Goal: Task Accomplishment & Management: Complete application form

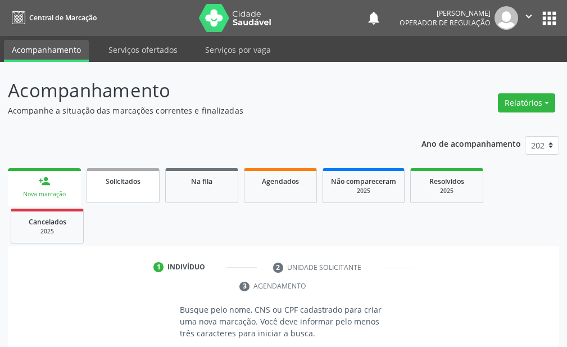
scroll to position [112, 0]
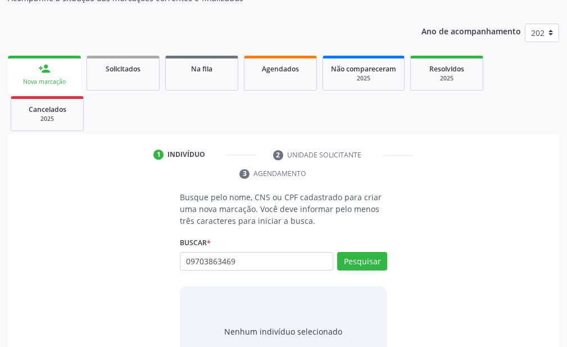
type input "09703863469"
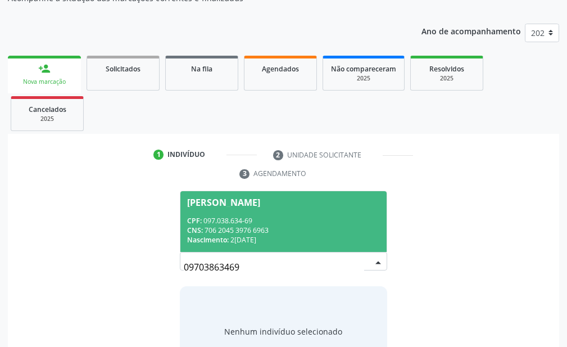
scroll to position [157, 0]
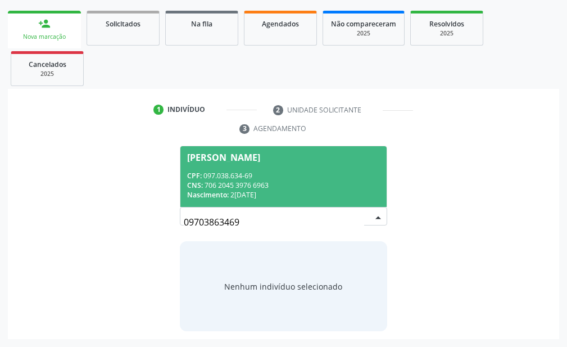
click at [308, 185] on div "CNS: 706 2045 3976 6963" at bounding box center [283, 186] width 193 height 10
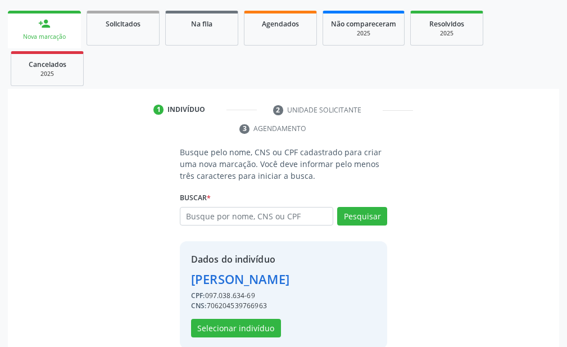
scroll to position [175, 0]
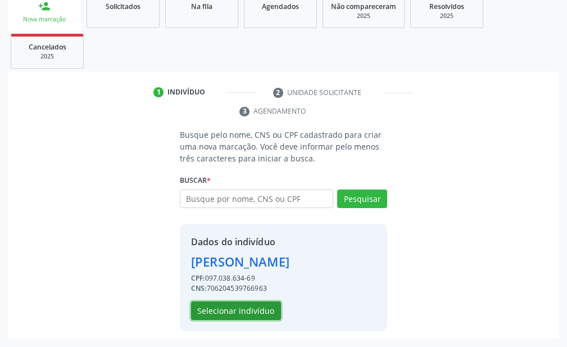
click at [242, 308] on button "Selecionar indivíduo" at bounding box center [236, 310] width 90 height 19
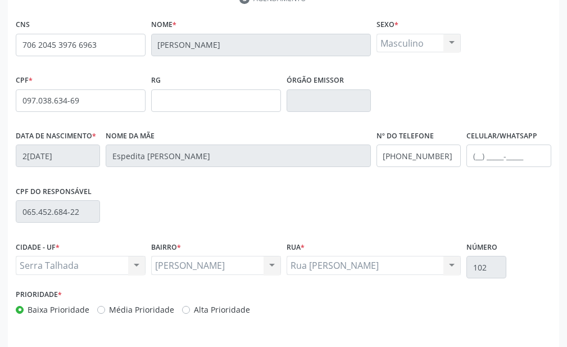
scroll to position [322, 0]
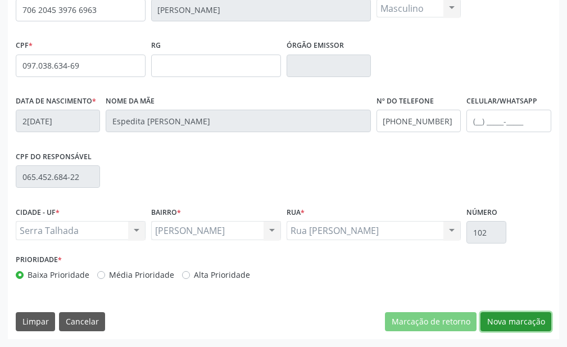
drag, startPoint x: 501, startPoint y: 322, endPoint x: 488, endPoint y: 324, distance: 13.7
click at [501, 321] on button "Nova marcação" at bounding box center [516, 321] width 71 height 19
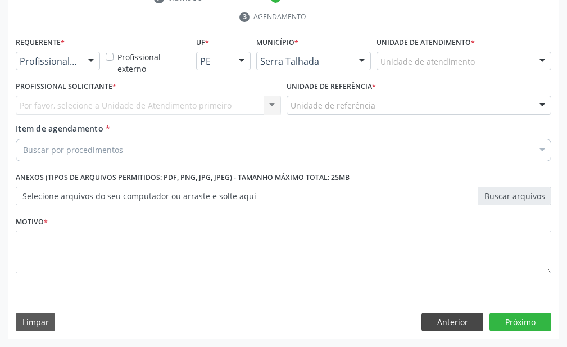
scroll to position [269, 0]
click at [95, 61] on div at bounding box center [91, 61] width 17 height 19
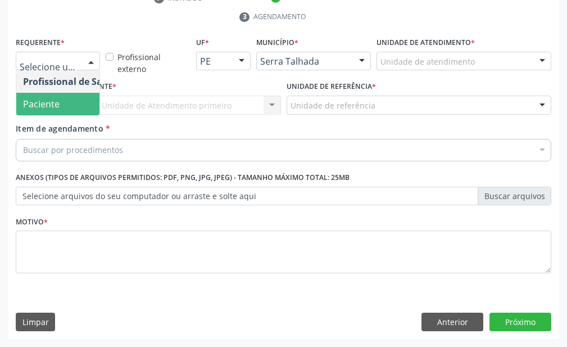
click at [78, 96] on span "Paciente" at bounding box center [71, 104] width 110 height 22
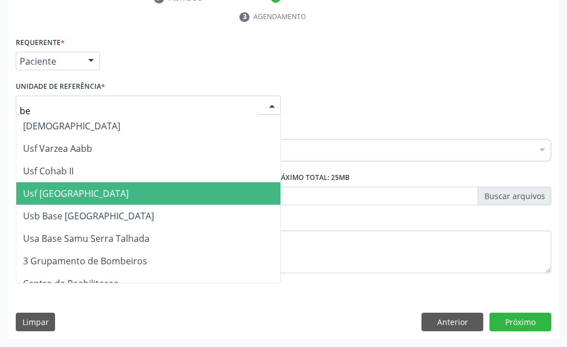
scroll to position [0, 0]
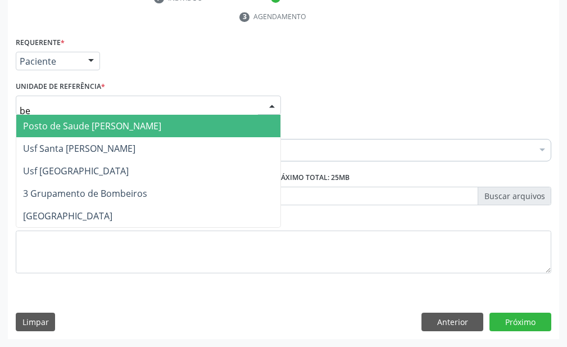
type input "b"
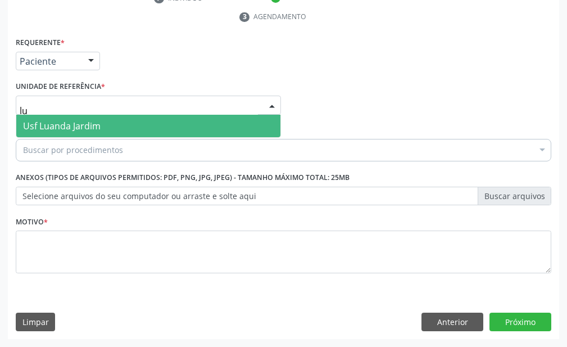
type input "l"
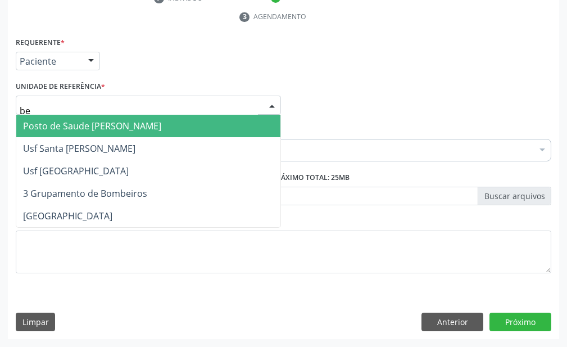
type input "ber"
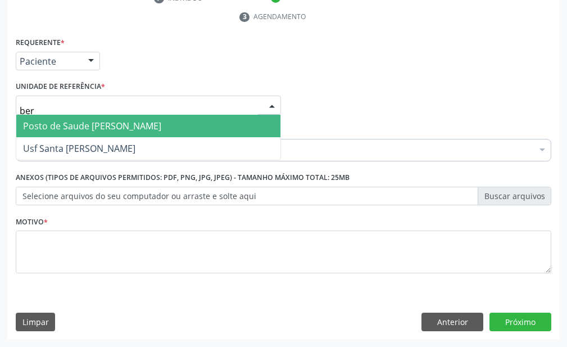
click at [92, 125] on span "Posto de Saude [PERSON_NAME]" at bounding box center [92, 126] width 138 height 12
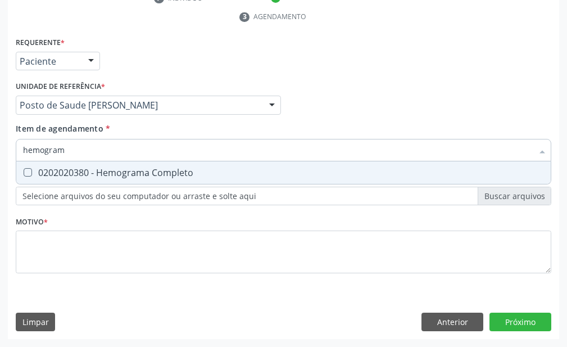
type input "hemograma"
click at [28, 170] on Completo at bounding box center [28, 172] width 8 height 8
click at [24, 170] on Completo "checkbox" at bounding box center [19, 172] width 7 height 7
checkbox Completo "true"
click at [123, 151] on input "hemograma" at bounding box center [278, 150] width 510 height 22
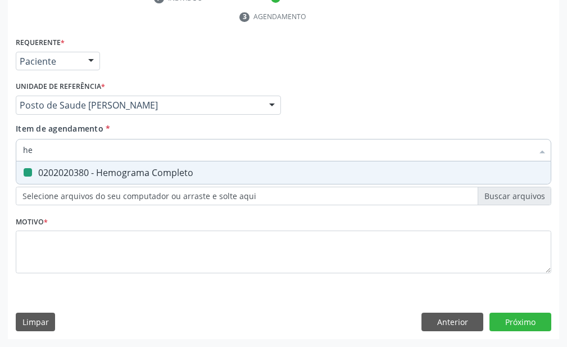
type input "h"
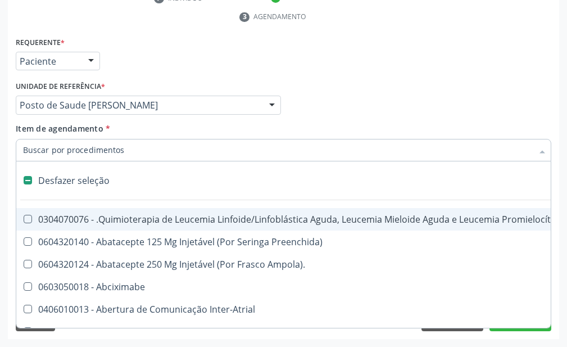
checkbox Manutenção "false"
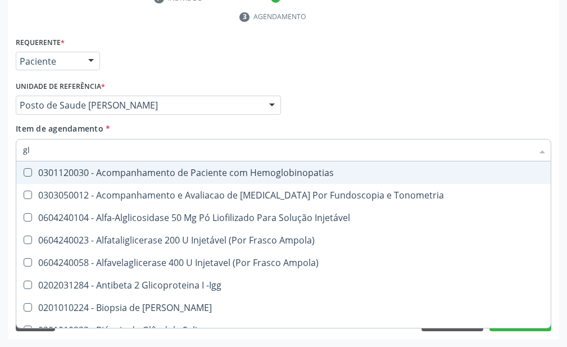
type input "g"
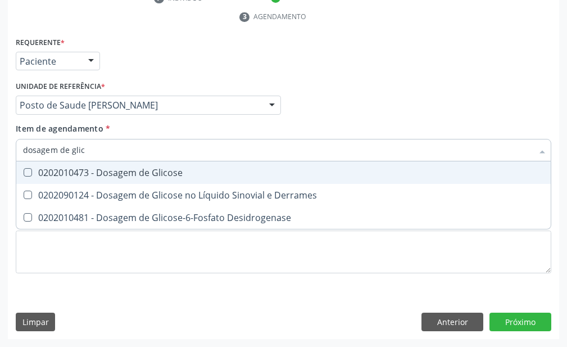
type input "dosagem de glico"
click at [120, 168] on div "0202010473 - Dosagem de Glicose" at bounding box center [283, 172] width 521 height 9
checkbox Glicose "true"
click at [129, 152] on input "dosagem de glico" at bounding box center [278, 150] width 510 height 22
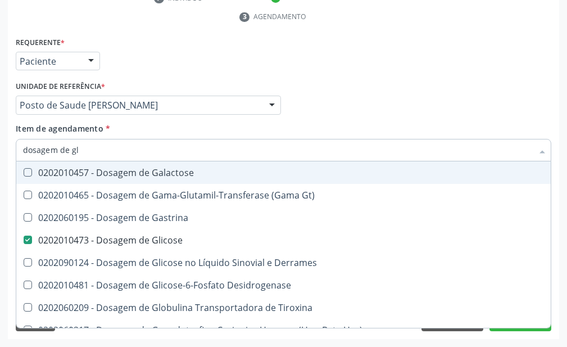
type input "dosagem de g"
checkbox Galactose "false"
type input "d"
checkbox Glicose "false"
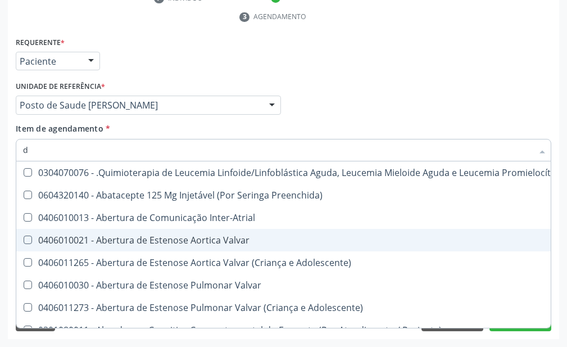
type input "do"
checkbox Esclera "true"
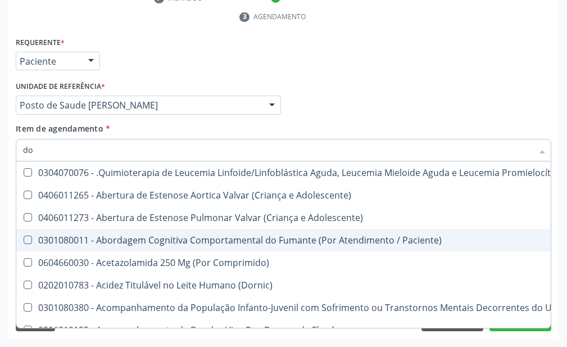
type input "dos"
checkbox 24H "true"
type input "dosa"
checkbox Comprimido\) "true"
checkbox 24H "false"
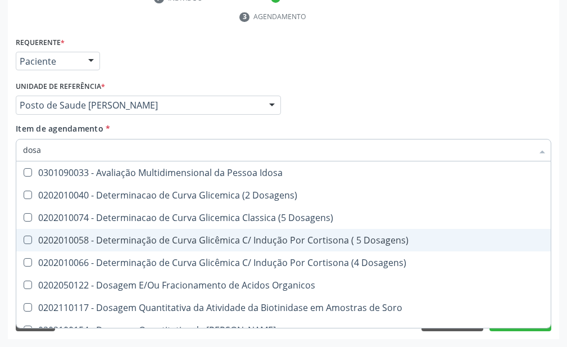
type input "dosag"
checkbox Gastrina "true"
checkbox Glicose "false"
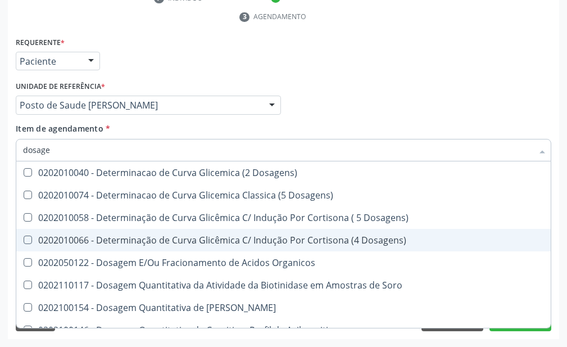
type input "dosagem"
checkbox Esperma "true"
checkbox Glicose "false"
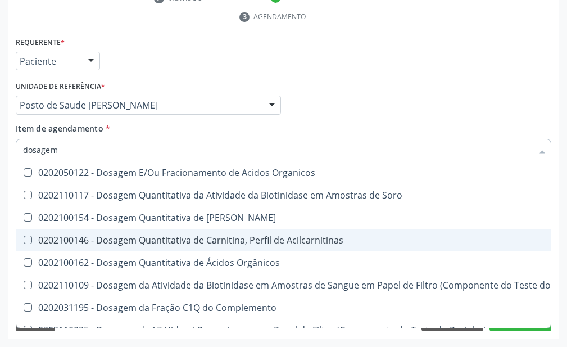
type input "dosagem d"
checkbox Frutose "true"
checkbox Glicose "false"
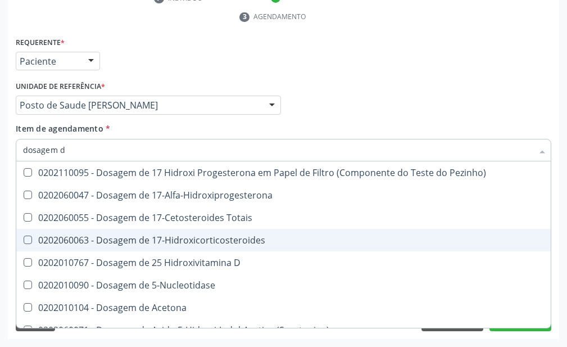
type input "dosagem de"
checkbox Glicose "true"
checkbox Desidrogenase "false"
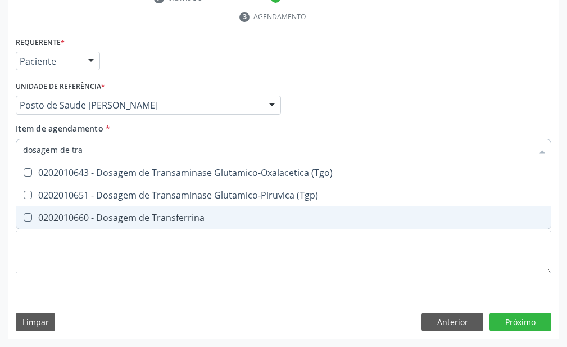
type input "dosagem de tran"
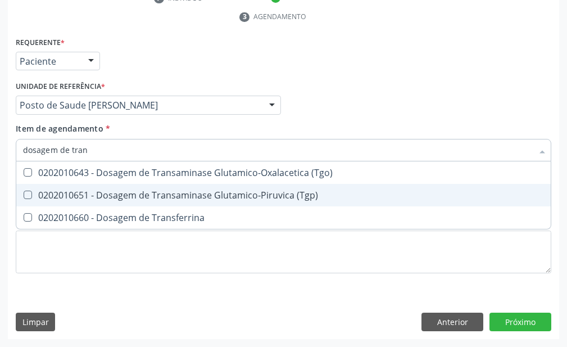
click at [294, 201] on span "0202010651 - Dosagem de Transaminase Glutamico-Piruvica (Tgp)" at bounding box center [283, 195] width 535 height 22
checkbox \(Tgp\) "true"
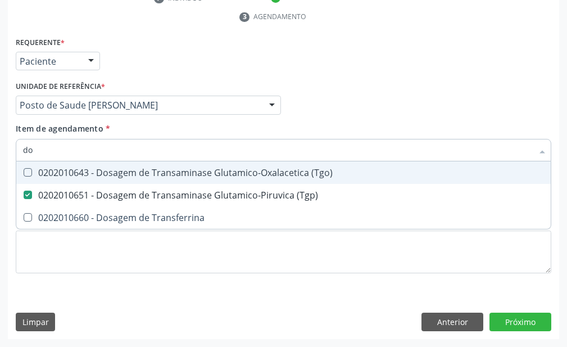
type input "d"
checkbox \(Tgp\) "false"
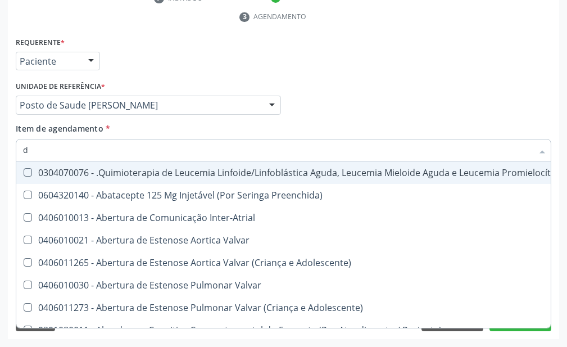
type input "do"
checkbox Esclera "true"
checkbox Substitutiva "true"
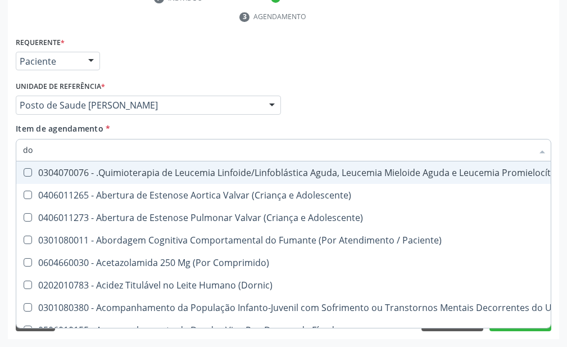
type input "dos"
checkbox 24H "true"
checkbox Cerebral "true"
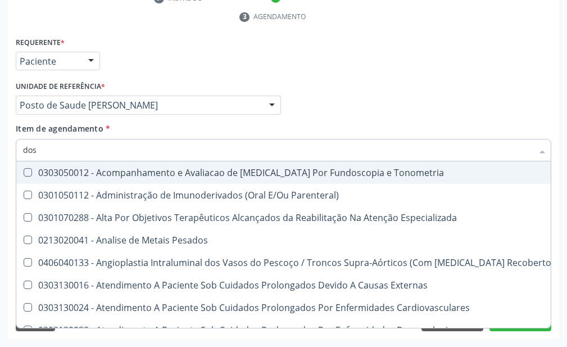
type input "dosa"
checkbox Citrato "true"
checkbox Glicose "false"
checkbox Glicosilada "true"
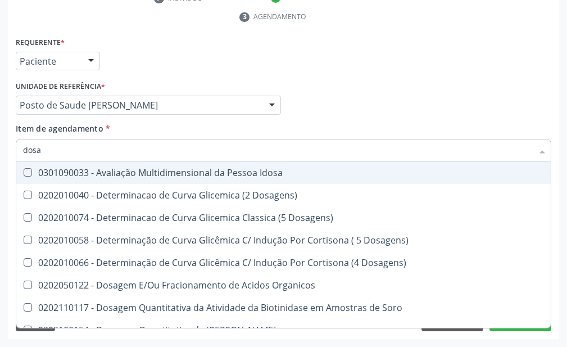
type input "dosag"
checkbox Gastrina "true"
checkbox Glicose "false"
checkbox \(Tgo\) "true"
checkbox \(Tgp\) "false"
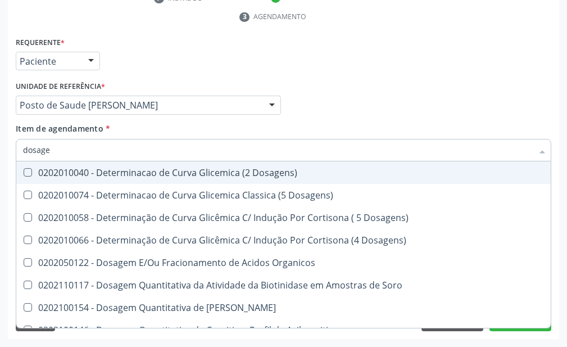
type input "dosagem"
checkbox Esperma "true"
checkbox Glicose "false"
checkbox Tireoglobulina "true"
checkbox \(Tgp\) "false"
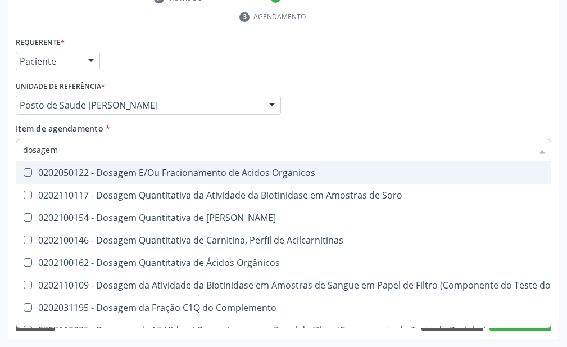
type input "dosagem d"
checkbox Frutose "true"
checkbox Glicose "false"
checkbox Tiocianato "true"
checkbox \(Tgp\) "false"
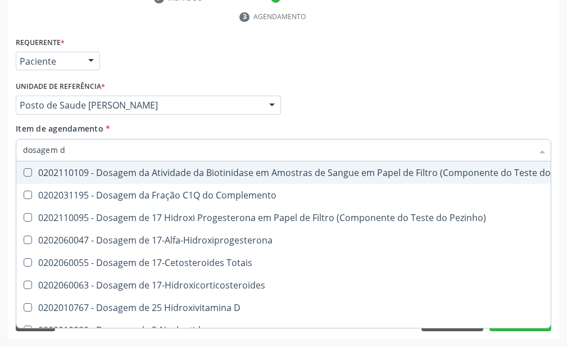
type input "dosagem de"
checkbox Gt\) "true"
checkbox Glicose "false"
checkbox Livre\) "true"
checkbox \(Tgp\) "false"
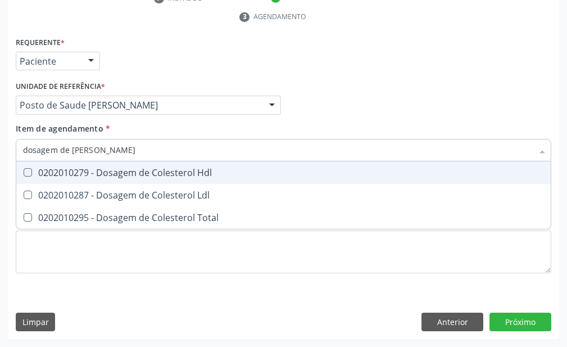
type input "dosagem de coles"
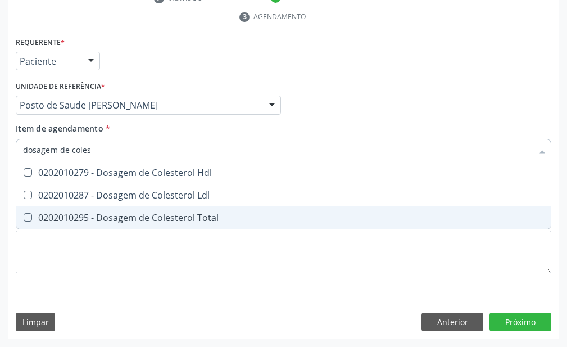
click at [281, 219] on div "0202010295 - Dosagem de Colesterol Total" at bounding box center [283, 217] width 521 height 9
checkbox Total "true"
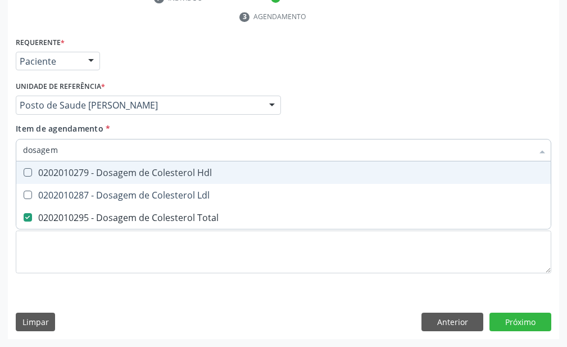
type input "dosagem"
checkbox Total "false"
type input "d"
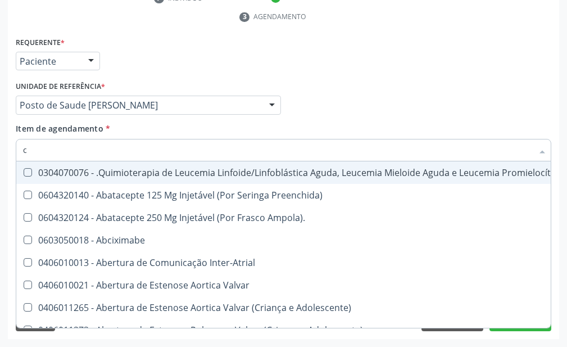
type input "co"
checkbox Cistometro "true"
checkbox Creatinina "true"
checkbox \(Comprimido\) "true"
type input "cole"
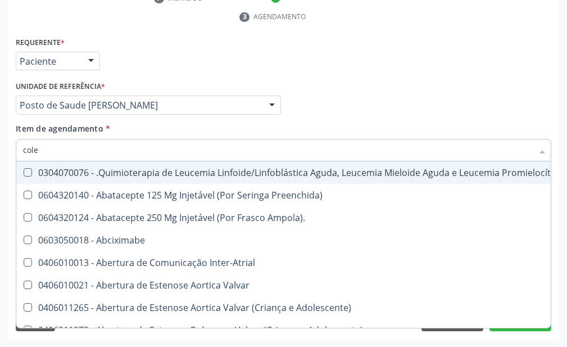
checkbox Pulmão "true"
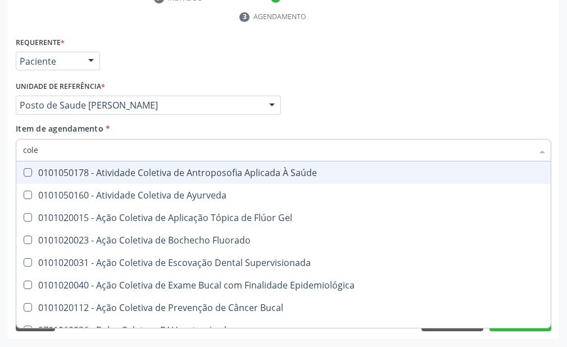
type input "coles"
checkbox Gel "true"
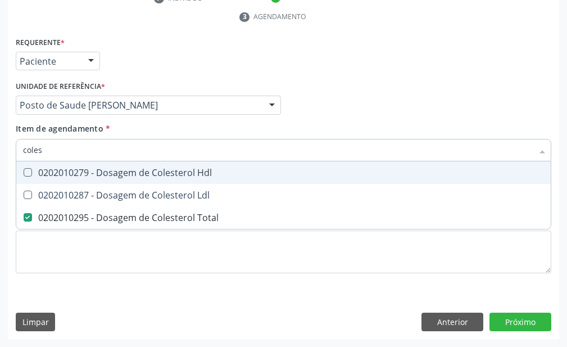
drag, startPoint x: 128, startPoint y: 177, endPoint x: 112, endPoint y: 192, distance: 21.1
click at [127, 177] on div "0202010279 - Dosagem de Colesterol Hdl" at bounding box center [283, 172] width 521 height 9
checkbox Hdl "true"
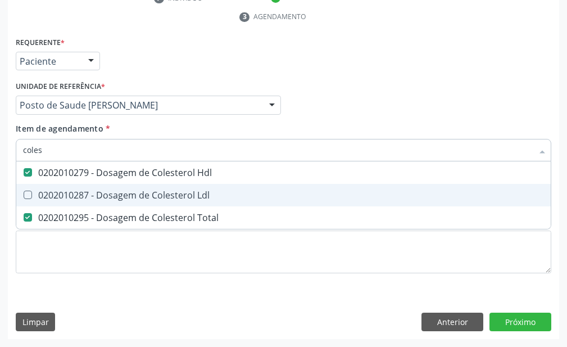
click at [112, 192] on div "0202010287 - Dosagem de Colesterol Ldl" at bounding box center [283, 195] width 521 height 9
checkbox Ldl "true"
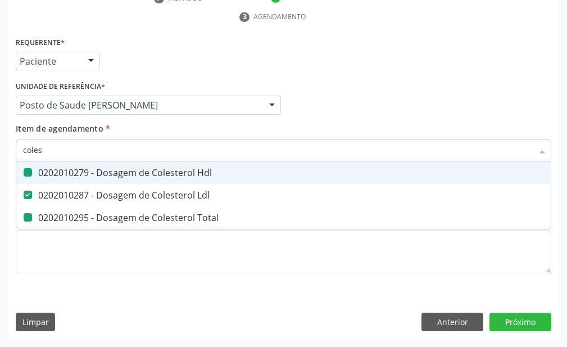
type input "cole"
checkbox Hdl "false"
checkbox Ldl "false"
checkbox Total "false"
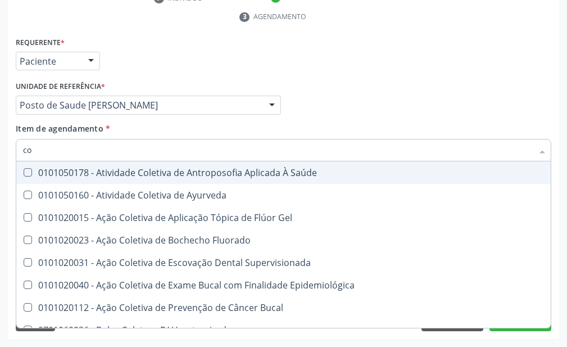
type input "c"
checkbox Hdl "false"
checkbox Ldl "false"
checkbox Total "false"
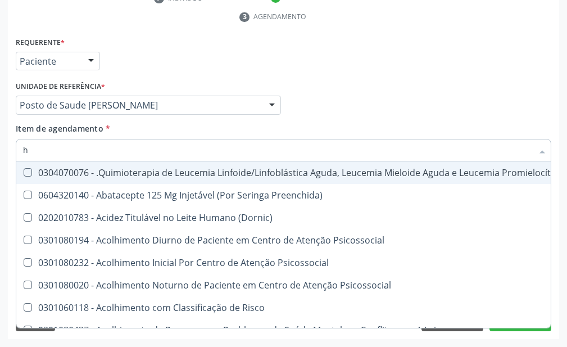
type input "he"
checkbox Removível "true"
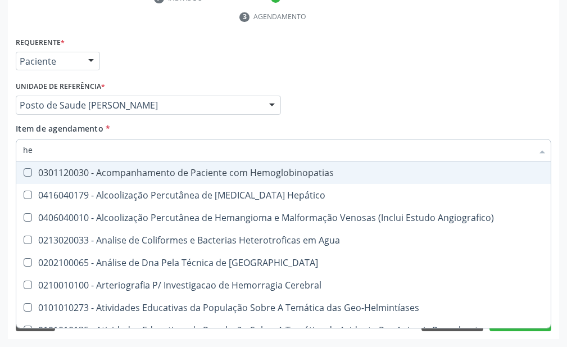
type input "hem"
checkbox II "true"
checkbox Completo "false"
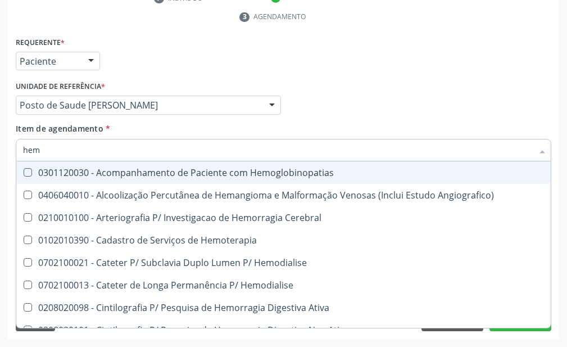
type input "hemo"
checkbox Retro-Retal "true"
checkbox Completo "false"
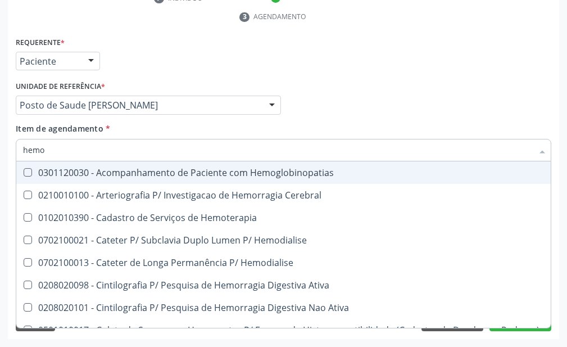
type input "hemog"
checkbox Carboxi-Hemoglobina "true"
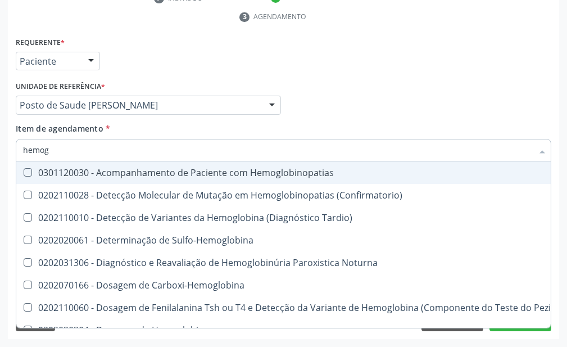
type input "hemogl"
checkbox Completo "false"
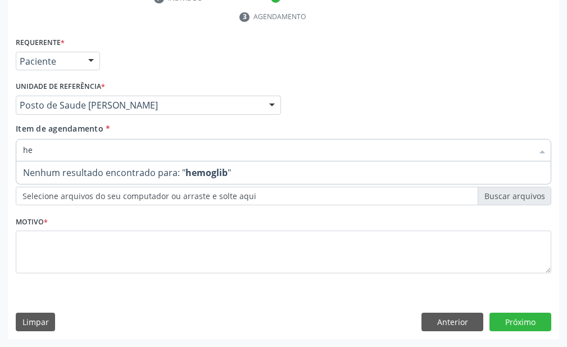
type input "h"
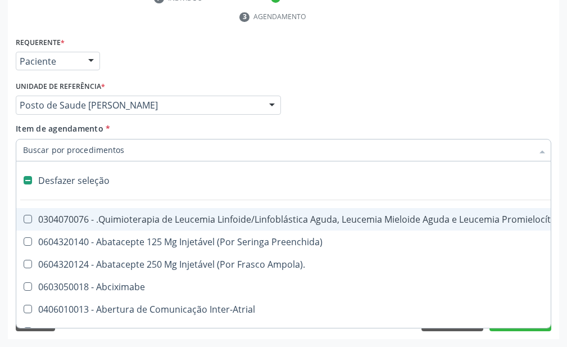
type input "h"
checkbox B "true"
checkbox Queimado "true"
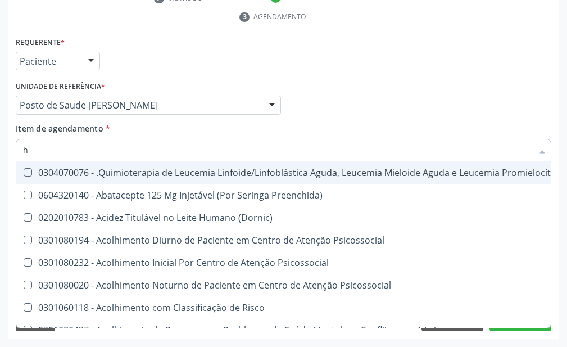
type input "he"
checkbox Removível "true"
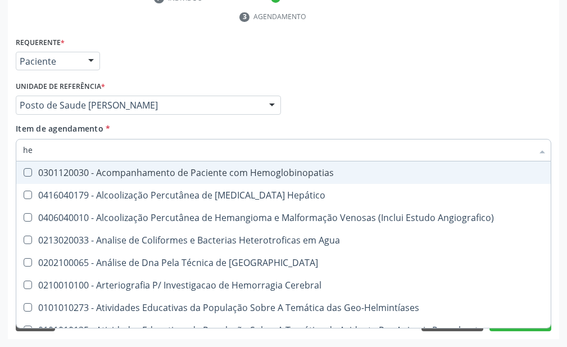
type input "hem"
checkbox II "true"
checkbox Completo "false"
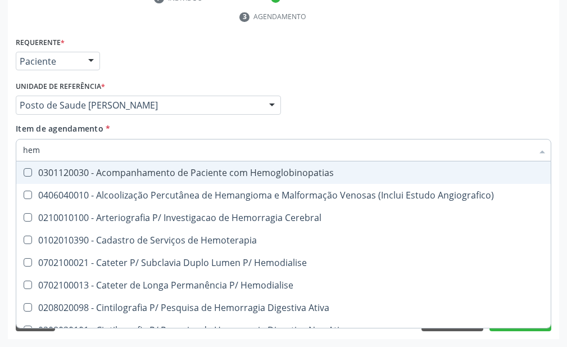
type input "hemo"
checkbox Retro-Retal "true"
checkbox Completo "false"
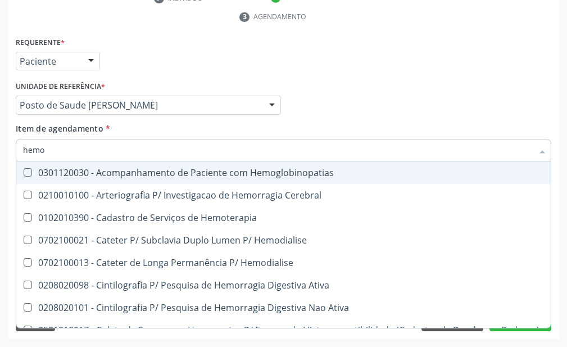
type input "hemog"
checkbox Carboxi-Hemoglobina "true"
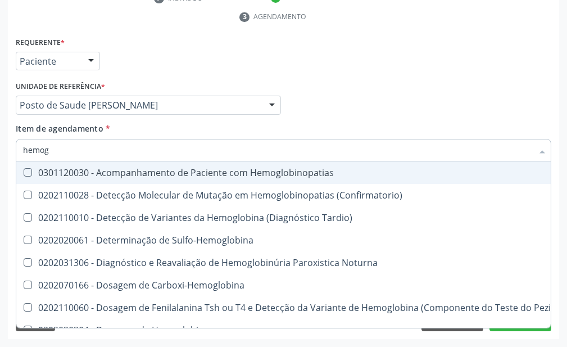
type input "hemogl"
checkbox Completo "false"
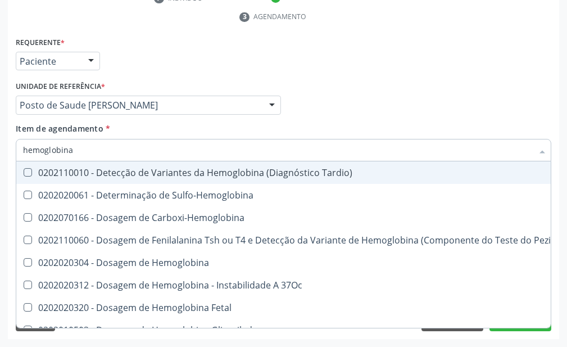
type input "hemoglobina g"
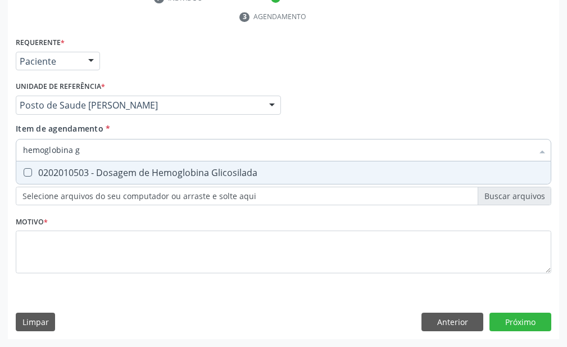
click at [191, 177] on div "0202010503 - Dosagem de Hemoglobina Glicosilada" at bounding box center [283, 172] width 521 height 9
checkbox Glicosilada "true"
type input "hemoglobina"
checkbox Glicosilada "false"
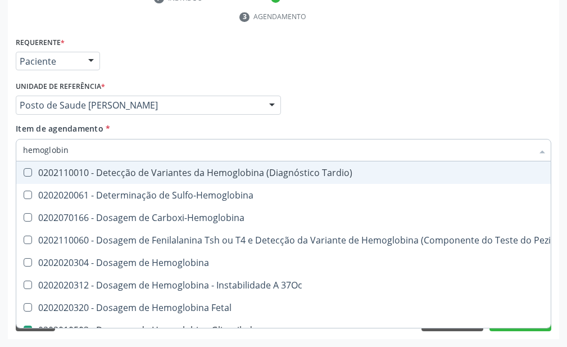
type input "hemoglobi"
checkbox Glicosilada "false"
checkbox Hematocrito\) "true"
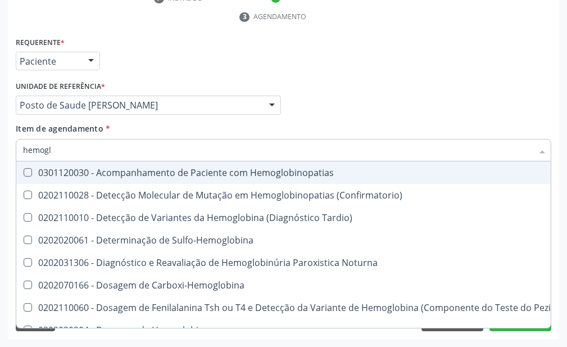
type input "hemog"
checkbox S "true"
type input "h"
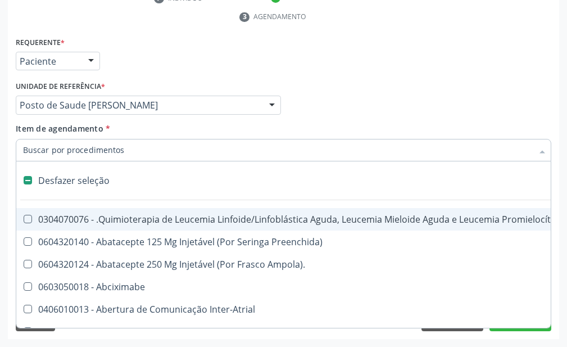
checkbox Dente\) "false"
checkbox Capsula\) "false"
type input "r"
type input "u"
checkbox Laboratorial "true"
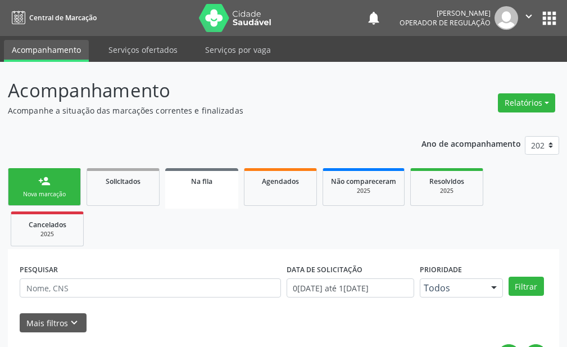
scroll to position [65, 0]
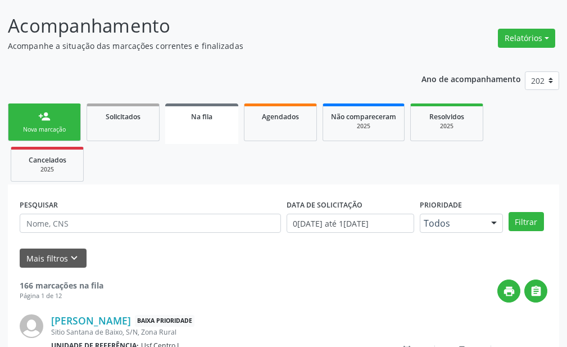
click at [424, 168] on ul "person_add Nova marcação Solicitados Na fila Agendados Não compareceram 2025 Re…" at bounding box center [284, 143] width 552 height 84
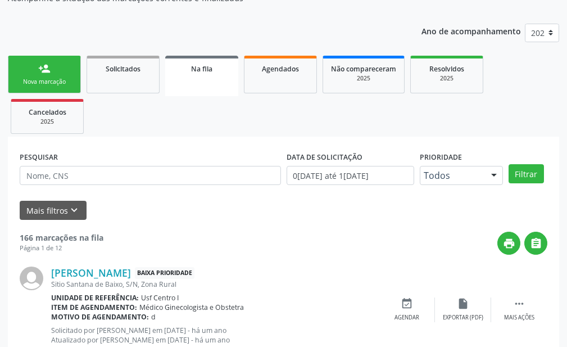
scroll to position [0, 0]
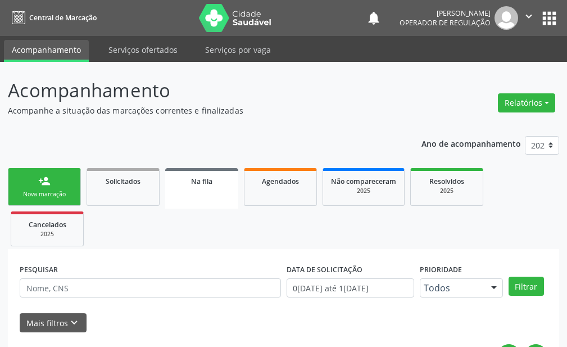
click at [69, 191] on div "Nova marcação" at bounding box center [44, 194] width 56 height 8
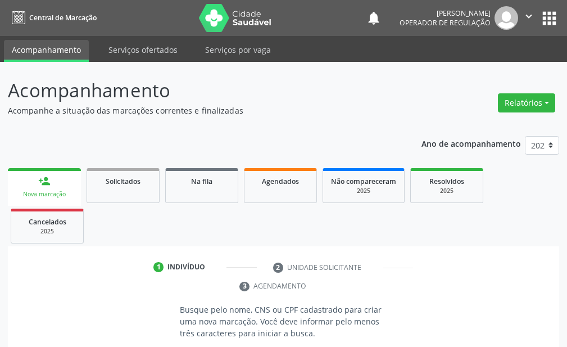
scroll to position [157, 0]
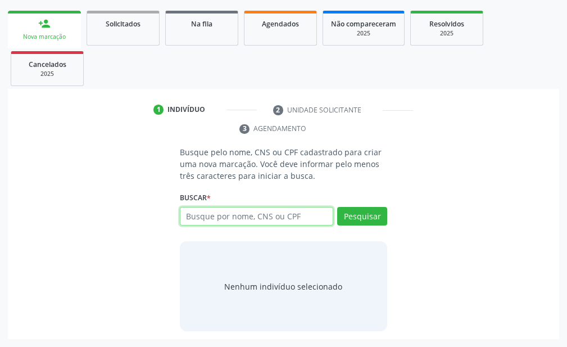
click at [233, 218] on input "text" at bounding box center [257, 216] width 154 height 19
type input "09475901450"
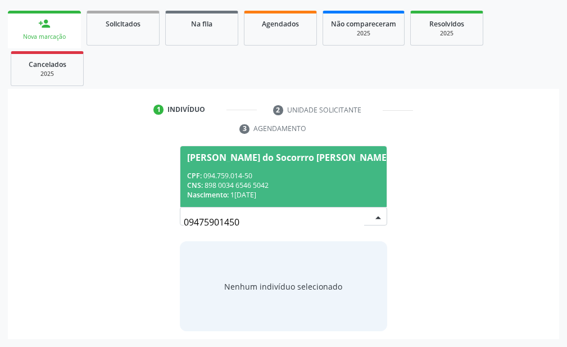
click at [326, 194] on div "Nascimento: 14/09/1986" at bounding box center [288, 195] width 202 height 10
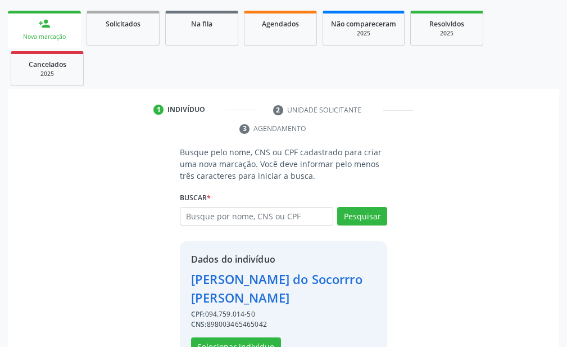
scroll to position [193, 0]
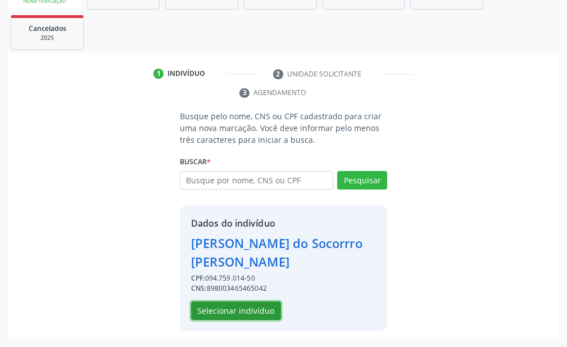
click at [256, 309] on button "Selecionar indivíduo" at bounding box center [236, 310] width 90 height 19
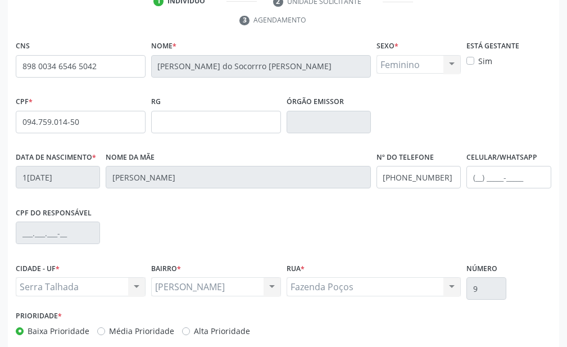
scroll to position [322, 0]
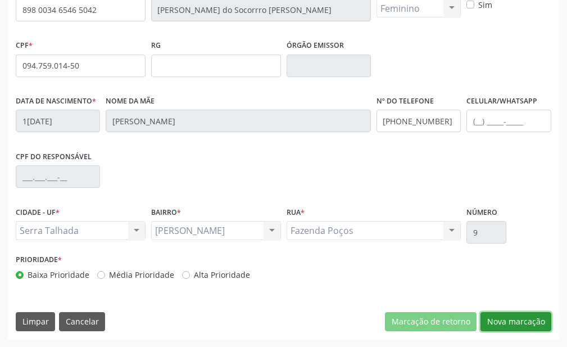
click at [508, 319] on button "Nova marcação" at bounding box center [516, 321] width 71 height 19
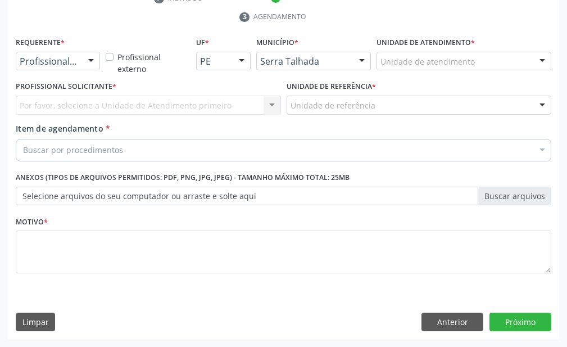
scroll to position [101, 0]
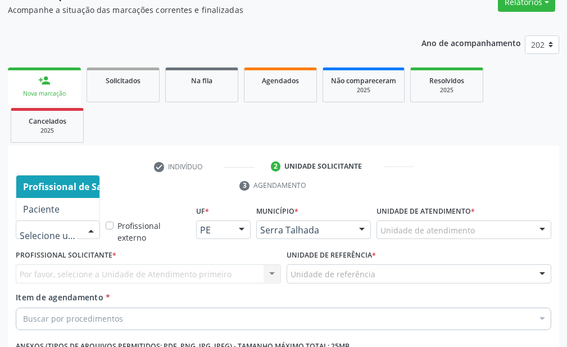
click at [82, 227] on div "Profissional de Saúde Paciente Nenhum resultado encontrado para: " " Não há nen…" at bounding box center [58, 229] width 84 height 19
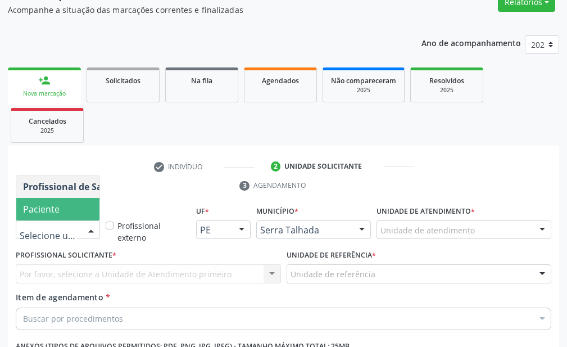
click at [72, 202] on span "Paciente" at bounding box center [71, 209] width 110 height 22
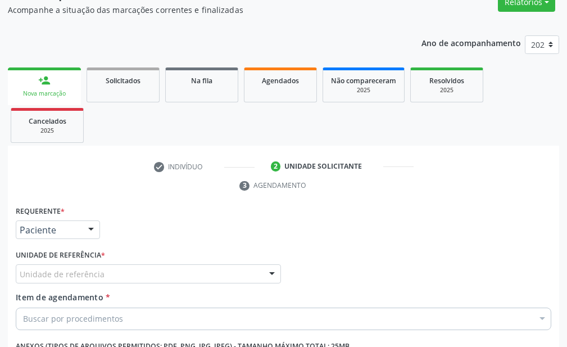
scroll to position [213, 0]
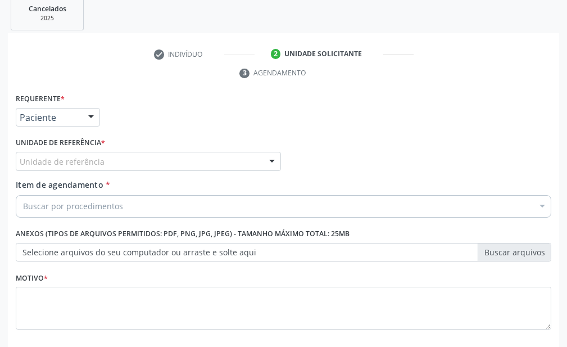
click at [185, 163] on div "Unidade de referência" at bounding box center [148, 161] width 265 height 19
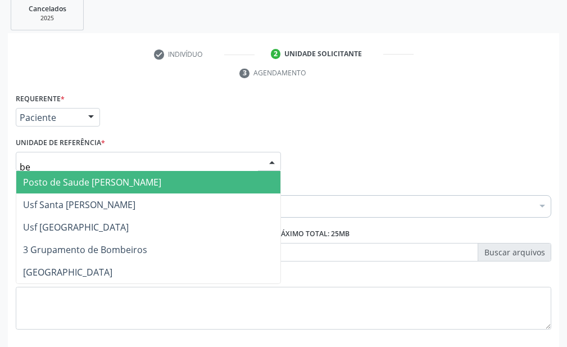
type input "ber"
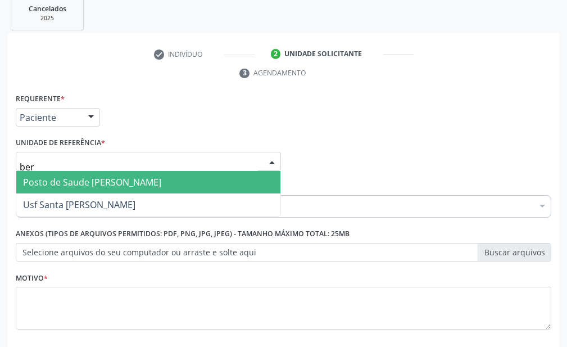
click at [186, 180] on span "Posto de Saude [PERSON_NAME]" at bounding box center [148, 182] width 264 height 22
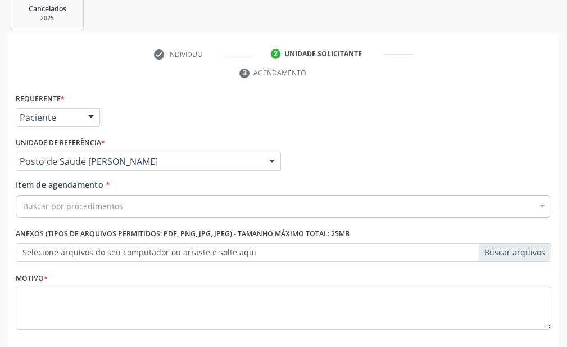
scroll to position [269, 0]
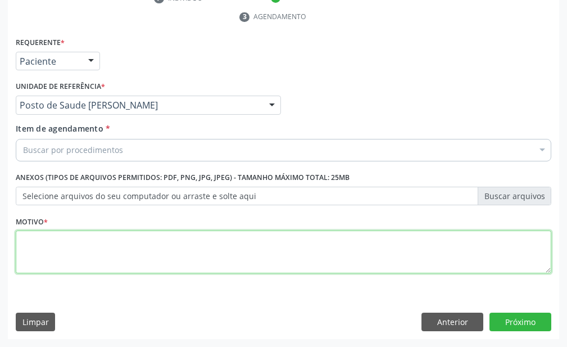
click at [135, 245] on textarea at bounding box center [284, 252] width 536 height 43
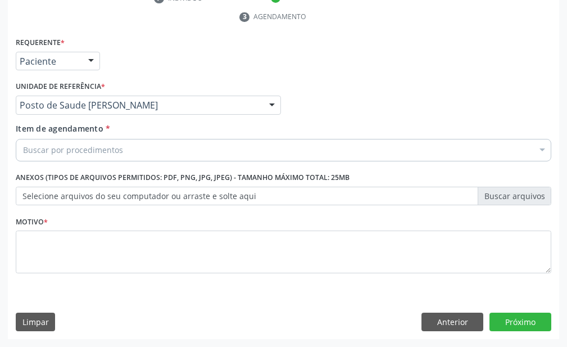
click at [283, 154] on div "Buscar por procedimentos" at bounding box center [284, 150] width 536 height 22
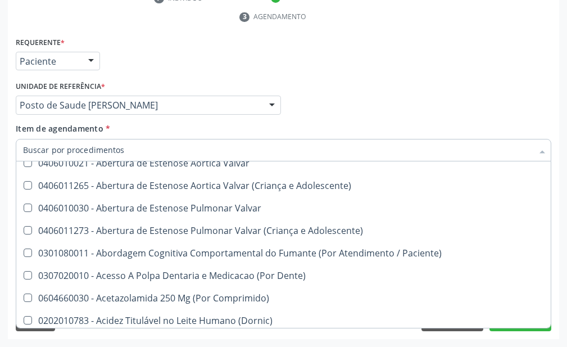
scroll to position [394, 0]
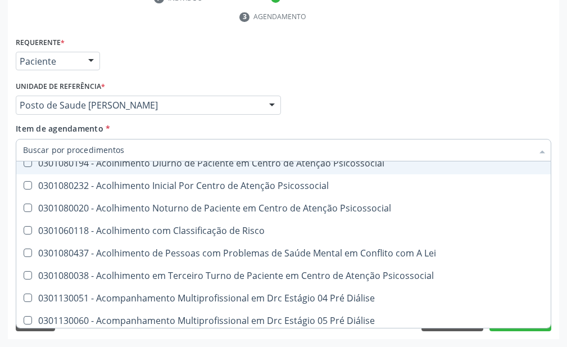
click at [372, 105] on div "Profissional Solicitante Por favor, selecione a Unidade de Atendimento primeiro…" at bounding box center [284, 100] width 542 height 44
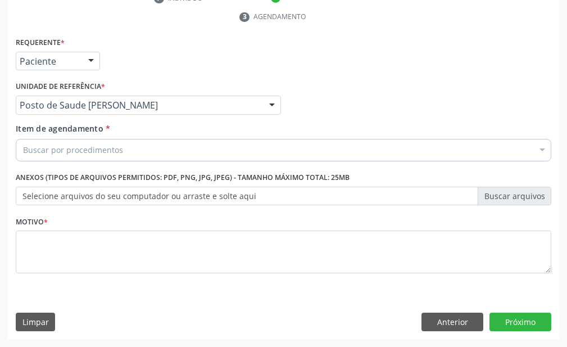
scroll to position [0, 0]
click at [462, 278] on fieldset "Motivo *" at bounding box center [284, 246] width 536 height 67
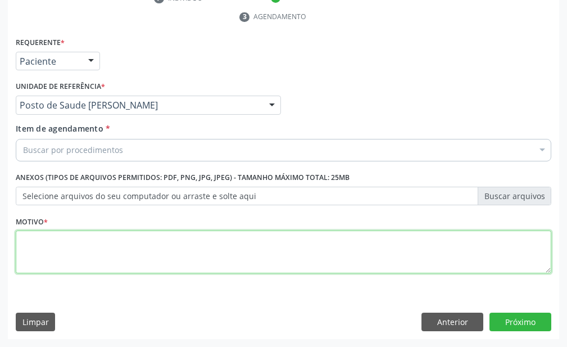
click at [457, 249] on textarea at bounding box center [284, 252] width 536 height 43
type textarea ";"
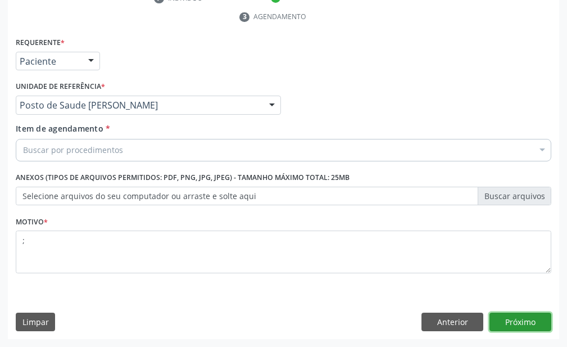
click at [508, 320] on button "Próximo" at bounding box center [521, 322] width 62 height 19
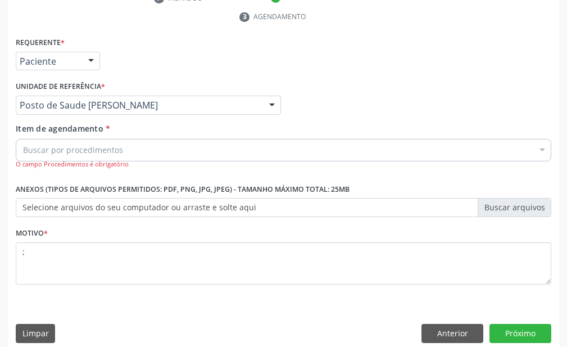
click at [378, 150] on div "Buscar por procedimentos" at bounding box center [284, 150] width 536 height 22
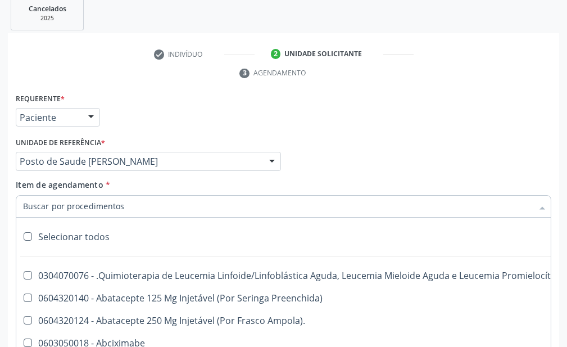
click at [489, 106] on div "Requerente * Paciente Profissional de Saúde Paciente Nenhum resultado encontrad…" at bounding box center [284, 113] width 542 height 44
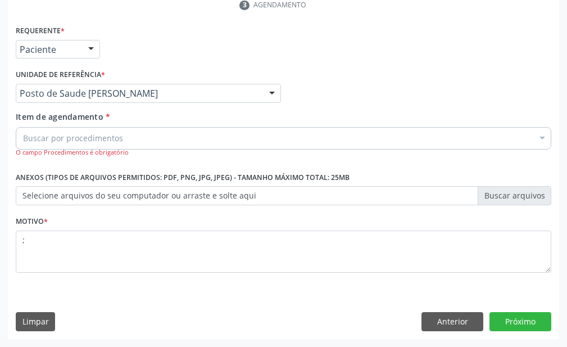
scroll to position [169, 0]
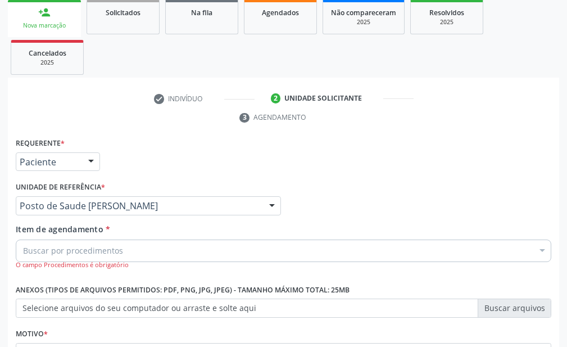
click at [148, 246] on div "Buscar por procedimentos" at bounding box center [284, 251] width 536 height 22
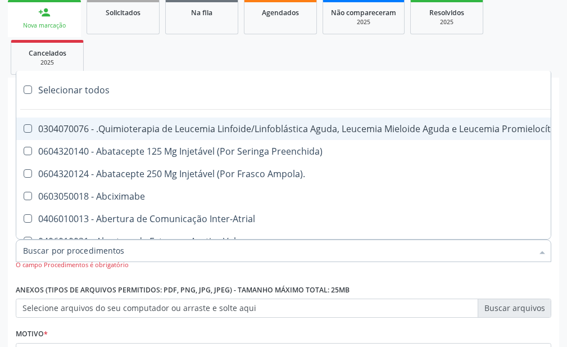
click at [231, 64] on ul "person_add Nova marcação Solicitados Na fila Agendados Não compareceram 2025 Re…" at bounding box center [284, 37] width 552 height 81
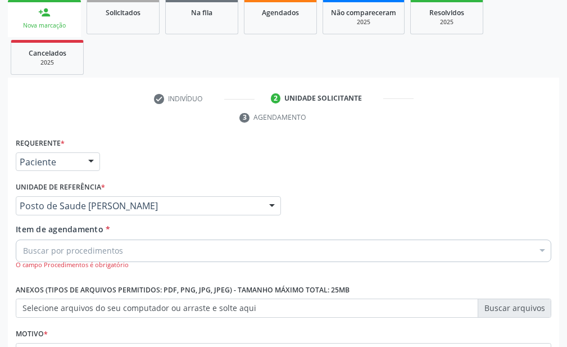
scroll to position [281, 0]
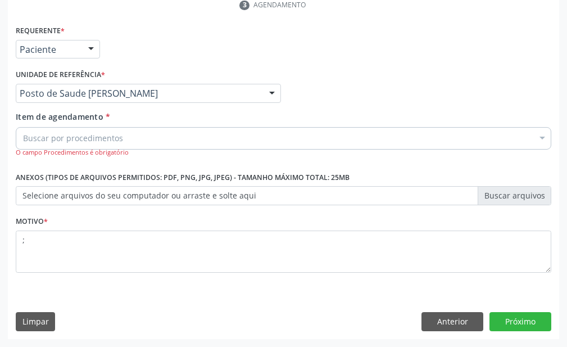
click at [225, 127] on div "Item de agendamento * Buscar por procedimentos Selecionar todos 0304070076 - .Q…" at bounding box center [284, 134] width 536 height 47
click at [224, 135] on div "Buscar por procedimentos" at bounding box center [284, 138] width 536 height 22
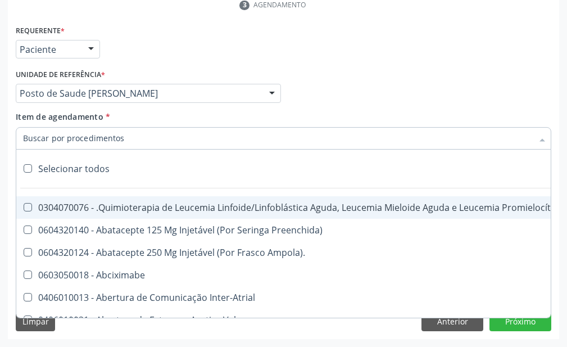
click at [222, 143] on input "Item de agendamento *" at bounding box center [278, 138] width 510 height 22
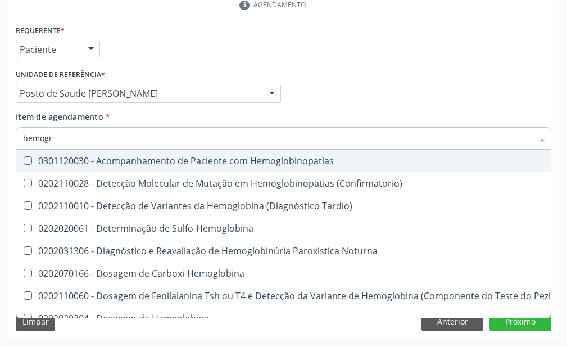
type input "hemogra"
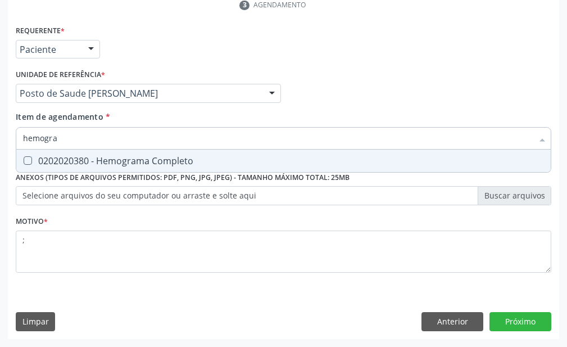
click at [201, 155] on span "0202020380 - Hemograma Completo" at bounding box center [283, 161] width 535 height 22
click at [177, 156] on div "0202020380 - Hemograma Completo" at bounding box center [283, 160] width 521 height 9
click at [179, 160] on div "0202020380 - Hemograma Completo" at bounding box center [283, 160] width 521 height 9
checkbox Completo "true"
type input "h"
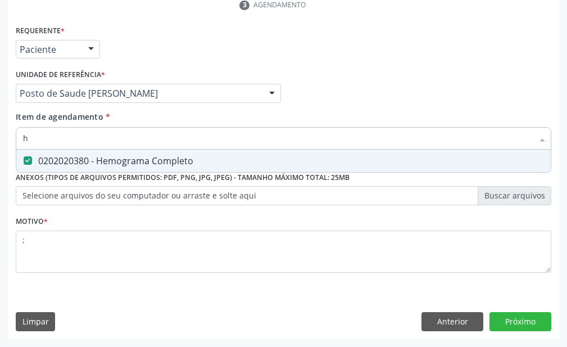
checkbox Completo "false"
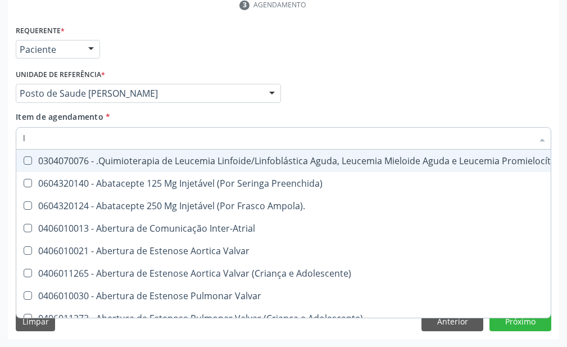
type input "le"
checkbox Cimentada "true"
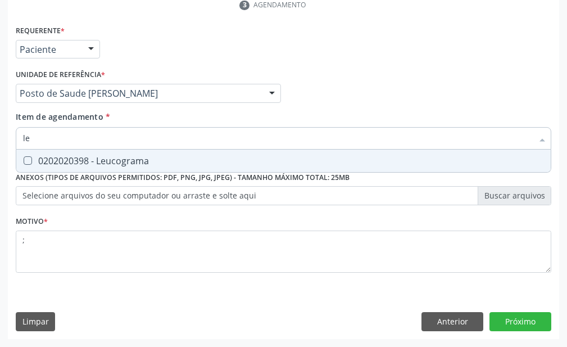
type input "l"
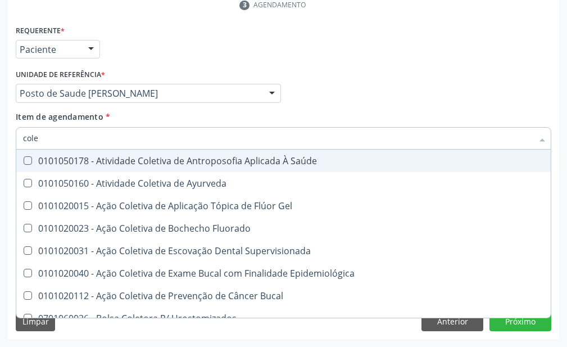
type input "coles"
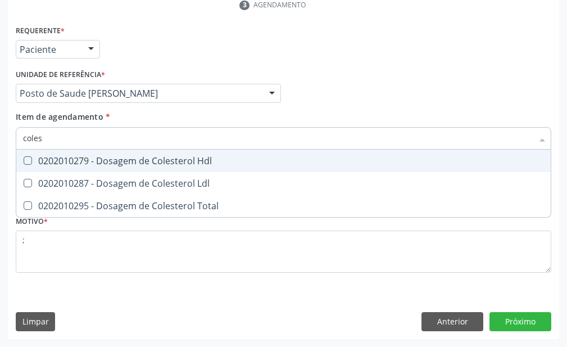
click at [197, 159] on div "0202010279 - Dosagem de Colesterol Hdl" at bounding box center [283, 160] width 521 height 9
checkbox Hdl "true"
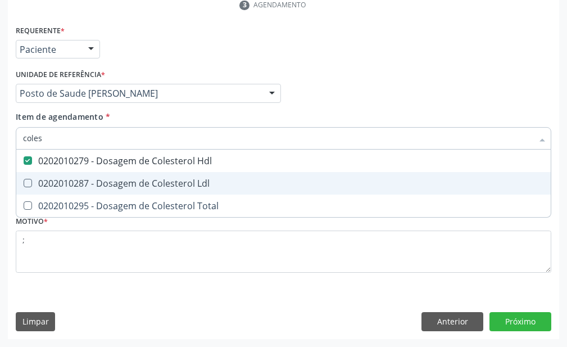
click at [197, 181] on div "0202010287 - Dosagem de Colesterol Ldl" at bounding box center [283, 183] width 521 height 9
checkbox Ldl "true"
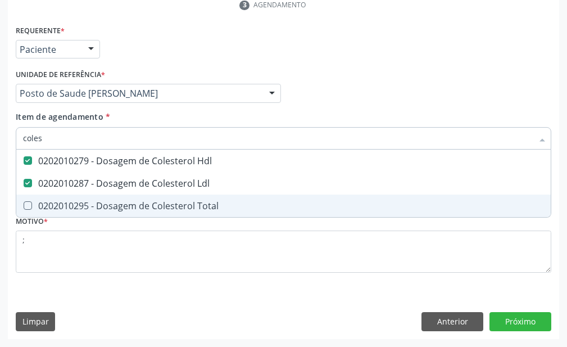
click at [201, 207] on div "0202010295 - Dosagem de Colesterol Total" at bounding box center [283, 205] width 521 height 9
checkbox Total "true"
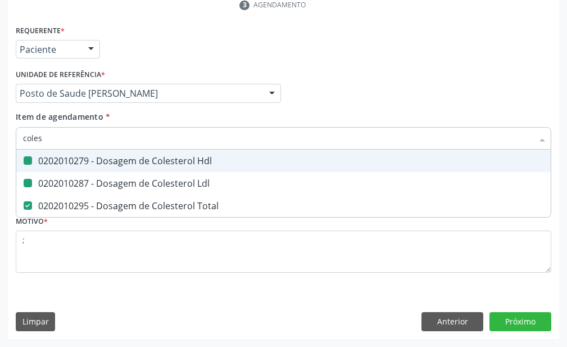
type input "cole"
checkbox Hdl "false"
checkbox Ldl "false"
checkbox Total "false"
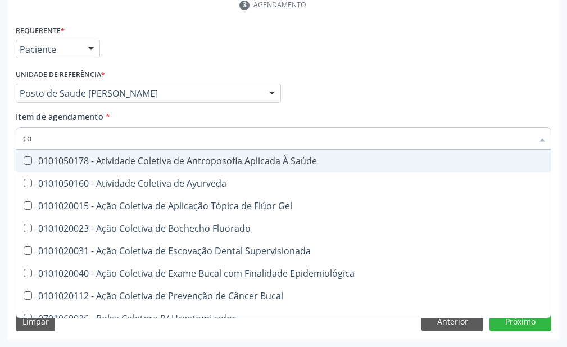
type input "c"
checkbox Hdl "false"
checkbox Ldl "false"
checkbox Total "false"
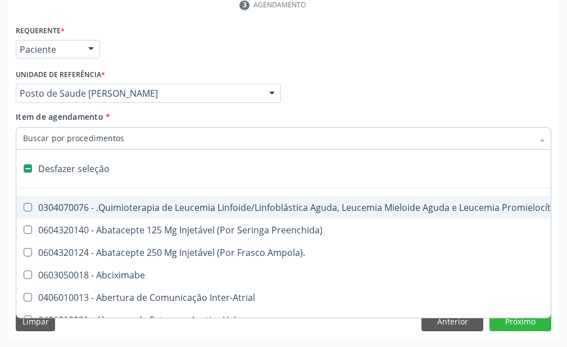
click at [470, 98] on div "Profissional Solicitante Por favor, selecione a Unidade de Atendimento primeiro…" at bounding box center [284, 88] width 542 height 44
checkbox Preenchida\) "true"
checkbox Ampola\)\ "true"
checkbox Abciximabe "true"
checkbox Inter-Atrial "true"
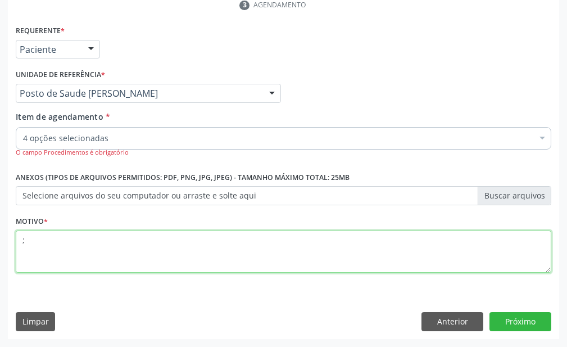
click at [444, 254] on textarea ";" at bounding box center [284, 252] width 536 height 43
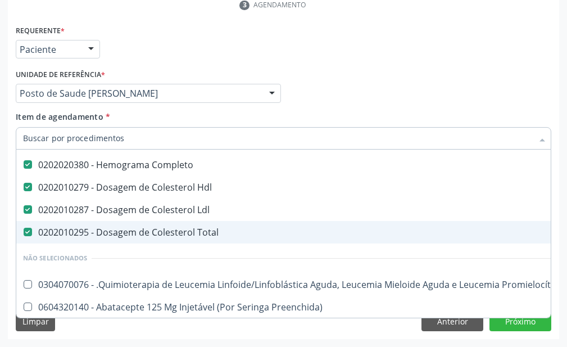
scroll to position [0, 0]
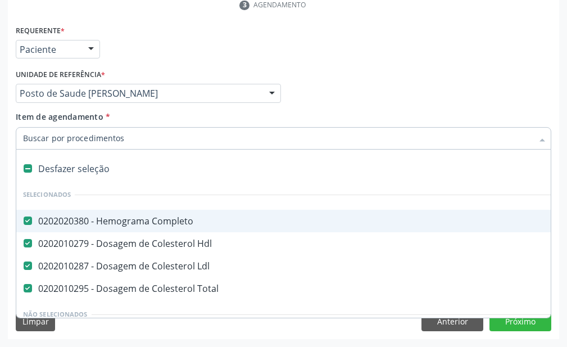
click at [485, 91] on div "Profissional Solicitante Por favor, selecione a Unidade de Atendimento primeiro…" at bounding box center [284, 88] width 542 height 44
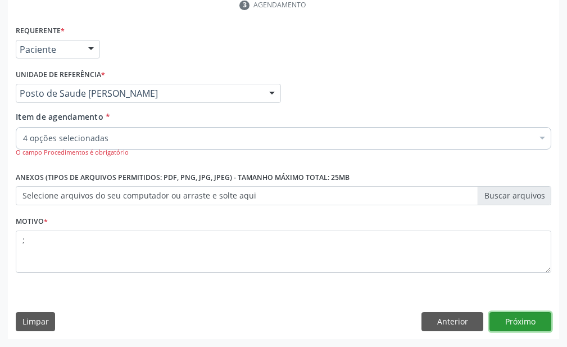
click at [512, 321] on button "Próximo" at bounding box center [521, 321] width 62 height 19
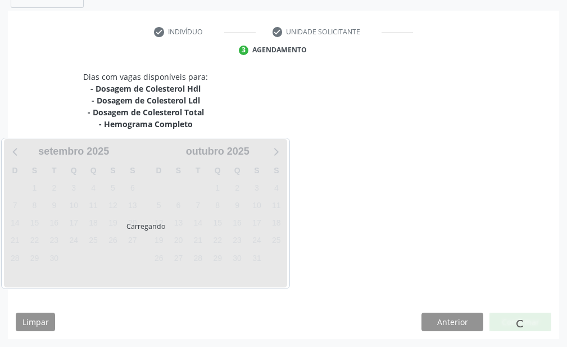
scroll to position [236, 0]
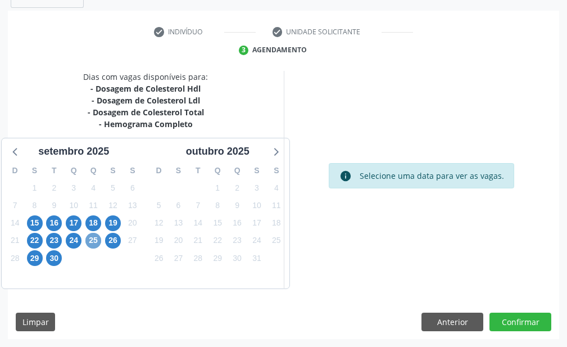
click at [89, 238] on span "25" at bounding box center [93, 241] width 16 height 16
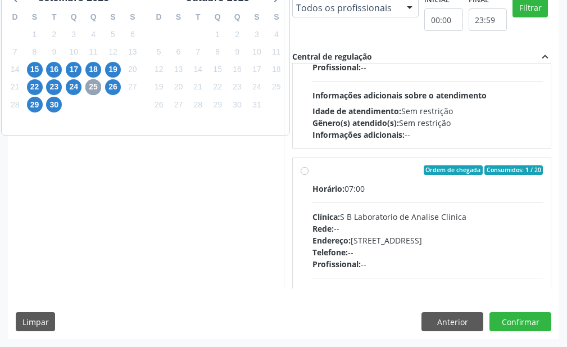
scroll to position [562, 0]
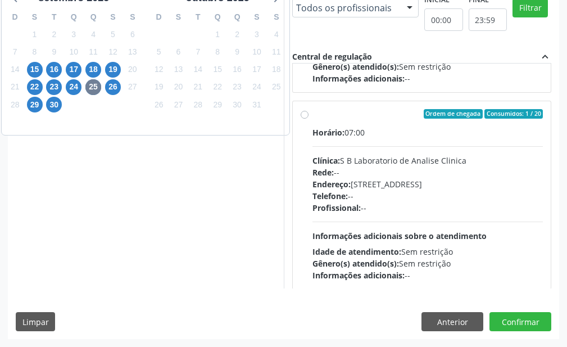
click at [313, 111] on label "Ordem de chegada Consumidos: 1 / 20 Horário: 07:00 Clínica: S B Laboratorio de …" at bounding box center [428, 195] width 231 height 173
click at [301, 111] on input "Ordem de chegada Consumidos: 1 / 20 Horário: 07:00 Clínica: S B Laboratorio de …" at bounding box center [305, 114] width 8 height 10
radio input "true"
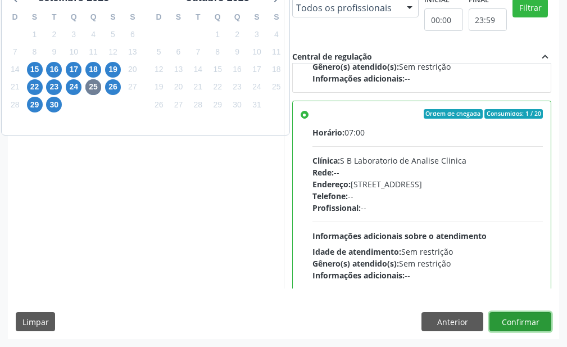
click at [536, 320] on button "Confirmar" at bounding box center [521, 321] width 62 height 19
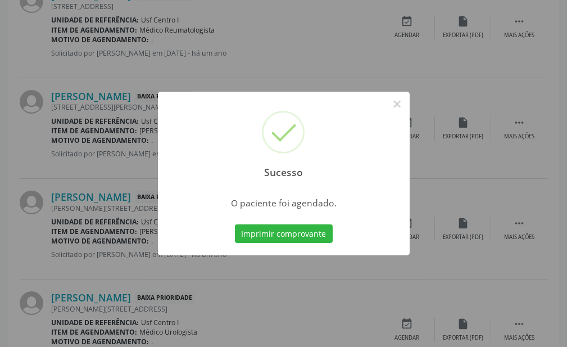
scroll to position [65, 0]
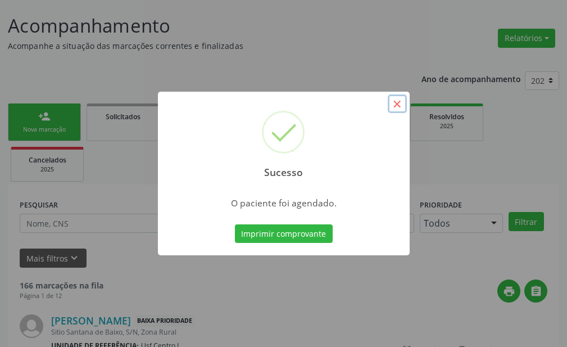
click at [398, 103] on button "×" at bounding box center [397, 103] width 19 height 19
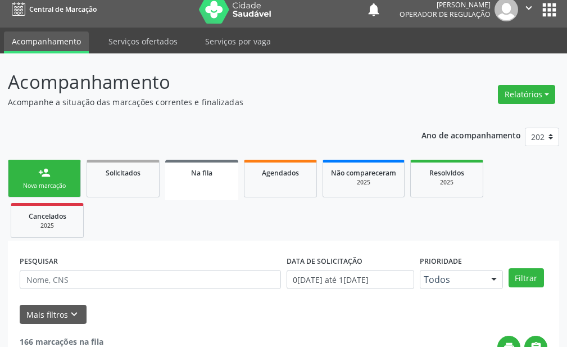
scroll to position [0, 0]
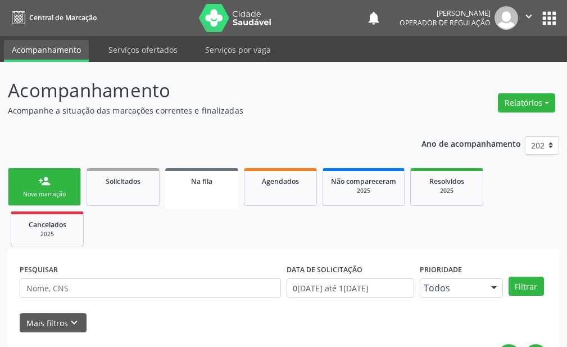
click at [58, 191] on div "Nova marcação" at bounding box center [44, 194] width 56 height 8
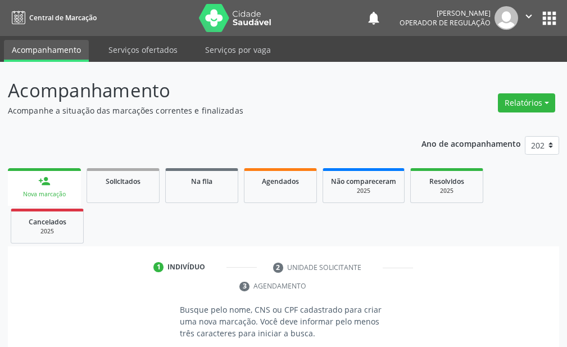
scroll to position [157, 0]
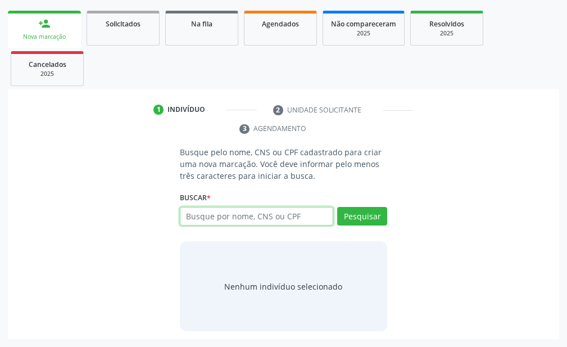
click at [195, 213] on input "text" at bounding box center [257, 216] width 154 height 19
type input "isadora nunes bezerra"
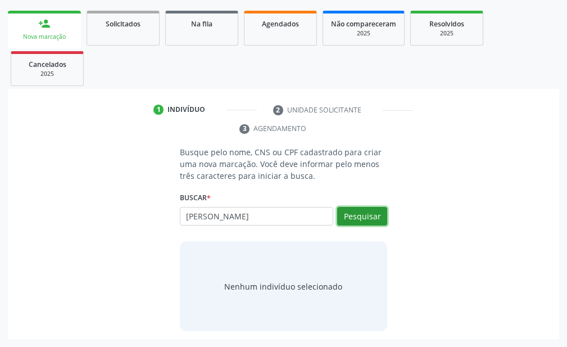
click at [371, 223] on button "Pesquisar" at bounding box center [362, 216] width 50 height 19
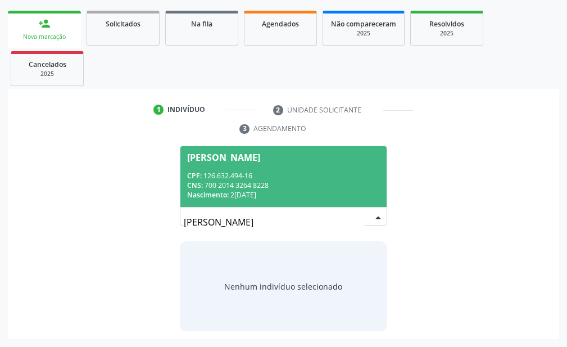
click at [231, 169] on span "Isadora Nunes Bezerra Pulca CPF: 126.632.494-16 CNS: 700 2014 3264 8228 Nascime…" at bounding box center [284, 176] width 206 height 60
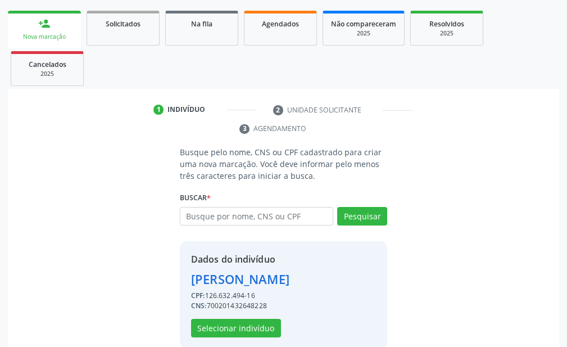
scroll to position [175, 0]
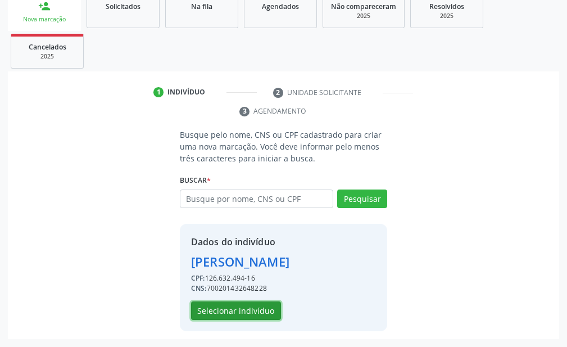
click at [243, 307] on button "Selecionar indivíduo" at bounding box center [236, 310] width 90 height 19
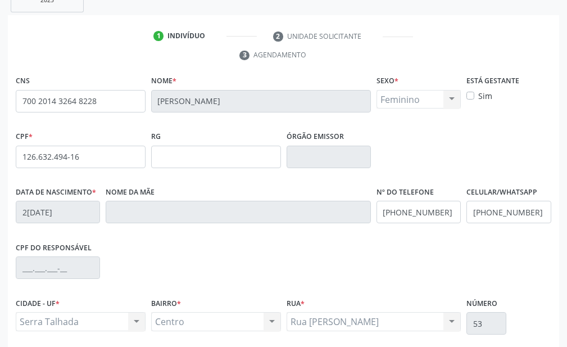
scroll to position [322, 0]
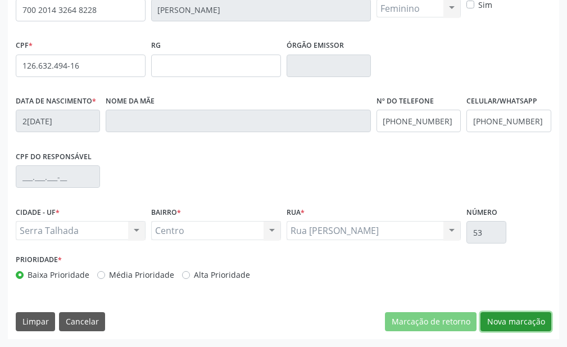
click at [509, 322] on button "Nova marcação" at bounding box center [516, 321] width 71 height 19
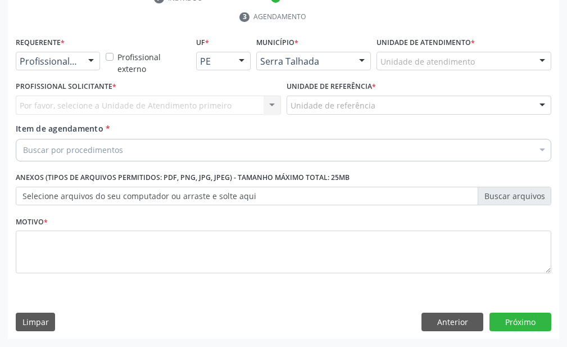
scroll to position [269, 0]
click at [89, 60] on div at bounding box center [91, 61] width 17 height 19
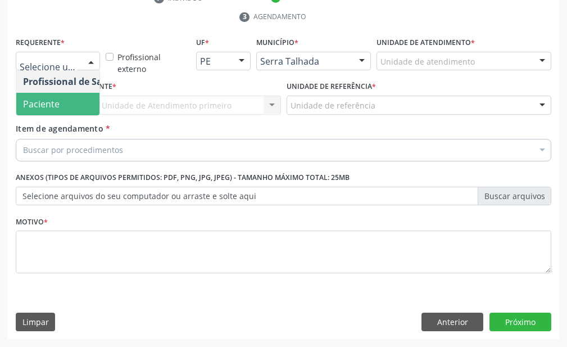
click at [90, 98] on span "Paciente" at bounding box center [71, 104] width 110 height 22
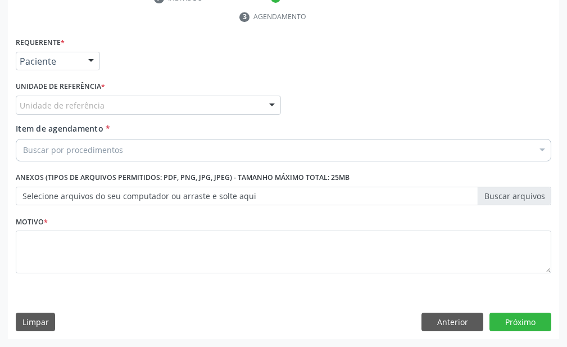
click at [115, 103] on div "Unidade de referência" at bounding box center [148, 105] width 265 height 19
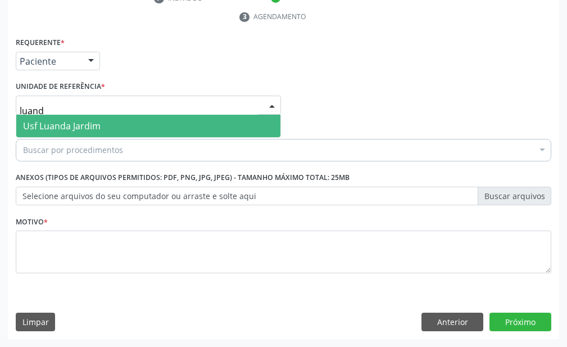
type input "luanda"
click at [102, 119] on span "Usf Luanda Jardim" at bounding box center [148, 126] width 264 height 22
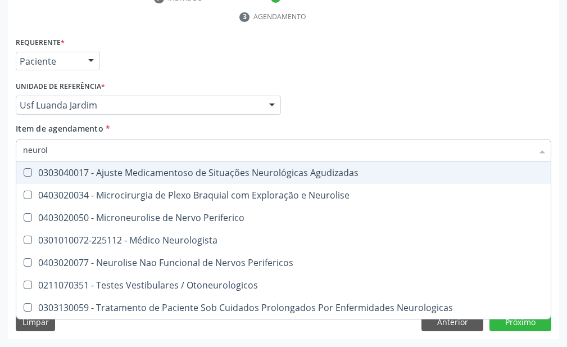
type input "neurolo"
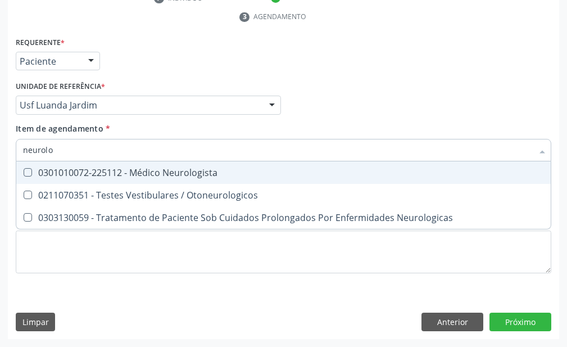
click at [214, 174] on div "0301010072-225112 - Médico Neurologista" at bounding box center [283, 172] width 521 height 9
checkbox Neurologista "true"
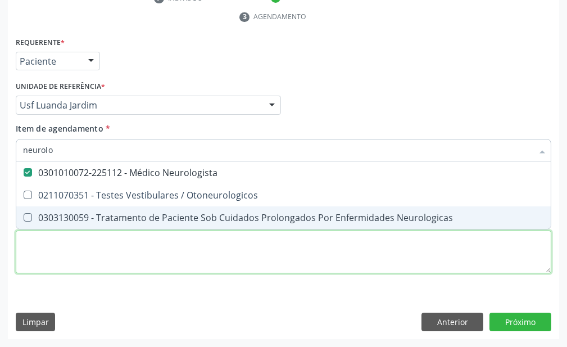
click at [165, 248] on div "Requerente * Paciente Profissional de Saúde Paciente Nenhum resultado encontrad…" at bounding box center [284, 161] width 536 height 255
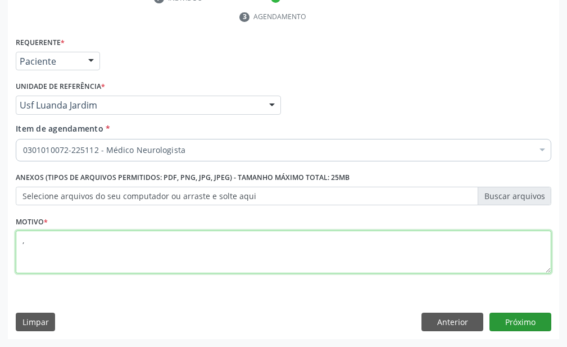
type textarea ","
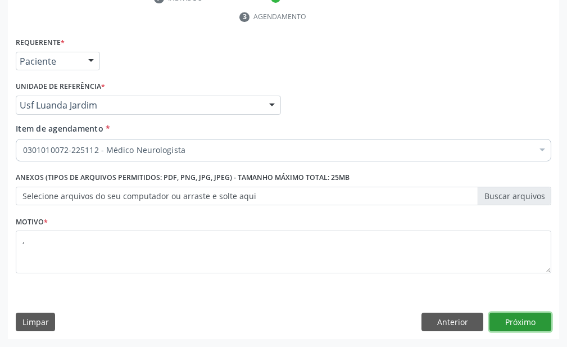
click at [508, 322] on button "Próximo" at bounding box center [521, 322] width 62 height 19
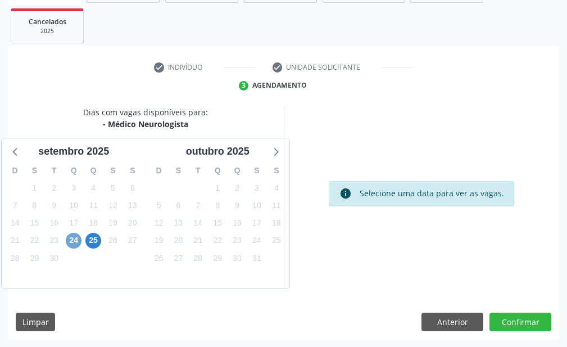
click at [76, 245] on span "24" at bounding box center [74, 241] width 16 height 16
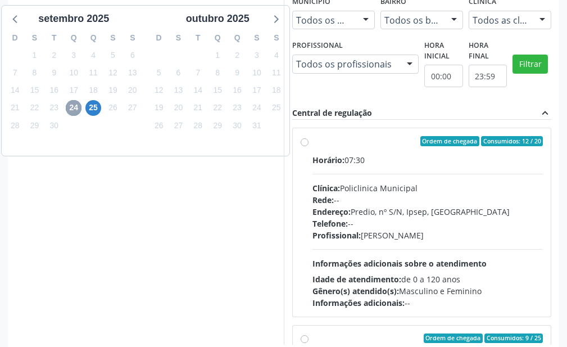
scroll to position [389, 0]
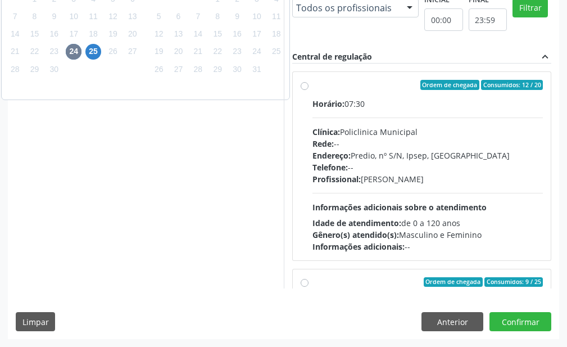
click at [310, 84] on div "Ordem de chegada Consumidos: 12 / 20 Horário: 07:30 Clínica: Policlinica Munici…" at bounding box center [422, 166] width 243 height 173
radio input "true"
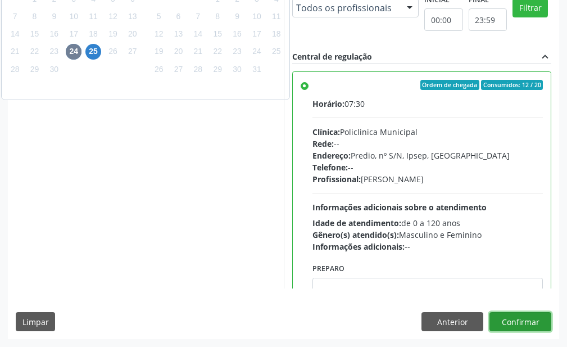
click at [524, 315] on button "Confirmar" at bounding box center [521, 321] width 62 height 19
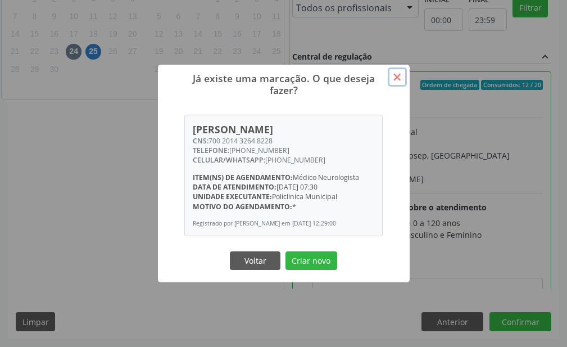
click at [401, 70] on button "×" at bounding box center [397, 76] width 19 height 19
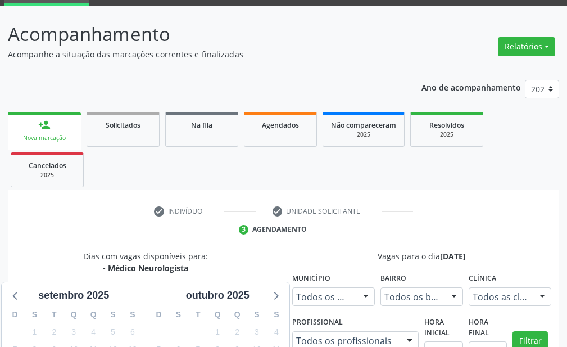
scroll to position [0, 0]
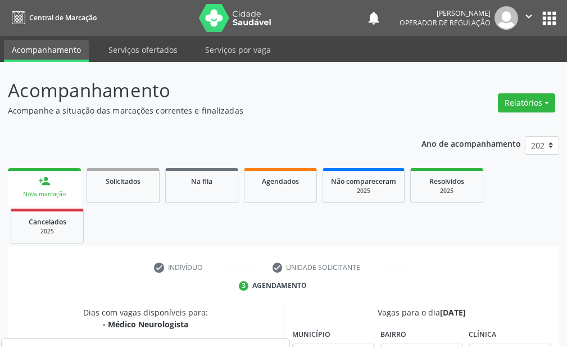
click at [30, 183] on link "person_add Nova marcação" at bounding box center [44, 187] width 73 height 38
click at [47, 188] on link "person_add Nova marcação" at bounding box center [44, 187] width 73 height 38
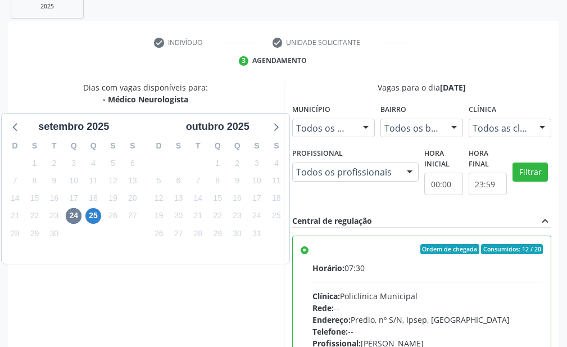
scroll to position [56, 0]
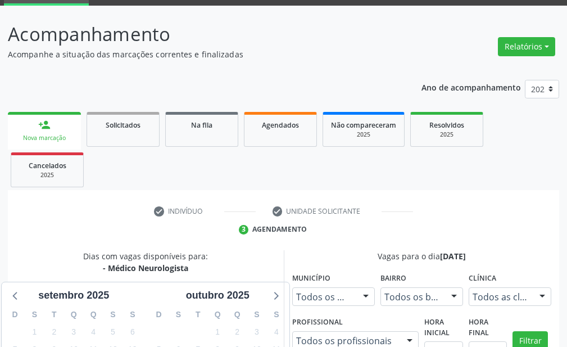
click at [53, 130] on link "person_add Nova marcação" at bounding box center [44, 131] width 73 height 38
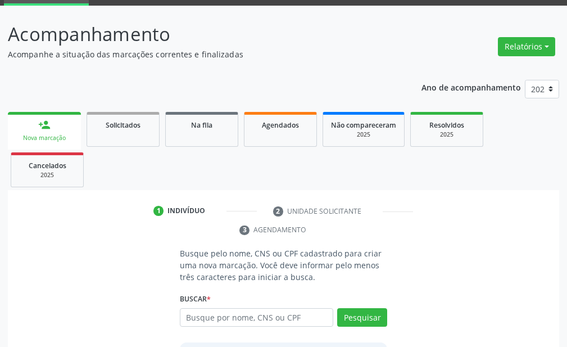
scroll to position [112, 0]
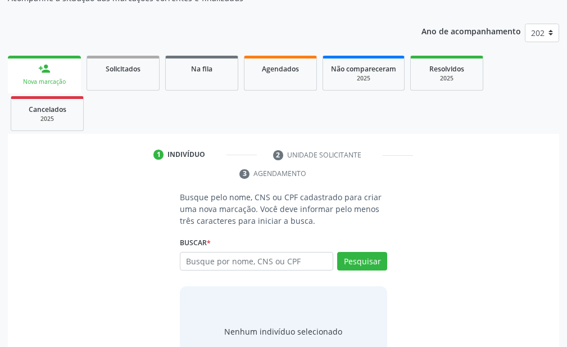
click at [236, 260] on input "text" at bounding box center [257, 261] width 154 height 19
click at [274, 267] on input "text" at bounding box center [257, 261] width 154 height 19
type input "12354215447"
click at [256, 263] on input "12354215447" at bounding box center [257, 261] width 154 height 19
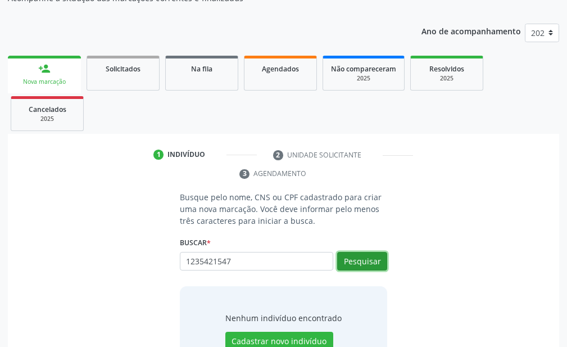
click at [346, 264] on button "Pesquisar" at bounding box center [362, 261] width 50 height 19
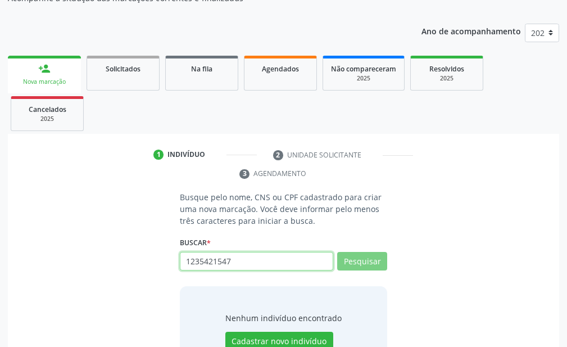
click at [313, 259] on input "1235421547" at bounding box center [257, 261] width 154 height 19
type input "1"
type input "706"
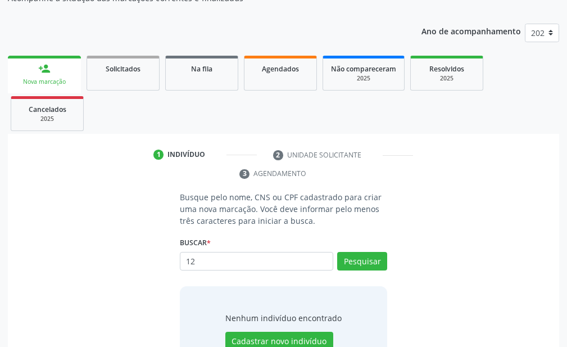
type input "1"
type input "706702517029110"
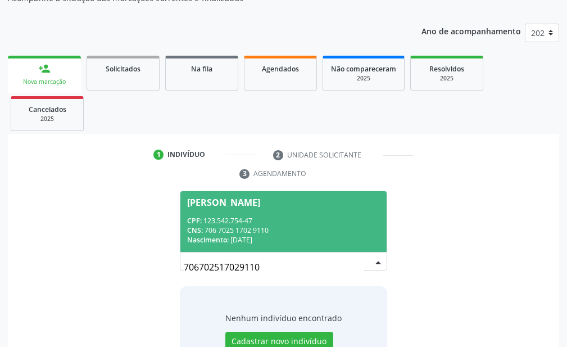
click at [310, 206] on div "Geane Rodrigues de Lima" at bounding box center [283, 202] width 193 height 9
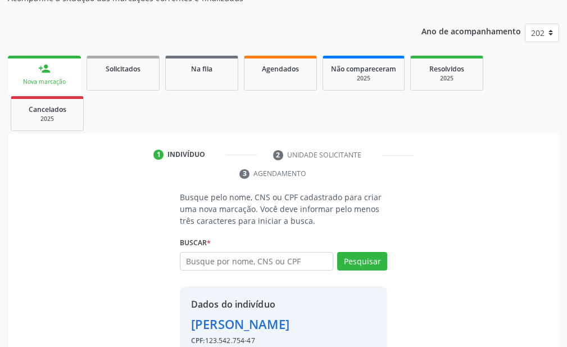
scroll to position [175, 0]
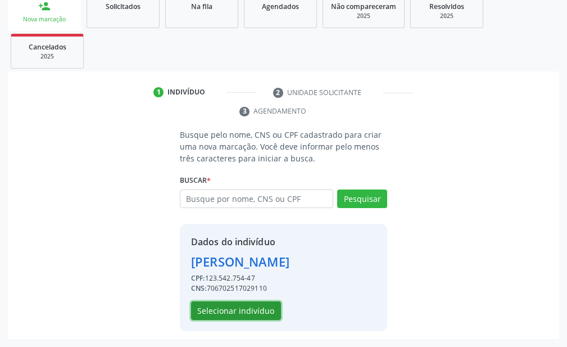
click at [241, 314] on button "Selecionar indivíduo" at bounding box center [236, 310] width 90 height 19
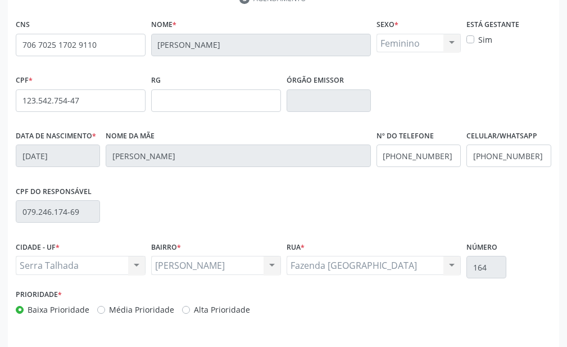
scroll to position [322, 0]
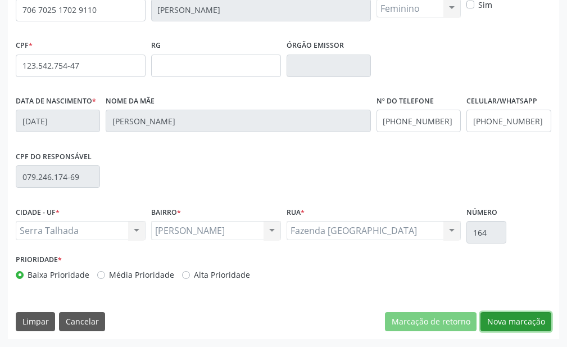
click at [489, 318] on button "Nova marcação" at bounding box center [516, 321] width 71 height 19
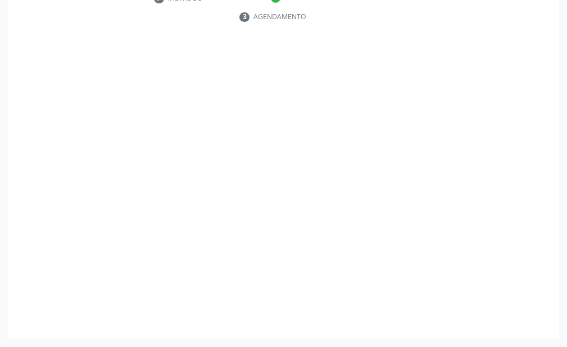
scroll to position [269, 0]
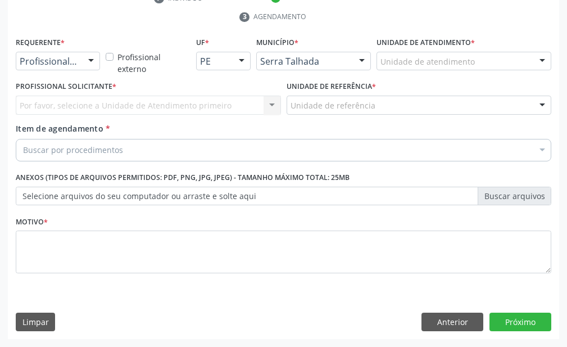
click at [89, 56] on div at bounding box center [91, 61] width 17 height 19
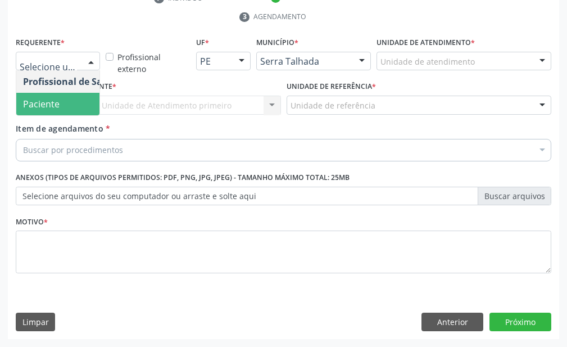
click at [80, 98] on span "Paciente" at bounding box center [71, 104] width 110 height 22
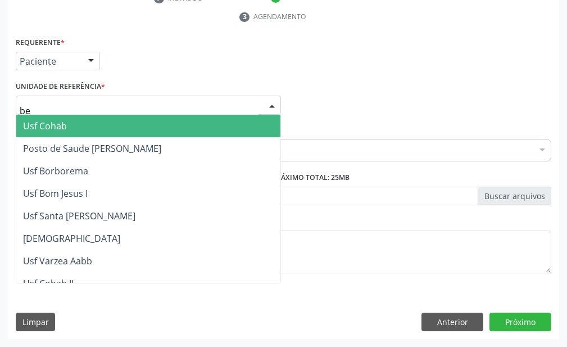
type input "ber"
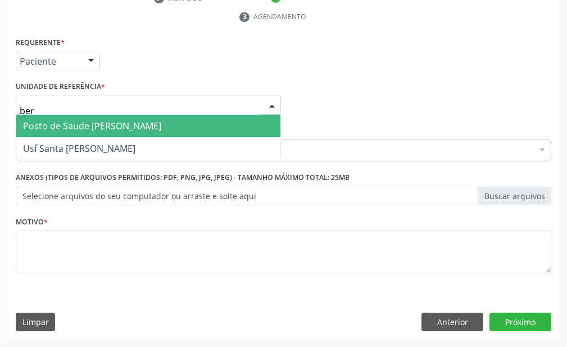
click at [89, 123] on span "Posto de Saude [PERSON_NAME]" at bounding box center [92, 126] width 138 height 12
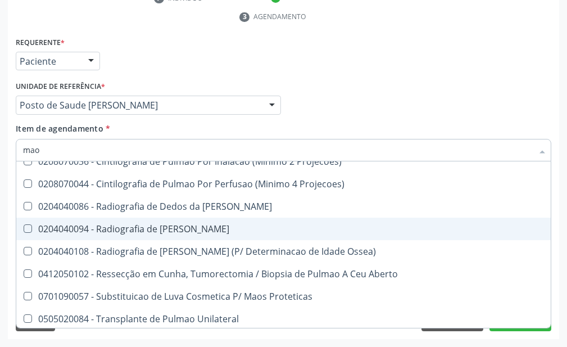
scroll to position [103, 0]
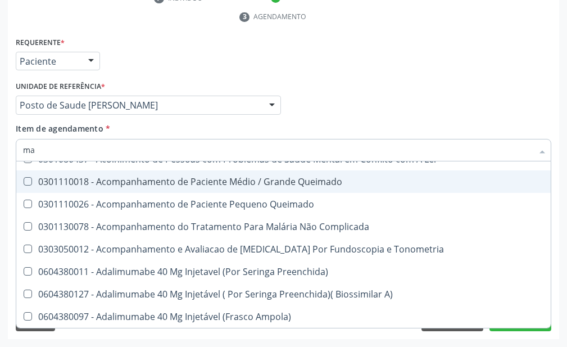
type input "m"
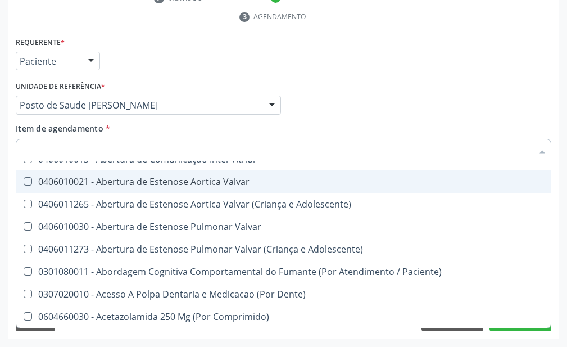
type input "o"
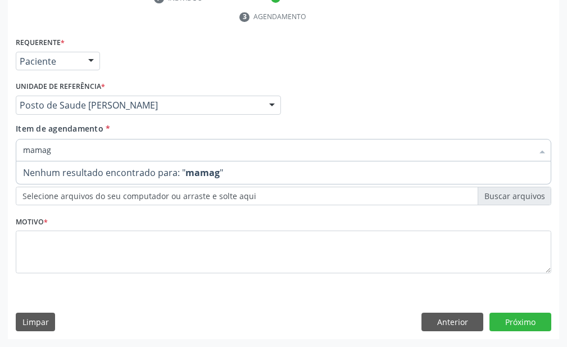
scroll to position [0, 0]
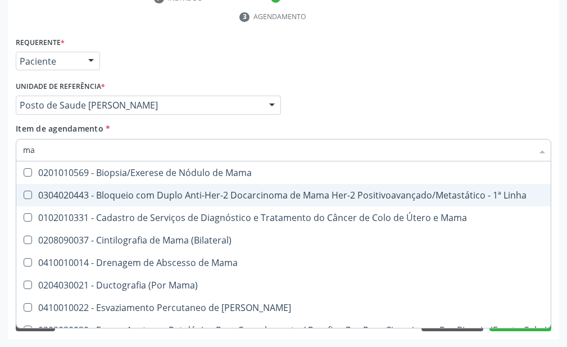
type input "m"
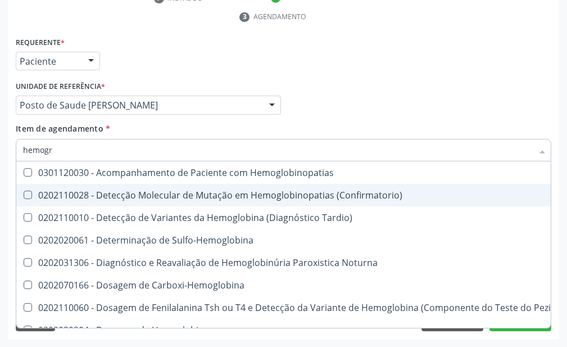
type input "hemogra"
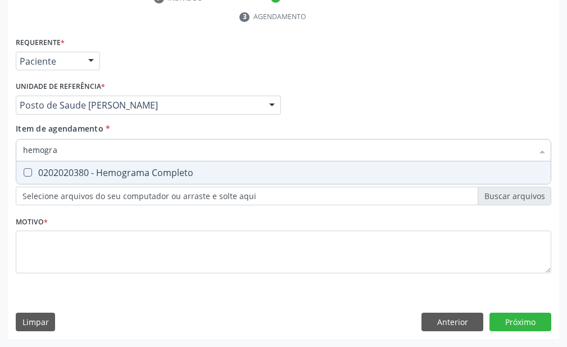
click at [476, 177] on span "0202020380 - Hemograma Completo" at bounding box center [283, 172] width 535 height 22
checkbox Completo "true"
click at [471, 143] on input "hemogra" at bounding box center [278, 150] width 510 height 22
type input "hemog"
checkbox Completo "false"
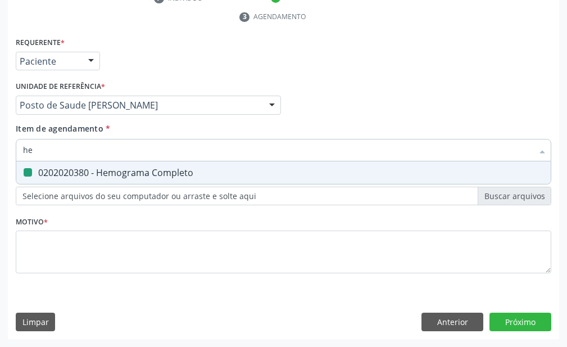
type input "h"
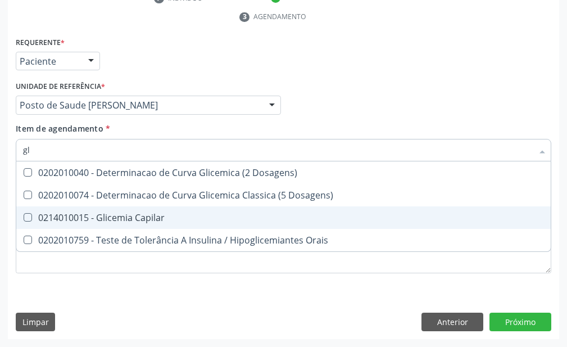
type input "g"
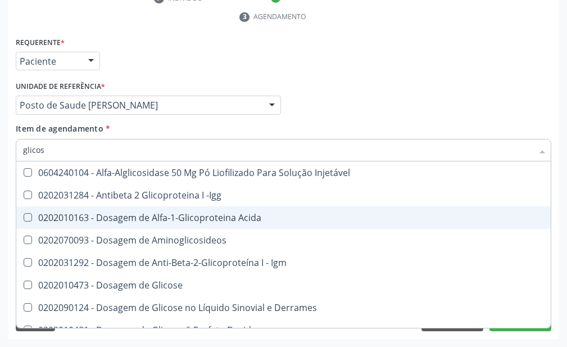
type input "glicose"
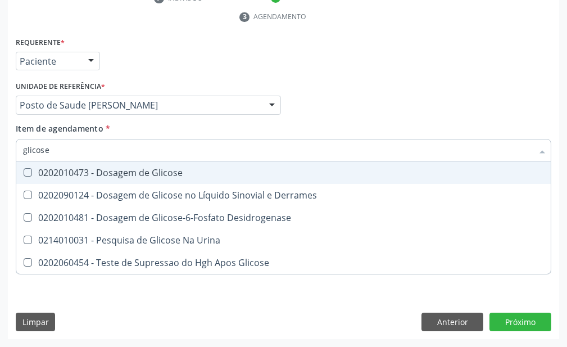
click at [283, 177] on div "0202010473 - Dosagem de Glicose" at bounding box center [283, 172] width 521 height 9
checkbox Glicose "true"
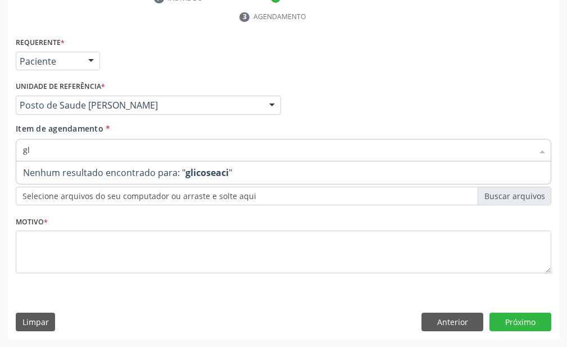
type input "g"
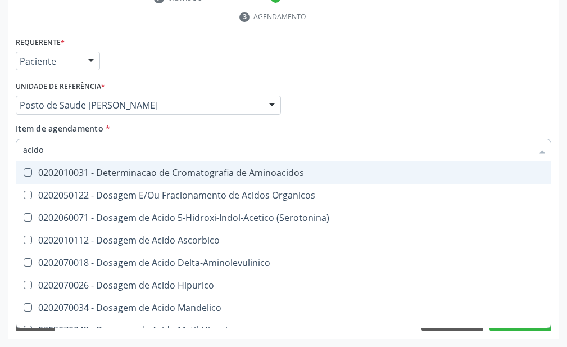
type input "acido u"
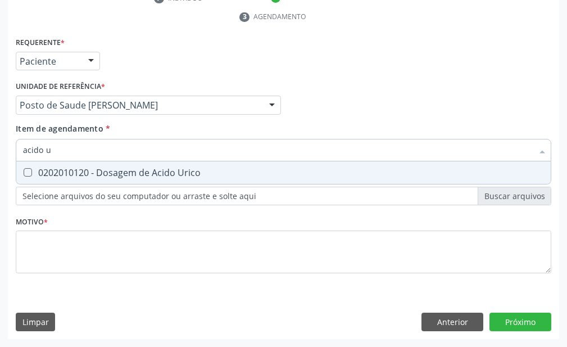
click at [250, 168] on div "0202010120 - Dosagem de Acido Urico" at bounding box center [283, 172] width 521 height 9
checkbox Urico "true"
type input "acido"
checkbox Urico "false"
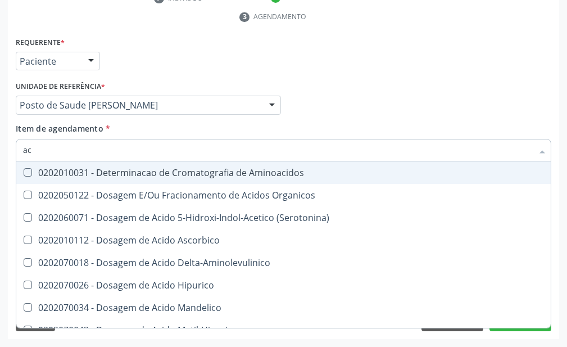
type input "a"
checkbox Urico "false"
checkbox Cromatografia\) "false"
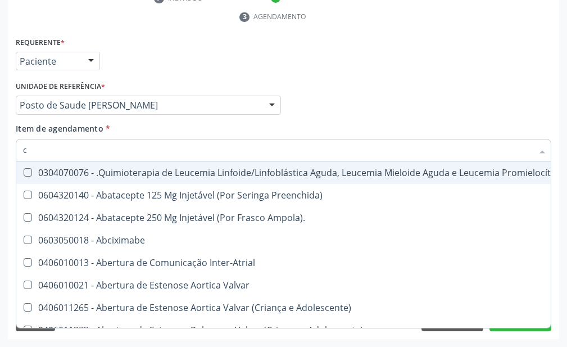
type input "co"
checkbox Único "true"
checkbox Creatinina "true"
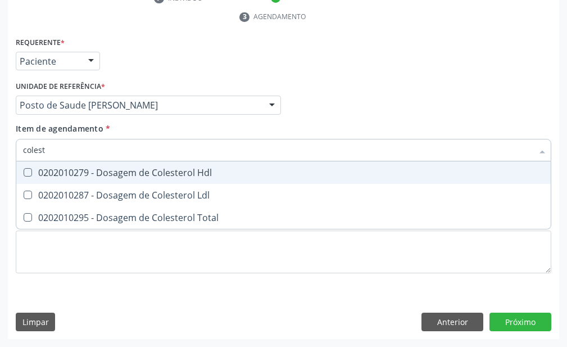
type input "coleste"
click at [250, 168] on div "0202010279 - Dosagem de Colesterol Hdl" at bounding box center [283, 172] width 521 height 9
checkbox Hdl "true"
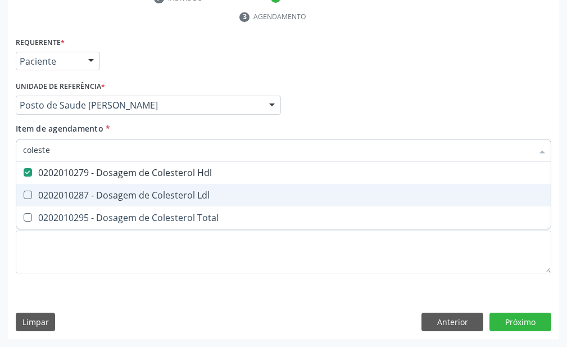
click at [247, 203] on span "0202010287 - Dosagem de Colesterol Ldl" at bounding box center [283, 195] width 535 height 22
checkbox Ldl "true"
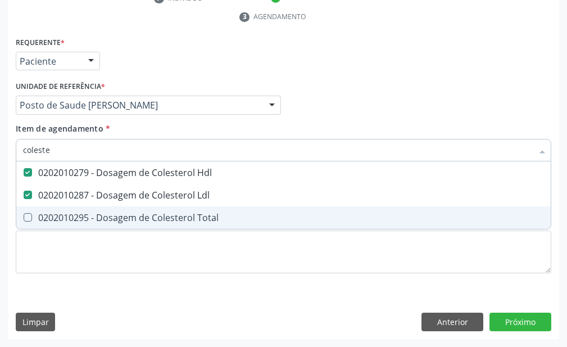
click at [244, 220] on div "0202010295 - Dosagem de Colesterol Total" at bounding box center [283, 217] width 521 height 9
checkbox Total "true"
type input "c"
checkbox Hdl "false"
checkbox Ldl "false"
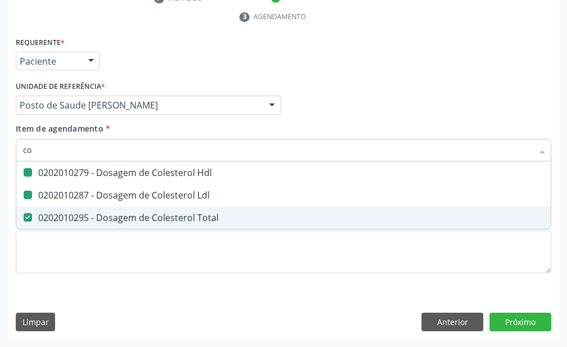
checkbox Total "false"
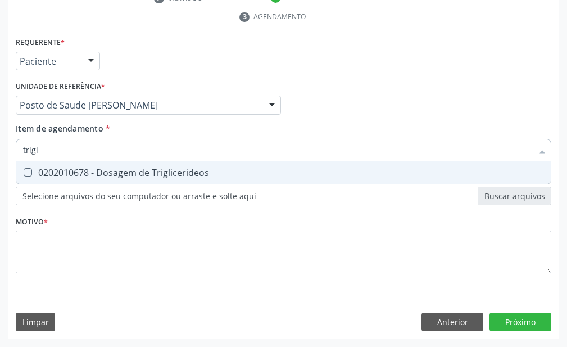
type input "trigli"
click at [260, 175] on div "0202010678 - Dosagem de Triglicerideos" at bounding box center [283, 172] width 521 height 9
checkbox Triglicerideos "true"
type input "t"
checkbox Triglicerideos "false"
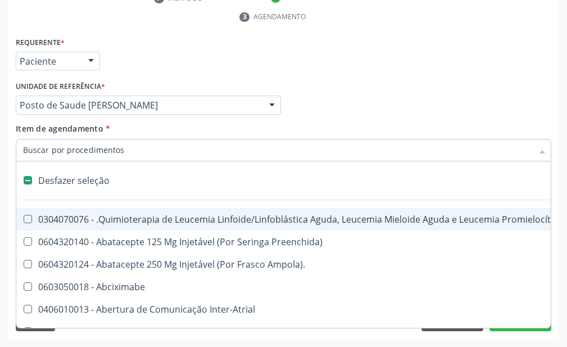
type input "g"
checkbox \(Unilateral\) "true"
checkbox Linha "true"
checkbox Infusão "true"
checkbox Urostomizados "true"
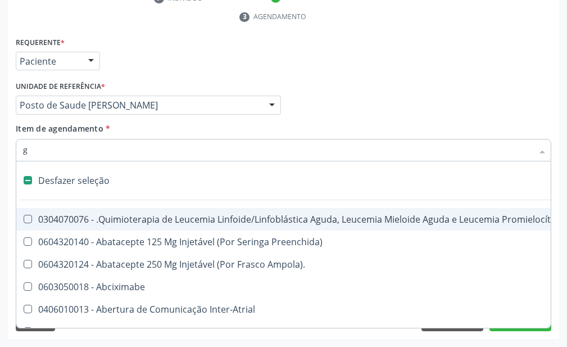
checkbox Capsula\) "true"
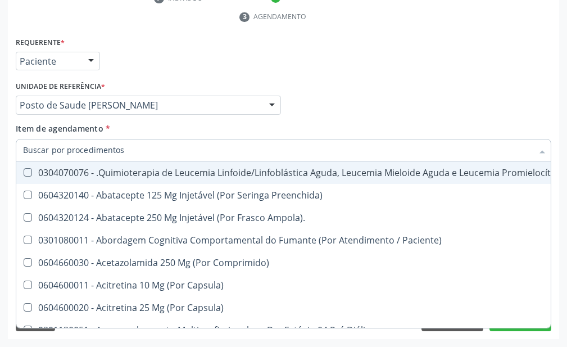
checkbox Urico "false"
checkbox Hdl "false"
checkbox Ldl "false"
checkbox Total "false"
checkbox Glicose "false"
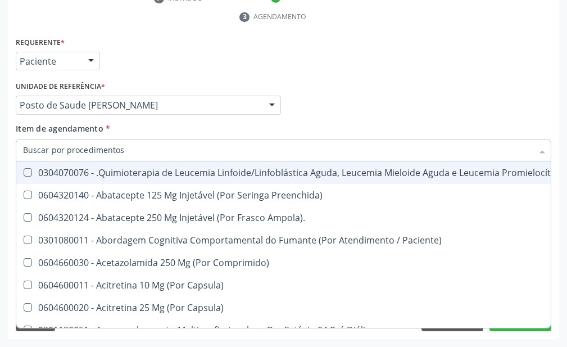
checkbox Triglicerideos "false"
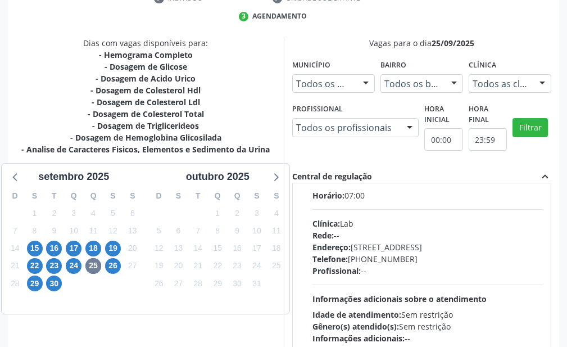
scroll to position [375, 0]
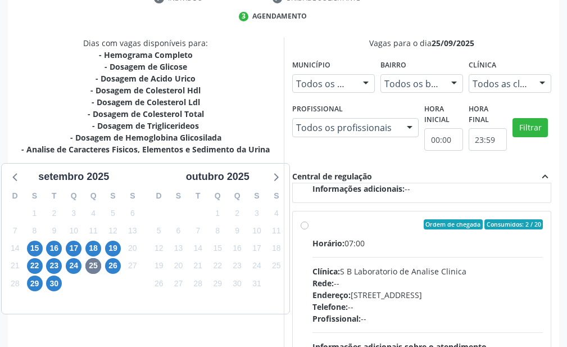
click at [313, 224] on label "Ordem de chegada Consumidos: 2 / 20 Horário: 07:00 Clínica: S B Laboratorio de …" at bounding box center [428, 305] width 231 height 173
click at [303, 224] on input "Ordem de chegada Consumidos: 2 / 20 Horário: 07:00 Clínica: S B Laboratorio de …" at bounding box center [305, 224] width 8 height 10
radio input "true"
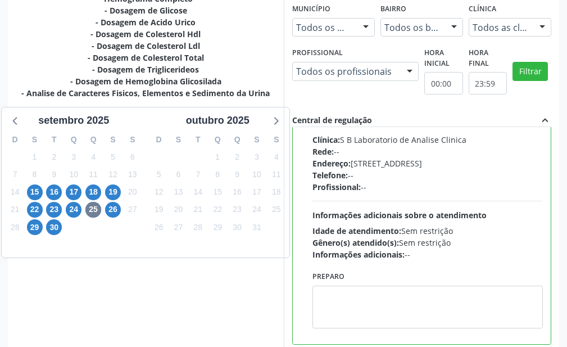
scroll to position [389, 0]
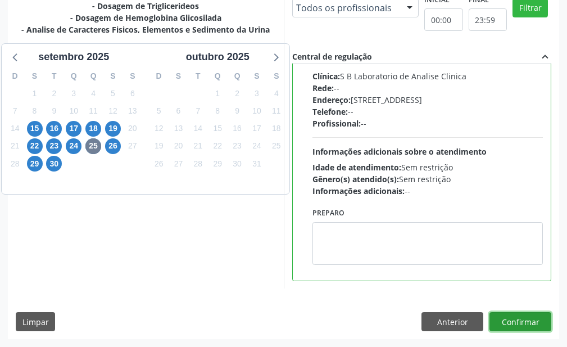
click at [530, 321] on button "Confirmar" at bounding box center [521, 321] width 62 height 19
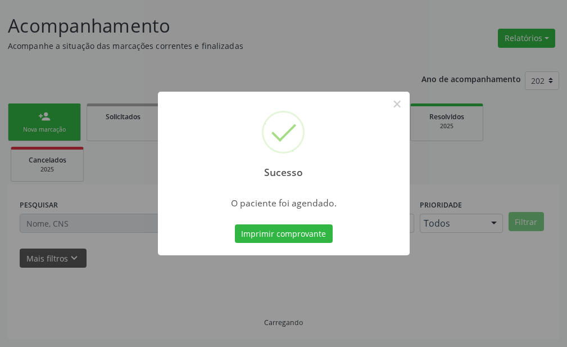
scroll to position [65, 0]
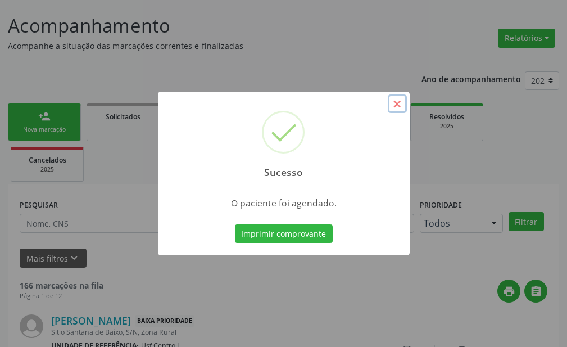
click at [400, 103] on button "×" at bounding box center [397, 103] width 19 height 19
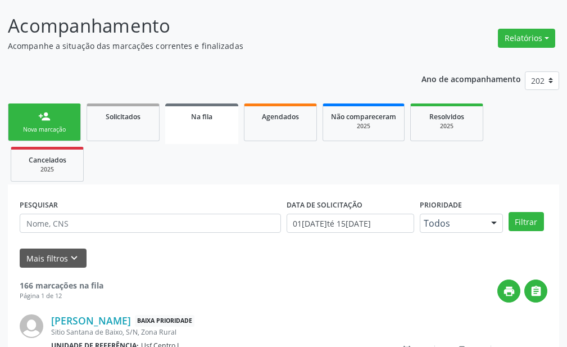
click at [50, 109] on link "person_add Nova marcação" at bounding box center [44, 122] width 73 height 38
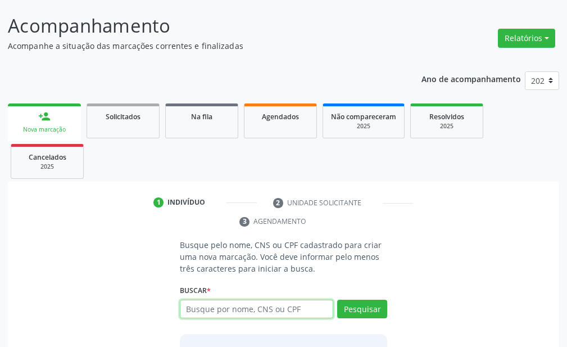
click at [217, 316] on input "text" at bounding box center [257, 309] width 154 height 19
type input "1"
type input "11761612411417900051"
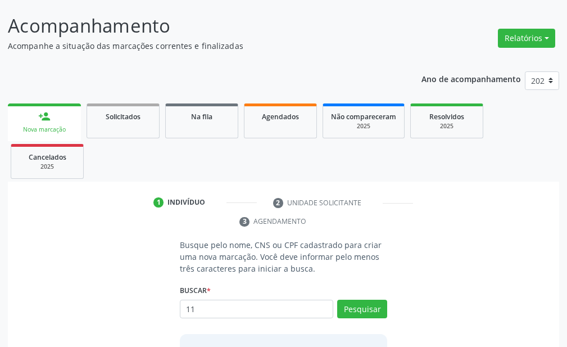
type input "1"
type input "11766761488"
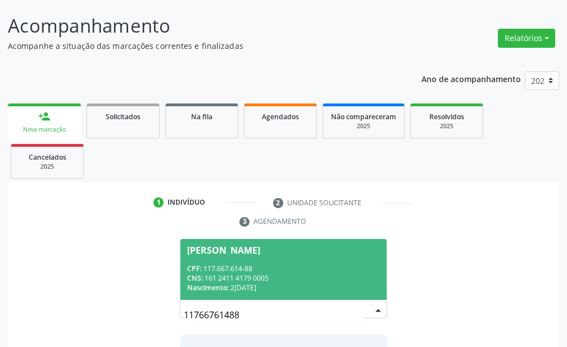
click at [266, 280] on div "CNS: 161 2411 4179 0005" at bounding box center [283, 278] width 193 height 10
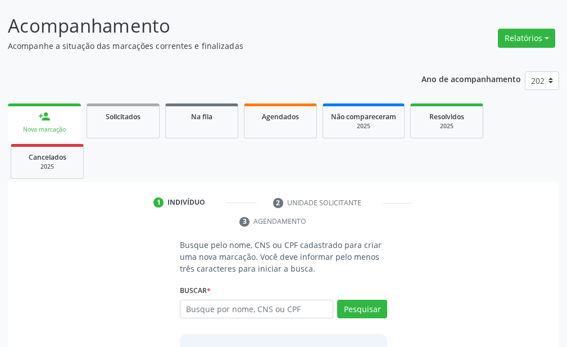
scroll to position [175, 0]
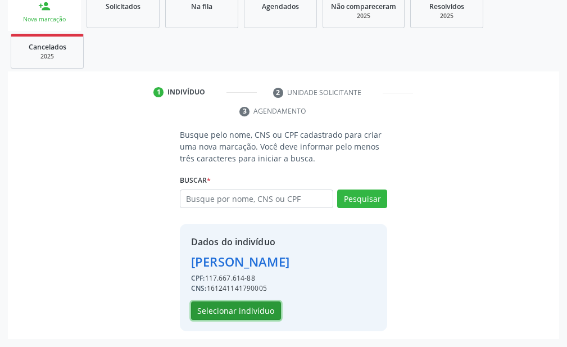
click at [264, 312] on button "Selecionar indivíduo" at bounding box center [236, 310] width 90 height 19
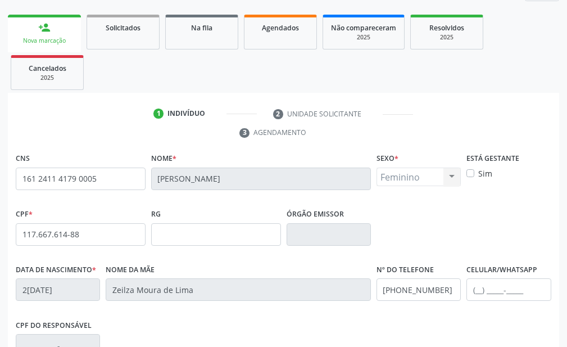
scroll to position [322, 0]
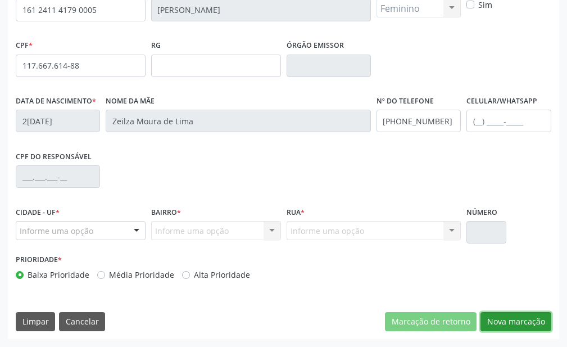
click at [500, 319] on button "Nova marcação" at bounding box center [516, 321] width 71 height 19
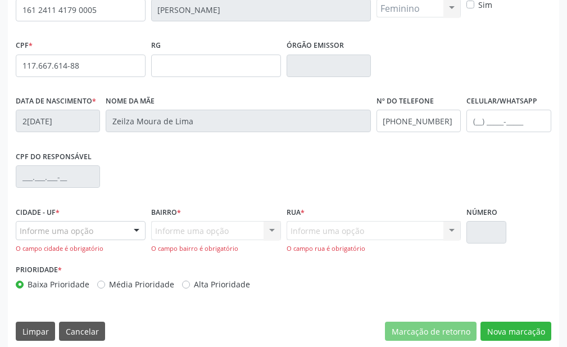
click at [137, 233] on div at bounding box center [136, 231] width 17 height 19
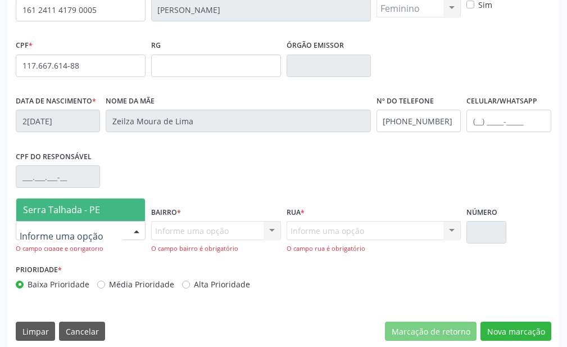
click at [130, 212] on span "Serra Talhada - PE" at bounding box center [80, 210] width 129 height 22
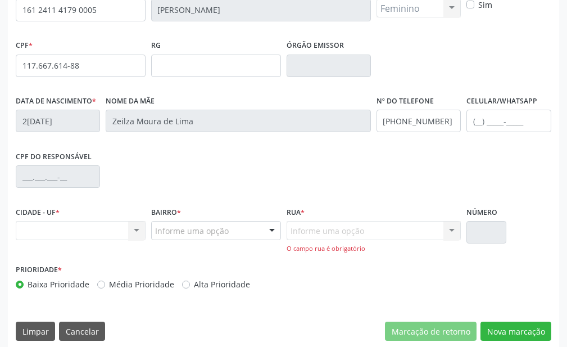
click at [270, 229] on div at bounding box center [272, 231] width 17 height 19
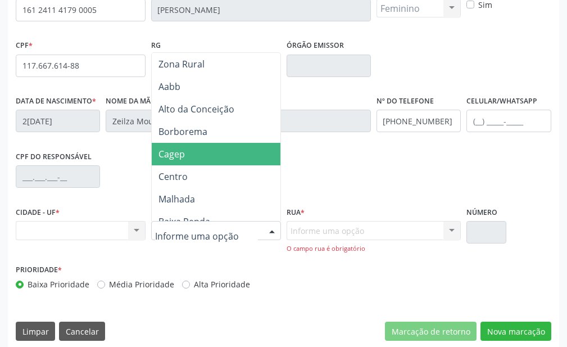
scroll to position [169, 0]
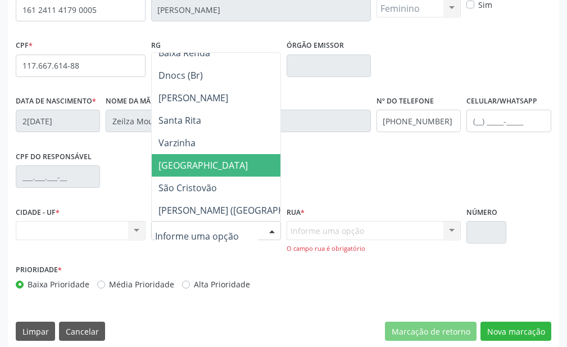
type input "z"
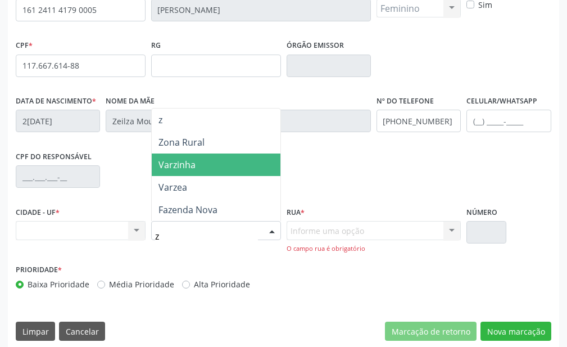
scroll to position [0, 0]
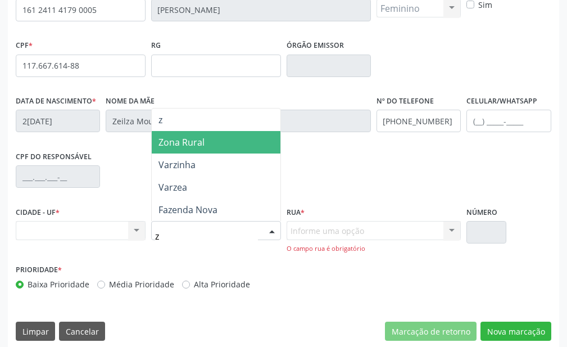
click at [201, 148] on span "Zona Rural" at bounding box center [182, 142] width 46 height 12
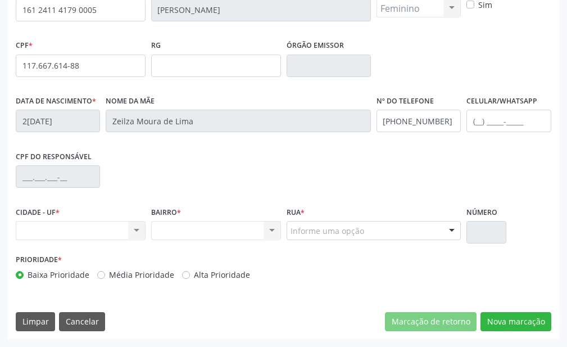
click at [447, 227] on div at bounding box center [452, 231] width 17 height 19
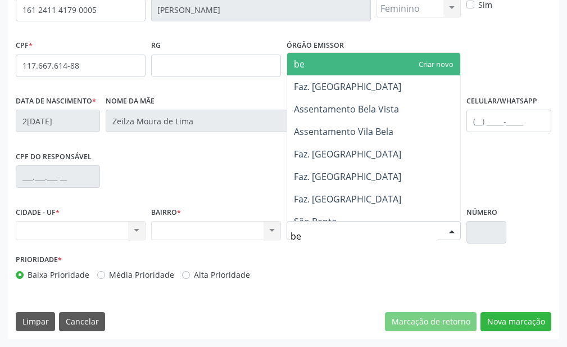
type input "ber"
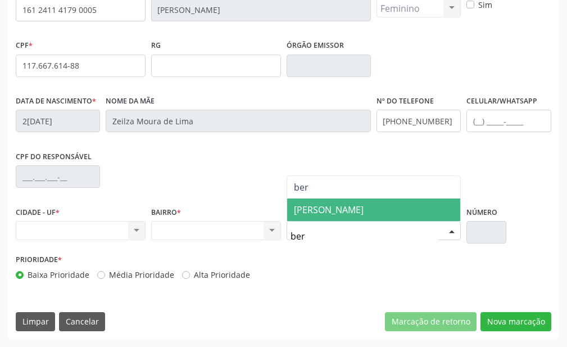
click at [440, 219] on span "BERNARDO VIEIRA" at bounding box center [374, 210] width 174 height 22
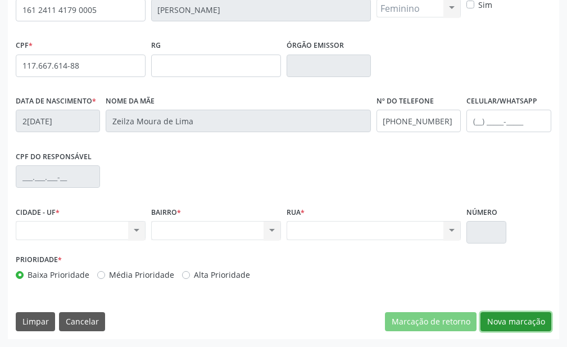
click at [505, 317] on button "Nova marcação" at bounding box center [516, 321] width 71 height 19
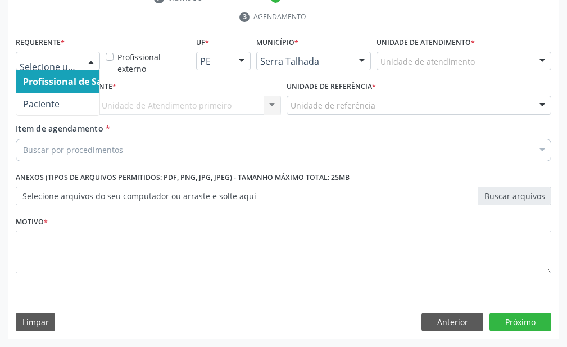
click at [92, 59] on div at bounding box center [91, 61] width 17 height 19
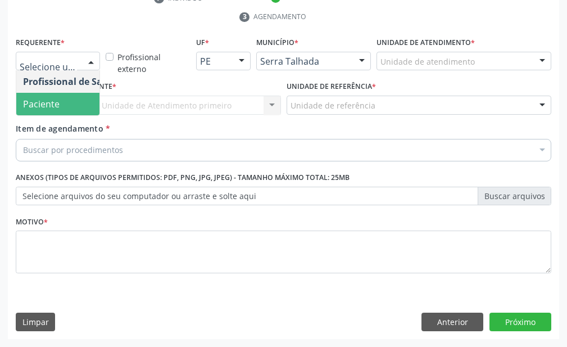
click at [80, 98] on span "Paciente" at bounding box center [71, 104] width 110 height 22
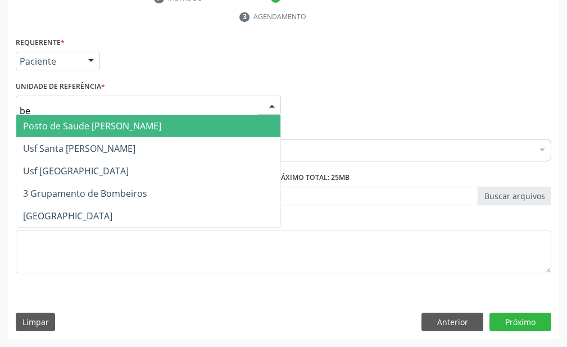
type input "ber"
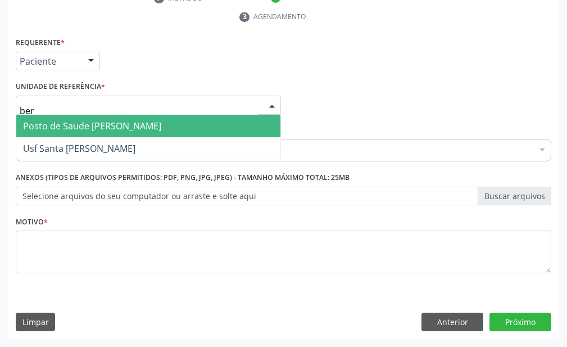
click at [122, 125] on span "Posto de Saude [PERSON_NAME]" at bounding box center [92, 126] width 138 height 12
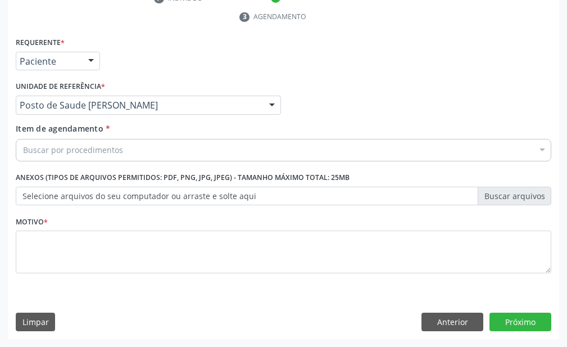
click at [126, 149] on div "Buscar por procedimentos" at bounding box center [284, 150] width 536 height 22
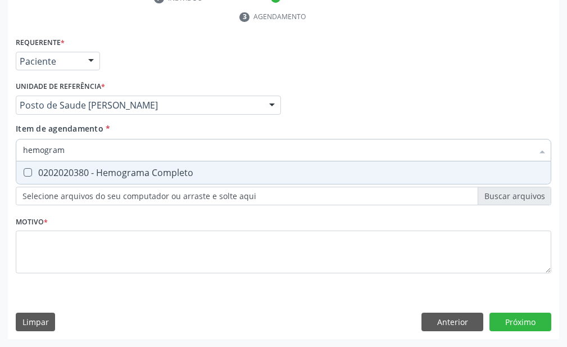
type input "hemograma"
click at [135, 181] on span "0202020380 - Hemograma Completo" at bounding box center [283, 172] width 535 height 22
checkbox Completo "true"
click at [145, 153] on input "hemograma" at bounding box center [278, 150] width 510 height 22
type input "hemog"
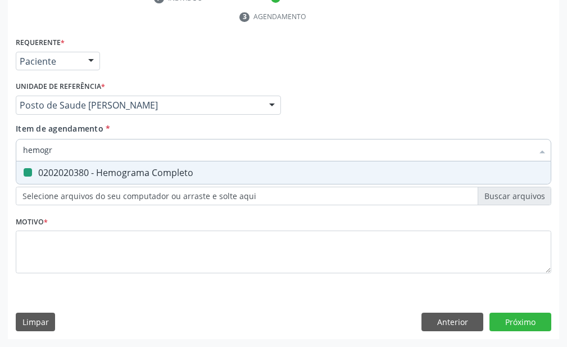
checkbox Completo "false"
type input "h"
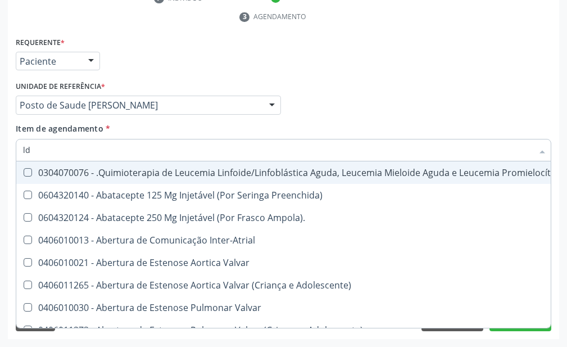
type input "ldl"
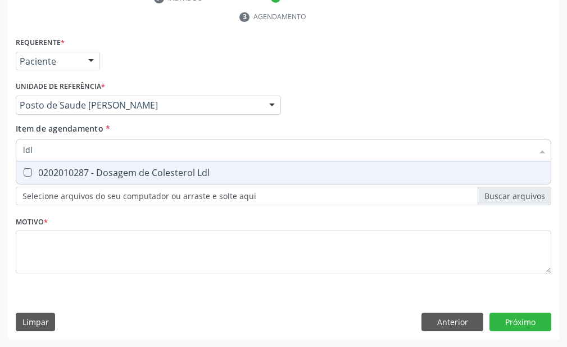
click at [152, 174] on div "0202010287 - Dosagem de Colesterol Ldl" at bounding box center [283, 172] width 521 height 9
checkbox Ldl "true"
type input "ld"
checkbox Ldl "false"
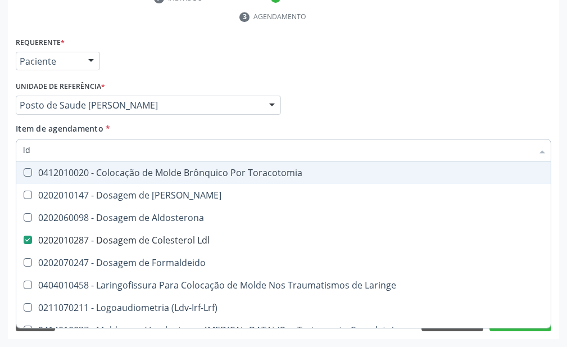
type input "l"
checkbox Ldl "false"
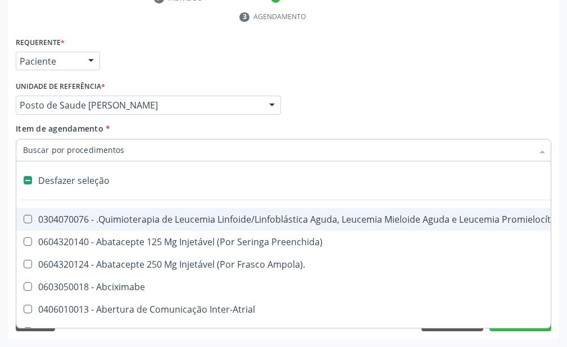
type input "g"
checkbox Infusão "true"
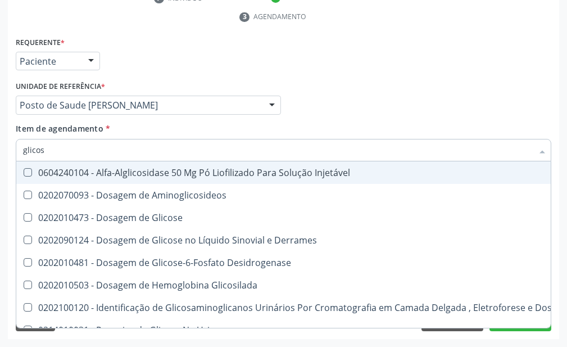
type input "glicose"
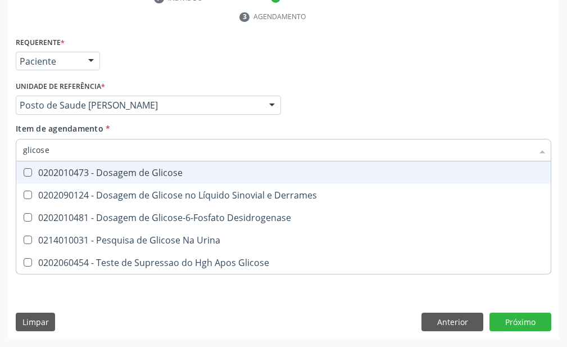
click at [171, 171] on div "0202010473 - Dosagem de Glicose" at bounding box center [283, 172] width 521 height 9
checkbox Glicose "true"
click at [184, 149] on input "glicose" at bounding box center [278, 150] width 510 height 22
type input "glicos"
checkbox Glicose "false"
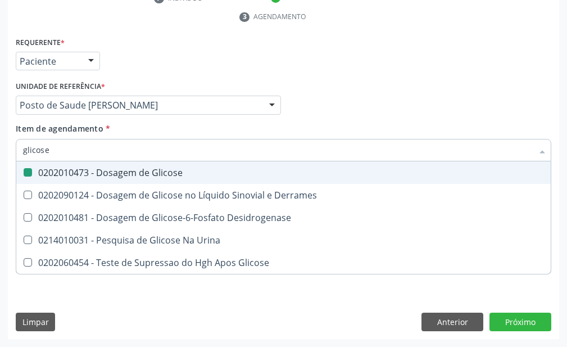
checkbox Desidrogenase "true"
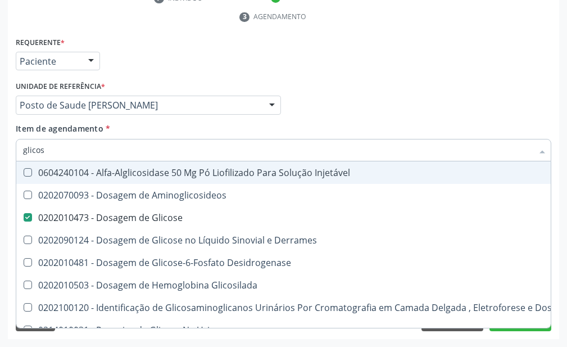
type input "glico"
checkbox Glicose "false"
checkbox Glicosilada "true"
type input "g"
checkbox Glicosilada "false"
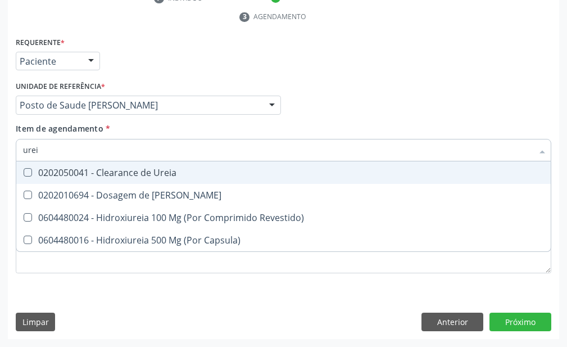
type input "ureia"
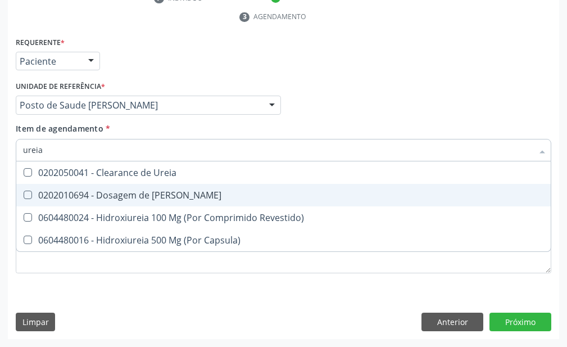
click at [167, 191] on div "0202010694 - Dosagem de [PERSON_NAME]" at bounding box center [283, 195] width 521 height 9
checkbox Ureia "true"
type input "u"
checkbox Ureia "false"
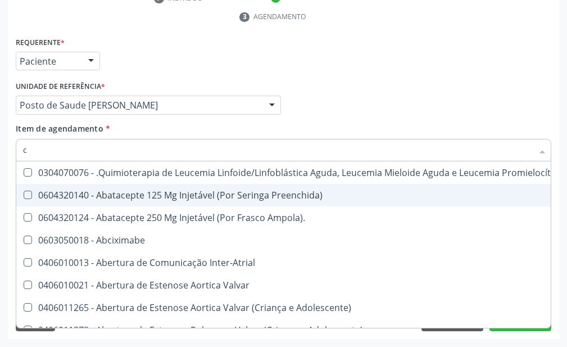
type input "co"
checkbox Bexiga "true"
checkbox Creatinina "true"
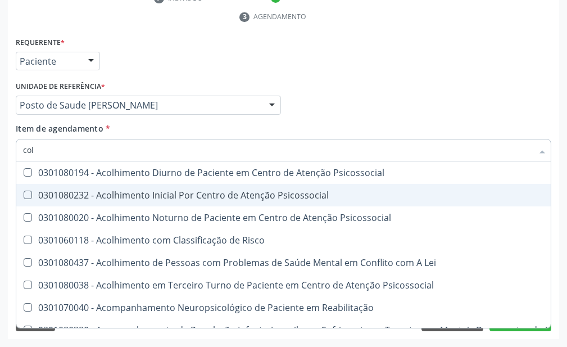
type input "cole"
checkbox Utero "true"
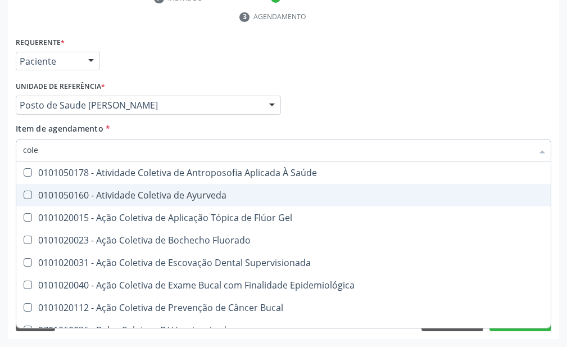
type input "coles"
checkbox Ayurveda "true"
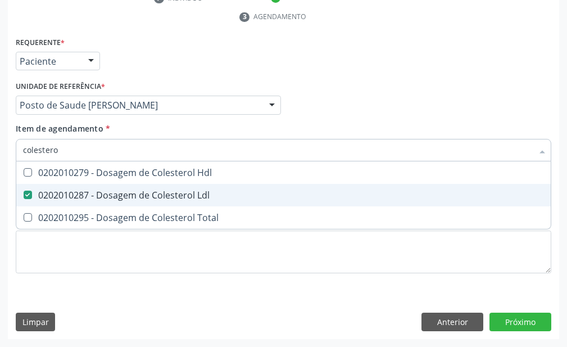
type input "colesterol"
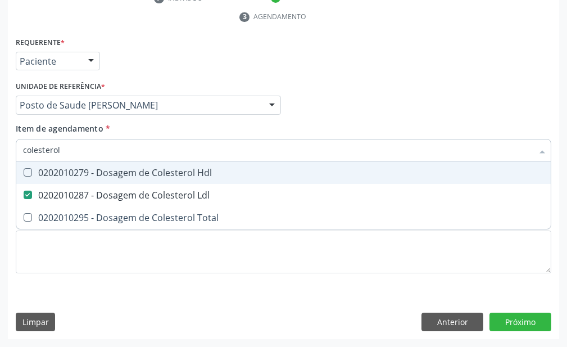
click at [176, 174] on div "0202010279 - Dosagem de Colesterol Hdl" at bounding box center [283, 172] width 521 height 9
checkbox Hdl "true"
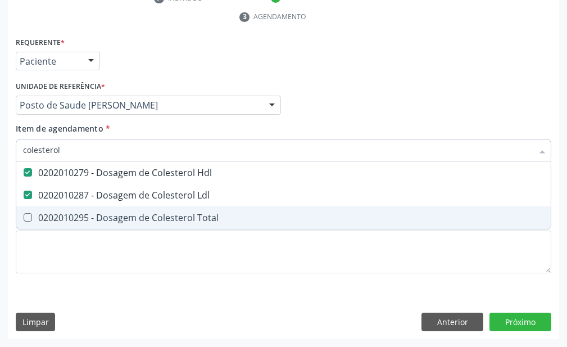
click at [165, 218] on div "0202010295 - Dosagem de Colesterol Total" at bounding box center [283, 217] width 521 height 9
checkbox Total "true"
type input "cole"
checkbox Hdl "false"
checkbox Ldl "false"
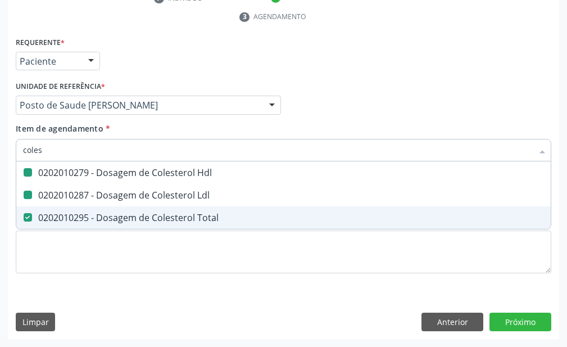
checkbox Total "false"
type input "c"
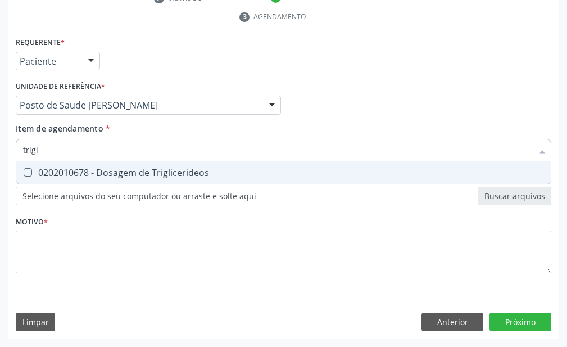
type input "trigli"
click at [202, 173] on div "0202010678 - Dosagem de Triglicerideos" at bounding box center [283, 172] width 521 height 9
checkbox Triglicerideos "true"
type input "t"
checkbox Triglicerideos "false"
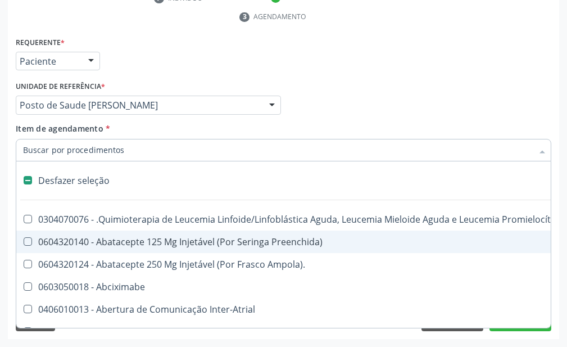
type input "g"
checkbox Linha "true"
checkbox Infusão "true"
checkbox Urostomizados "true"
checkbox Capsula\) "true"
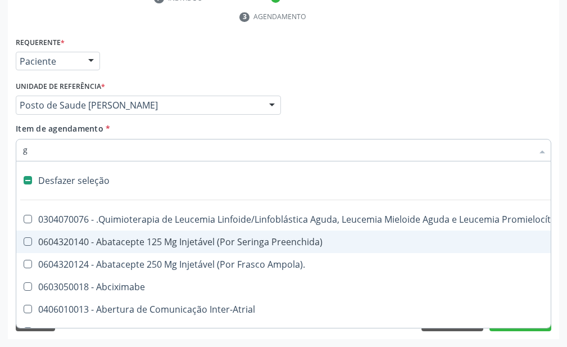
checkbox Capsula\) "true"
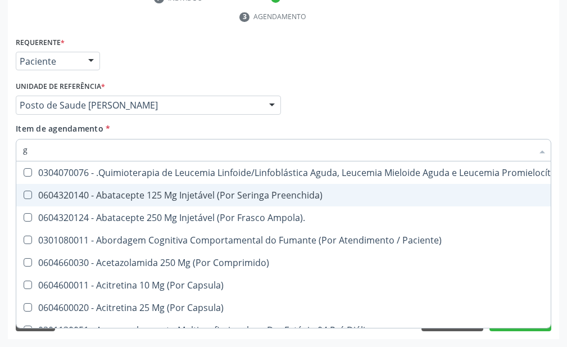
type input "gl"
checkbox Oftalmológica "true"
checkbox Pé "true"
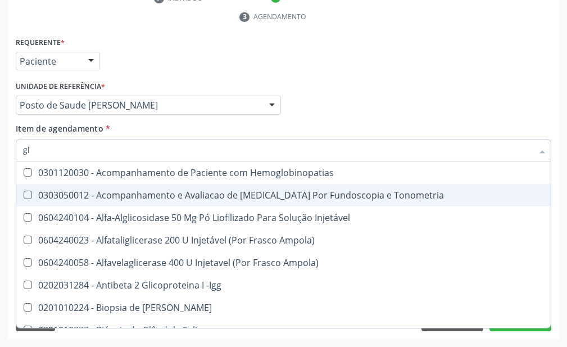
type input "gli"
checkbox \(Confirmatorio\) "true"
checkbox Glomerular "true"
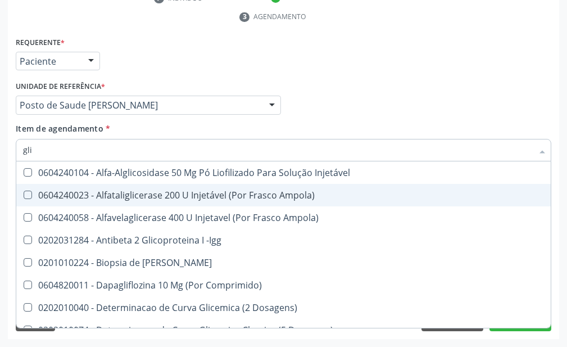
type input "glic"
checkbox Aminoglicosideos "true"
checkbox Glicose "false"
checkbox Derrames "true"
checkbox Triglicerideos "false"
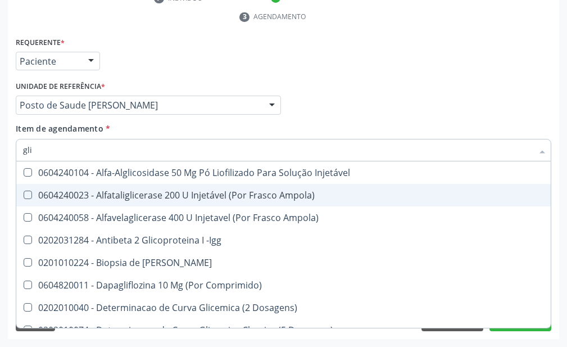
type input "glic"
checkbox Aminoglicosideos "true"
checkbox Glicose "false"
checkbox Derrames "true"
checkbox Triglicerideos "false"
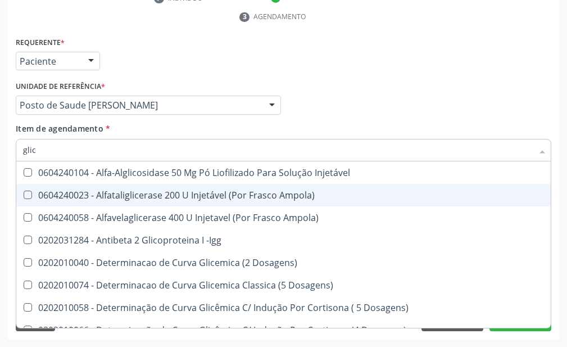
type input "gli"
checkbox Glicose "false"
checkbox Glicosilada "true"
checkbox Triglicerideos "false"
checkbox Delgada\) "true"
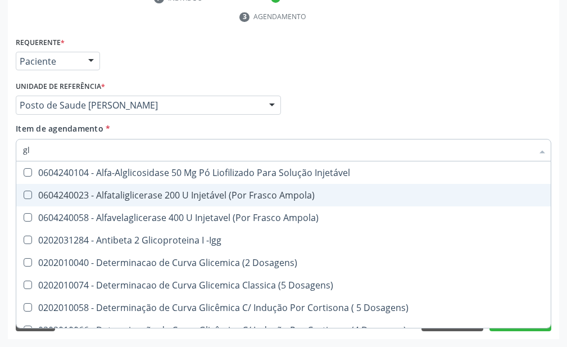
type input "g"
checkbox Glicosilada "false"
checkbox Delgada\) "false"
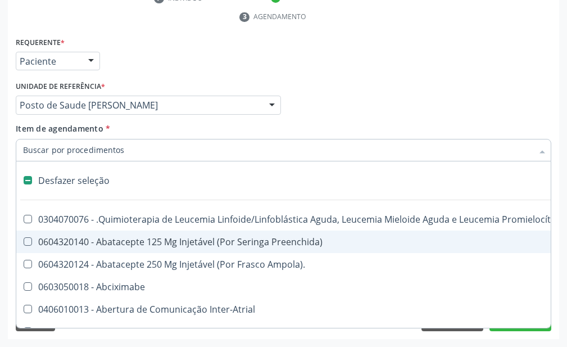
type input "h"
checkbox B "true"
checkbox Queimado "true"
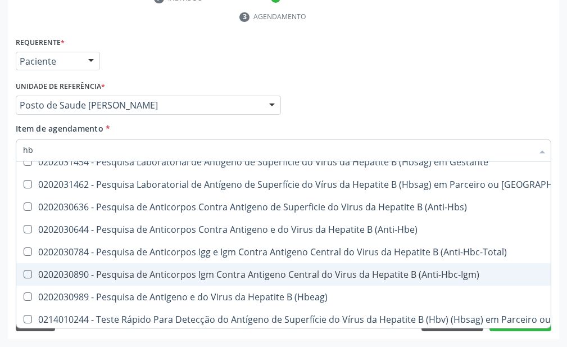
scroll to position [112, 0]
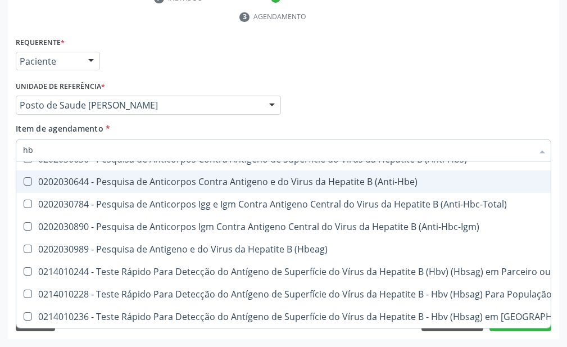
type input "h"
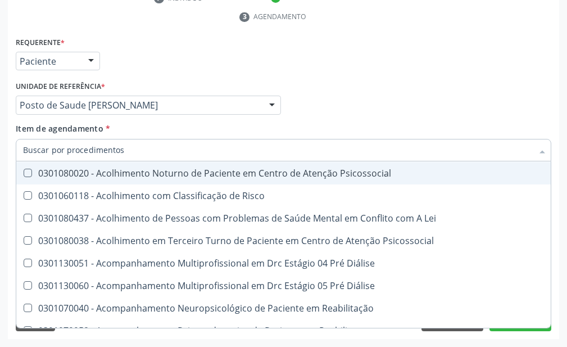
checkbox Hdl "false"
checkbox Completo "false"
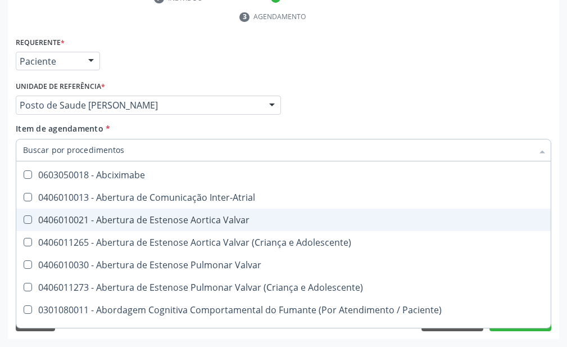
scroll to position [159, 0]
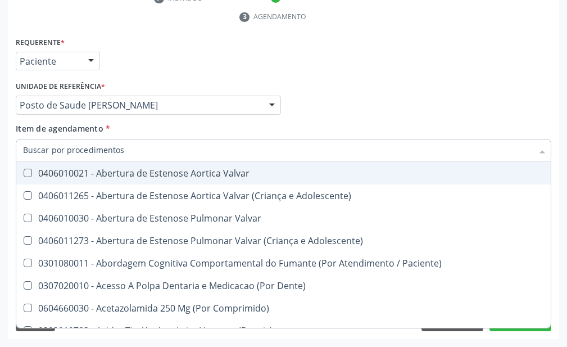
type input "u"
checkbox Hpv "true"
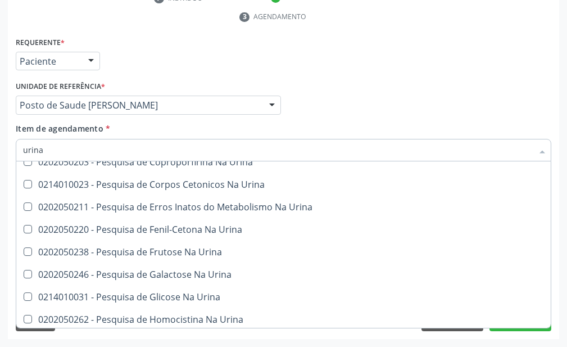
scroll to position [396, 0]
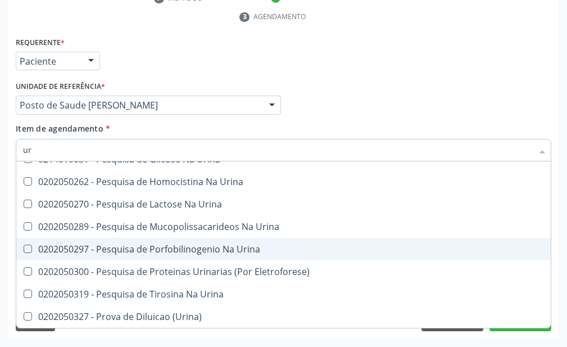
type input "u"
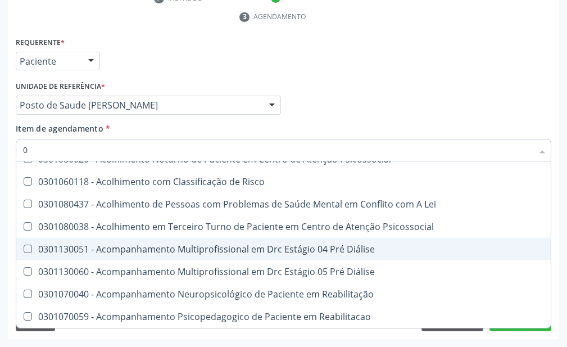
type input "02"
checkbox Comprimido\) "true"
checkbox Transferências "true"
checkbox Bilateral "true"
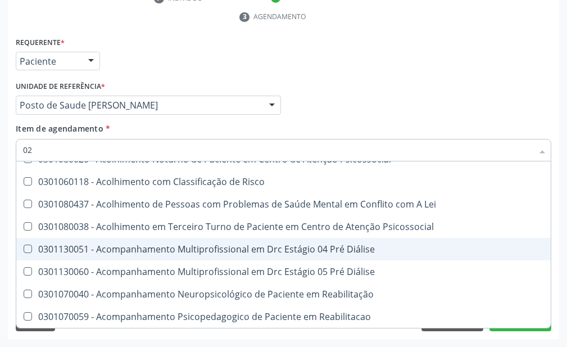
checkbox Transfusao "true"
checkbox Transplante "true"
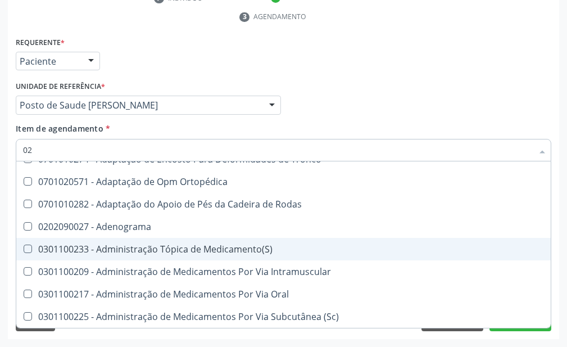
type input "020"
checkbox Epispádia "true"
checkbox Anos\) "true"
checkbox Congênita "true"
checkbox \(Qualitativo\) "true"
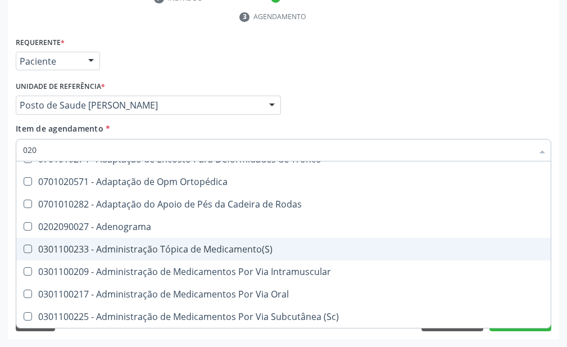
checkbox Dias "true"
checkbox Ii\) "true"
checkbox Hdl "false"
checkbox Ldl "false"
checkbox Total "false"
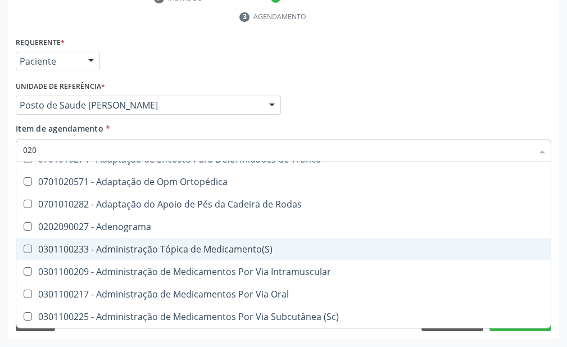
checkbox Glicose "false"
checkbox Triglicerideos "false"
checkbox \(T3\) "true"
checkbox Ureia "false"
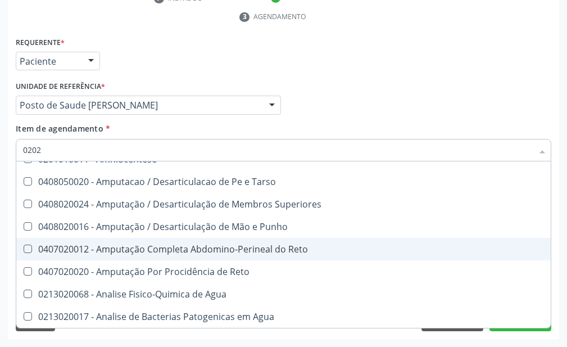
type input "02020"
checkbox Olho "true"
checkbox Pele "true"
checkbox Tireoide "true"
checkbox Faringe\/Laringe "false"
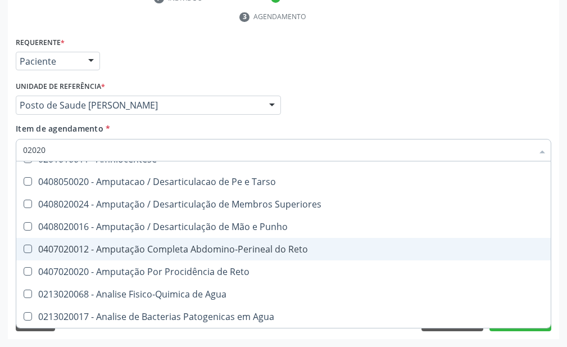
checkbox Puncao "false"
checkbox Fragmento "false"
checkbox Salivar "true"
checkbox Laser "false"
checkbox Inteiro "true"
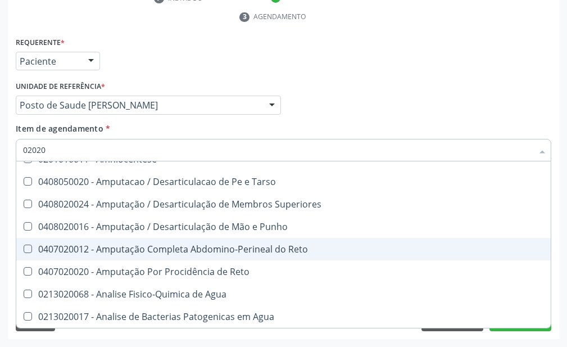
checkbox Esforco "true"
checkbox Projecoes\) "false"
checkbox Estimulo "false"
checkbox \(Cantoplastia\) "true"
checkbox Biologica "false"
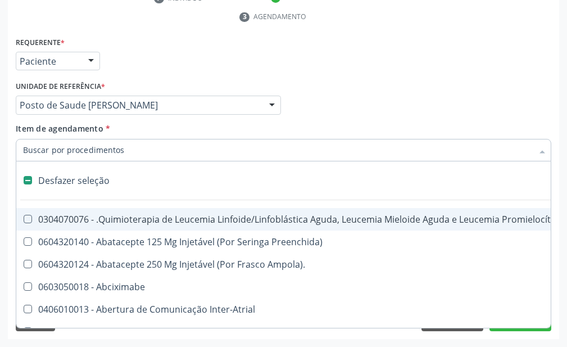
scroll to position [269, 0]
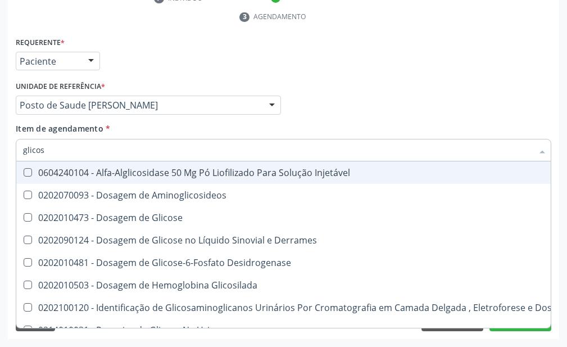
type input "glicose"
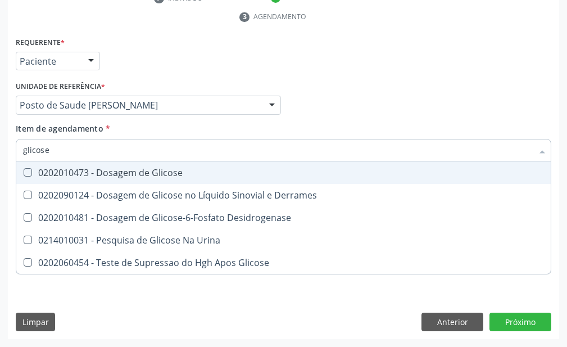
click at [283, 173] on div "0202010473 - Dosagem de Glicose" at bounding box center [283, 172] width 521 height 9
checkbox Glicose "true"
type input "glicos"
checkbox Glicose "false"
checkbox Desidrogenase "true"
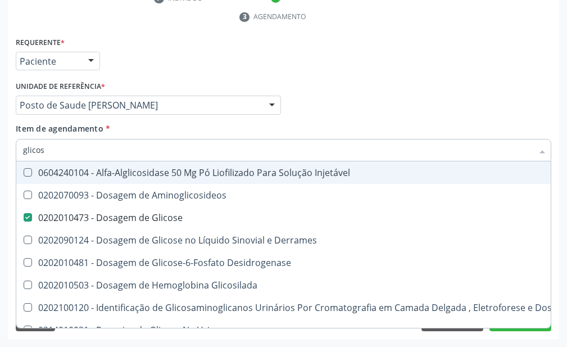
type input "glico"
checkbox Glicose "false"
checkbox Glicosilada "true"
type input "g"
checkbox Glicosilada "false"
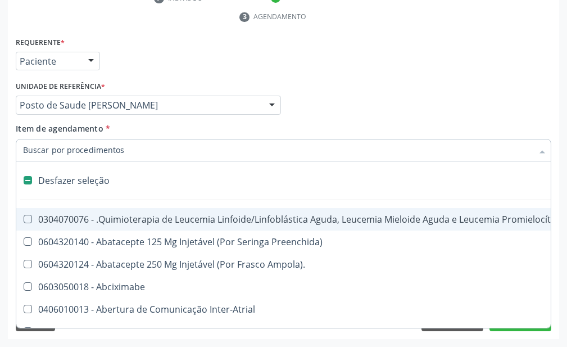
type input "c"
checkbox Punho "true"
checkbox Urina "false"
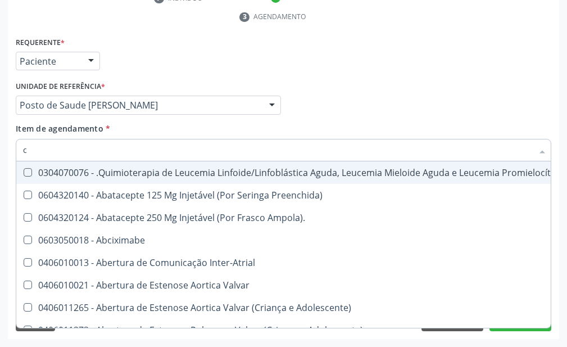
type input "cr"
checkbox Urina "false"
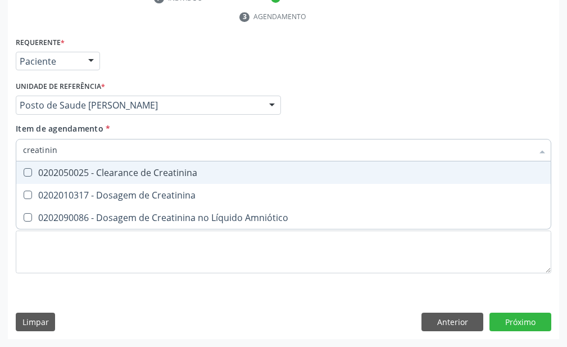
type input "creatinina"
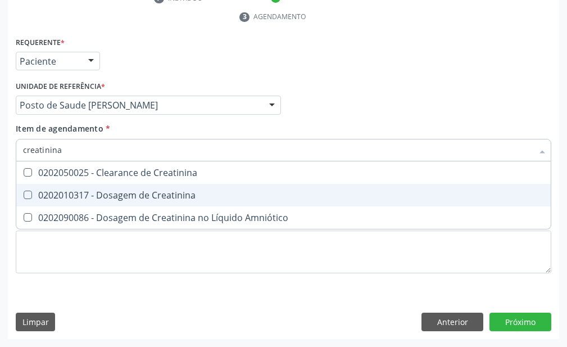
click at [279, 204] on span "0202010317 - Dosagem de Creatinina" at bounding box center [283, 195] width 535 height 22
checkbox Creatinina "true"
type input "creat"
checkbox Creatinina "false"
type input "c"
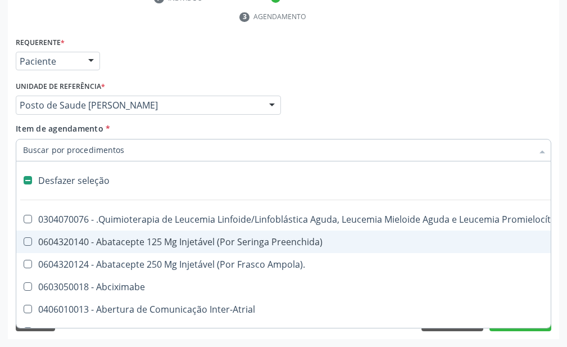
type input "u"
checkbox Ml\) "true"
checkbox Urina "false"
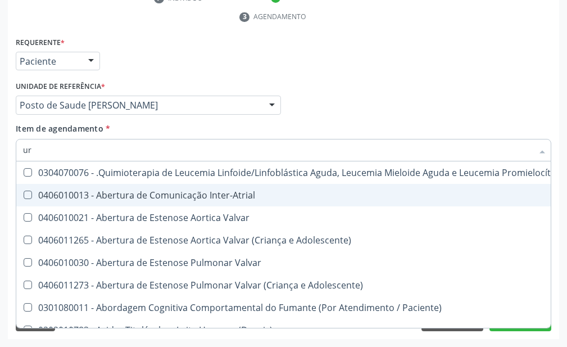
type input "ure"
checkbox Diálise "false"
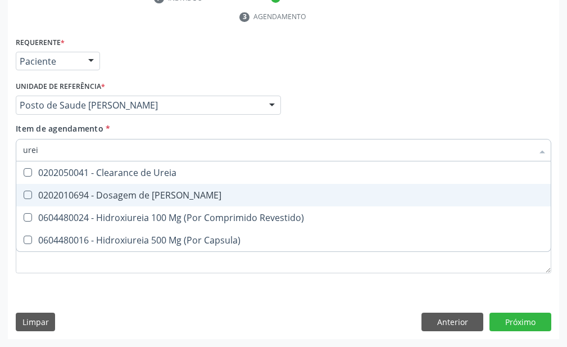
type input "ureia"
click at [278, 203] on span "0202010694 - Dosagem de [PERSON_NAME]" at bounding box center [283, 195] width 535 height 22
checkbox Ureia "true"
type input "u"
checkbox Ureia "false"
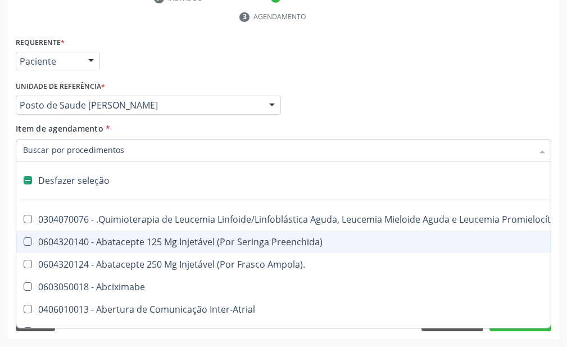
type input "c"
checkbox Punho "true"
checkbox Urina "false"
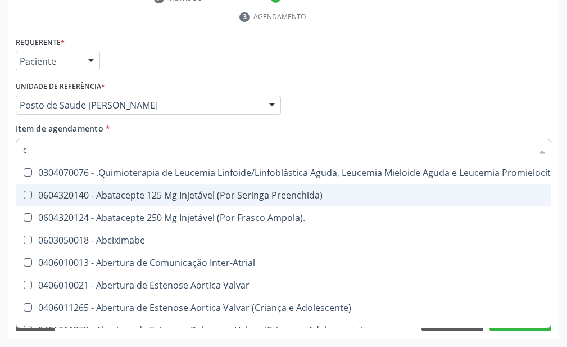
type input "co"
checkbox Injetável "true"
checkbox Urina "false"
checkbox Creatinina "true"
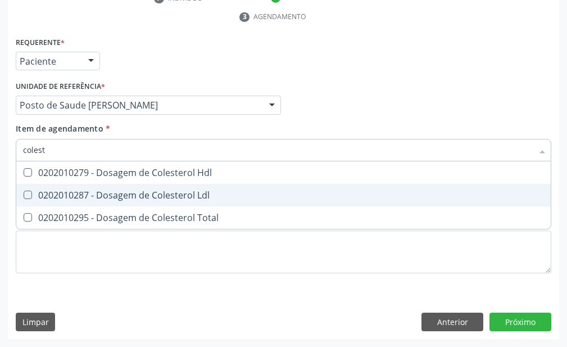
type input "coleste"
click at [278, 203] on span "0202010287 - Dosagem de Colesterol Ldl" at bounding box center [283, 195] width 535 height 22
checkbox Ldl "true"
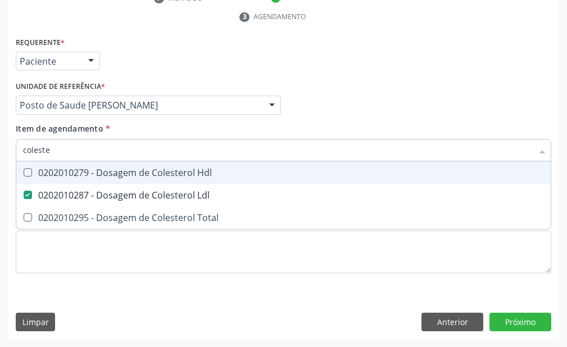
drag, startPoint x: 282, startPoint y: 181, endPoint x: 282, endPoint y: 205, distance: 24.2
click at [282, 183] on span "0202010279 - Dosagem de Colesterol Hdl" at bounding box center [283, 172] width 535 height 22
checkbox Hdl "true"
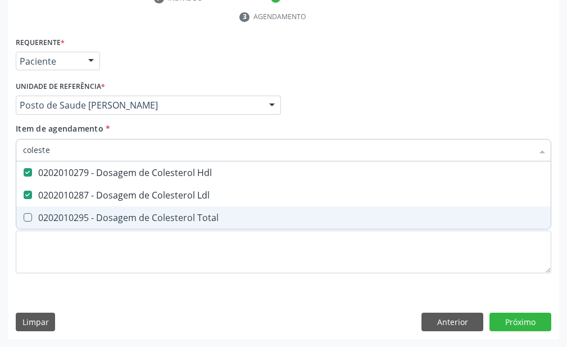
click at [286, 222] on div "0202010295 - Dosagem de Colesterol Total" at bounding box center [283, 217] width 521 height 9
checkbox Total "true"
type input "c"
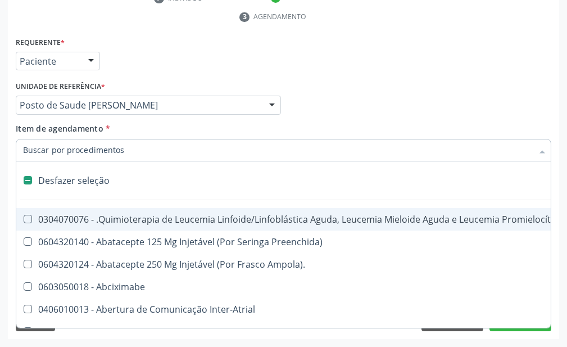
checkbox Manutenção "false"
checkbox Preenchida\) "false"
checkbox Ampola\)\ "false"
type input "t"
checkbox Reto "true"
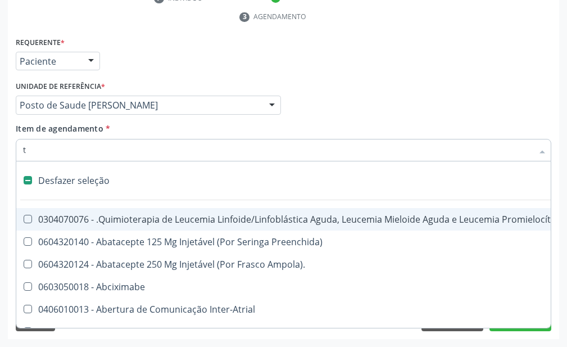
checkbox Urina "false"
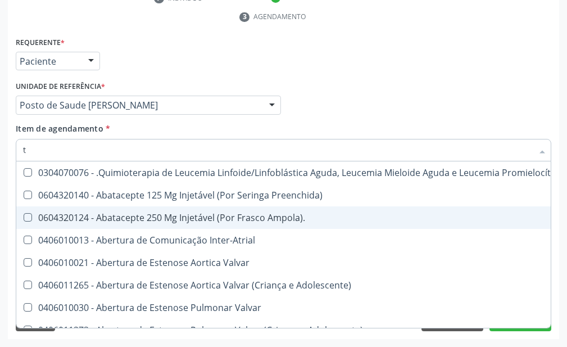
type input "tr"
checkbox Urina "false"
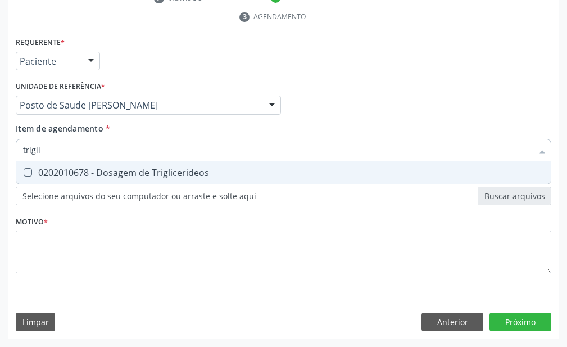
type input "triglic"
click at [281, 163] on span "0202010678 - Dosagem de Triglicerideos" at bounding box center [283, 172] width 535 height 22
checkbox Triglicerideos "true"
type input "t"
checkbox Triglicerideos "false"
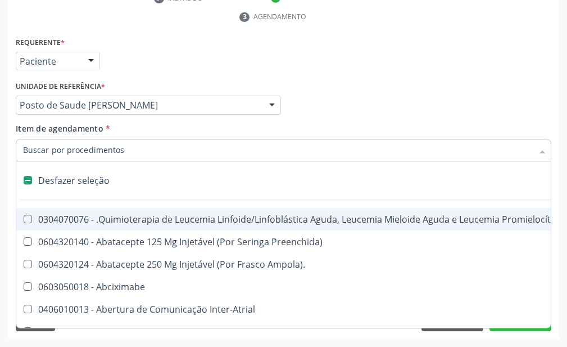
type input "h"
checkbox Urina "false"
checkbox B "true"
checkbox Queimado "true"
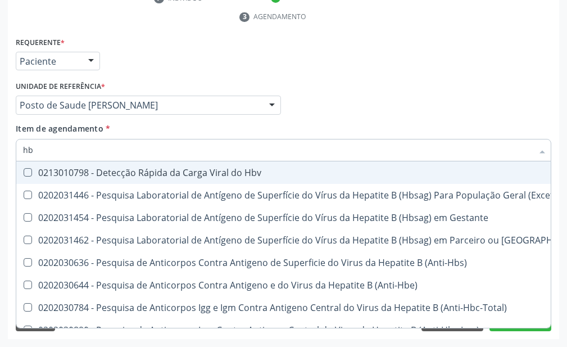
type input "h"
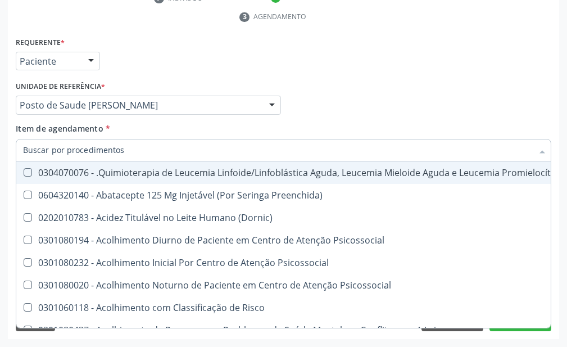
checkbox \(Hemicolectomia\) "true"
checkbox Hdl "false"
checkbox Completo "false"
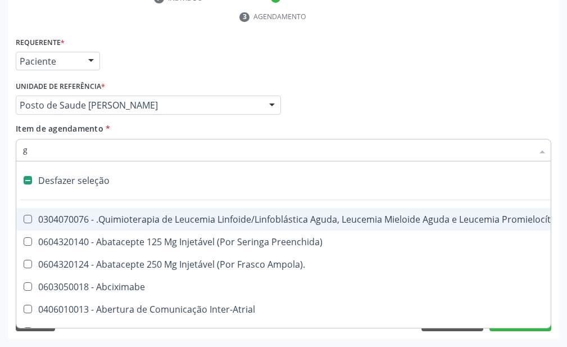
type input "gl"
checkbox Aparentado "true"
checkbox Bloco "true"
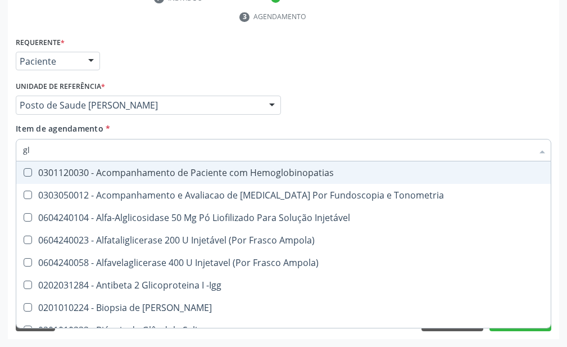
type input "gli"
checkbox \(Confirmatorio\) "true"
checkbox Glomerular "true"
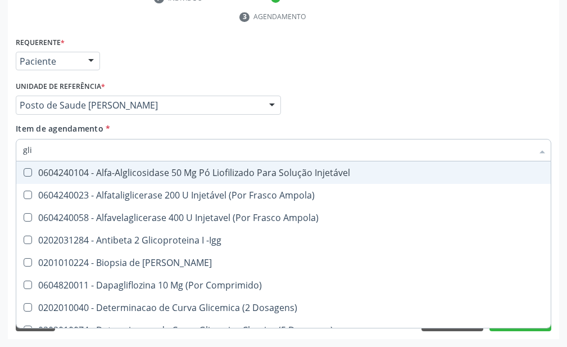
type input "glic"
checkbox Aminoglicosideos "true"
checkbox Glicose "false"
checkbox Derrames "true"
checkbox Triglicerideos "false"
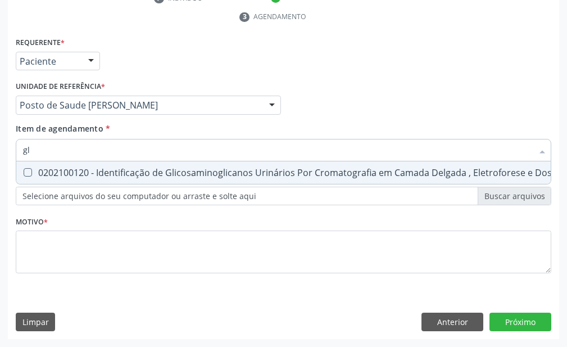
type input "g"
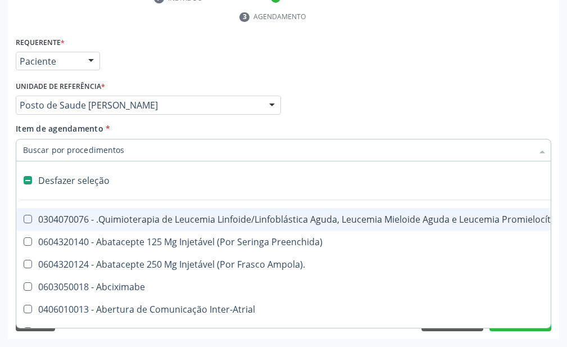
type input "h"
checkbox Urina "false"
checkbox B "true"
checkbox Queimado "true"
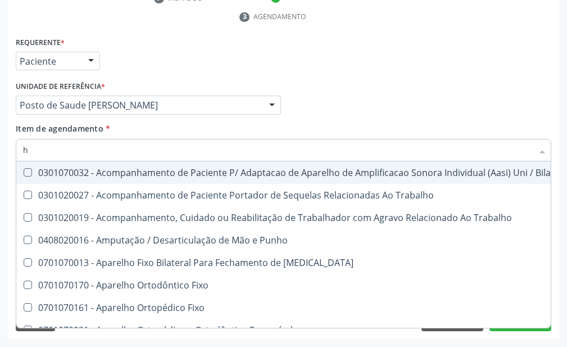
type input "he"
checkbox \(Todos\) "true"
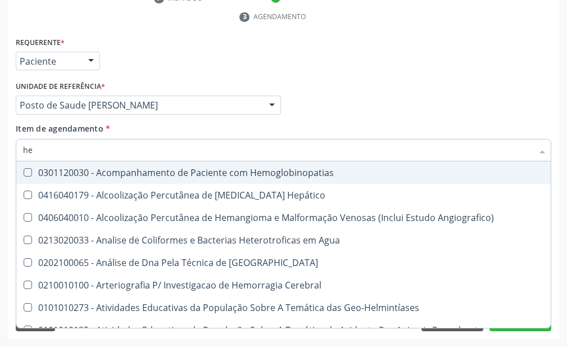
type input "hem"
checkbox II "true"
checkbox Completo "false"
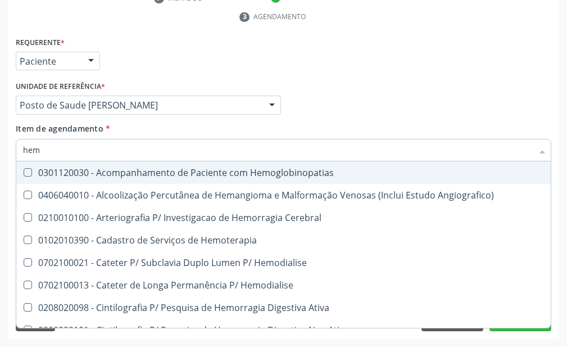
type input "hemo"
checkbox Retro-Retal "true"
checkbox Completo "false"
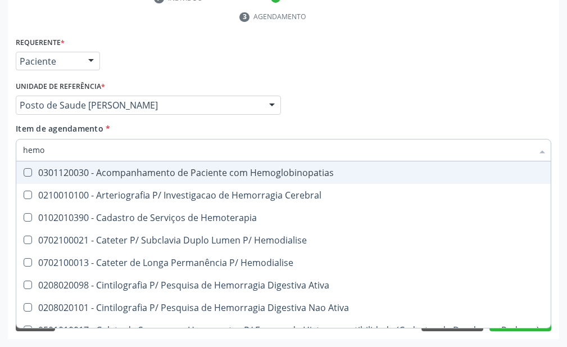
type input "hemog"
checkbox Carboxi-Hemoglobina "true"
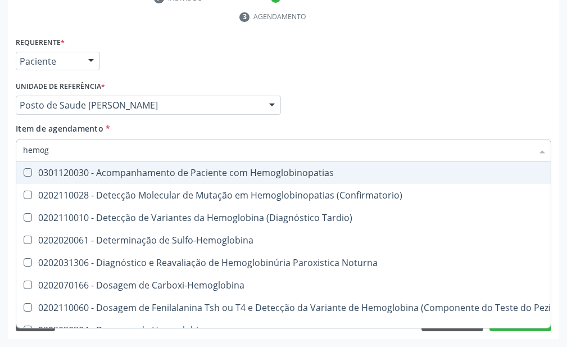
type input "hemogl"
checkbox Completo "false"
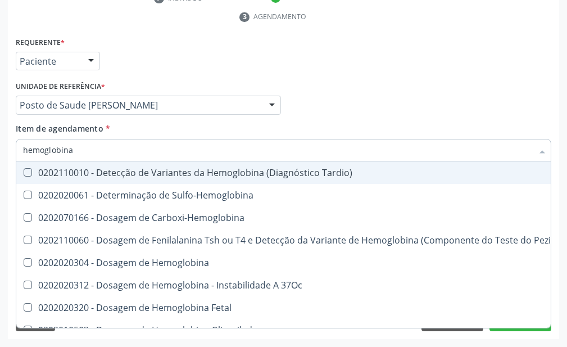
type input "hemoglobina g"
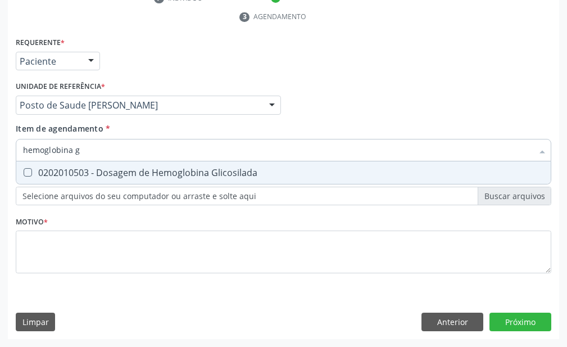
click at [280, 164] on span "0202010503 - Dosagem de Hemoglobina Glicosilada" at bounding box center [283, 172] width 535 height 22
checkbox Glicosilada "true"
type input "hemoglobina"
checkbox Glicosilada "false"
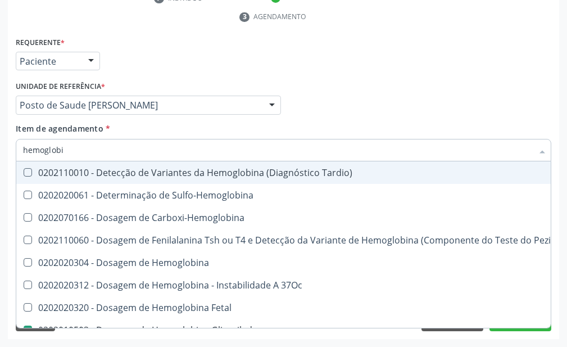
type input "hemoglob"
checkbox Glicosilada "false"
checkbox Hematocrito\) "true"
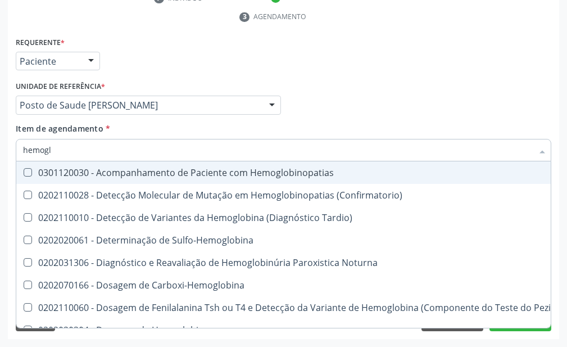
type input "hemog"
checkbox S "true"
type input "h"
checkbox Glicosilada "false"
checkbox S "false"
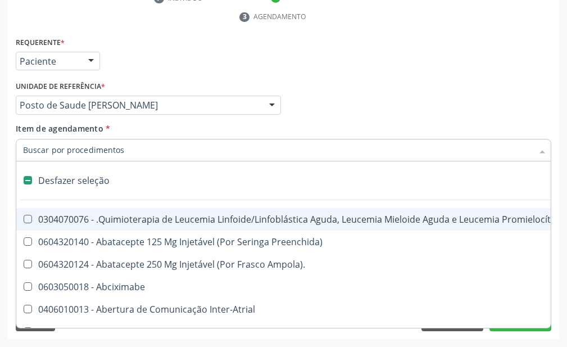
click at [312, 93] on div "Profissional Solicitante Por favor, selecione a Unidade de Atendimento primeiro…" at bounding box center [284, 100] width 542 height 44
checkbox Preenchida\) "true"
checkbox Ampola\)\ "true"
checkbox Abciximabe "true"
checkbox Inter-Atrial "true"
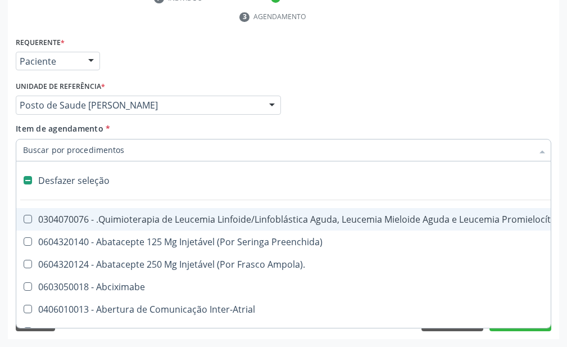
checkbox Valvar "true"
checkbox Adolescente\) "true"
checkbox Valvar "true"
checkbox Adolescente\) "true"
checkbox Paciente\) "true"
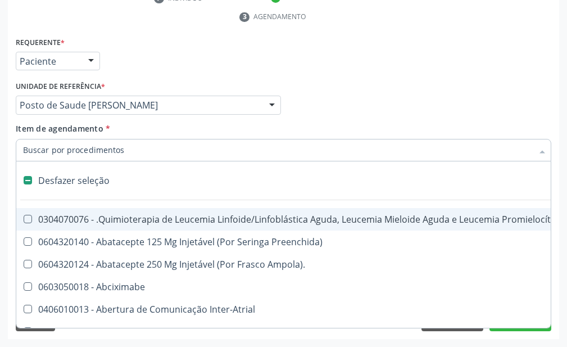
checkbox Dente\) "true"
checkbox Comprimido\) "true"
checkbox Urina "false"
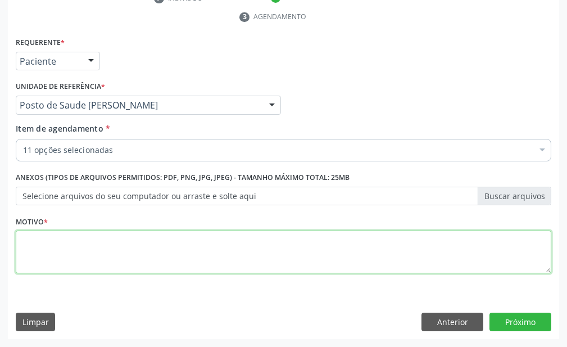
click at [265, 243] on textarea at bounding box center [284, 252] width 536 height 43
type textarea "."
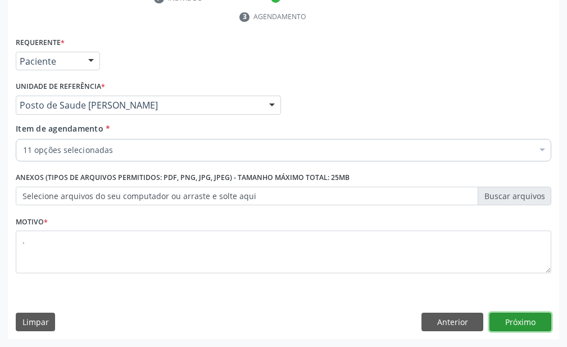
click at [524, 321] on button "Próximo" at bounding box center [521, 322] width 62 height 19
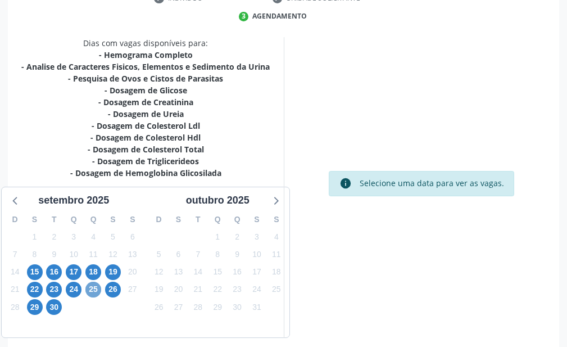
click at [94, 293] on span "25" at bounding box center [93, 290] width 16 height 16
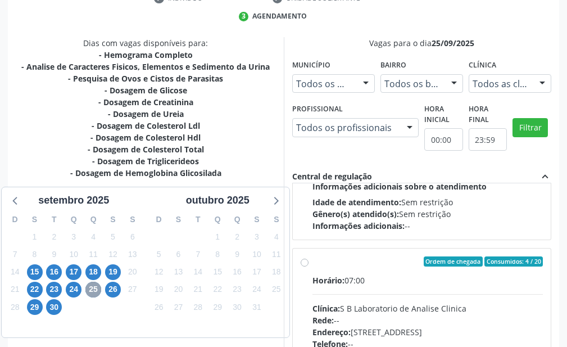
scroll to position [375, 0]
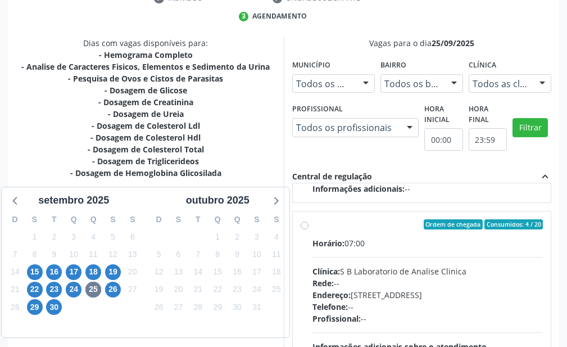
click at [299, 224] on div "Ordem de chegada Consumidos: 4 / 20 Horário: 07:00 Clínica: S B Laboratorio de …" at bounding box center [422, 305] width 259 height 188
radio input "true"
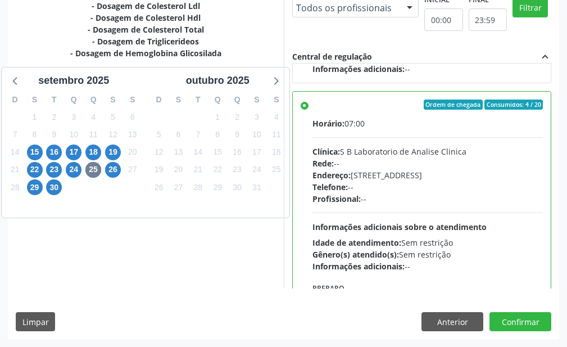
scroll to position [431, 0]
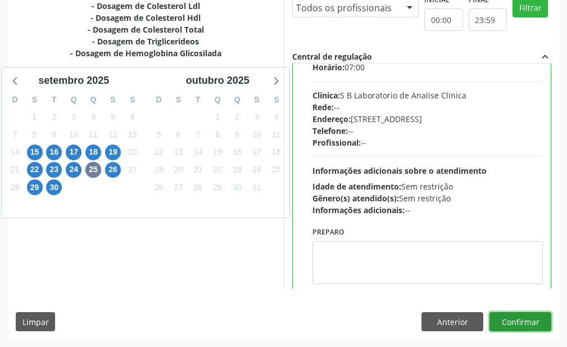
click at [531, 326] on button "Confirmar" at bounding box center [521, 321] width 62 height 19
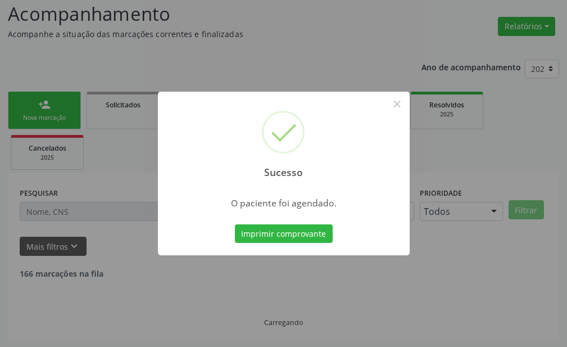
scroll to position [65, 0]
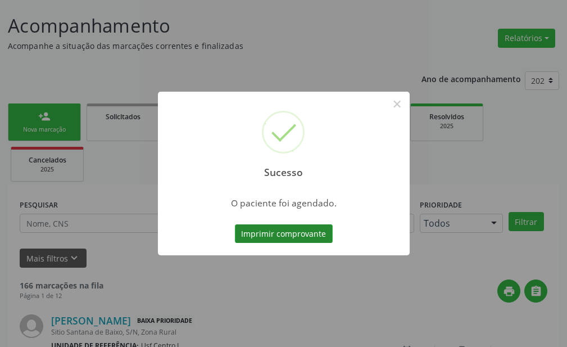
click at [293, 231] on button "Imprimir comprovante" at bounding box center [284, 233] width 98 height 19
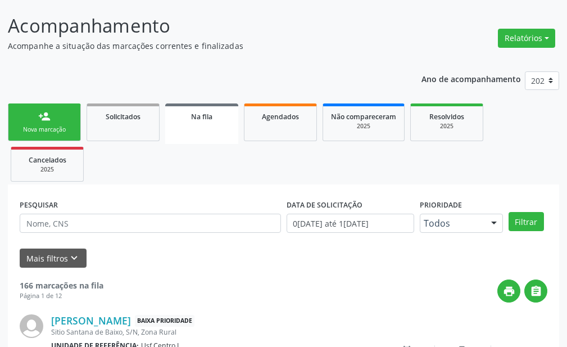
click at [46, 122] on div "person_add" at bounding box center [44, 116] width 12 height 12
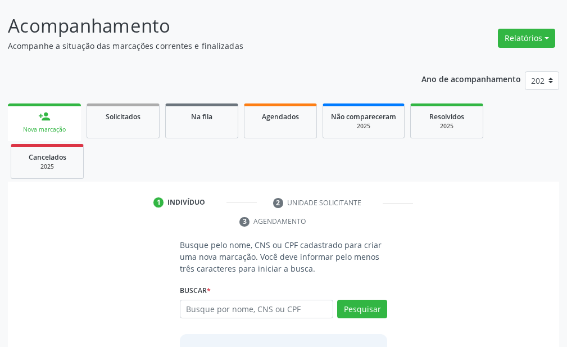
click at [59, 116] on link "person_add Nova marcação" at bounding box center [44, 122] width 73 height 38
click at [227, 300] on input "text" at bounding box center [257, 309] width 154 height 19
click at [206, 300] on input "text" at bounding box center [257, 309] width 154 height 19
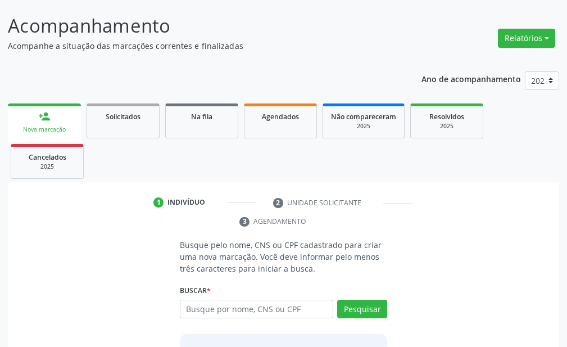
click at [206, 300] on input "text" at bounding box center [257, 309] width 154 height 19
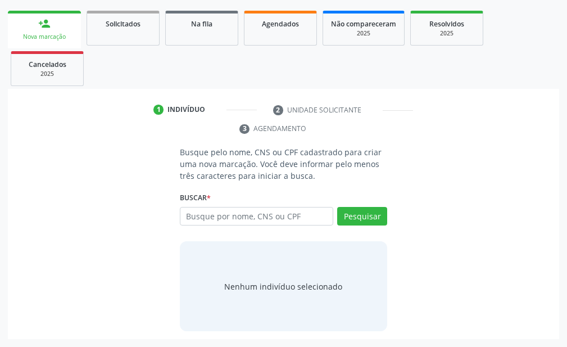
scroll to position [157, 0]
click at [210, 217] on input "text" at bounding box center [257, 216] width 154 height 19
click at [212, 216] on input "text" at bounding box center [257, 216] width 154 height 19
click at [220, 212] on input "text" at bounding box center [257, 216] width 154 height 19
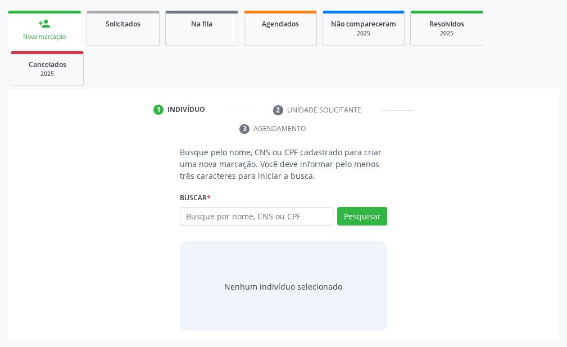
click at [315, 222] on input "text" at bounding box center [257, 216] width 154 height 19
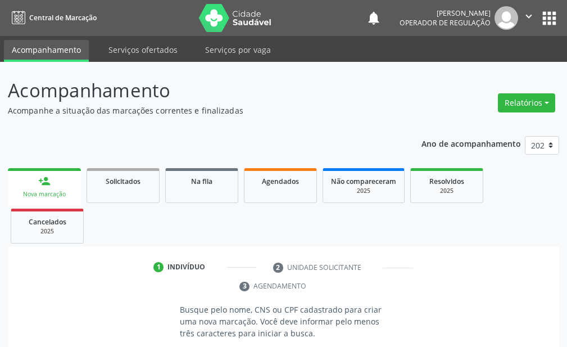
scroll to position [157, 0]
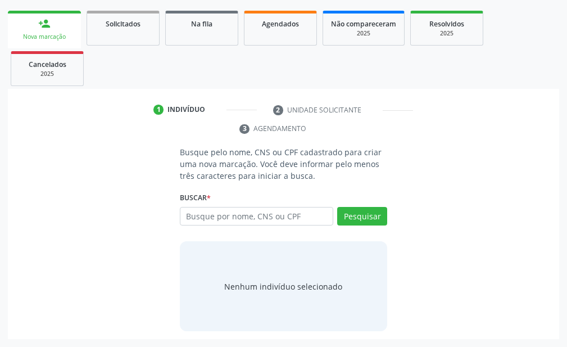
click at [219, 214] on input "text" at bounding box center [257, 216] width 154 height 19
click at [219, 213] on input "text" at bounding box center [257, 216] width 154 height 19
click at [249, 213] on input "text" at bounding box center [257, 216] width 154 height 19
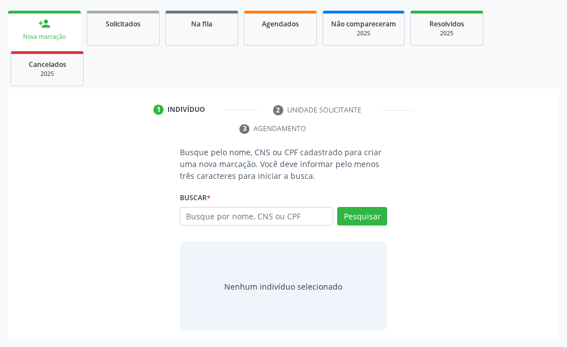
click at [249, 213] on input "text" at bounding box center [257, 216] width 154 height 19
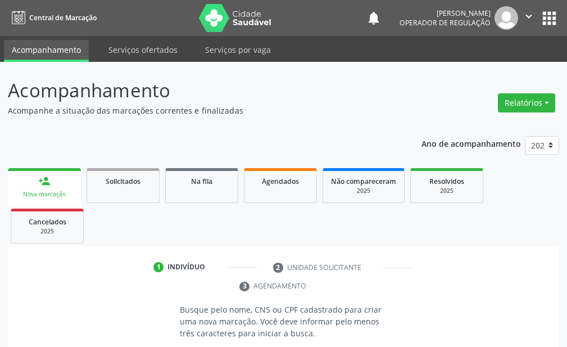
scroll to position [157, 0]
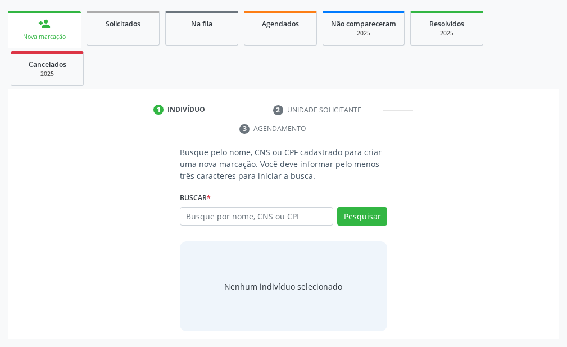
click at [263, 215] on input "text" at bounding box center [257, 216] width 154 height 19
drag, startPoint x: 263, startPoint y: 215, endPoint x: 241, endPoint y: 169, distance: 50.8
click at [263, 214] on input "text" at bounding box center [257, 216] width 154 height 19
click at [272, 211] on input "text" at bounding box center [257, 216] width 154 height 19
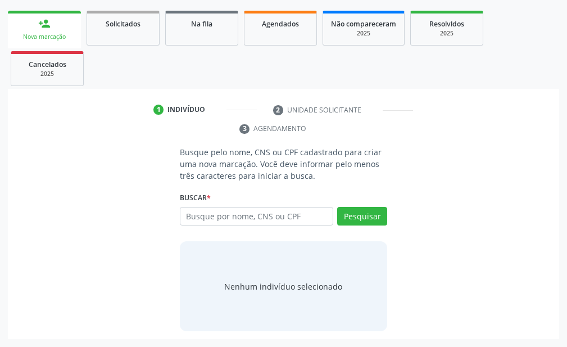
click at [272, 211] on input "text" at bounding box center [257, 216] width 154 height 19
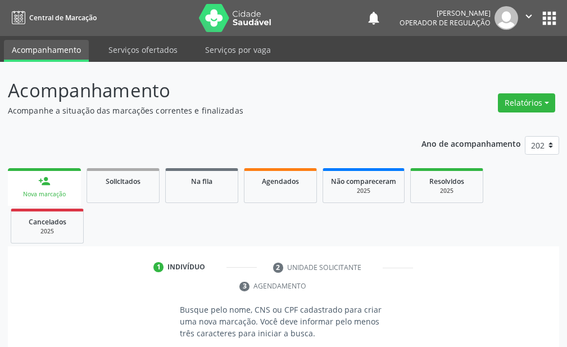
scroll to position [157, 0]
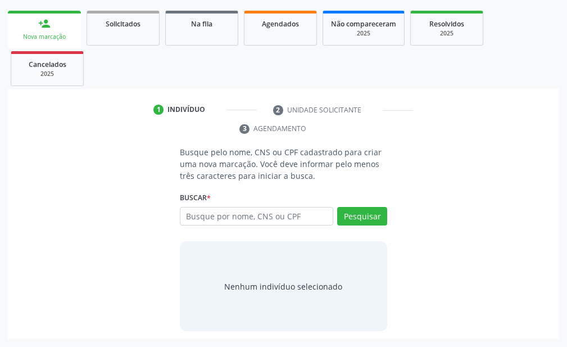
click at [216, 217] on input "text" at bounding box center [257, 216] width 154 height 19
click at [216, 215] on input "text" at bounding box center [257, 216] width 154 height 19
click at [217, 214] on input "text" at bounding box center [257, 216] width 154 height 19
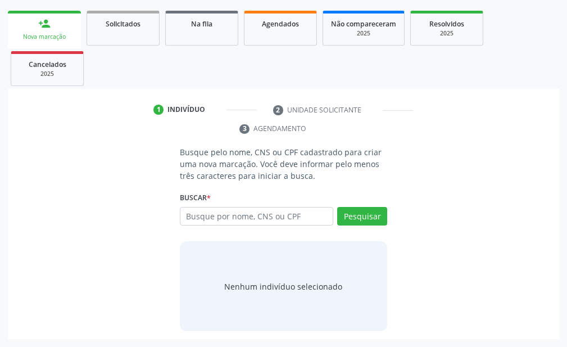
click at [217, 214] on input "text" at bounding box center [257, 216] width 154 height 19
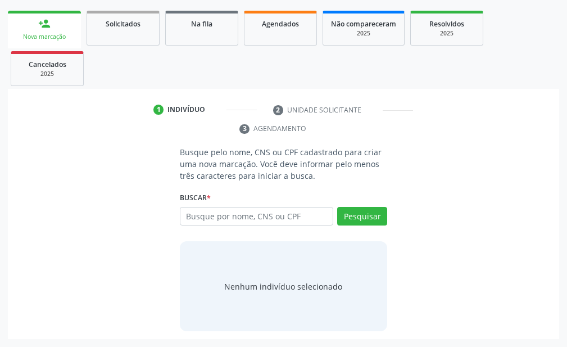
click at [217, 215] on input "text" at bounding box center [257, 216] width 154 height 19
click at [217, 216] on input "text" at bounding box center [257, 216] width 154 height 19
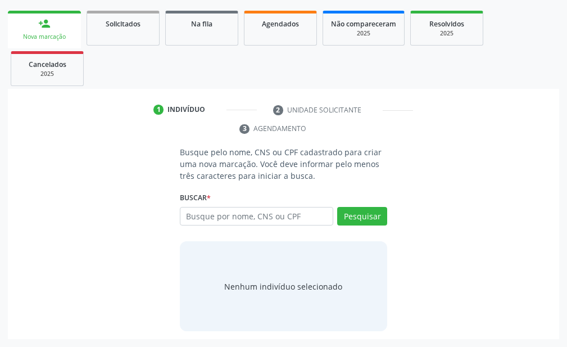
click at [218, 218] on input "text" at bounding box center [257, 216] width 154 height 19
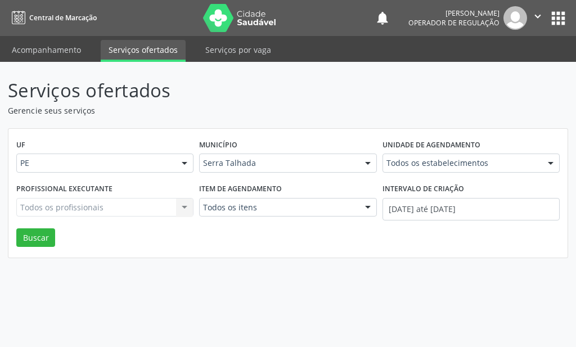
click at [560, 15] on button "apps" at bounding box center [558, 18] width 20 height 20
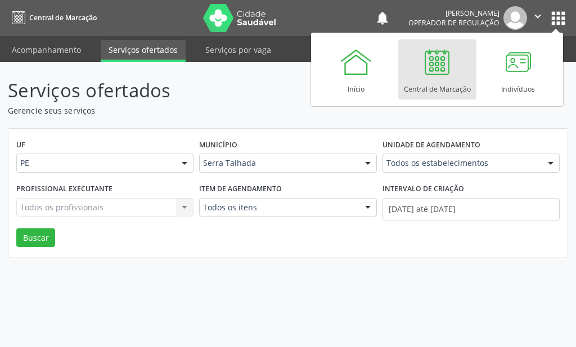
click at [434, 78] on div at bounding box center [437, 62] width 34 height 34
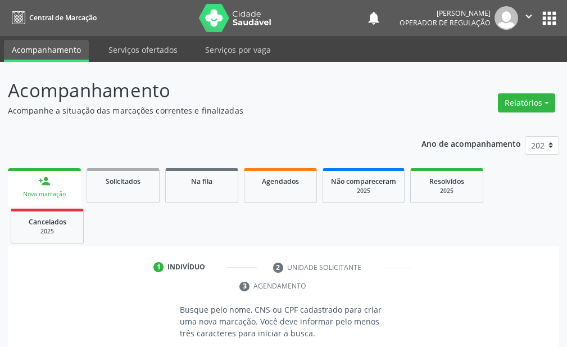
scroll to position [157, 0]
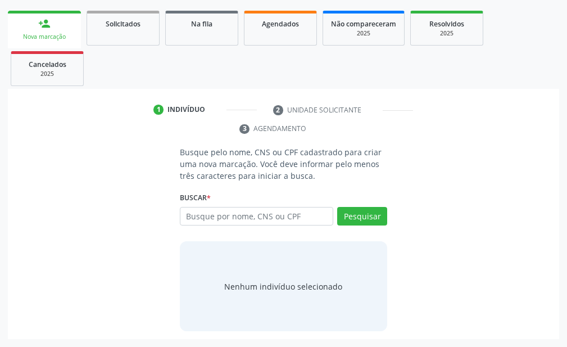
click at [204, 215] on input "text" at bounding box center [257, 216] width 154 height 19
type input "706504337517293"
type input "7"
type input "898002969153906"
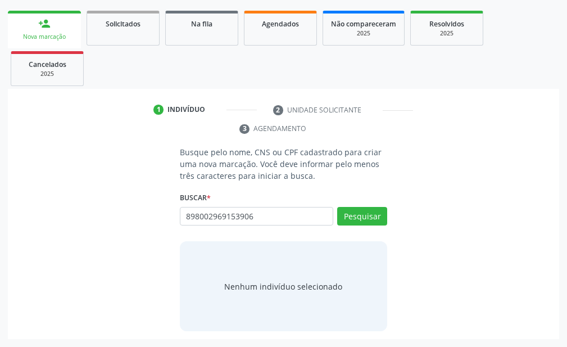
type input "898002969153906"
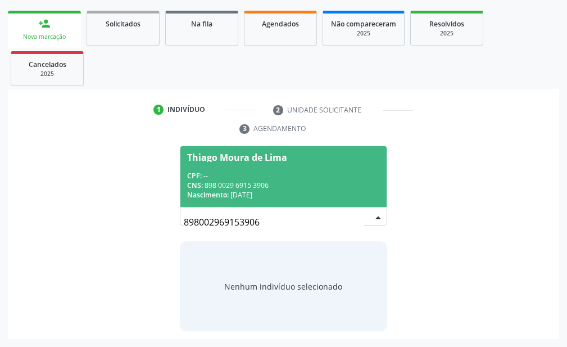
click at [315, 157] on div "Thiago Moura de Lima" at bounding box center [283, 157] width 193 height 9
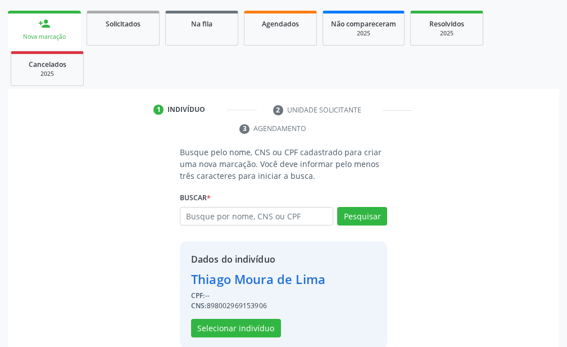
scroll to position [175, 0]
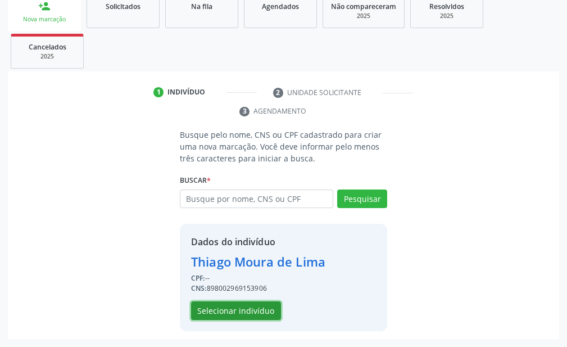
click at [248, 310] on button "Selecionar indivíduo" at bounding box center [236, 310] width 90 height 19
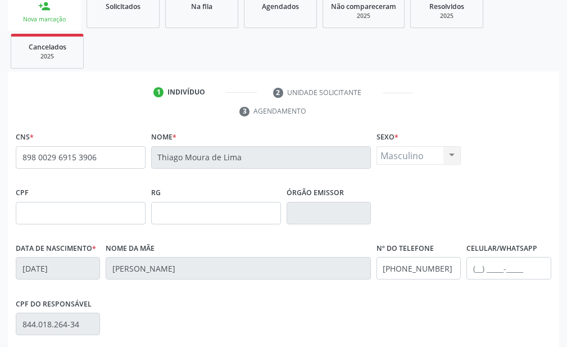
scroll to position [322, 0]
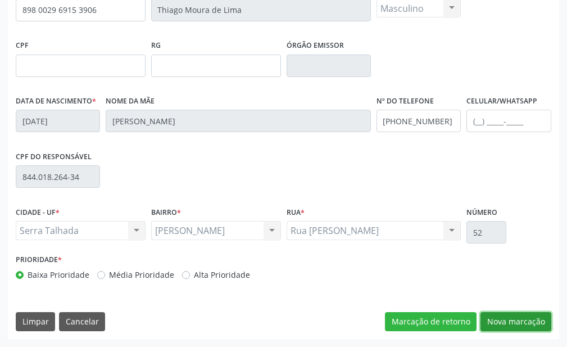
click at [510, 327] on button "Nova marcação" at bounding box center [516, 321] width 71 height 19
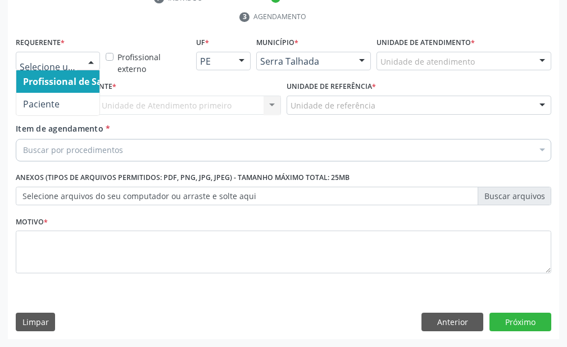
click at [89, 54] on div at bounding box center [91, 61] width 17 height 19
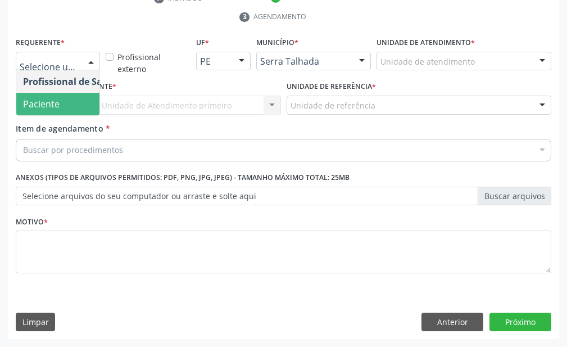
click at [79, 97] on span "Paciente" at bounding box center [71, 104] width 110 height 22
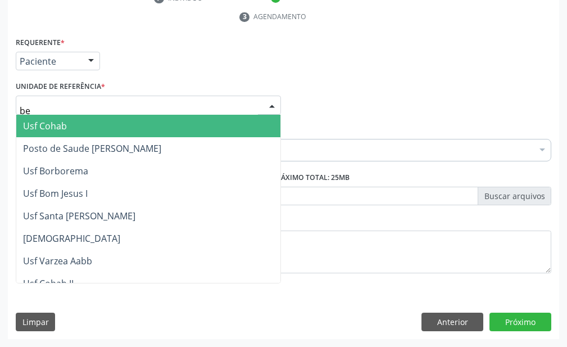
type input "ber"
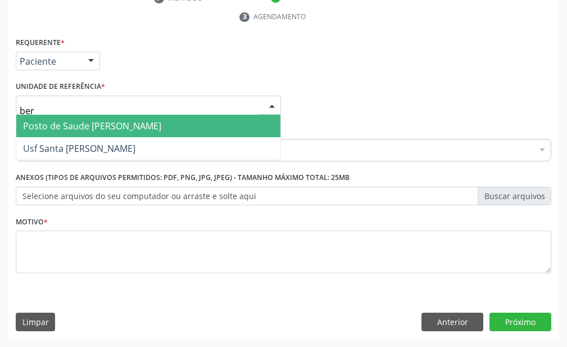
click at [83, 131] on span "Posto de Saude [PERSON_NAME]" at bounding box center [92, 126] width 138 height 12
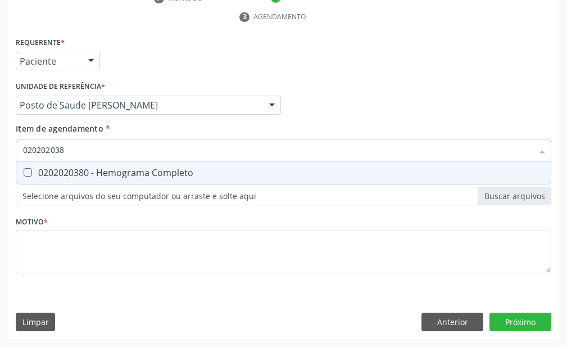
type input "0202020380"
drag, startPoint x: 101, startPoint y: 148, endPoint x: 105, endPoint y: 165, distance: 16.9
click at [105, 157] on input "0202020380" at bounding box center [278, 150] width 510 height 22
click at [102, 173] on div "0202020380 - Hemograma Completo" at bounding box center [283, 172] width 521 height 9
checkbox Completo "true"
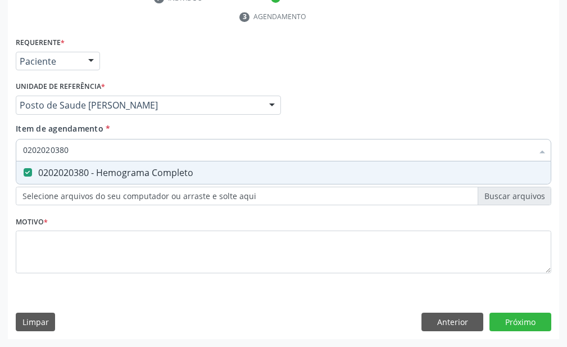
drag, startPoint x: 121, startPoint y: 149, endPoint x: 121, endPoint y: 157, distance: 8.5
click at [121, 149] on input "0202020380" at bounding box center [278, 150] width 510 height 22
type input "02020203"
checkbox Completo "false"
type input "0"
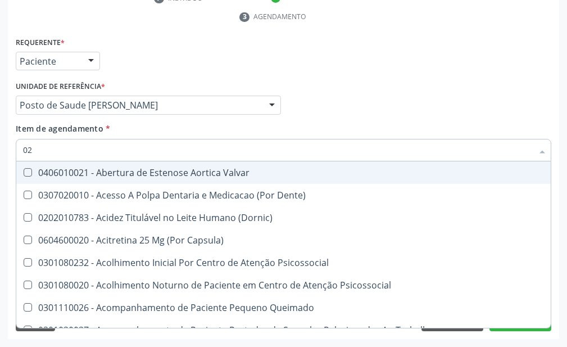
type input "020"
checkbox \(T3\) "true"
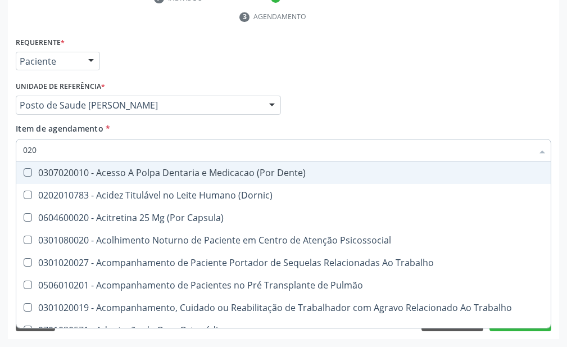
type input "0202"
checkbox Biologica "true"
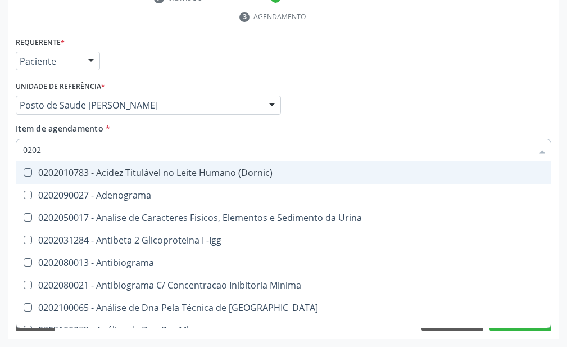
type input "02020"
checkbox Zinco "true"
checkbox Completo "false"
type input "020202"
checkbox Molecular "true"
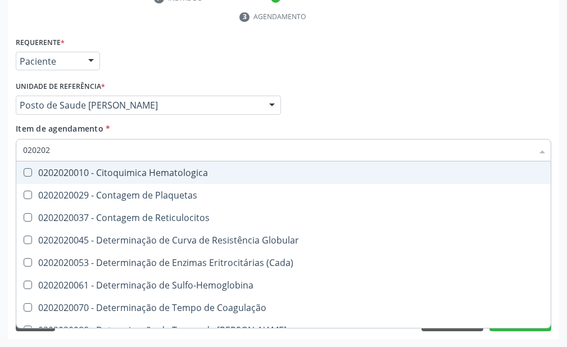
type input "02020"
checkbox Completo "false"
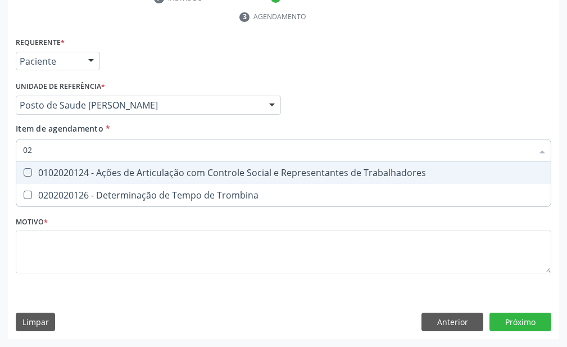
type input "0"
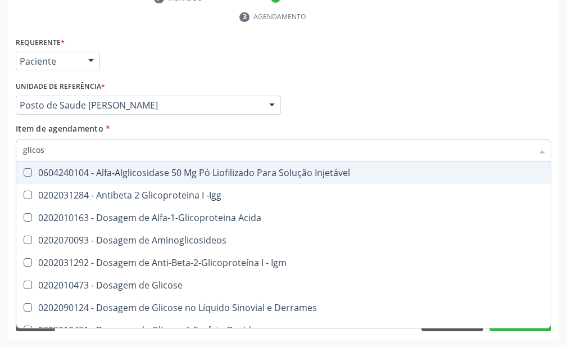
type input "glicose"
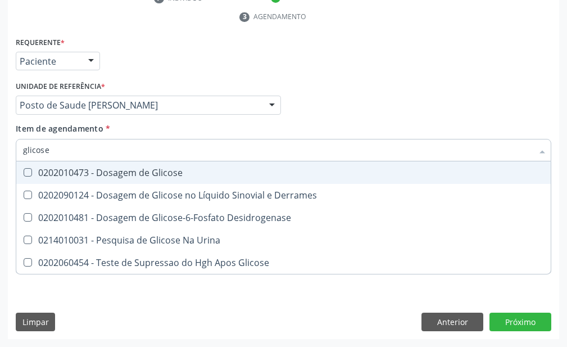
click at [133, 168] on div "0202010473 - Dosagem de Glicose" at bounding box center [283, 172] width 521 height 9
checkbox Glicose "true"
click at [139, 146] on input "glicose" at bounding box center [278, 150] width 510 height 22
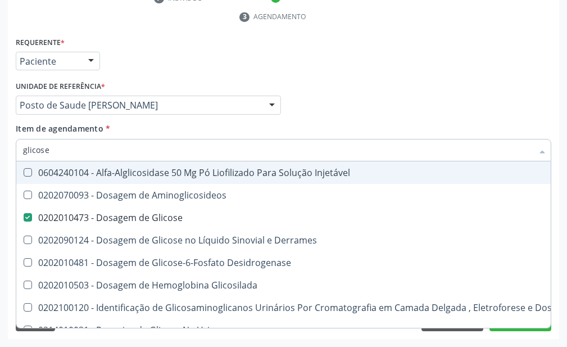
type input "glicos"
checkbox Injetável "false"
checkbox Glicose "true"
type input "glico"
checkbox Glicose "false"
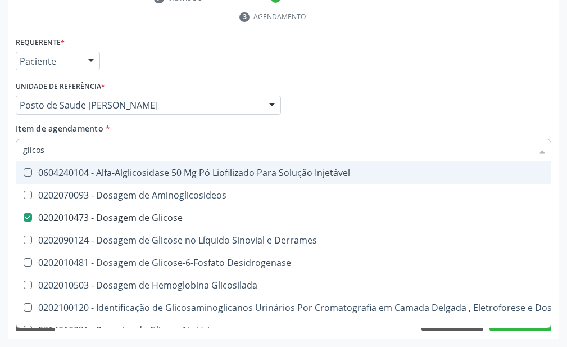
checkbox Glicosilada "true"
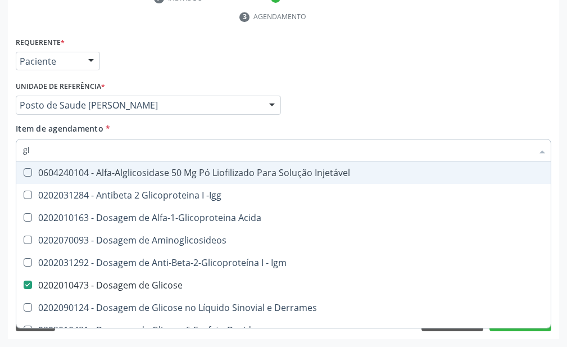
type input "g"
checkbox Glicose "false"
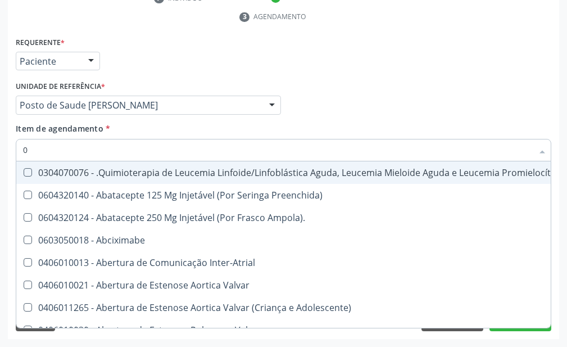
type input "02"
checkbox Bilateral "true"
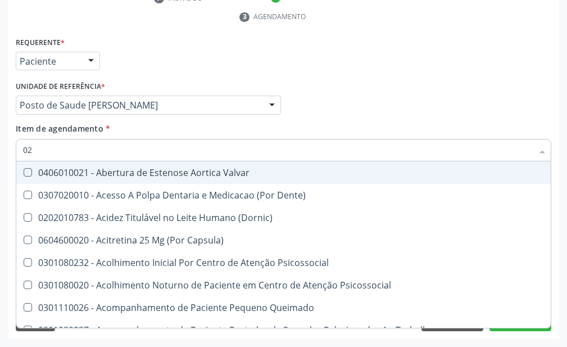
type input "020"
checkbox \(Qualitativo\) "true"
checkbox Glicose "false"
checkbox \(T3\) "true"
type input "0202"
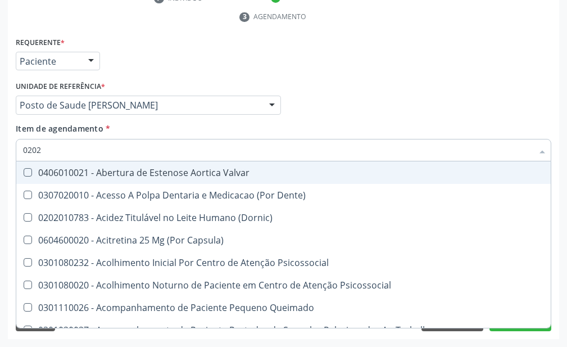
checkbox Auditiva "true"
checkbox Monobloco "true"
checkbox \(Qualitativo\) "false"
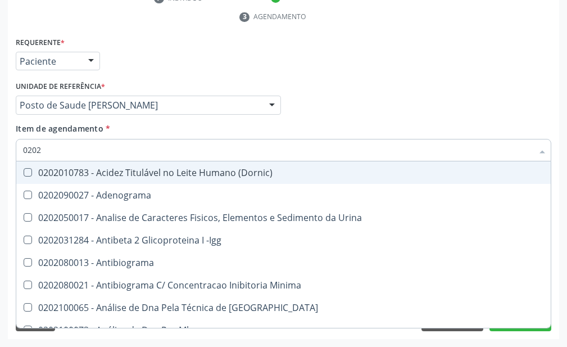
type input "02020"
checkbox Xi "true"
checkbox Glicose "false"
checkbox Zinco "true"
checkbox Completo "false"
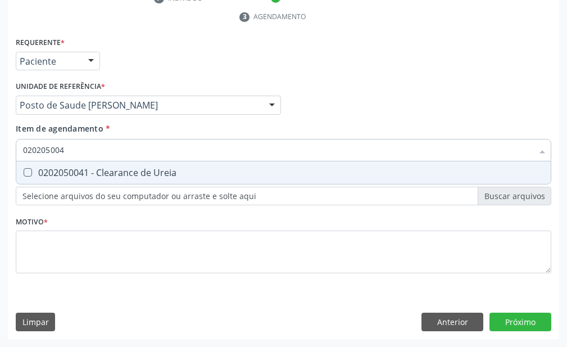
type input "0202050041"
click at [142, 169] on div "0202050041 - Clearance de Ureia" at bounding box center [283, 172] width 521 height 9
checkbox Ureia "true"
type input "02020500"
checkbox Ureia "false"
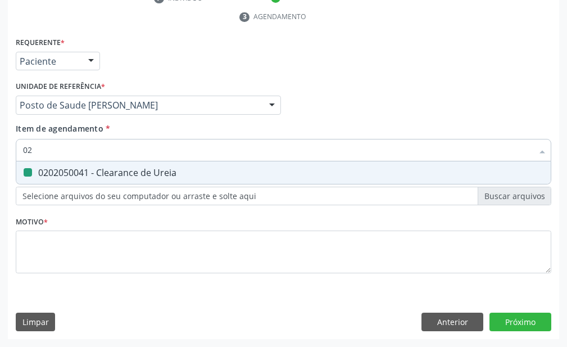
type input "0"
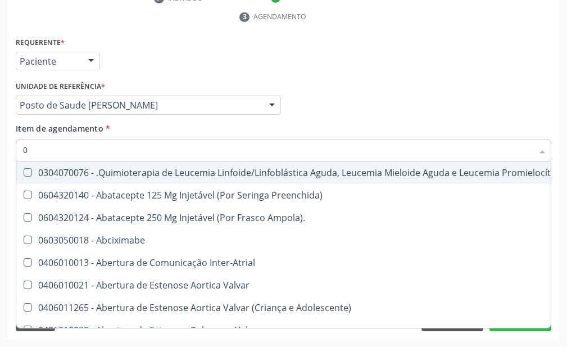
type input "02"
checkbox Ras\ "true"
checkbox Bilateral "true"
checkbox Ureia "false"
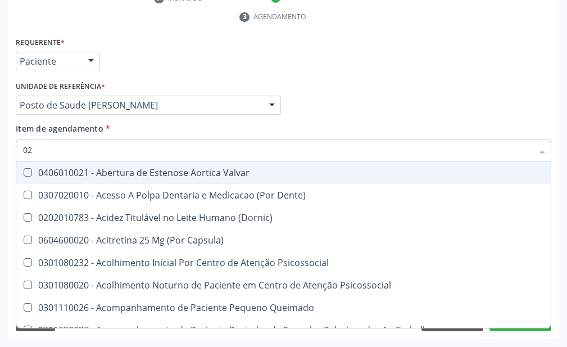
type input "020"
checkbox Vagina "true"
checkbox Ureia "false"
checkbox \(Qualitativo\) "true"
checkbox Glicose "false"
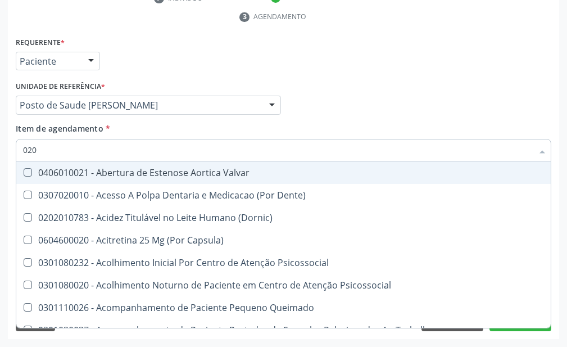
checkbox \(T3\) "true"
type input "0202"
checkbox Transeptal "true"
checkbox Auditiva "true"
checkbox Vagina "false"
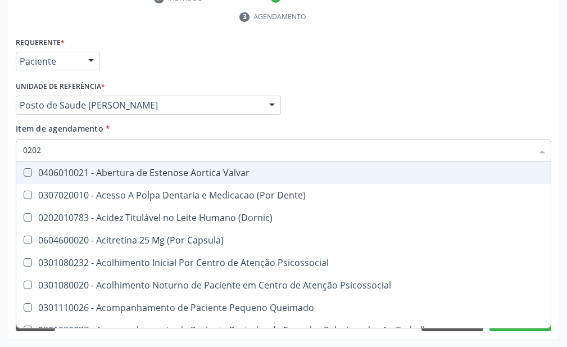
checkbox Monobloco "true"
checkbox \(Qualitativo\) "false"
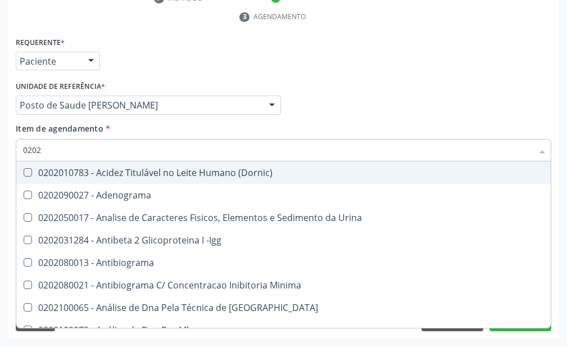
type input "02020"
checkbox Osmolar "true"
checkbox Ureia "false"
checkbox Xi "true"
checkbox Glicose "false"
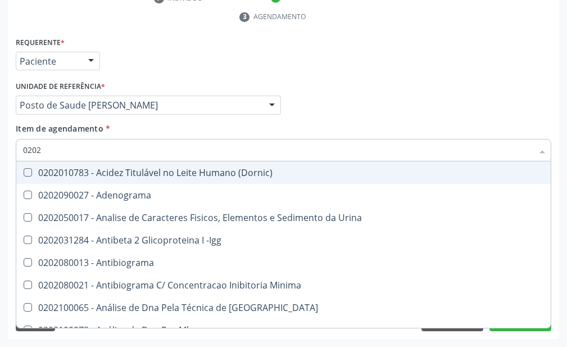
checkbox Zinco "true"
checkbox Completo "false"
type input "020201"
checkbox Ureia "false"
checkbox T3 "true"
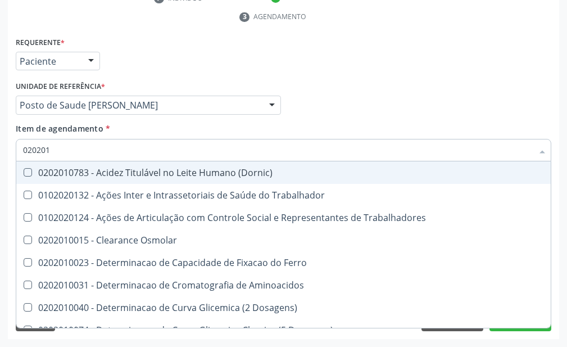
type input "0202010"
checkbox II "true"
checkbox Glicose "false"
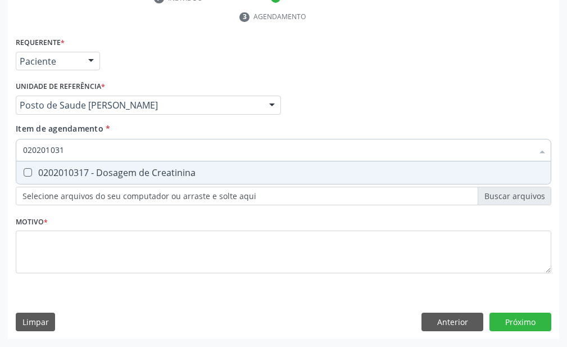
type input "0202010317"
click at [149, 164] on span "0202010317 - Dosagem de Creatinina" at bounding box center [283, 172] width 535 height 22
checkbox Creatinina "true"
type input "0"
checkbox Creatinina "false"
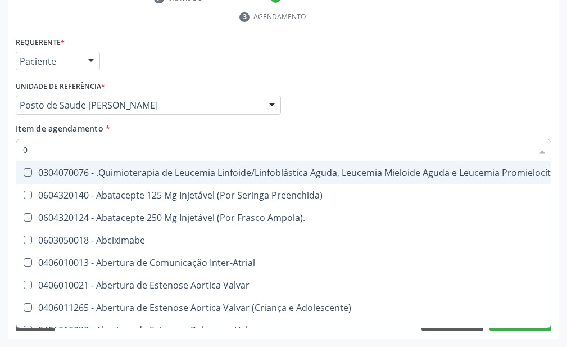
type input "02"
checkbox Ras\ "true"
checkbox Meckel "true"
checkbox Bilateral "true"
checkbox Ureia "false"
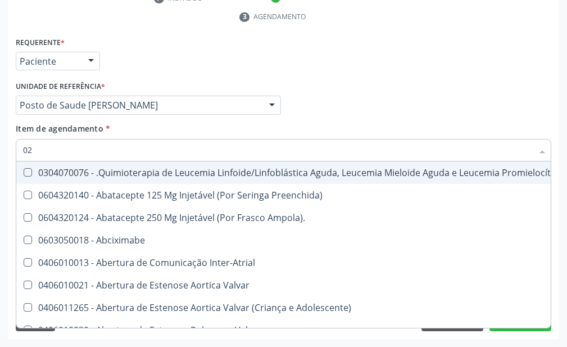
type input "020"
checkbox Níveis "true"
checkbox Ras\ "false"
checkbox X "true"
checkbox Vagina "true"
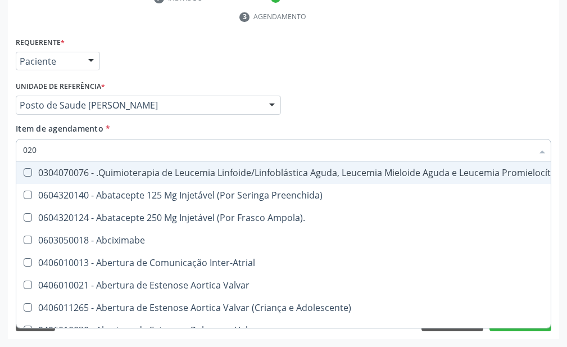
checkbox Meckel "false"
checkbox Bilateral "false"
checkbox Automatica\) "true"
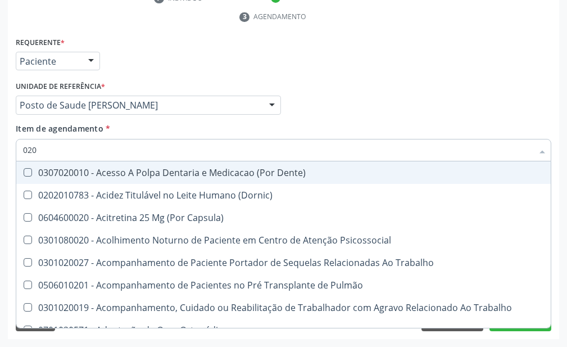
type input "0202"
checkbox Pesados "true"
checkbox Ossea "true"
checkbox Laser "true"
checkbox Ureia "false"
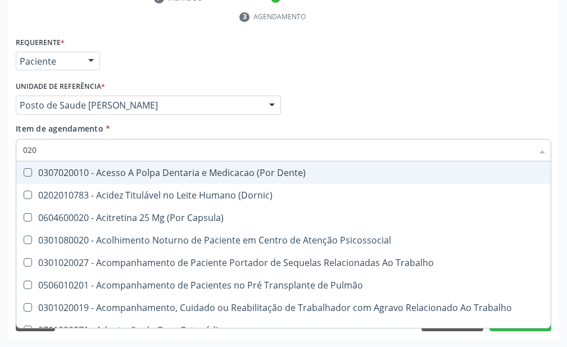
checkbox Biologica "true"
checkbox Creatinina "false"
checkbox Glicose "false"
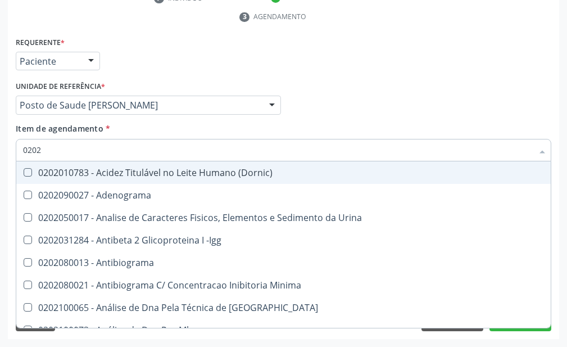
type input "02020"
checkbox Osmolar "true"
checkbox Ureia "false"
checkbox Calcio "true"
checkbox Creatinina "false"
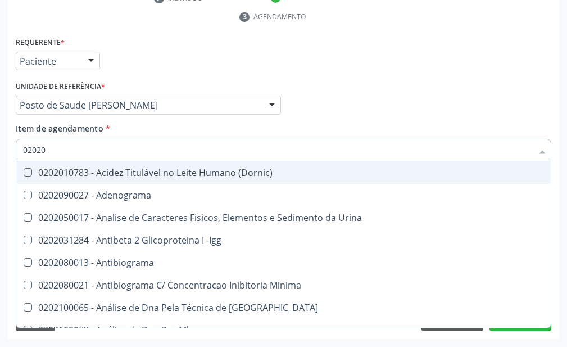
checkbox Xi "true"
checkbox Glicose "false"
checkbox Zinco "true"
checkbox Completo "false"
type input "020201"
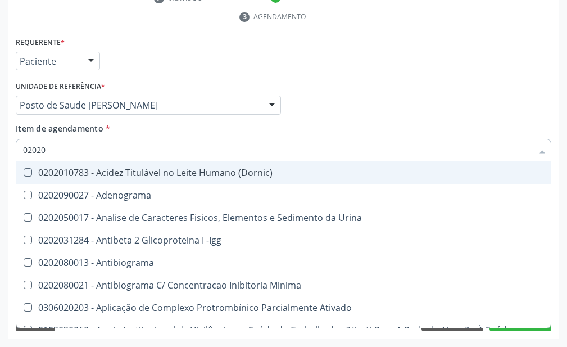
checkbox Ureia "false"
checkbox Gestante "true"
checkbox T3 "true"
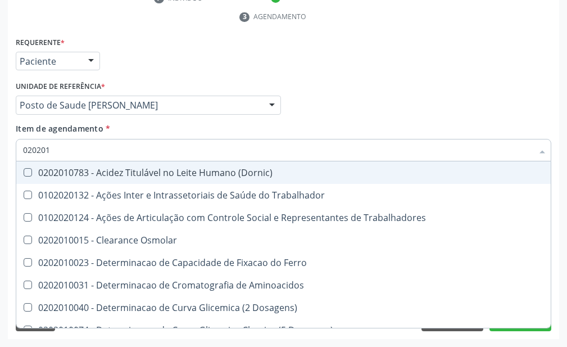
type input "0202010"
checkbox Ionizavel "true"
checkbox Creatinina "false"
checkbox II "true"
checkbox Glicose "false"
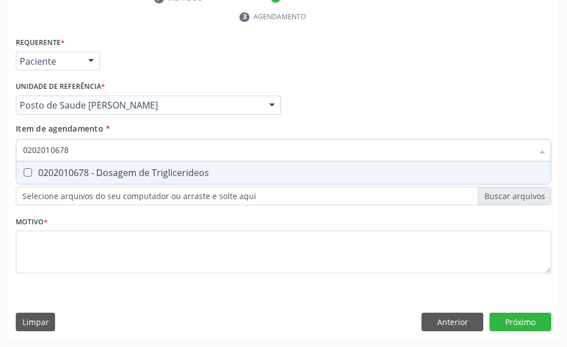
type input "0202010678"
click at [173, 203] on div "Requerente * Paciente Profissional de Saúde Paciente Nenhum resultado encontrad…" at bounding box center [284, 161] width 536 height 255
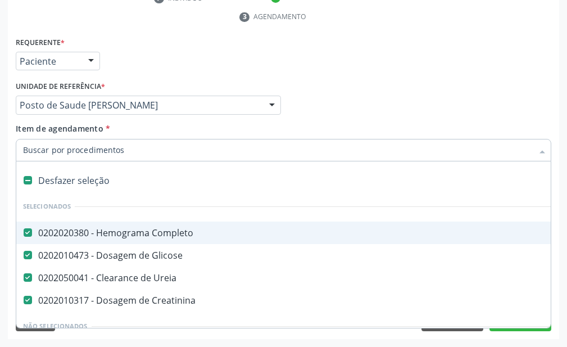
click at [190, 151] on input "Item de agendamento *" at bounding box center [278, 150] width 510 height 22
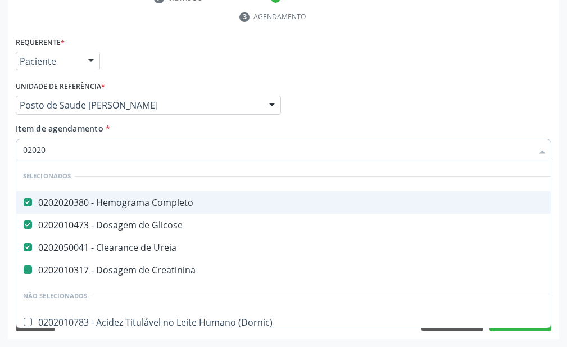
type input "020201"
checkbox Creatinina "false"
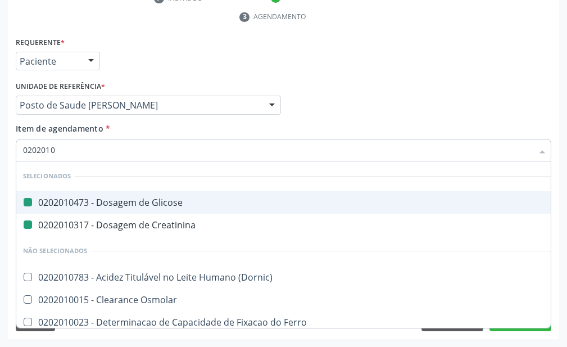
type input "02020106"
checkbox Glicose "false"
checkbox Creatinina "false"
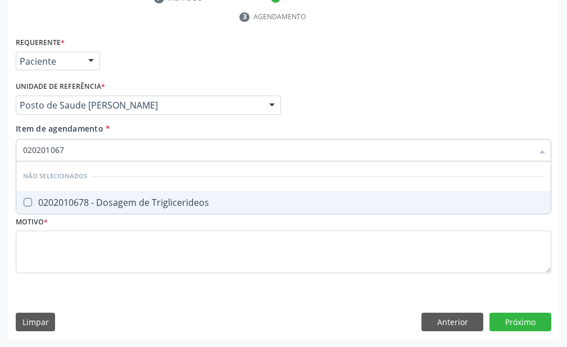
type input "0202010678"
click at [187, 205] on div "0202010678 - Dosagem de Triglicerideos" at bounding box center [283, 202] width 521 height 9
checkbox Triglicerideos "true"
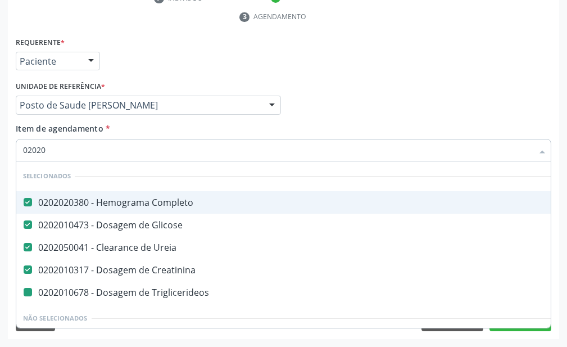
type input "020201"
checkbox Triglicerideos "false"
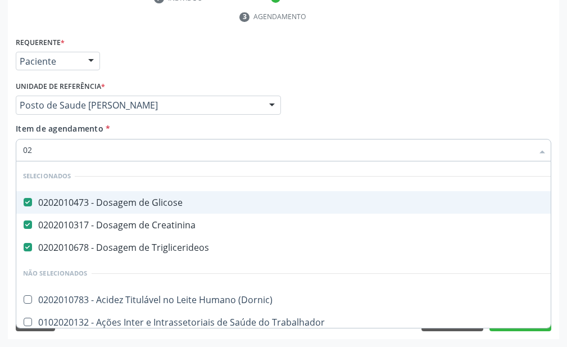
type input "0"
checkbox \(Dornic\) "true"
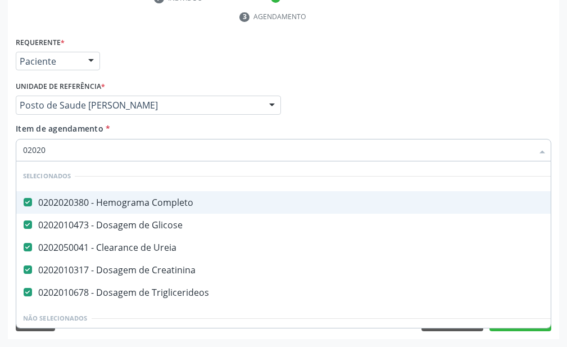
type input "020201"
checkbox Triglicerideos "false"
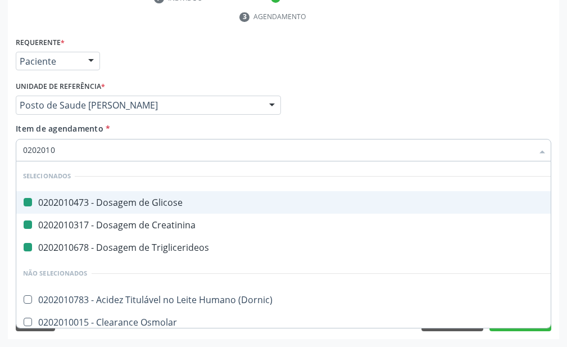
type input "02020102"
checkbox Glicose "false"
checkbox Creatinina "false"
checkbox Triglicerideos "false"
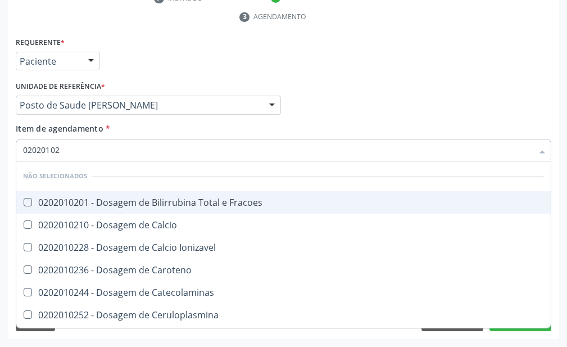
type input "0202010"
checkbox Fracoes "true"
checkbox Calcio "true"
checkbox Ionizavel "true"
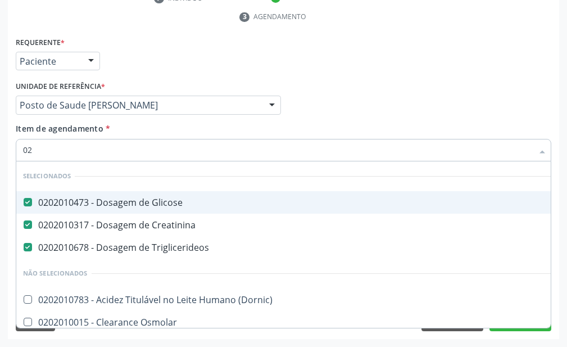
type input "0"
checkbox \(Dornic\) "true"
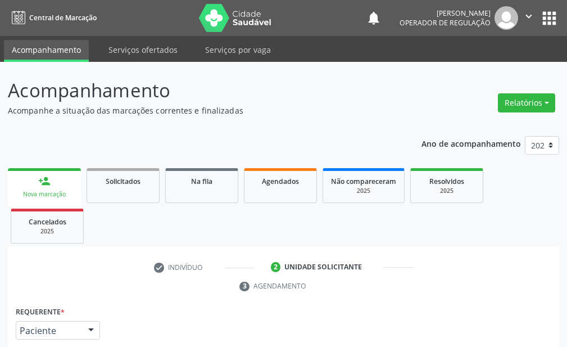
scroll to position [269, 0]
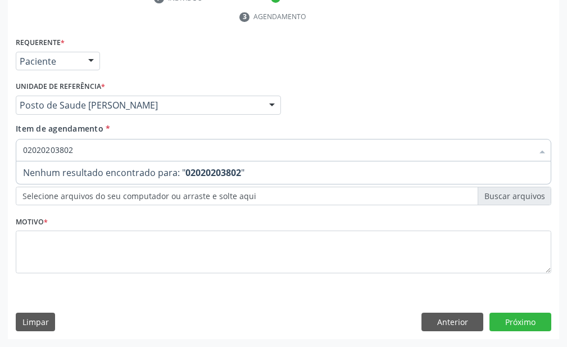
type input "0202020380"
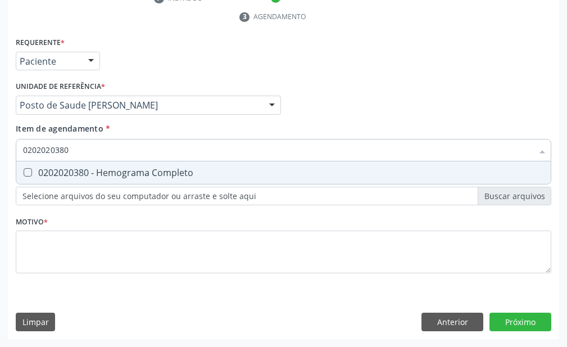
click at [165, 180] on span "0202020380 - Hemograma Completo" at bounding box center [283, 172] width 535 height 22
checkbox Completo "true"
type input "02020203"
checkbox Completo "false"
type input "0"
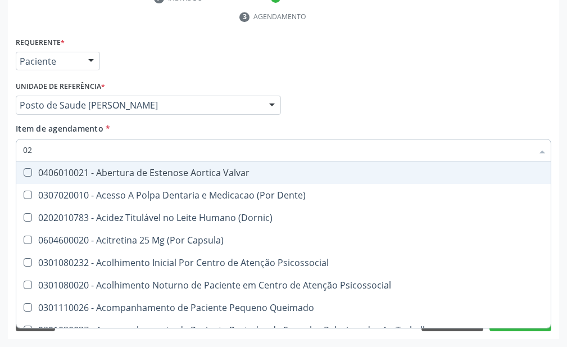
type input "020"
checkbox \(T3\) "true"
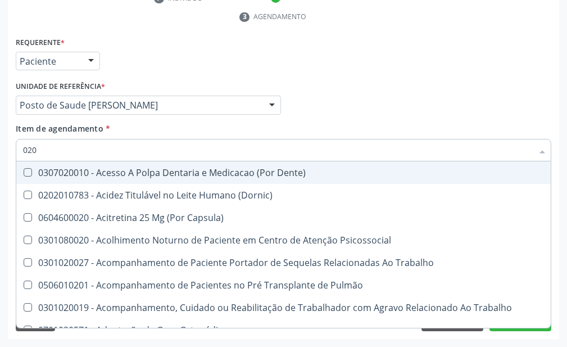
type input "0202"
checkbox Biologica "true"
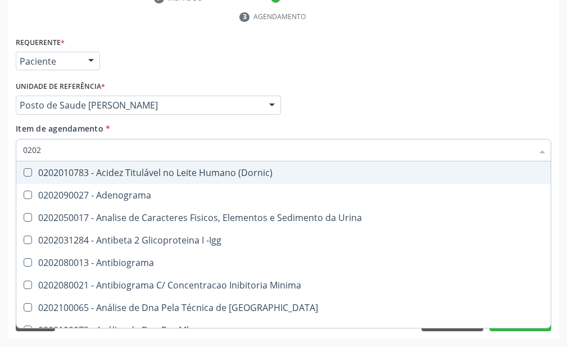
type input "02020"
checkbox Zinco "true"
checkbox Completo "false"
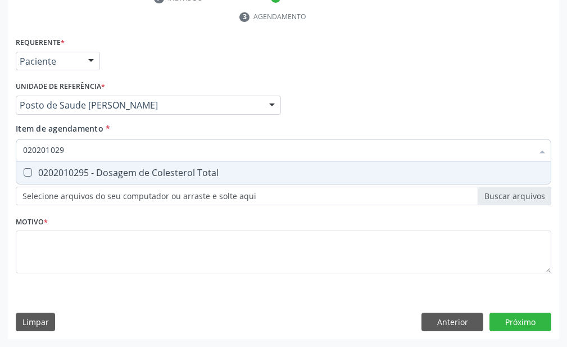
type input "0202010295"
click at [184, 174] on div "0202010295 - Dosagem de Colesterol Total" at bounding box center [283, 172] width 521 height 9
checkbox Total "true"
type input "02"
checkbox Total "false"
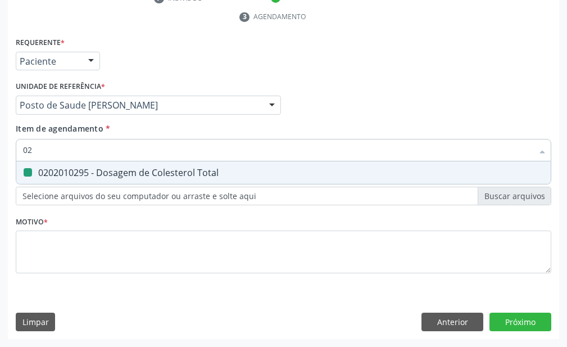
type input "0"
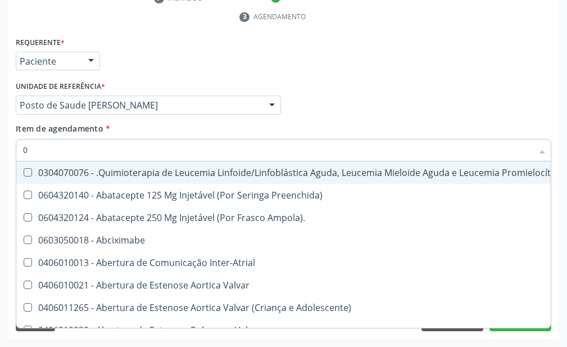
type input "02"
checkbox Transferências "true"
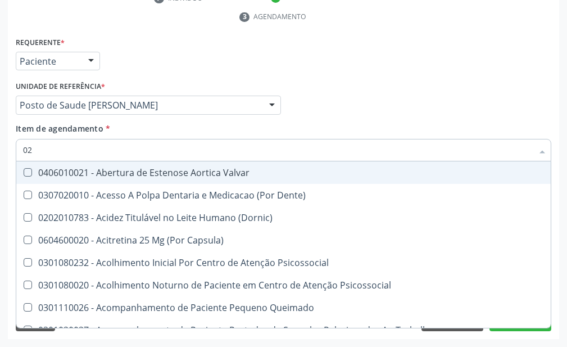
type input "020"
checkbox Congênita "true"
checkbox Total "false"
checkbox \(T3\) "true"
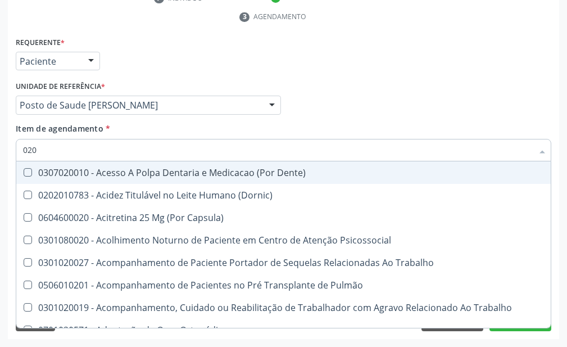
type input "0202"
checkbox Fragmento "true"
checkbox Biologica "true"
checkbox Total "false"
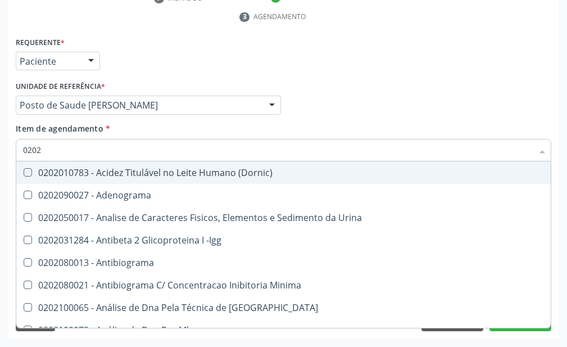
type input "02020"
checkbox Barbituratos "true"
checkbox Total "false"
checkbox Zinco "true"
checkbox Completo "false"
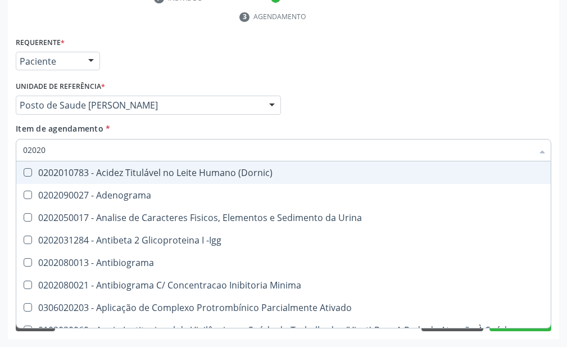
type input "020201"
checkbox Parceria\) "true"
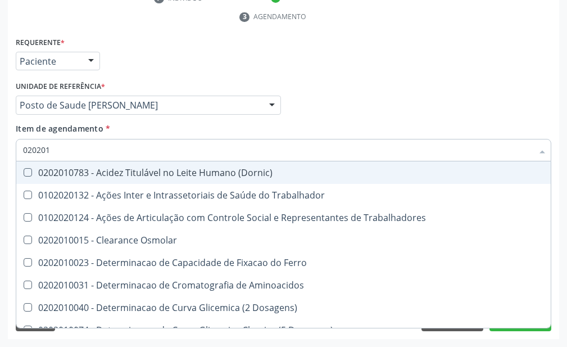
type input "0202010"
checkbox Fracoes "true"
checkbox Total "false"
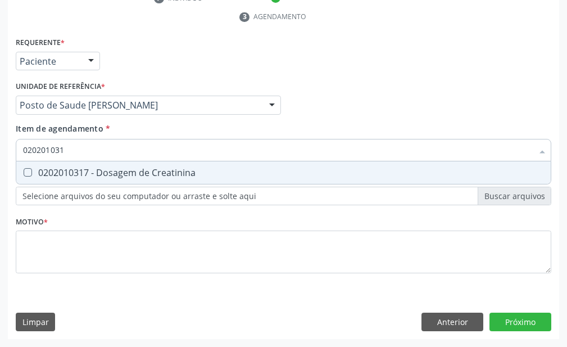
type input "0202010317"
click at [186, 172] on div "0202010317 - Dosagem de Creatinina" at bounding box center [283, 172] width 521 height 9
checkbox Creatinina "true"
type input "02020103"
checkbox Creatinina "false"
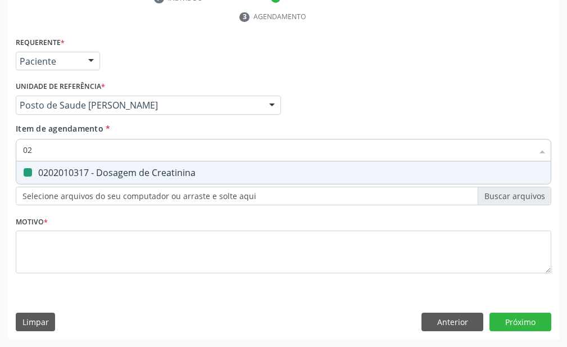
type input "0"
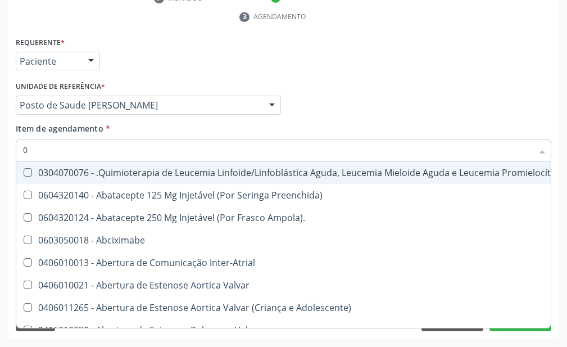
type input "02"
checkbox Transferências "true"
checkbox Meckel "true"
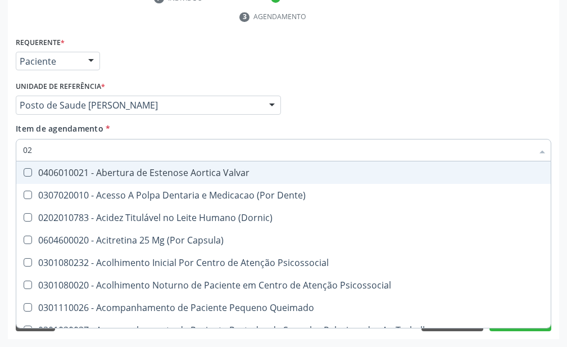
type input "020"
checkbox Congênita "true"
checkbox Complementar\) "true"
checkbox Total "false"
checkbox Creatinina "false"
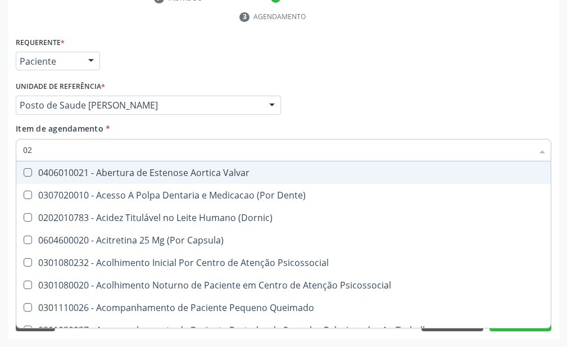
checkbox \(T3\) "true"
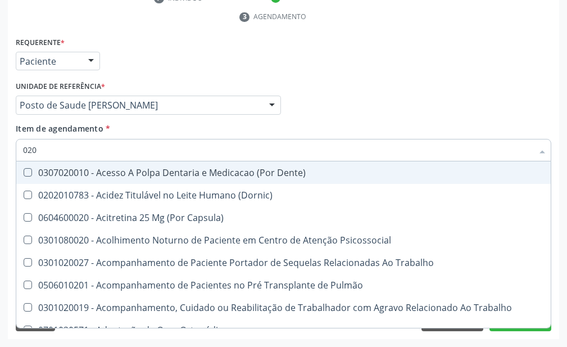
type input "0202"
checkbox Fragmento "true"
checkbox Ossea "true"
checkbox Biologica "true"
checkbox Total "false"
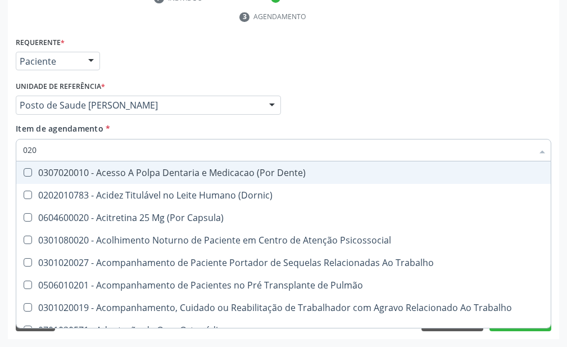
checkbox Creatinina "false"
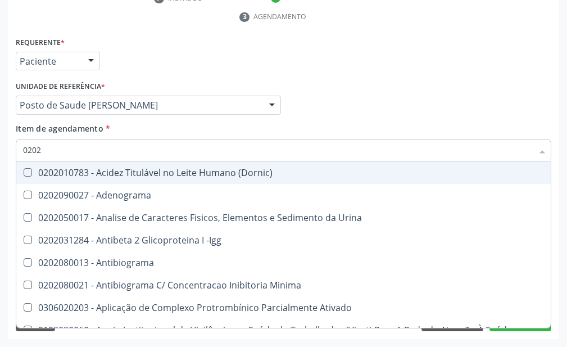
type input "02020"
checkbox Total "true"
checkbox Creatinina "true"
checkbox Etossuximida "false"
checkbox Viii "false"
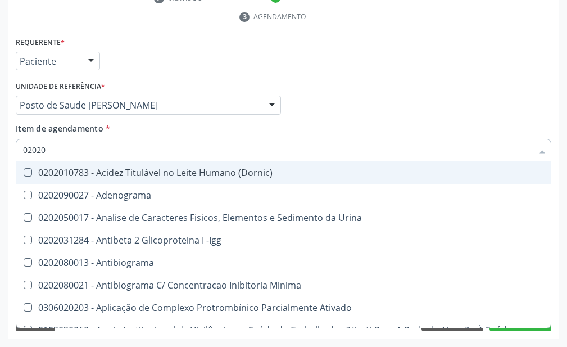
checkbox Completo "true"
checkbox Pylori "false"
type input "020201"
checkbox Parceria\) "true"
checkbox Gestante "true"
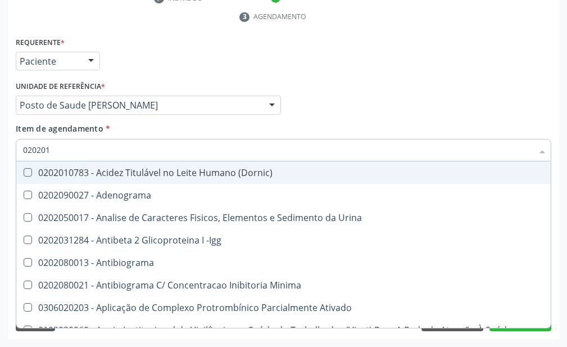
type input "0202010"
checkbox Plaquetas "true"
checkbox Herpesvirus "true"
checkbox Parceria\) "false"
checkbox Gestante "false"
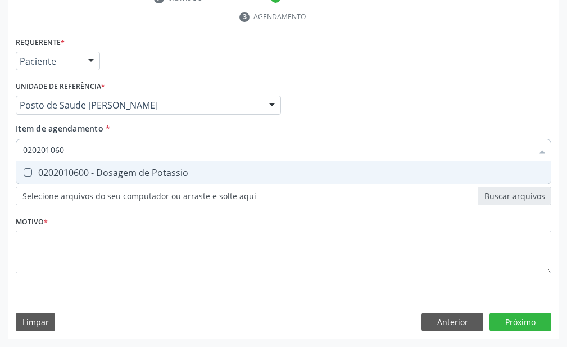
type input "0202010600"
click at [200, 165] on span "0202010600 - Dosagem de Potassio" at bounding box center [283, 172] width 535 height 22
checkbox Potassio "true"
type input "0"
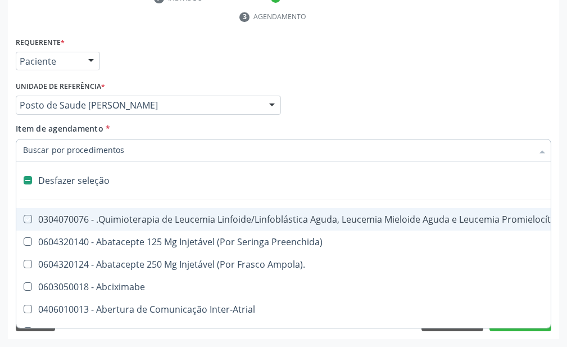
checkbox Manutenção "false"
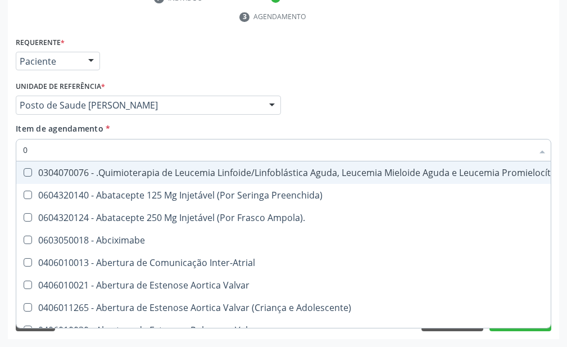
type input "02"
checkbox Transferências "true"
checkbox Meckel "true"
checkbox Comprimido\) "true"
type input "020"
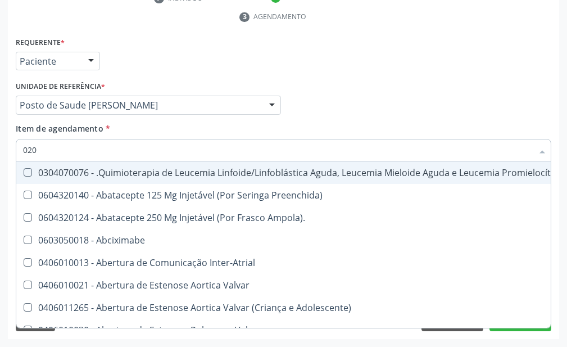
checkbox \(Monocular\) "true"
checkbox X "true"
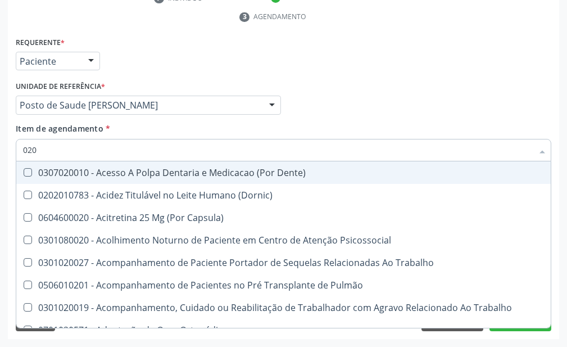
type input "0202"
checkbox Fragmento "true"
checkbox Ossea "true"
checkbox Gastrico "true"
checkbox Biologica "true"
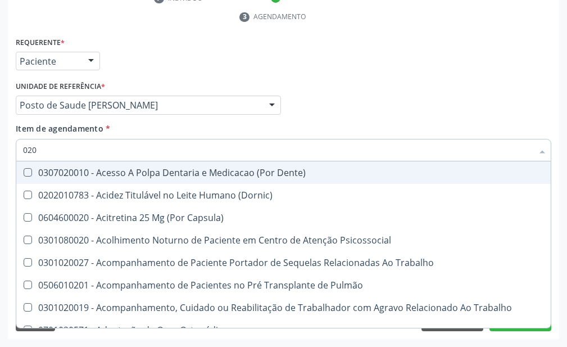
checkbox Total "false"
checkbox Creatinina "false"
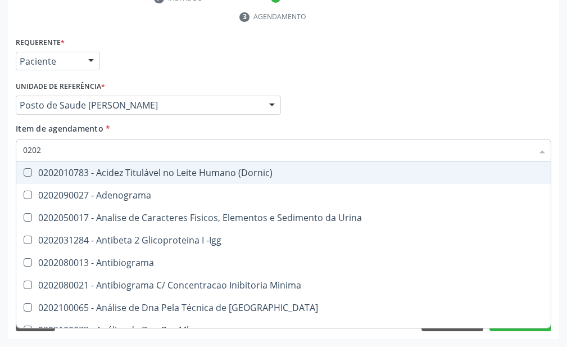
type input "02020"
checkbox Barbituratos "true"
checkbox Calcio "true"
checkbox Total "false"
checkbox Creatinina "false"
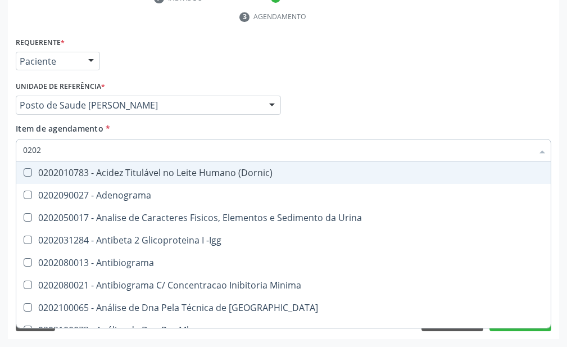
checkbox \(Igg\) "true"
checkbox Potassio "false"
checkbox Zinco "true"
checkbox Completo "false"
type input "020201"
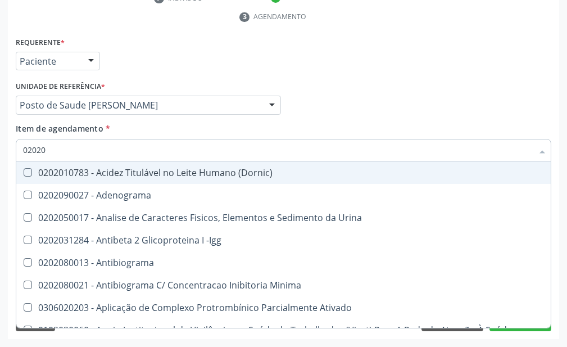
checkbox Parceria\) "true"
checkbox Gestante "true"
checkbox Organicos "true"
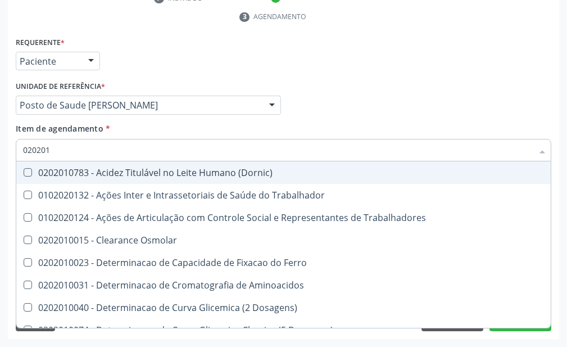
type input "0202010"
checkbox Fracoes "true"
checkbox Ionizavel "true"
checkbox Total "false"
checkbox Creatinina "false"
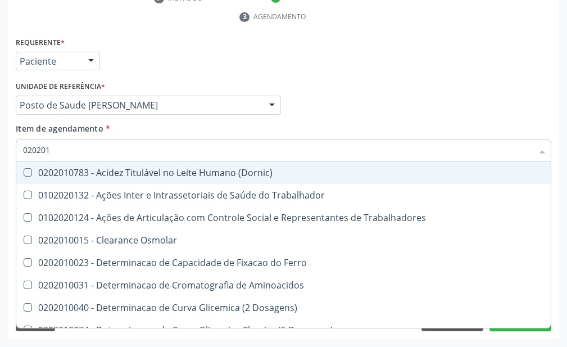
checkbox Glicosilada "true"
checkbox Potassio "false"
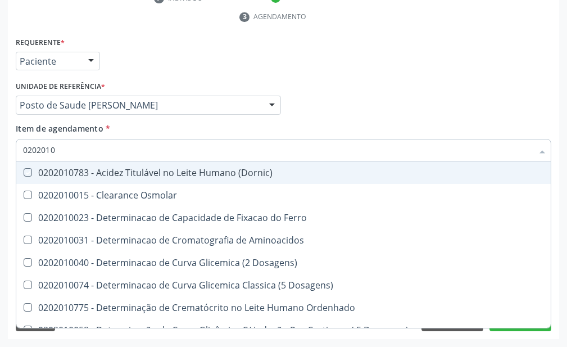
type input "02020106"
checkbox \(Dornic\) "true"
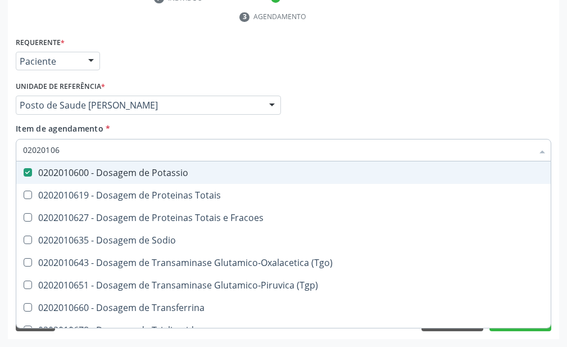
type input "020201067"
checkbox Potassio "false"
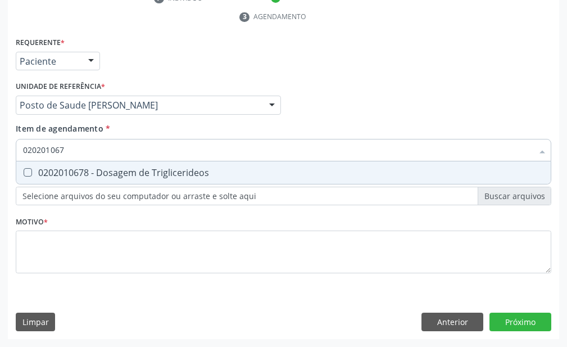
type input "0202010678"
click at [201, 170] on div "0202010678 - Dosagem de Triglicerideos" at bounding box center [283, 172] width 521 height 9
checkbox Triglicerideos "true"
type input "0"
checkbox Triglicerideos "false"
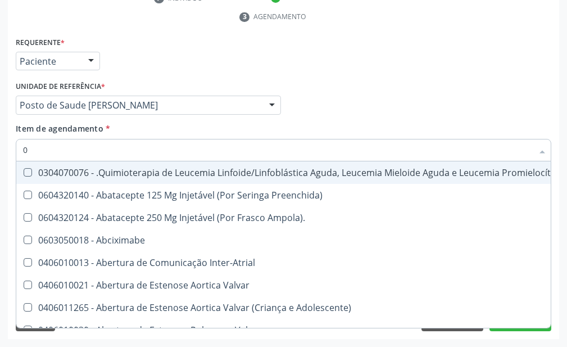
type input "02"
checkbox Transferências "true"
checkbox Meckel "true"
checkbox Comprimido\) "true"
checkbox Transfusao "true"
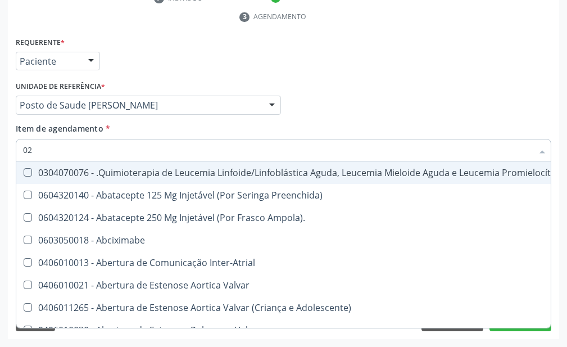
type input "020"
checkbox \(Monocular\) "true"
checkbox X "true"
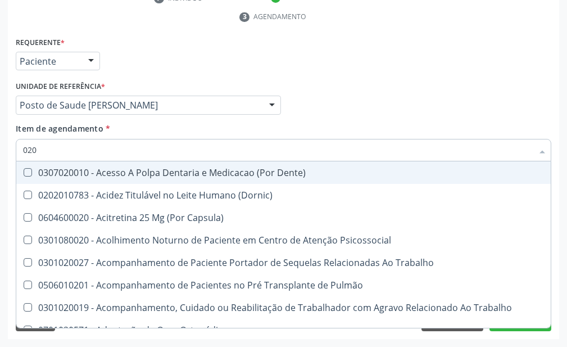
type input "0202"
checkbox Fragmento "true"
checkbox Ossea "true"
checkbox Gastrico "true"
checkbox Projecoes\) "true"
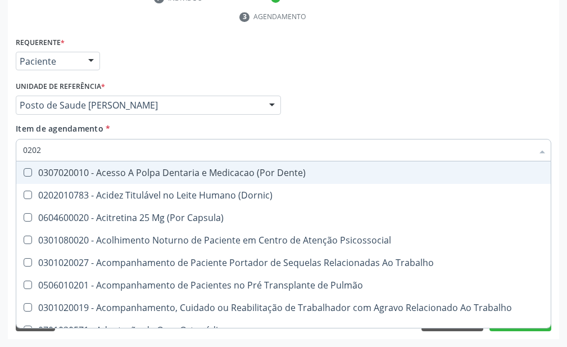
checkbox Biologica "true"
checkbox Total "false"
checkbox Creatinina "false"
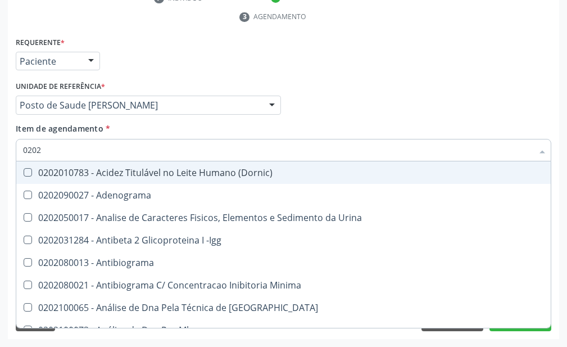
type input "02020"
checkbox Barbituratos "true"
checkbox Calcio "true"
checkbox Total "false"
checkbox Creatinina "false"
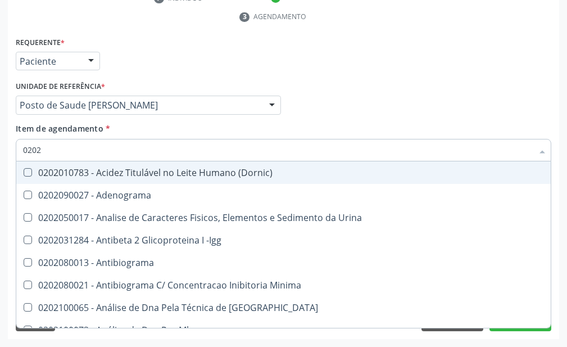
checkbox \(Igg\) "true"
checkbox Potassio "false"
checkbox Funcional "true"
checkbox Triglicerideos "false"
checkbox Zinco "true"
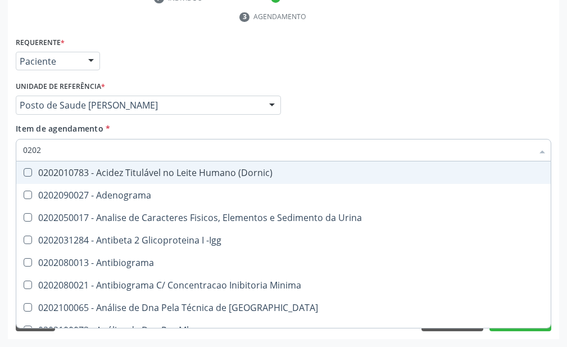
checkbox Completo "false"
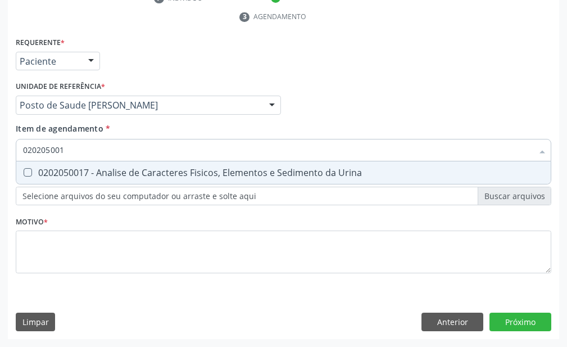
type input "0202050017"
click at [209, 168] on div "0202050017 - Analise de Caracteres Fisicos, Elementos e Sedimento da Urina" at bounding box center [283, 172] width 521 height 9
checkbox Urina "true"
type input "0"
checkbox Urina "false"
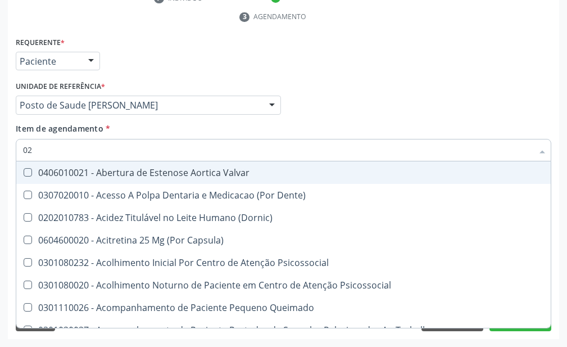
type input "020"
checkbox Terapeutica "true"
checkbox Urina "false"
checkbox Especializada "false"
checkbox Congênita "true"
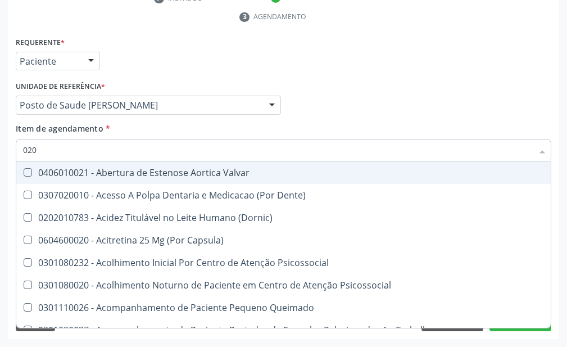
checkbox Complementar\) "true"
checkbox Pernoite\) "true"
checkbox Dias "true"
checkbox Total "false"
checkbox Creatinina "false"
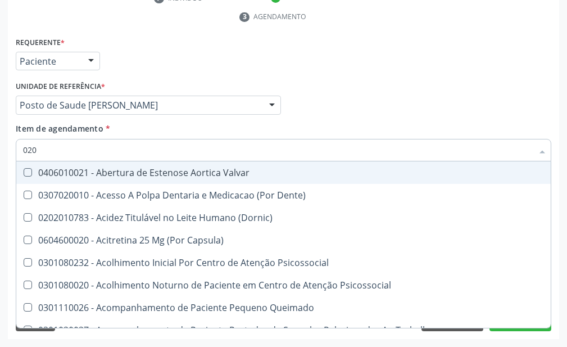
checkbox Potassio "false"
checkbox Triglicerideos "false"
checkbox \(T3\) "true"
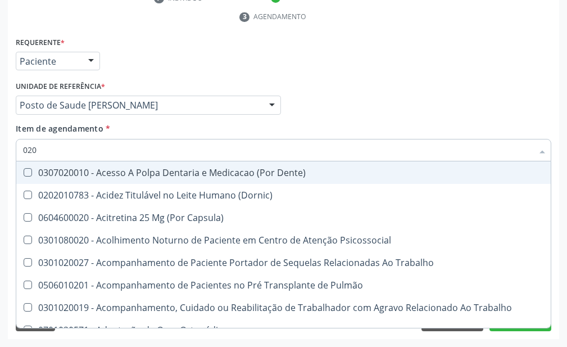
type input "0202"
checkbox Capsula\) "true"
checkbox Urina "false"
checkbox Fragmento "true"
checkbox Ossea "true"
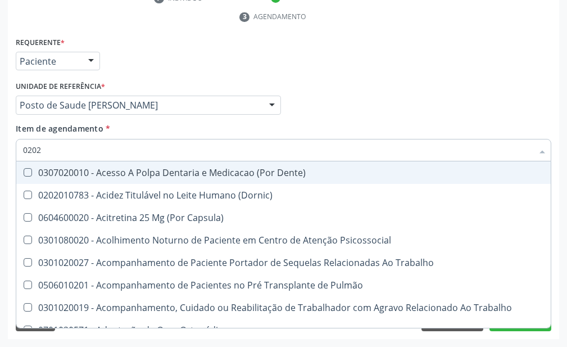
checkbox Gastrico "true"
checkbox Projecoes\) "true"
checkbox Biologica "true"
checkbox Total "false"
checkbox Creatinina "false"
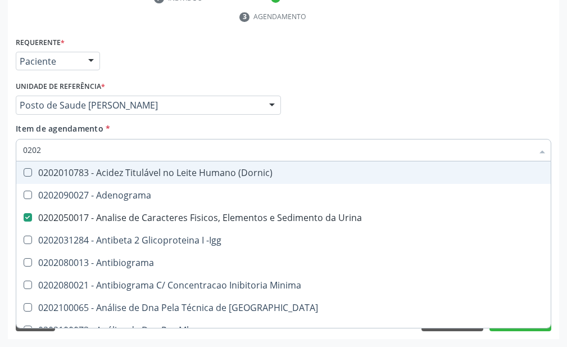
type input "02020"
checkbox Barbituratos "true"
checkbox Calcio "true"
checkbox Total "false"
checkbox Creatinina "false"
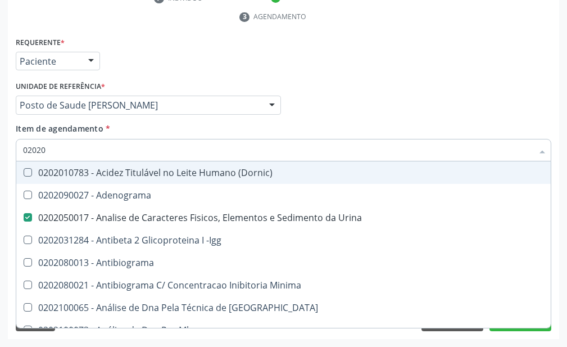
checkbox \(Igg\) "true"
checkbox Potassio "false"
checkbox Funcional "true"
checkbox Triglicerideos "false"
checkbox Zinco "true"
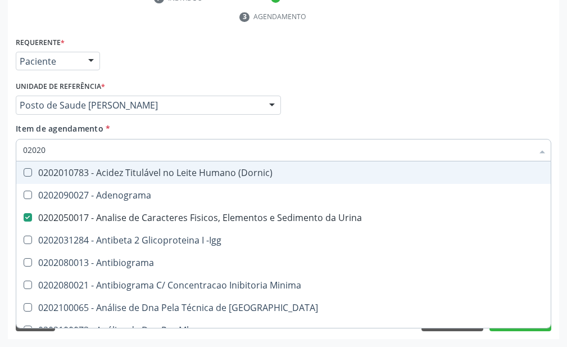
checkbox Completo "false"
type input "020201"
checkbox Urina "false"
checkbox Parceria\) "true"
checkbox Gestante "true"
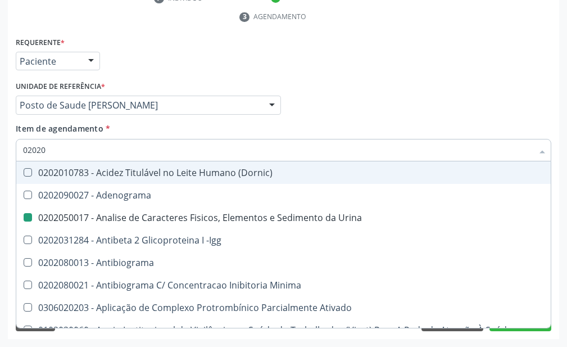
checkbox Organicos "true"
checkbox Acetona "true"
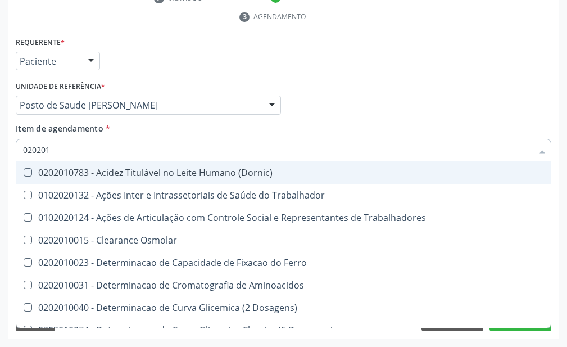
type input "0202010"
checkbox Fracoes "true"
checkbox Ionizavel "true"
checkbox Total "false"
checkbox Creatinina "false"
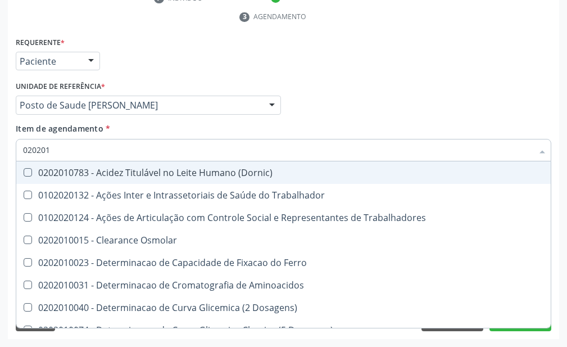
checkbox Glicosilada "true"
checkbox Muco-Proteinas "true"
checkbox Potassio "false"
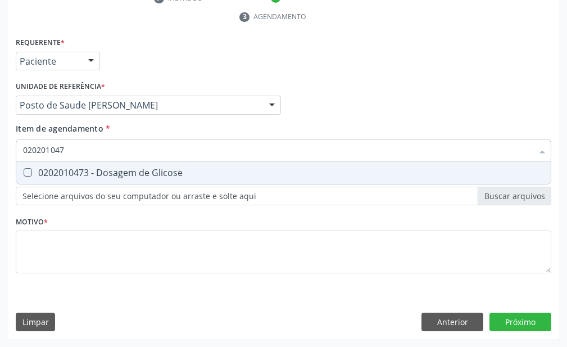
click at [209, 168] on div "0202010473 - Dosagem de Glicose" at bounding box center [283, 172] width 521 height 9
click at [209, 168] on div "0202010210 - Dosagem de Calcio" at bounding box center [283, 172] width 521 height 9
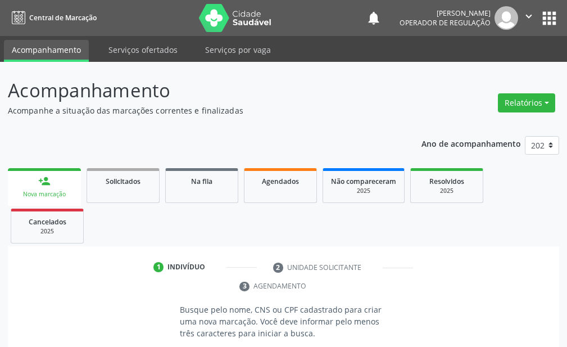
scroll to position [65, 0]
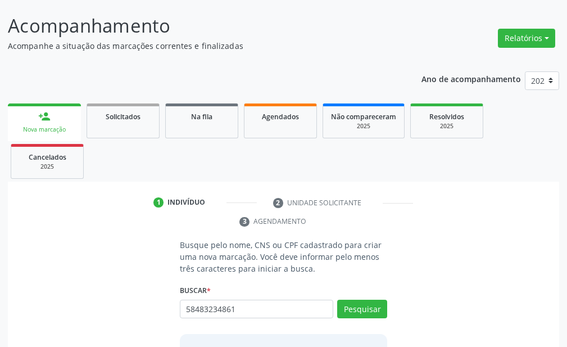
type input "58483234861"
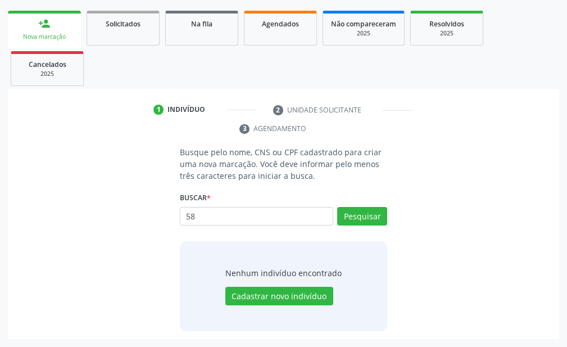
type input "5"
type input "70360804085324"
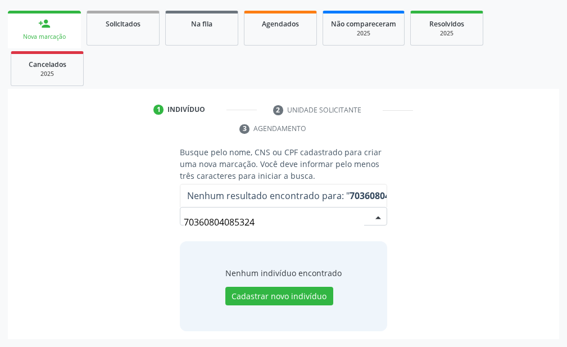
click at [255, 216] on input "70360804085324" at bounding box center [274, 222] width 181 height 22
click at [256, 216] on input "70360804085324" at bounding box center [274, 222] width 181 height 22
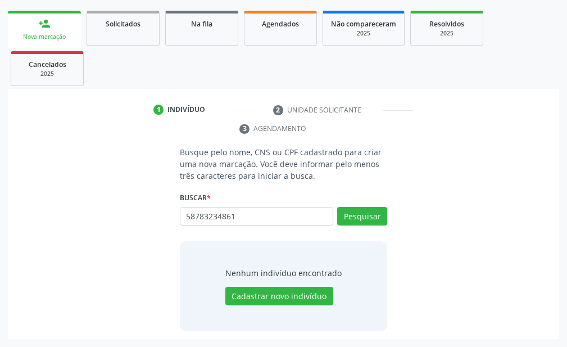
type input "58783234861"
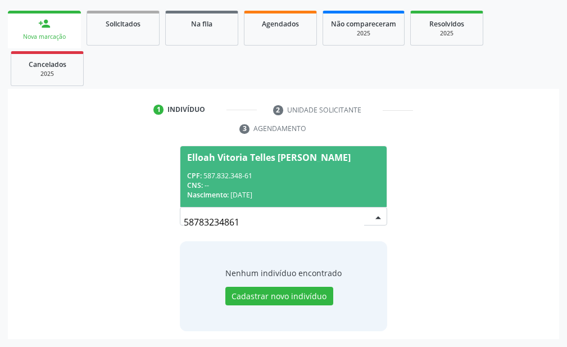
click at [308, 166] on span "Elloah Vitoria Telles Prudente da Silva CPF: 587.832.348-61 CNS: -- Nascimento:…" at bounding box center [284, 176] width 206 height 60
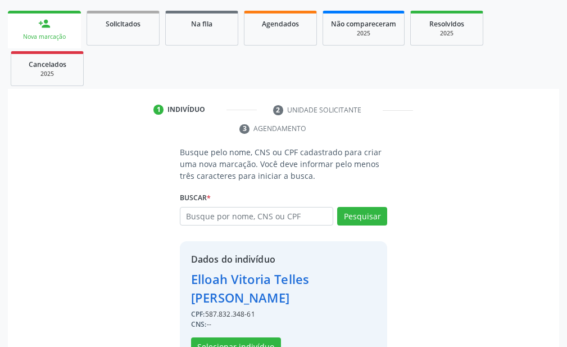
scroll to position [193, 0]
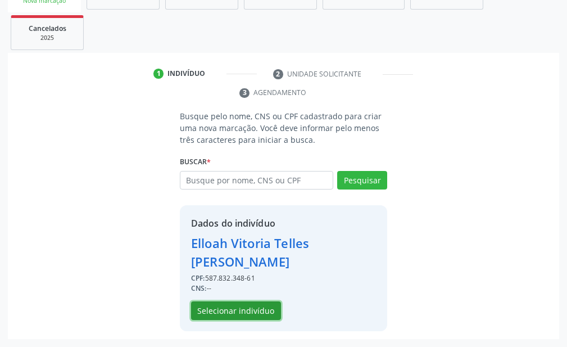
click at [212, 312] on button "Selecionar indivíduo" at bounding box center [236, 310] width 90 height 19
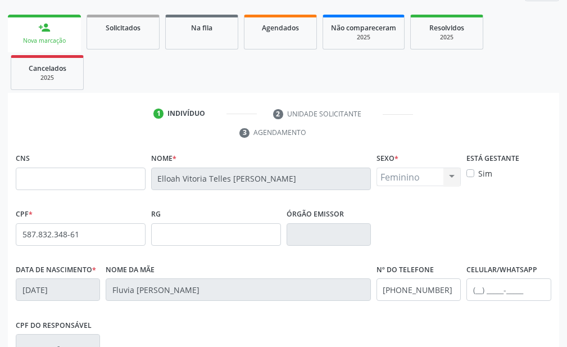
scroll to position [322, 0]
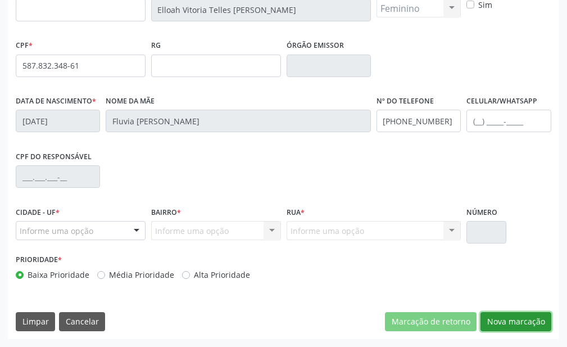
click at [544, 323] on button "Nova marcação" at bounding box center [516, 321] width 71 height 19
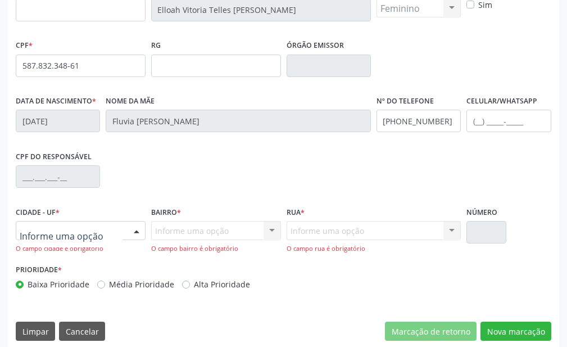
click at [98, 225] on div at bounding box center [81, 230] width 130 height 19
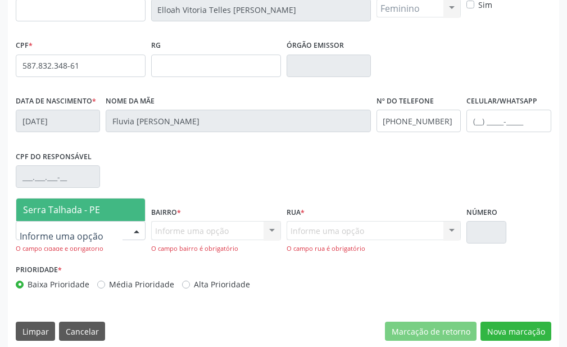
click at [115, 206] on span "Serra Talhada - PE" at bounding box center [80, 210] width 129 height 22
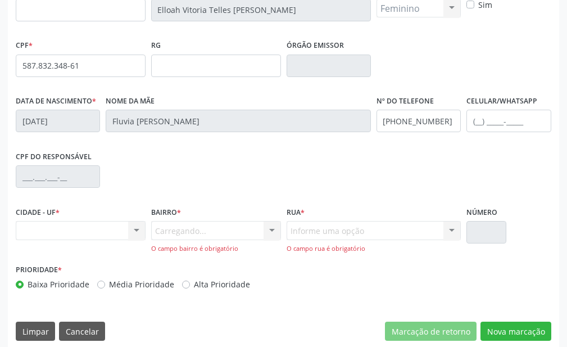
click at [237, 234] on div "Carregando... Nenhum resultado encontrado para: " " Nenhuma opção encontrada. D…" at bounding box center [216, 237] width 130 height 32
click at [273, 231] on div at bounding box center [272, 231] width 17 height 19
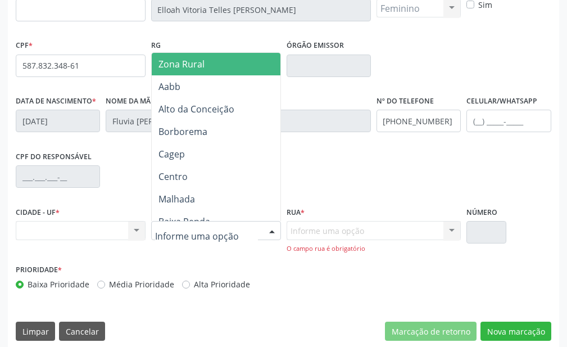
click at [256, 65] on span "Zona Rural" at bounding box center [242, 64] width 181 height 22
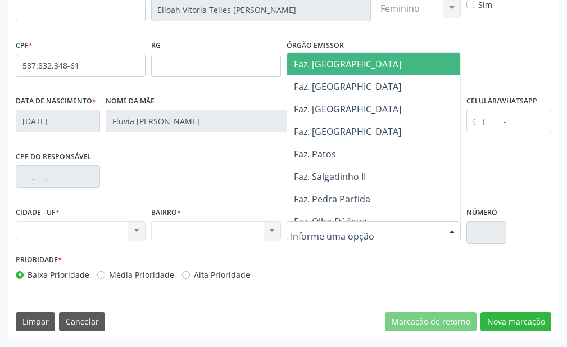
click at [422, 227] on div at bounding box center [374, 230] width 175 height 19
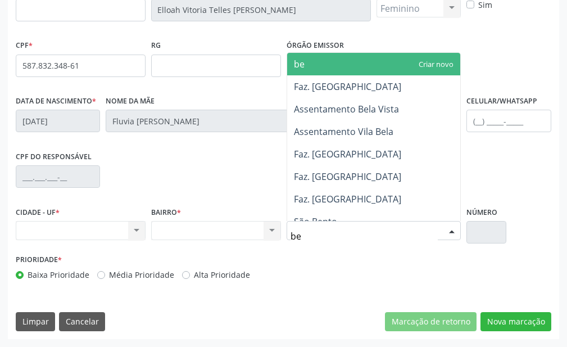
type input "ber"
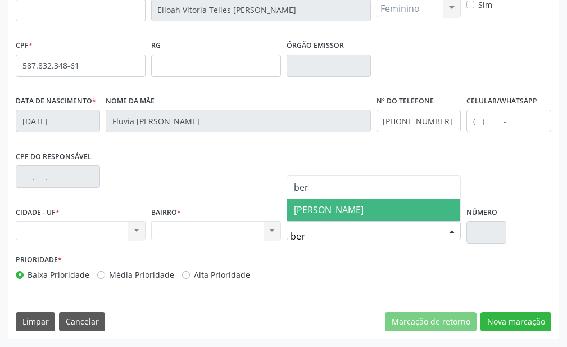
click at [433, 207] on span "BERNARDO VIEIRA" at bounding box center [374, 210] width 174 height 22
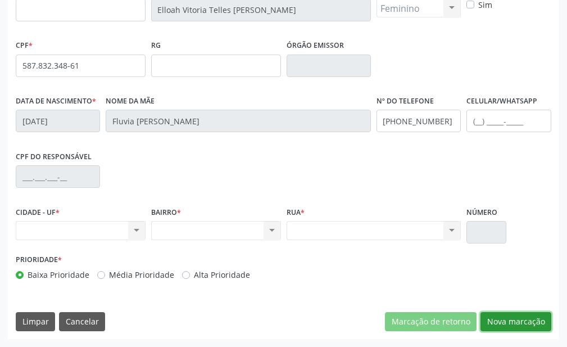
click at [517, 319] on button "Nova marcação" at bounding box center [516, 321] width 71 height 19
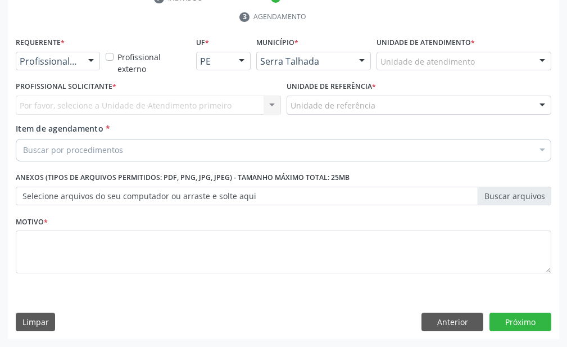
scroll to position [269, 0]
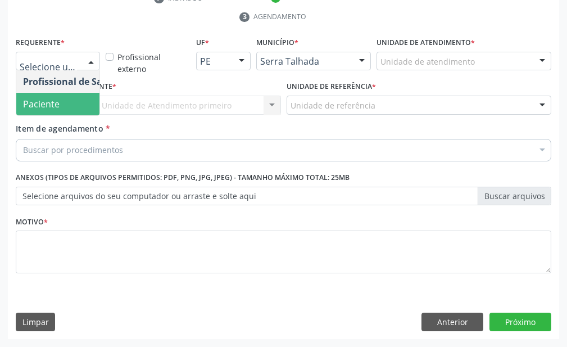
drag, startPoint x: 62, startPoint y: 100, endPoint x: 62, endPoint y: 123, distance: 22.5
click at [61, 100] on span "Paciente" at bounding box center [71, 104] width 110 height 22
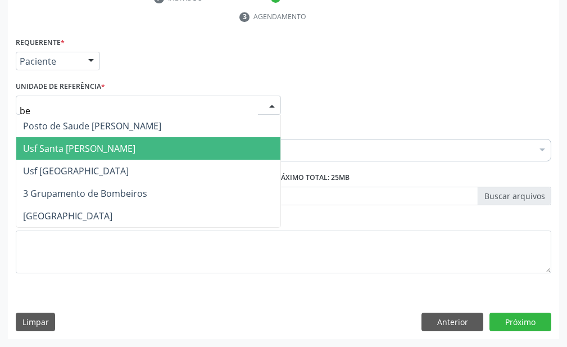
type input "ber"
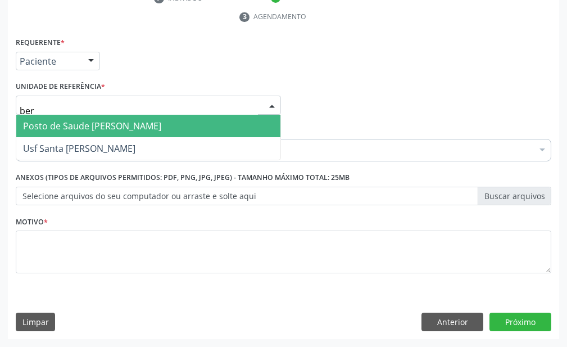
click at [79, 133] on span "Posto de Saude [PERSON_NAME]" at bounding box center [148, 126] width 264 height 22
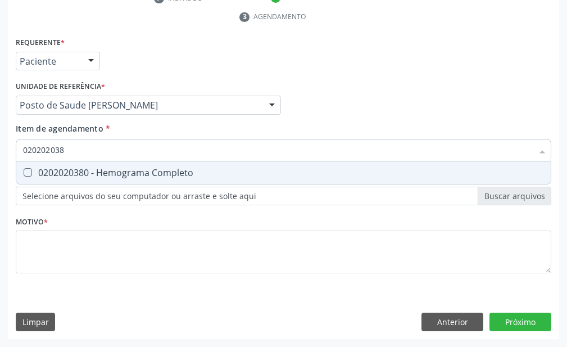
type input "0202020380"
click at [66, 165] on span "0202020380 - Hemograma Completo" at bounding box center [283, 172] width 535 height 22
checkbox Completo "true"
type input "020202"
checkbox Completo "false"
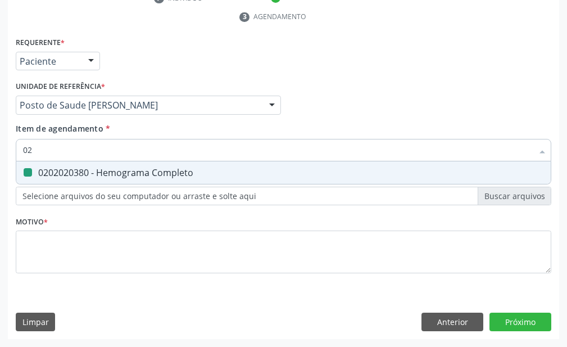
type input "0"
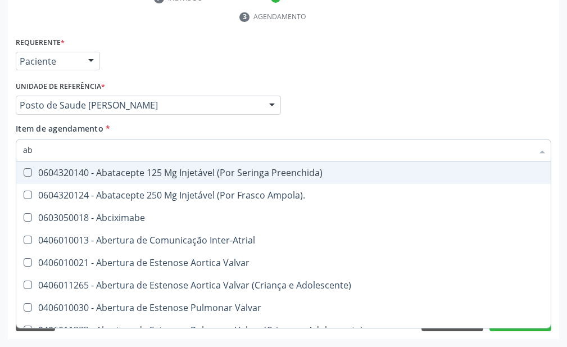
type input "abo"
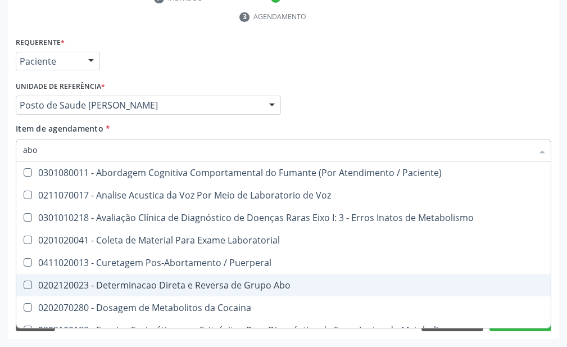
click at [129, 288] on div "0202120023 - Determinacao Direta e Reversa de Grupo Abo" at bounding box center [453, 285] width 860 height 9
checkbox Abo "true"
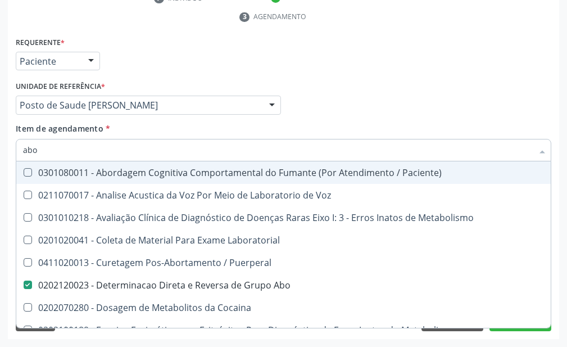
click at [430, 80] on div "Profissional Solicitante Por favor, selecione a Unidade de Atendimento primeiro…" at bounding box center [284, 100] width 542 height 44
checkbox Voz "true"
checkbox Metabolismo "true"
checkbox Abo "false"
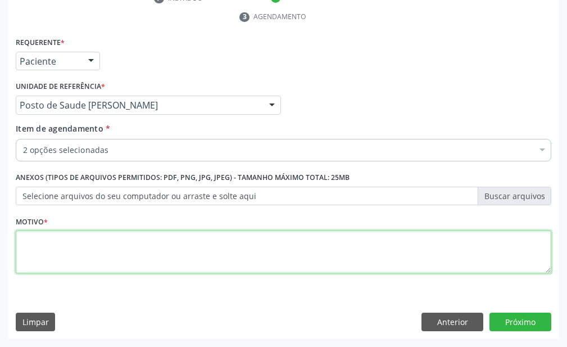
click at [483, 255] on textarea at bounding box center [284, 252] width 536 height 43
type textarea "."
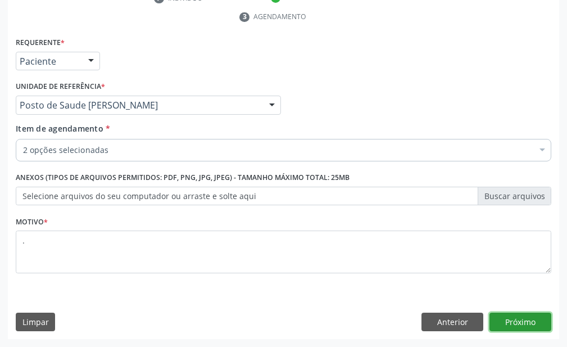
click at [508, 315] on button "Próximo" at bounding box center [521, 322] width 62 height 19
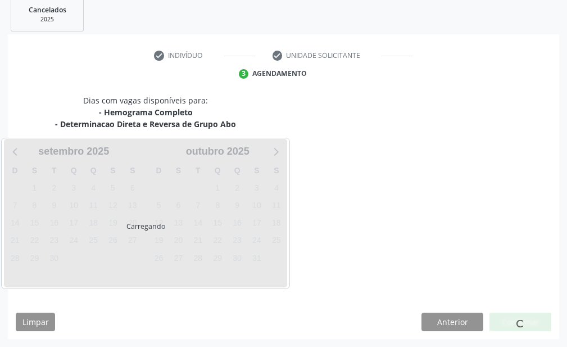
scroll to position [212, 0]
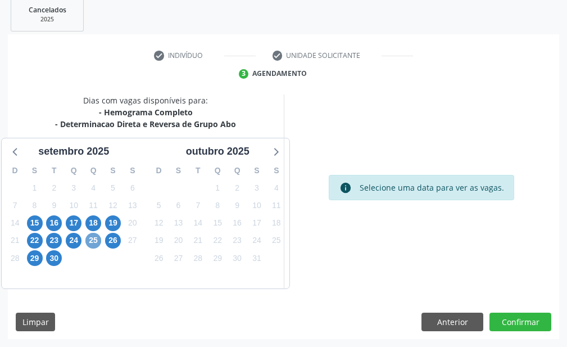
click at [98, 237] on span "25" at bounding box center [93, 241] width 16 height 16
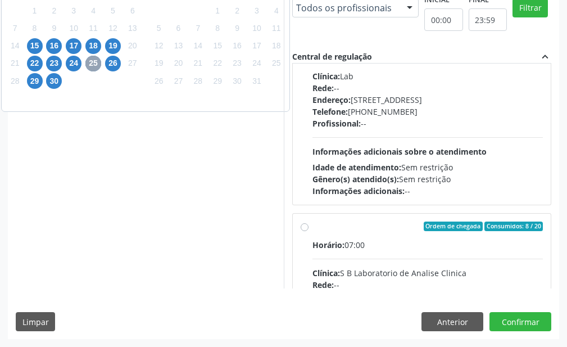
scroll to position [506, 0]
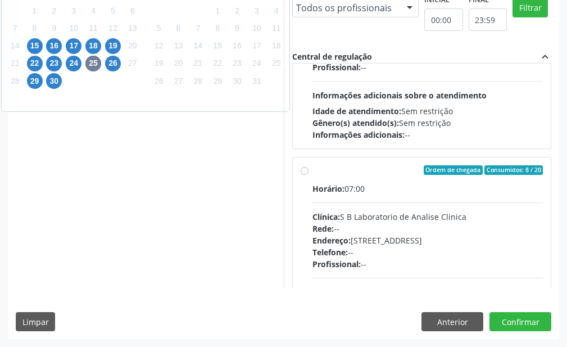
click at [313, 255] on label "Ordem de chegada Consumidos: 8 / 20 Horário: 07:00 Clínica: S B Laboratorio de …" at bounding box center [428, 251] width 231 height 173
click at [301, 175] on input "Ordem de chegada Consumidos: 8 / 20 Horário: 07:00 Clínica: S B Laboratorio de …" at bounding box center [305, 170] width 8 height 10
radio input "true"
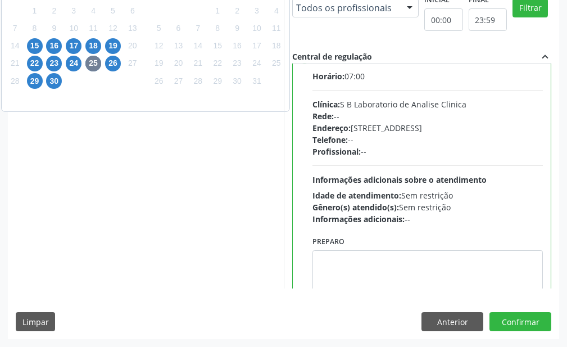
scroll to position [647, 0]
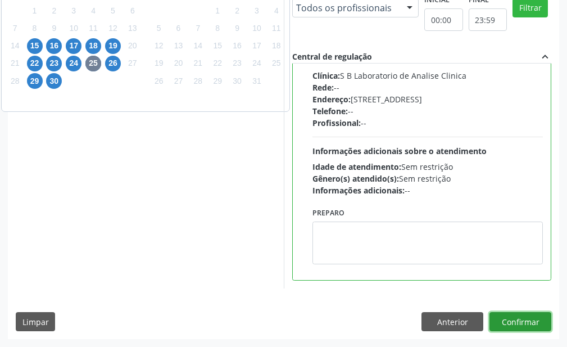
click at [517, 326] on button "Confirmar" at bounding box center [521, 321] width 62 height 19
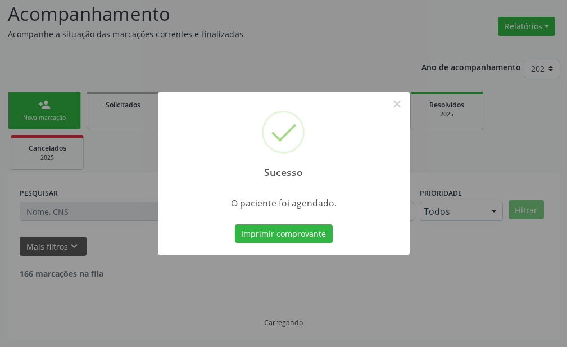
scroll to position [65, 0]
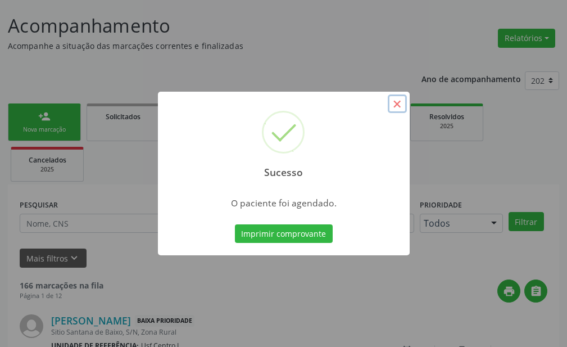
click at [394, 108] on button "×" at bounding box center [397, 103] width 19 height 19
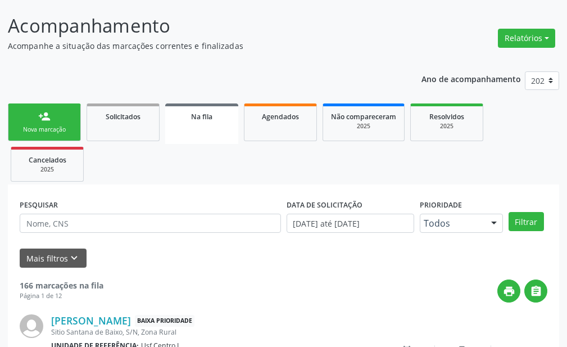
click at [48, 114] on div "person_add" at bounding box center [44, 116] width 12 height 12
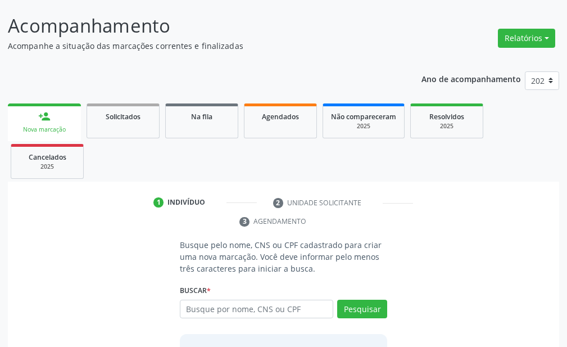
scroll to position [157, 0]
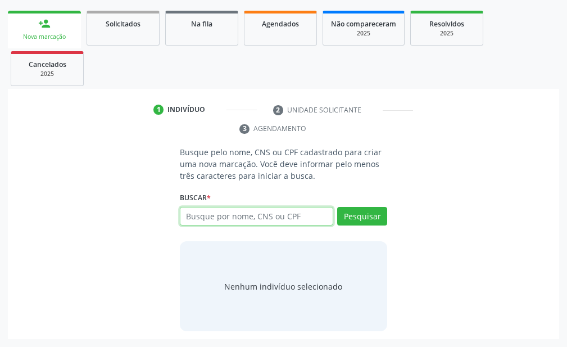
click at [297, 216] on input "text" at bounding box center [257, 216] width 154 height 19
type input "02723390403"
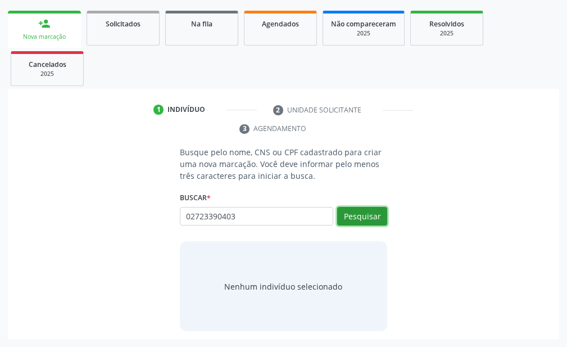
click at [375, 213] on button "Pesquisar" at bounding box center [362, 216] width 50 height 19
type input "02723390403"
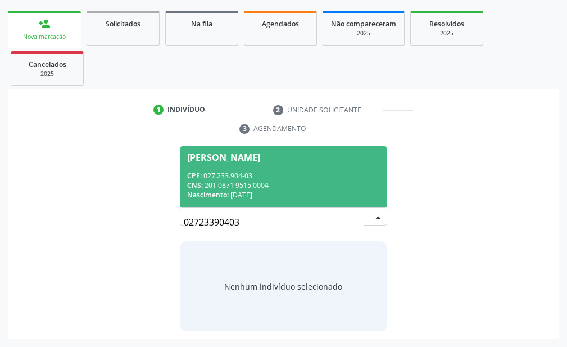
click at [212, 177] on div "CPF: 027.233.904-03" at bounding box center [283, 176] width 193 height 10
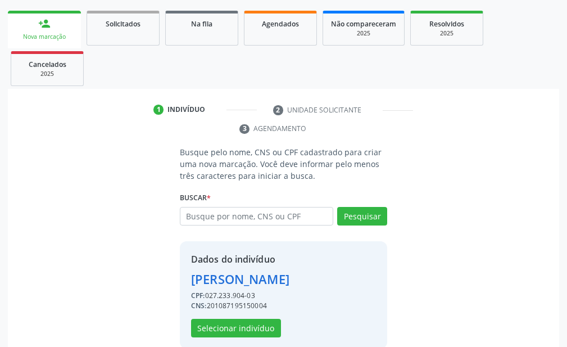
scroll to position [175, 0]
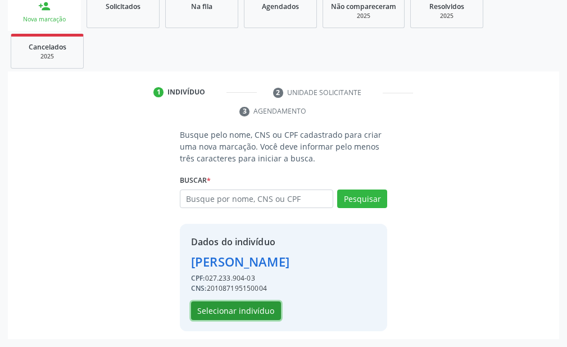
click at [218, 304] on button "Selecionar indivíduo" at bounding box center [236, 310] width 90 height 19
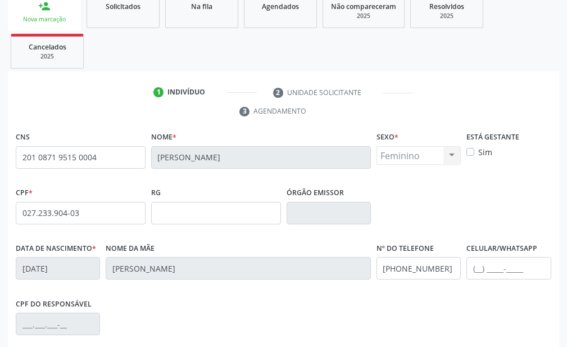
scroll to position [322, 0]
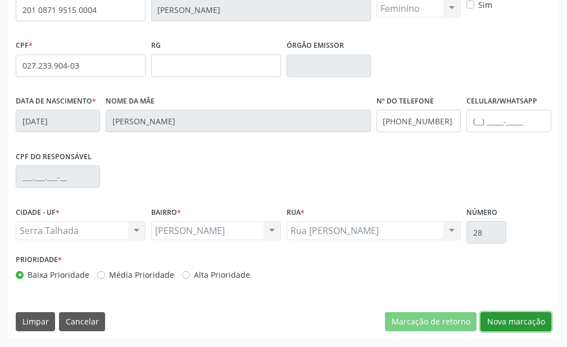
click at [527, 319] on button "Nova marcação" at bounding box center [516, 321] width 71 height 19
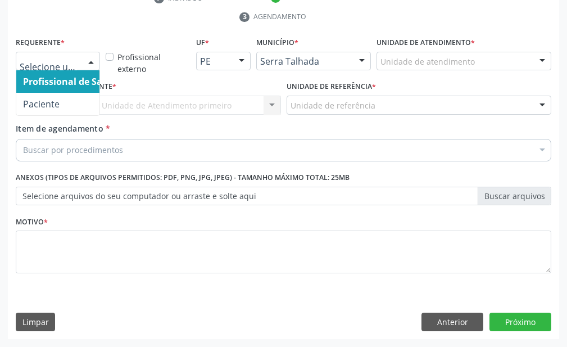
click at [92, 67] on div at bounding box center [91, 61] width 17 height 19
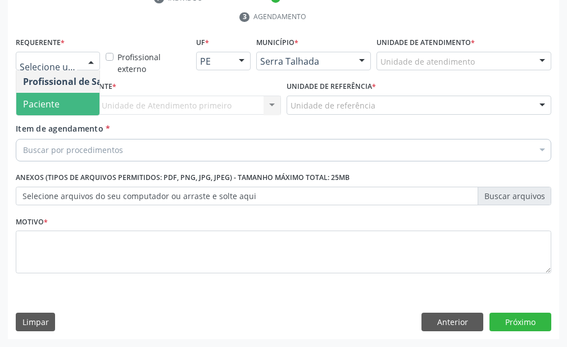
click at [91, 101] on span "Paciente" at bounding box center [71, 104] width 110 height 22
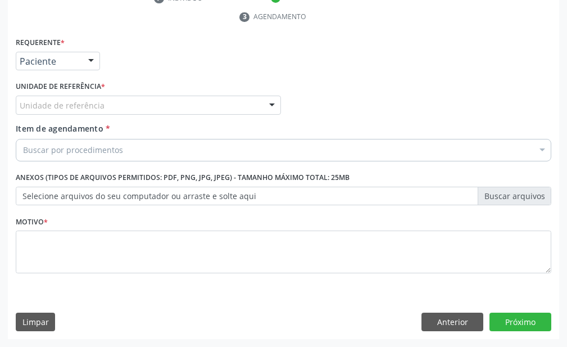
click at [129, 108] on div "Unidade de referência" at bounding box center [148, 105] width 265 height 19
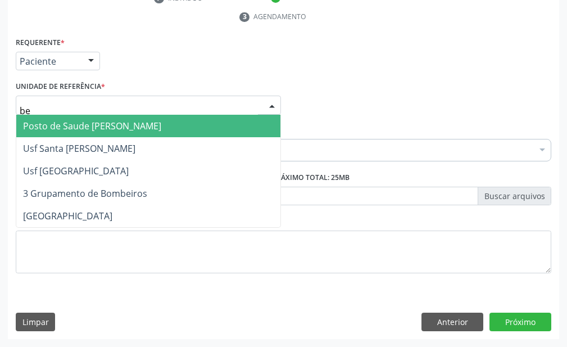
type input "ber"
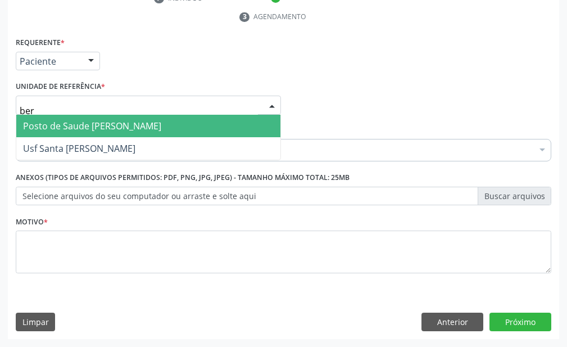
click at [119, 126] on span "Posto de Saude [PERSON_NAME]" at bounding box center [92, 126] width 138 height 12
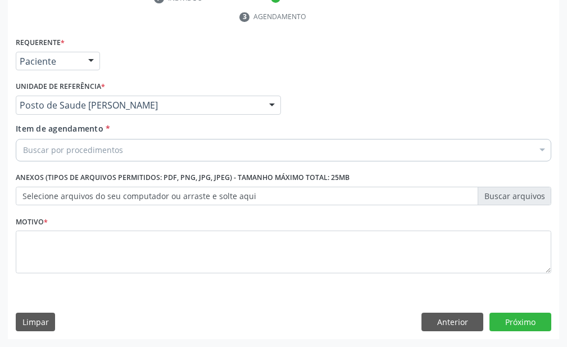
click at [156, 150] on div "Buscar por procedimentos" at bounding box center [284, 150] width 536 height 22
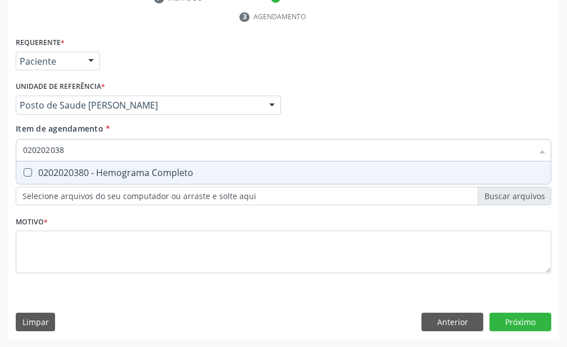
type input "0202020380"
click at [158, 168] on div "0202020380 - Hemograma Completo" at bounding box center [283, 172] width 521 height 9
checkbox Completo "true"
type input "02020203"
checkbox Completo "false"
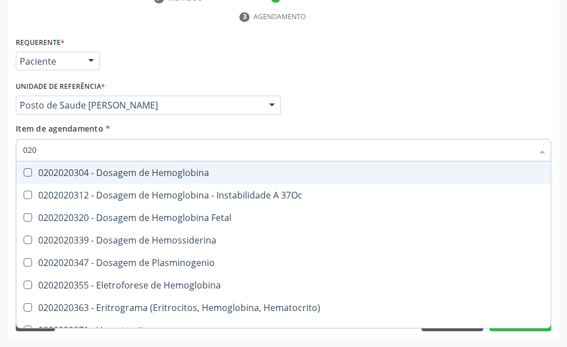
type input "02"
checkbox Completo "false"
type input "0"
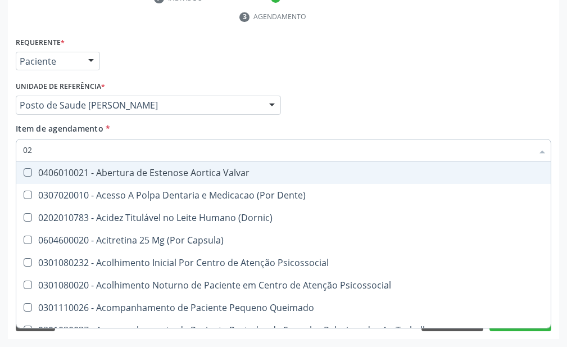
type input "020"
checkbox \(T3\) "true"
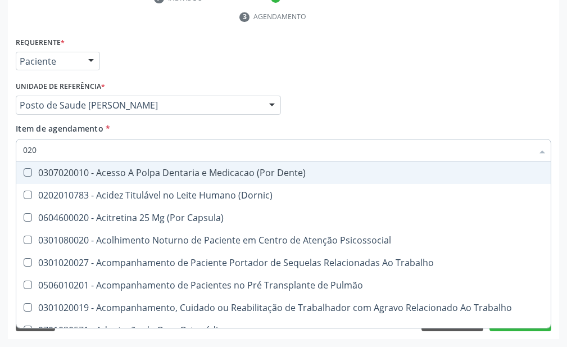
type input "0202"
checkbox Biologica "true"
type input "02020"
checkbox \(Cantoplastia\) "true"
checkbox Biologica "false"
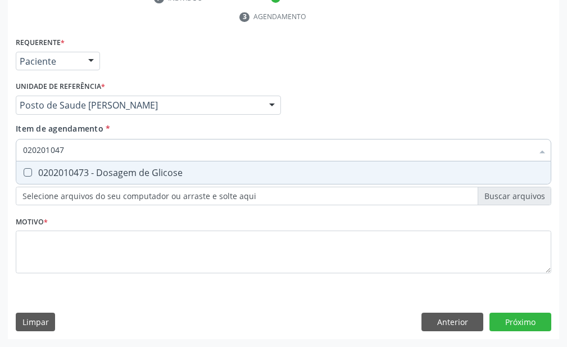
type input "0202010473"
click at [141, 170] on div "0202010473 - Dosagem de Glicose" at bounding box center [283, 172] width 521 height 9
checkbox Glicose "true"
type input "0"
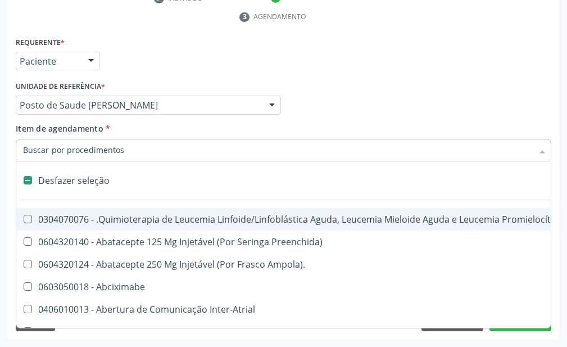
checkbox Manutenção "false"
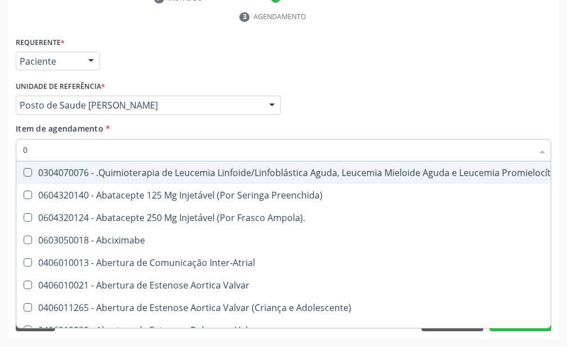
type input "02"
checkbox Bilateral "true"
type input "020"
checkbox Vagina "true"
checkbox Bilateral "false"
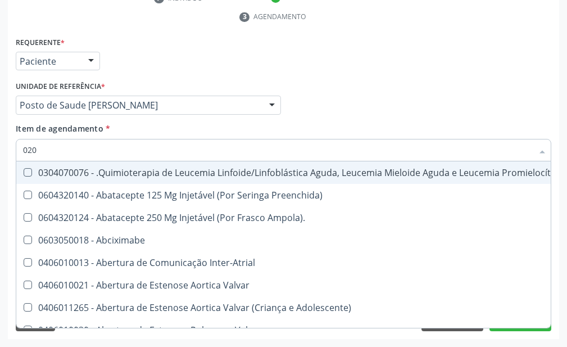
checkbox Automatica\) "true"
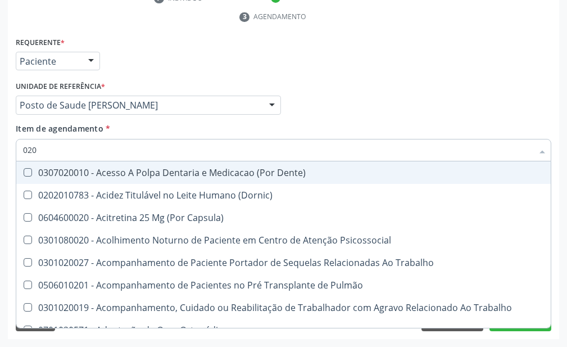
type input "0202"
checkbox Laser "true"
checkbox Biologica "true"
checkbox Glicose "false"
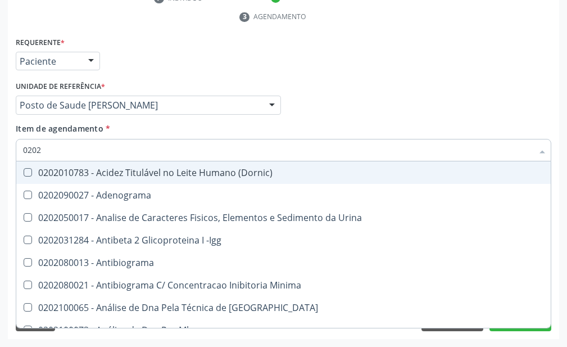
type input "02020"
checkbox Xi "true"
checkbox Glicose "false"
checkbox Zinco "true"
checkbox Completo "false"
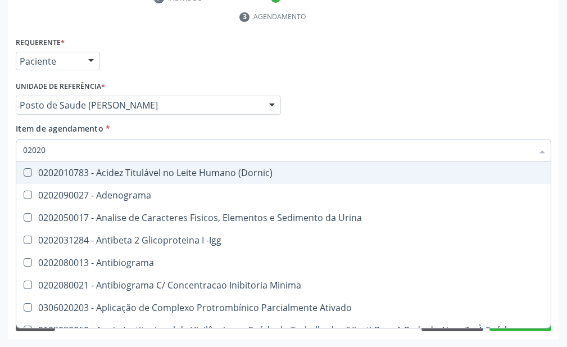
type input "020201"
checkbox T3 "true"
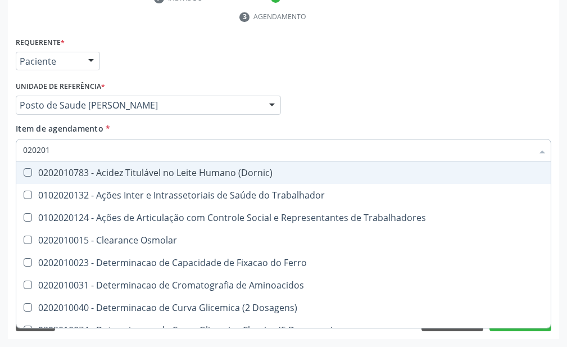
type input "0202010"
checkbox II "true"
checkbox Glicose "false"
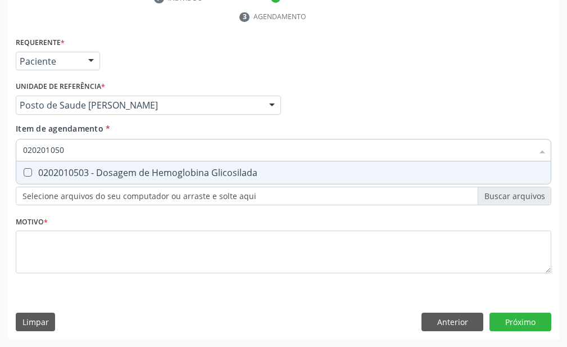
type input "0202010503"
click at [143, 172] on div "0202010503 - Dosagem de Hemoglobina Glicosilada" at bounding box center [283, 172] width 521 height 9
checkbox Glicosilada "true"
type input "02"
checkbox Glicosilada "false"
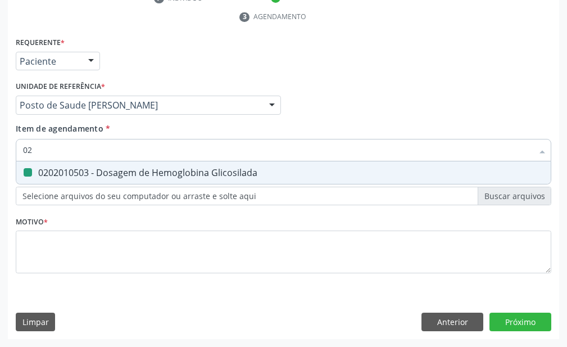
type input "0"
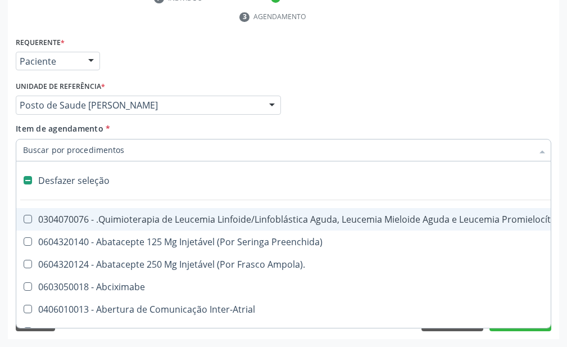
click at [315, 97] on div "Profissional Solicitante Por favor, selecione a Unidade de Atendimento primeiro…" at bounding box center [284, 100] width 542 height 44
checkbox Preenchida\) "true"
checkbox Ampola\)\ "true"
checkbox Abciximabe "true"
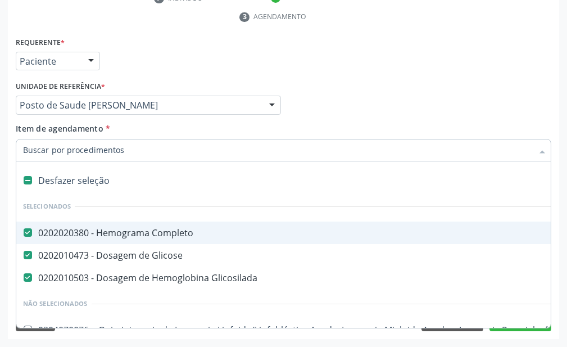
click at [202, 146] on input "Item de agendamento *" at bounding box center [278, 150] width 510 height 22
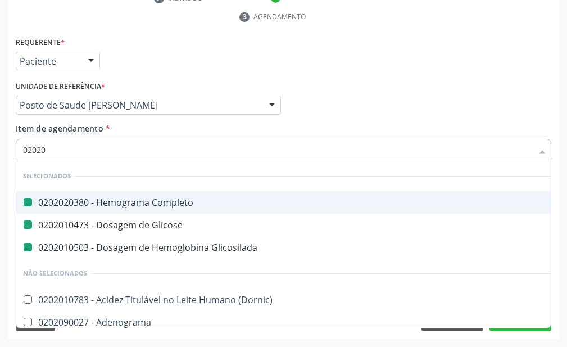
type input "020205"
checkbox Completo "false"
checkbox Glicose "false"
checkbox Glicosilada "false"
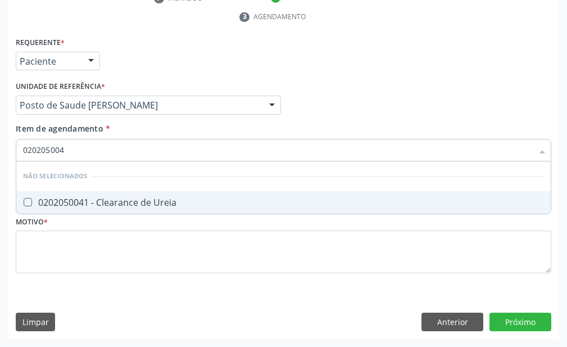
type input "0202050041"
click at [162, 204] on div "0202050041 - Clearance de Ureia" at bounding box center [283, 202] width 521 height 9
checkbox Ureia "true"
type input "0202050"
checkbox Ureia "false"
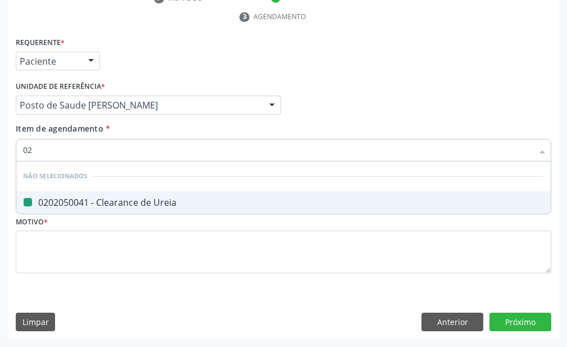
type input "0"
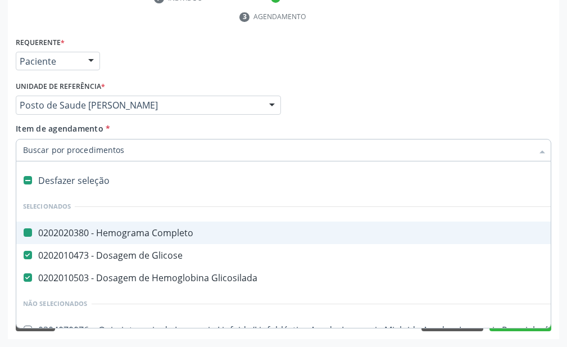
checkbox Completo "true"
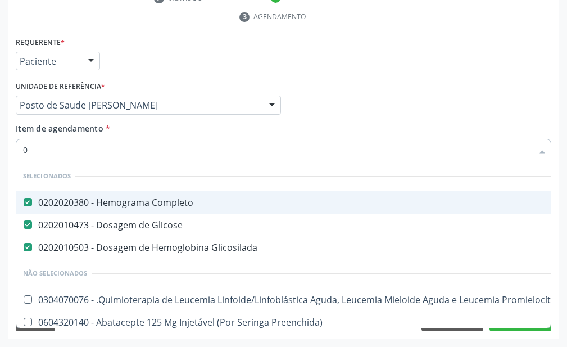
type input "02"
checkbox Ras\ "true"
checkbox Ureia "false"
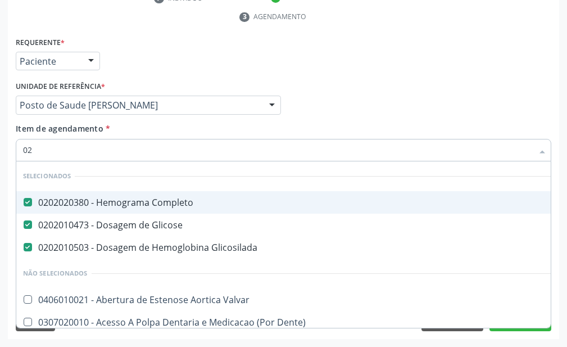
type input "020"
checkbox Vagina "true"
checkbox Ureia "false"
type input "0202"
checkbox Pesados "true"
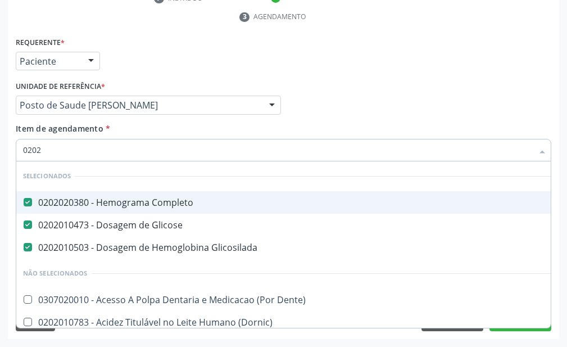
checkbox Ureia "false"
type input "02020"
checkbox Solo "true"
checkbox Pesados "false"
type input "020201"
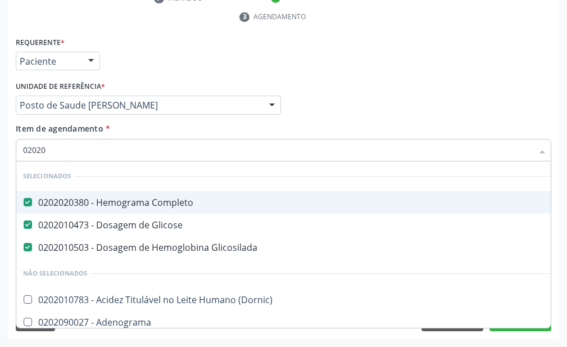
checkbox Ureia "false"
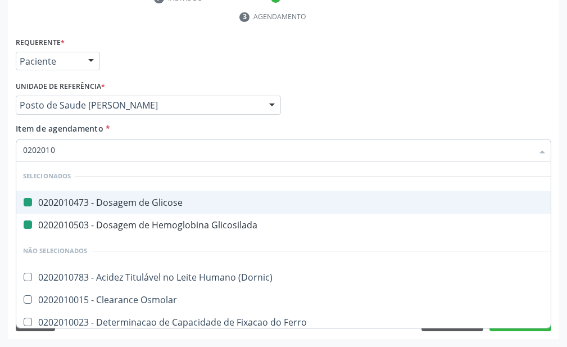
type input "02020103"
checkbox Glicose "false"
checkbox Glicosilada "false"
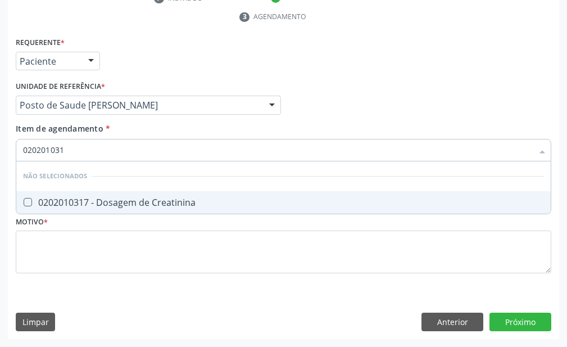
type input "0202010317"
click at [163, 203] on div "0202010317 - Dosagem de Creatinina" at bounding box center [283, 202] width 521 height 9
checkbox Creatinina "true"
type input "02020103"
checkbox Creatinina "false"
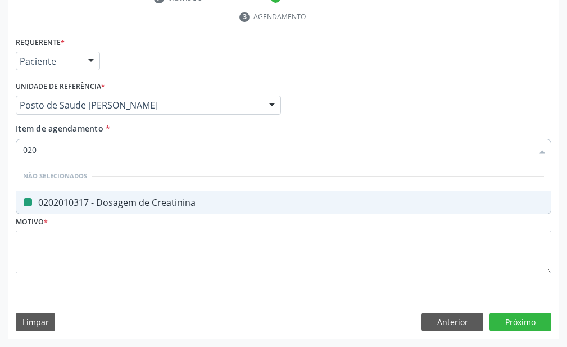
type input "02"
checkbox Creatinina "true"
type input "0"
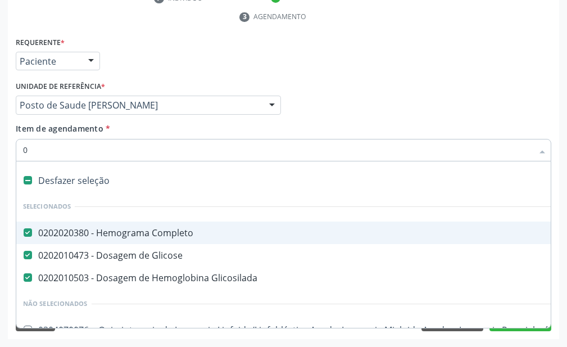
type input "02"
checkbox Ras\ "true"
checkbox Meckel "true"
checkbox Ureia "false"
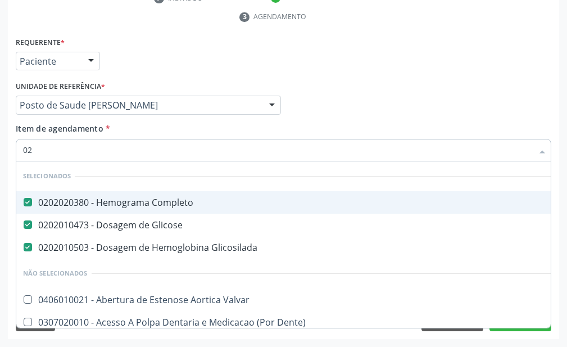
type input "020"
checkbox Vagina "true"
checkbox Ureia "false"
checkbox Complementar\) "true"
checkbox Creatinina "false"
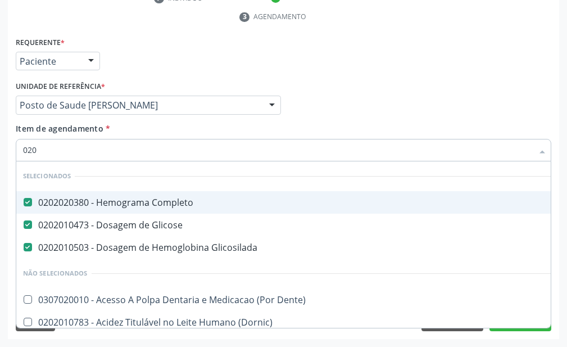
type input "0202"
checkbox Pesados "true"
checkbox Ossea "true"
checkbox Ureia "false"
checkbox Creatinina "false"
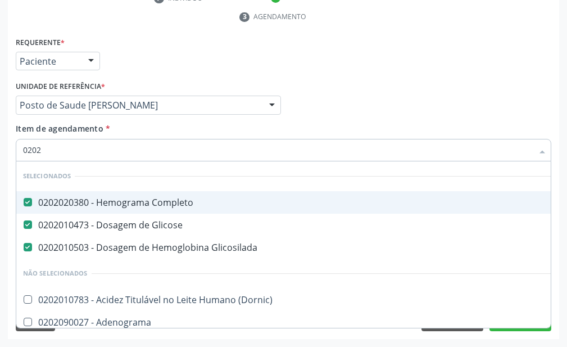
type input "02020"
checkbox Osmolar "true"
checkbox Ureia "false"
checkbox Calcio "true"
checkbox Creatinina "false"
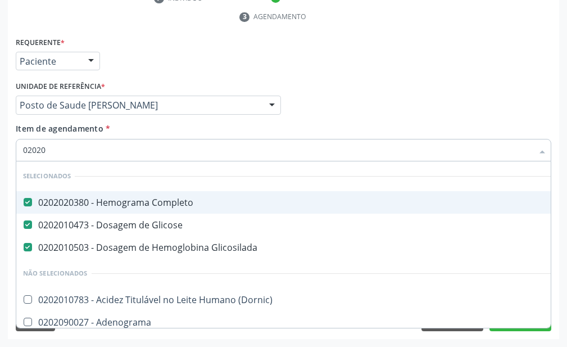
type input "020201"
checkbox Ureia "false"
checkbox Gestante "true"
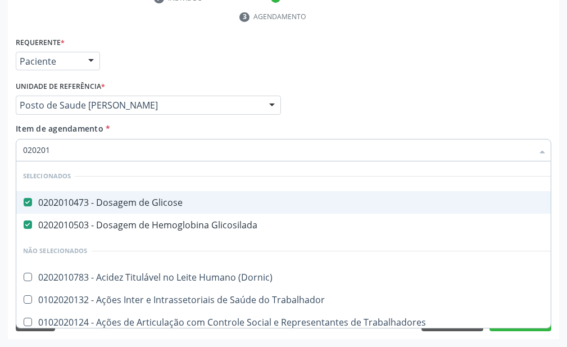
type input "0202010"
checkbox Ionizavel "true"
checkbox Creatinina "false"
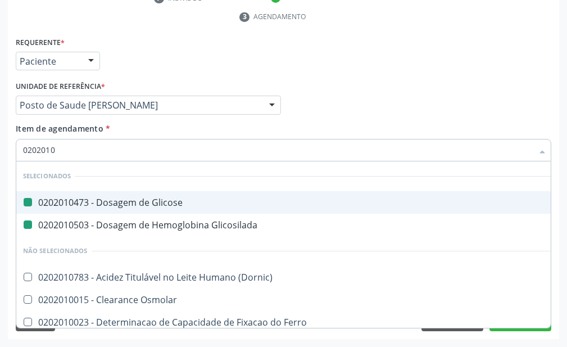
type input "02020106"
checkbox Glicose "false"
checkbox Glicosilada "false"
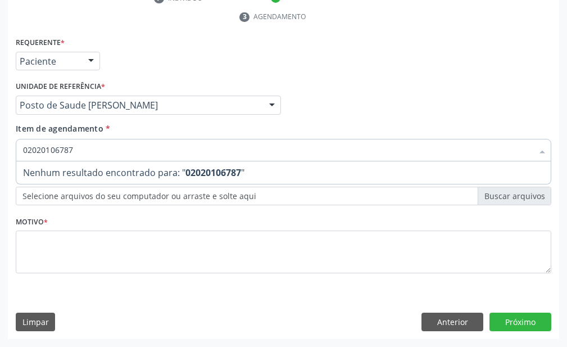
type input "0202010678"
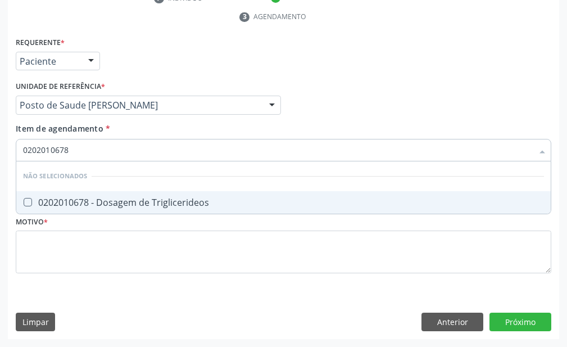
click at [162, 203] on div "0202010678 - Dosagem de Triglicerideos" at bounding box center [283, 202] width 521 height 9
checkbox Triglicerideos "true"
type input "02020106"
checkbox Triglicerideos "false"
type input "0"
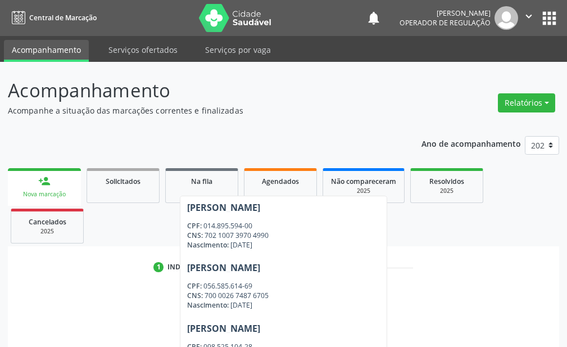
scroll to position [65, 0]
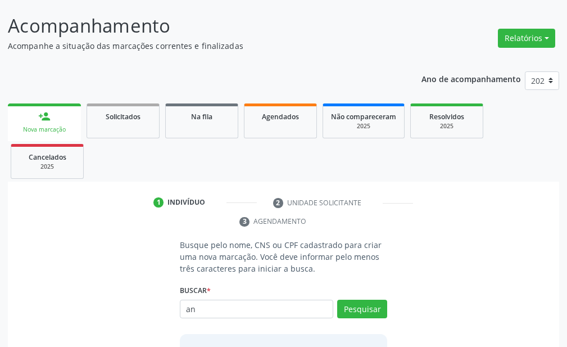
type input "a"
type input "9"
type input "[PERSON_NAME]"
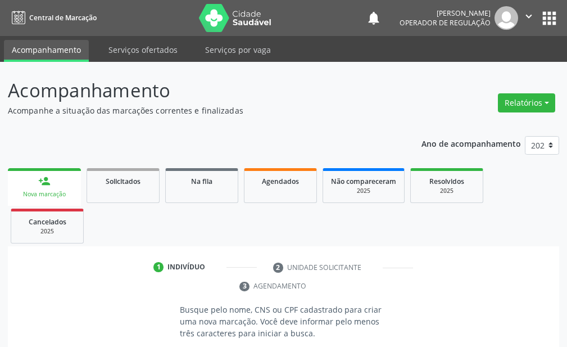
scroll to position [157, 0]
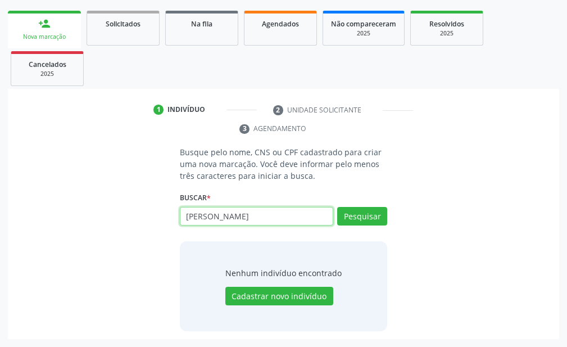
click at [277, 211] on input "[PERSON_NAME]" at bounding box center [257, 216] width 154 height 19
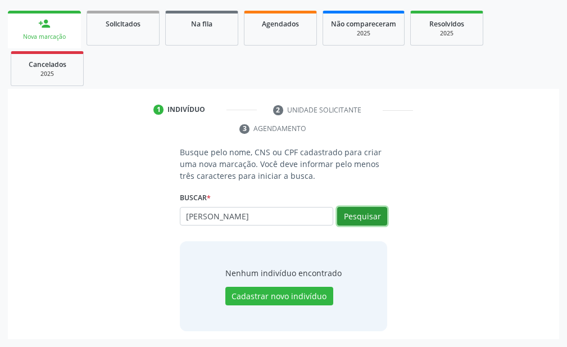
click at [346, 215] on button "Pesquisar" at bounding box center [362, 216] width 50 height 19
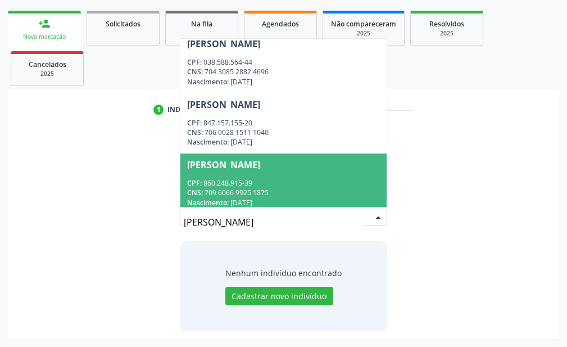
scroll to position [738, 0]
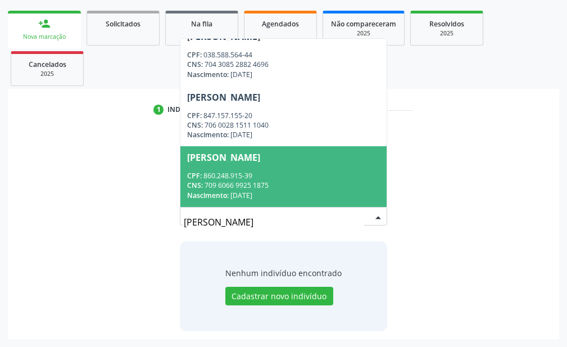
click at [318, 219] on input "[PERSON_NAME]" at bounding box center [274, 222] width 181 height 22
click at [320, 219] on input "[PERSON_NAME]" at bounding box center [274, 222] width 181 height 22
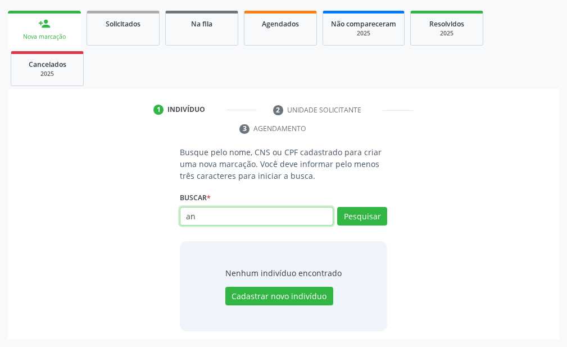
type input "a"
type input "03750476462"
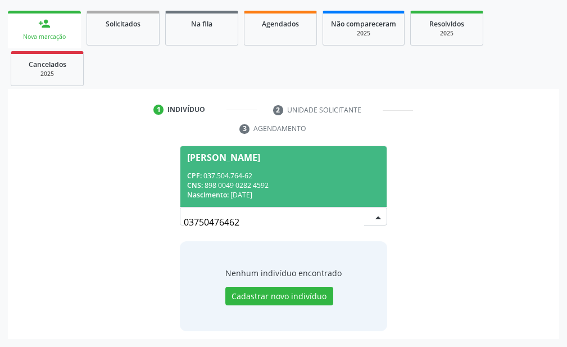
scroll to position [0, 0]
click at [290, 181] on div "CNS: 898 0049 0282 4592" at bounding box center [283, 186] width 193 height 10
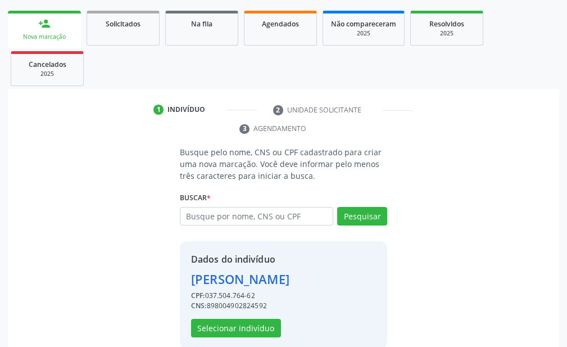
scroll to position [193, 0]
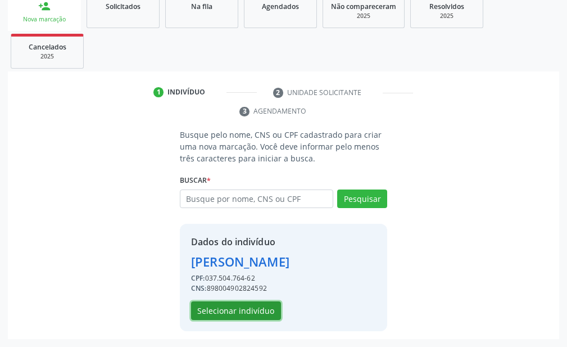
click at [247, 312] on button "Selecionar indivíduo" at bounding box center [236, 310] width 90 height 19
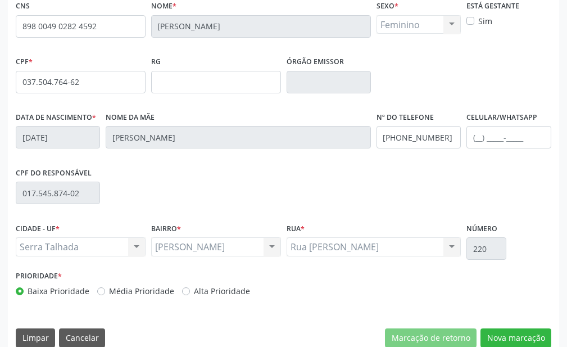
scroll to position [322, 0]
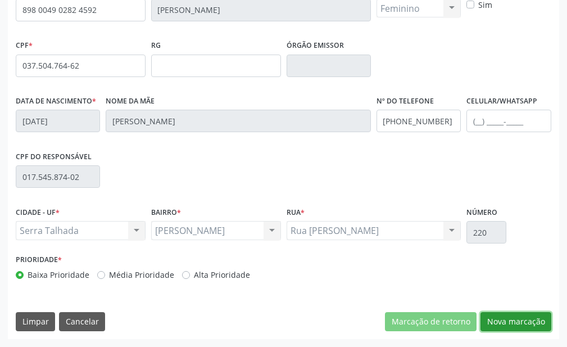
click at [513, 327] on button "Nova marcação" at bounding box center [516, 321] width 71 height 19
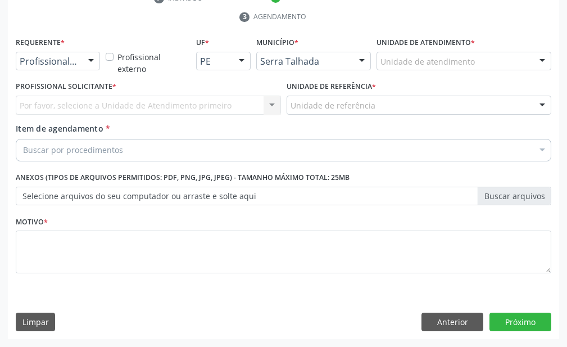
click at [98, 65] on div at bounding box center [91, 61] width 17 height 19
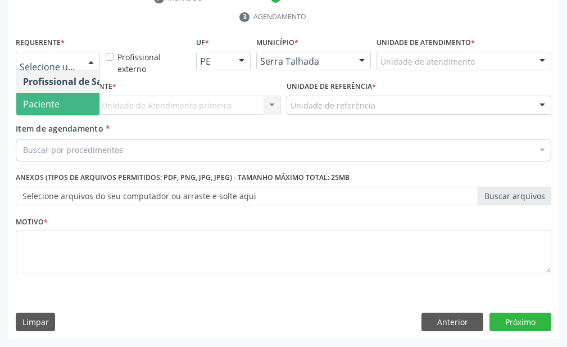
click at [89, 99] on span "Paciente" at bounding box center [71, 104] width 110 height 22
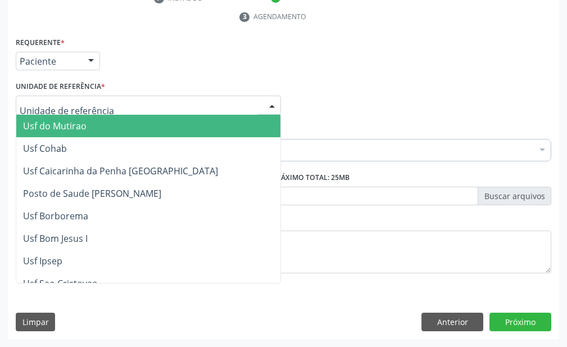
drag, startPoint x: 133, startPoint y: 102, endPoint x: 132, endPoint y: 109, distance: 6.8
click at [133, 102] on div at bounding box center [148, 105] width 265 height 19
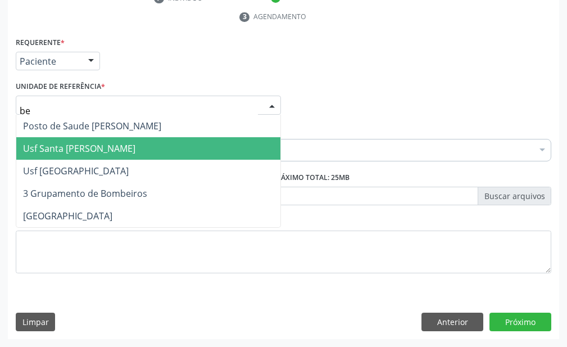
type input "ber"
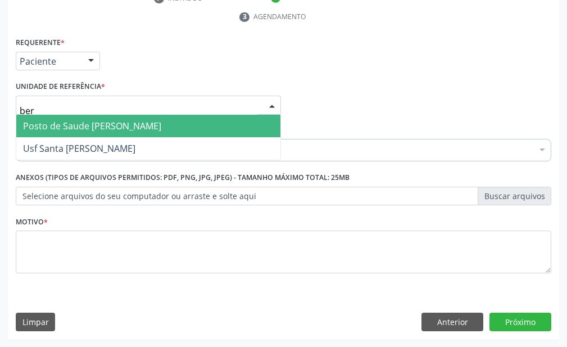
click at [130, 128] on span "Posto de Saude [PERSON_NAME]" at bounding box center [92, 126] width 138 height 12
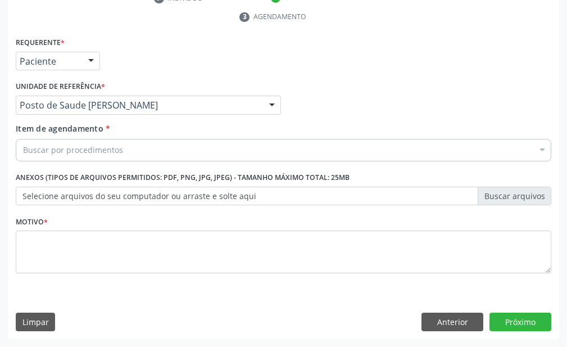
click at [130, 146] on div "Buscar por procedimentos" at bounding box center [284, 150] width 536 height 22
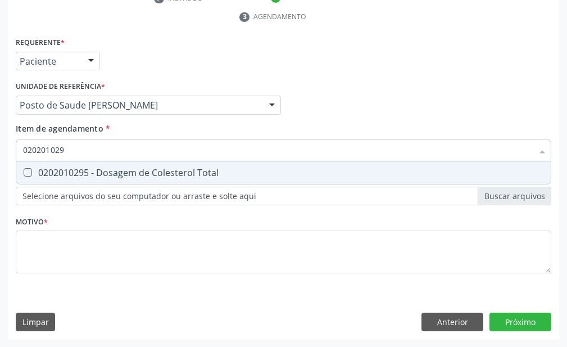
type input "0202010295"
click at [127, 161] on span "0202010295 - Dosagem de Colesterol Total" at bounding box center [283, 172] width 535 height 22
checkbox Total "true"
type input "02020102"
checkbox Total "false"
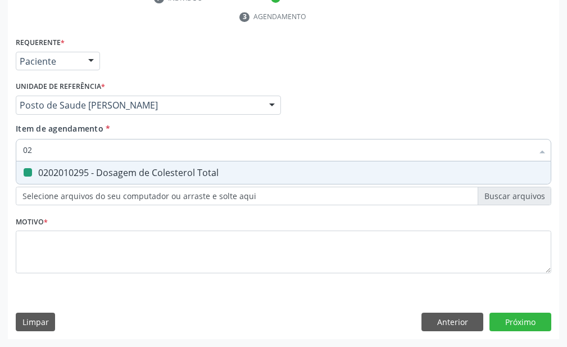
type input "0"
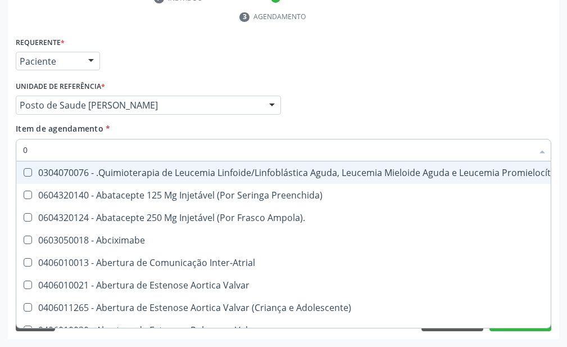
type input "02"
checkbox Transferências "true"
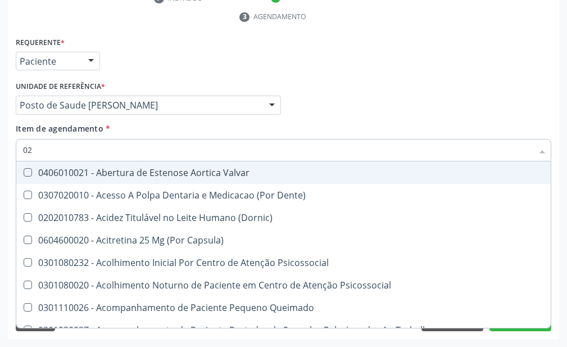
type input "020"
checkbox Congênita "true"
checkbox Total "false"
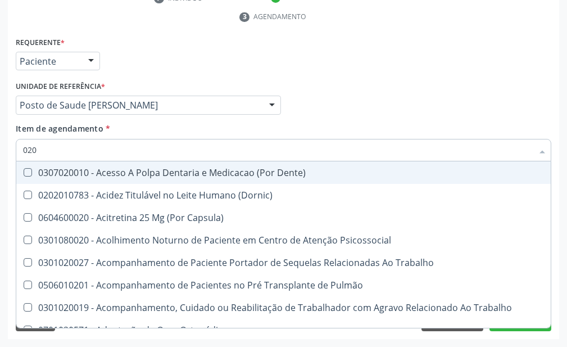
type input "0202"
checkbox Fragmento "true"
checkbox Total "false"
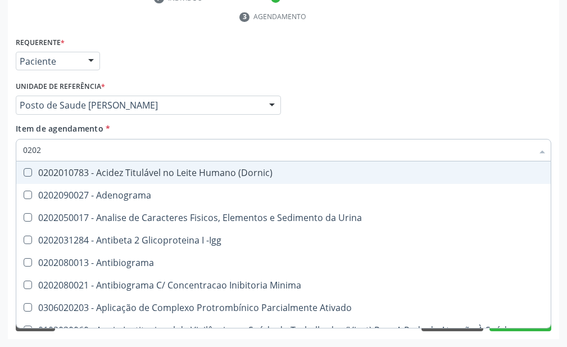
type input "02020"
checkbox Total "true"
checkbox Etossuximida "false"
type input "020201"
checkbox Parceria\) "true"
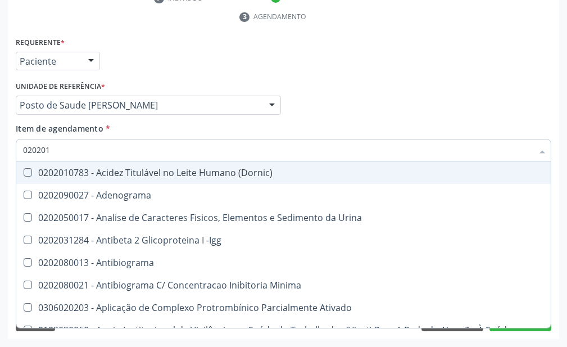
type input "0202010"
checkbox Plaquetas "true"
checkbox Parceria\) "false"
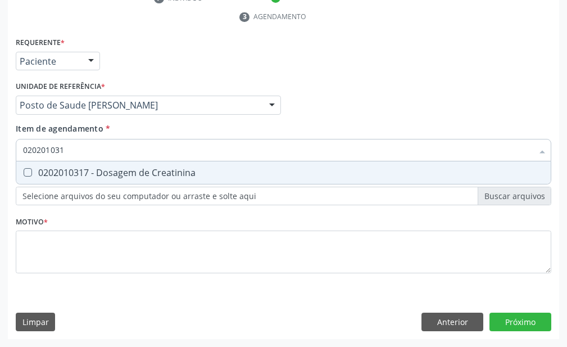
type input "0202010317"
click at [127, 162] on span "0202010317 - Dosagem de Creatinina" at bounding box center [283, 172] width 535 height 22
checkbox Creatinina "true"
type input "02020103"
checkbox Creatinina "false"
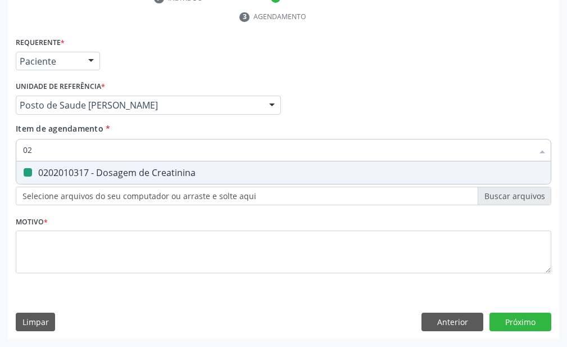
type input "0"
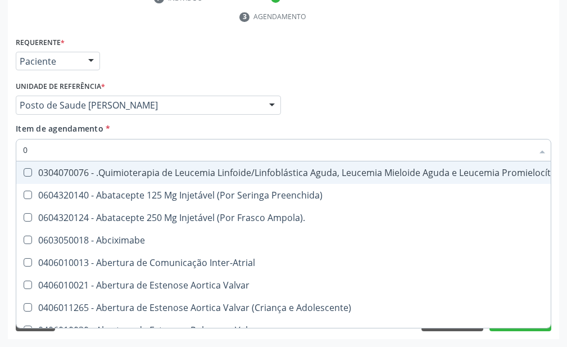
type input "02"
checkbox Transferências "true"
checkbox Meckel "true"
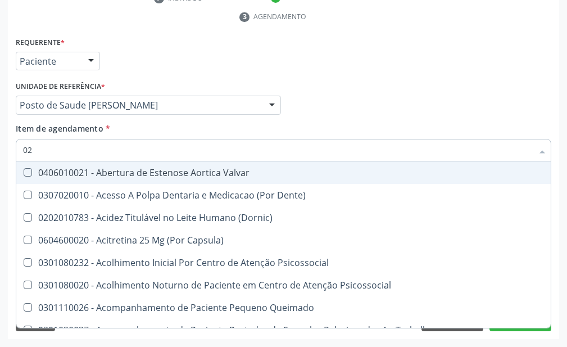
type input "020"
checkbox Congênita "true"
checkbox Complementar\) "true"
checkbox Total "false"
checkbox Creatinina "false"
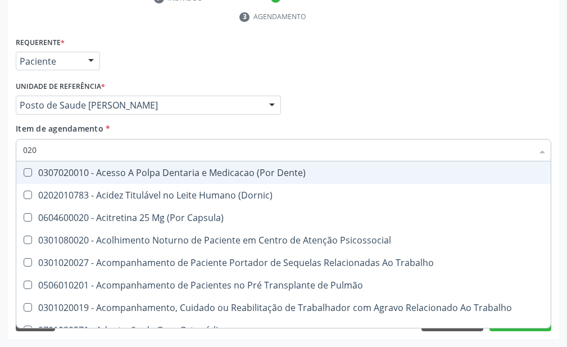
type input "0202"
checkbox Fragmento "true"
checkbox Ossea "true"
checkbox Total "false"
checkbox Creatinina "false"
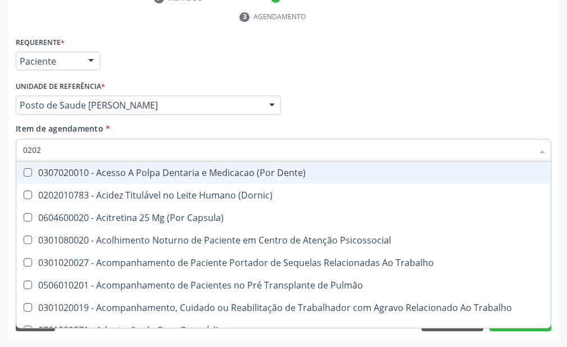
type input "02020"
checkbox Tireoide "true"
checkbox Aspiracao "true"
checkbox Fragmento "false"
checkbox Ossea "false"
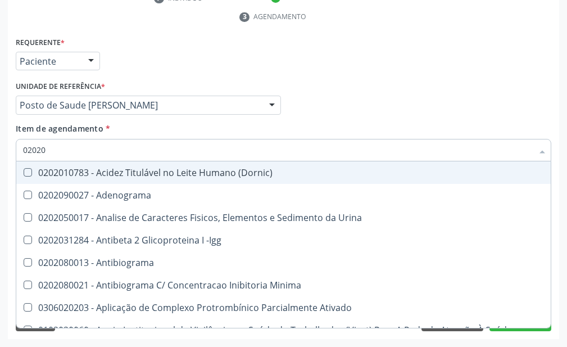
type input "020201"
checkbox Parceria\) "true"
checkbox Gestante "true"
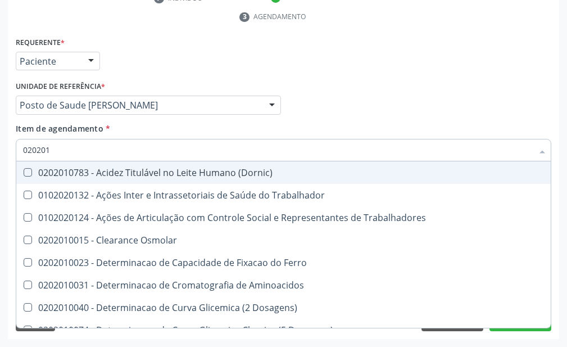
type input "0202010"
checkbox Fracoes "true"
checkbox Ionizavel "true"
checkbox Total "false"
checkbox Creatinina "false"
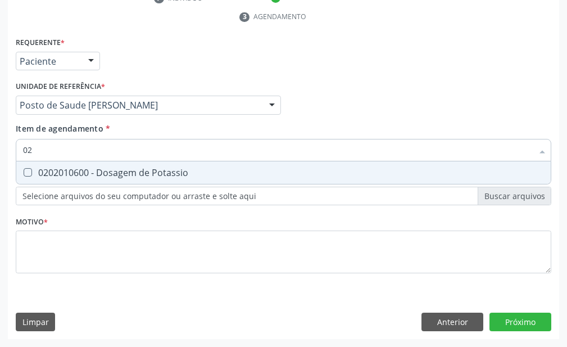
type input "0"
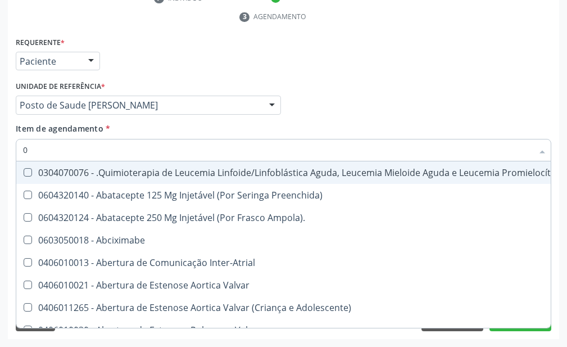
type input "02"
checkbox Transferências "true"
checkbox Meckel "true"
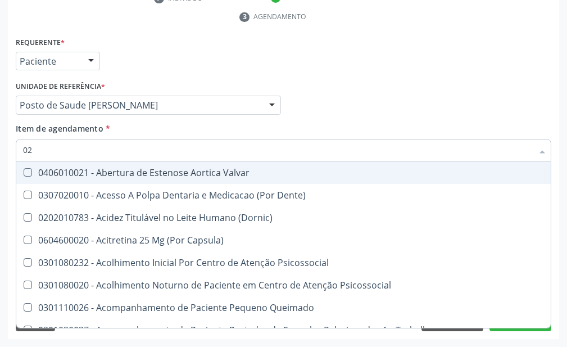
type input "020"
checkbox Congênita "true"
checkbox Complementar\) "true"
checkbox Total "false"
checkbox Creatinina "false"
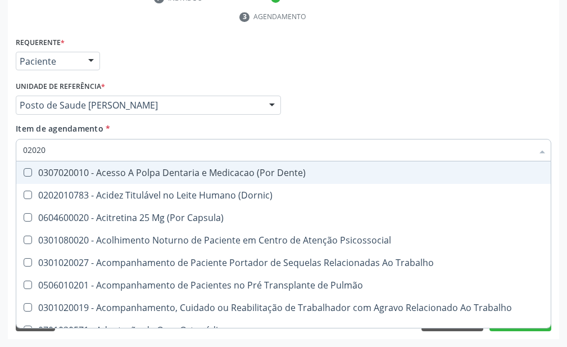
type input "020201"
checkbox Blot "true"
checkbox Arquitetura "true"
type input "0202010"
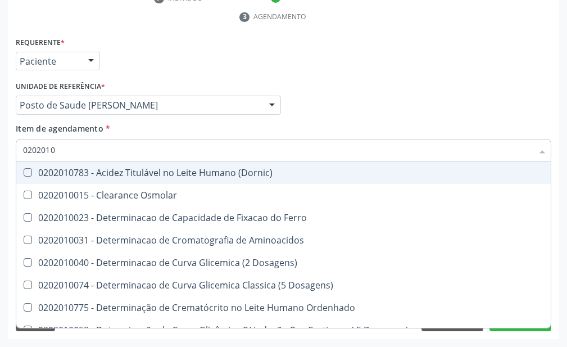
checkbox Total "true"
checkbox Creatinina "true"
checkbox Ferritina "false"
checkbox Folato "false"
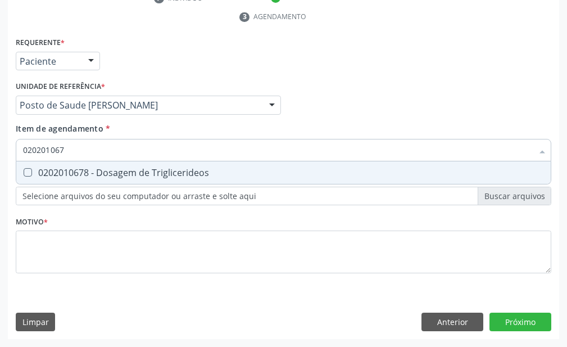
type input "0202010678"
click at [119, 168] on div "0202010678 - Dosagem de Triglicerideos" at bounding box center [283, 172] width 521 height 9
checkbox Triglicerideos "true"
type input "02020106"
checkbox Triglicerideos "false"
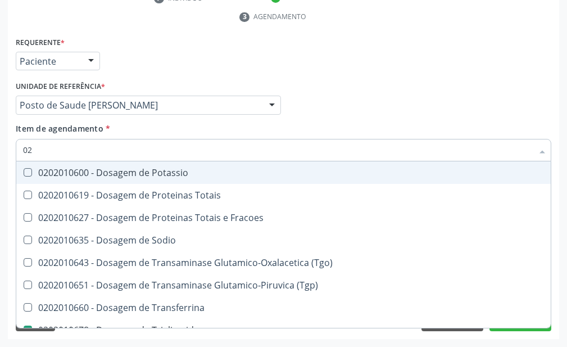
type input "0"
checkbox Triglicerideos "false"
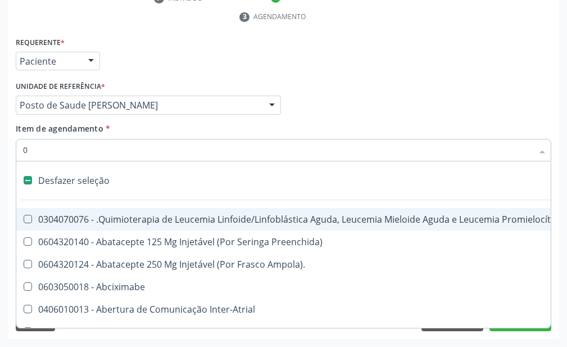
type input "02"
checkbox Transferências "true"
checkbox Meckel "true"
checkbox Transfusao "true"
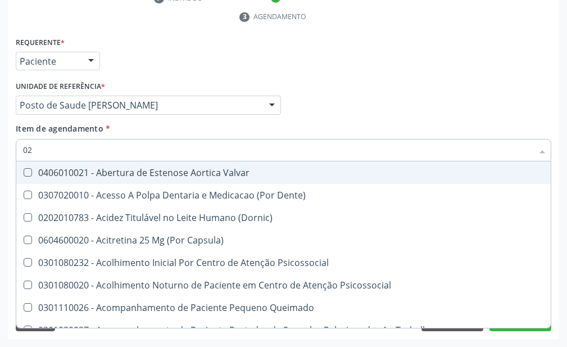
type input "020"
checkbox Congênita "true"
checkbox Complementar\) "true"
checkbox Dias "true"
checkbox Total "false"
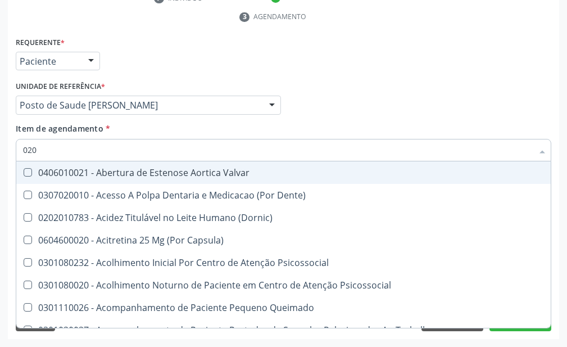
checkbox Creatinina "false"
checkbox Triglicerideos "false"
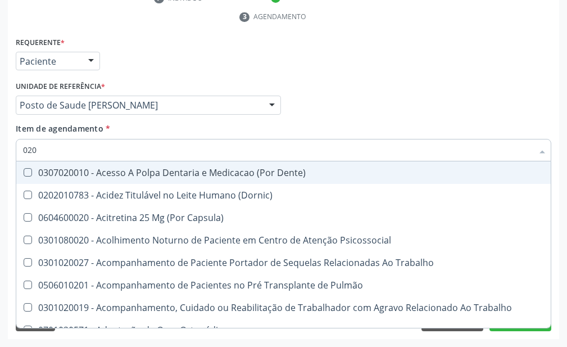
type input "0202"
checkbox Fragmento "true"
checkbox Ossea "true"
checkbox Projecoes\) "true"
checkbox Total "false"
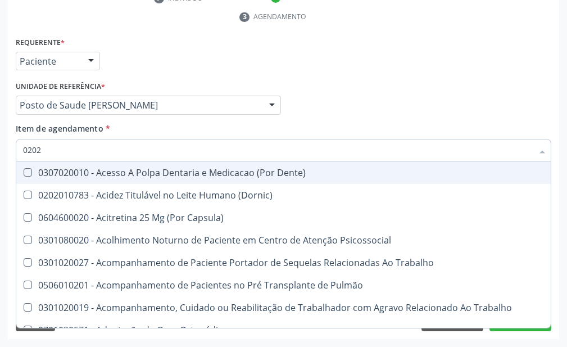
checkbox Creatinina "false"
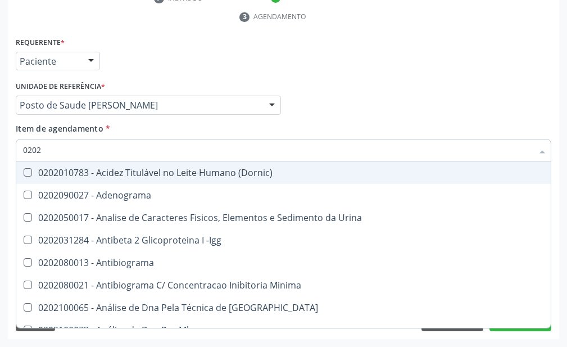
type input "02020"
checkbox Barbituratos "true"
checkbox Calcio "true"
checkbox Total "false"
checkbox Creatinina "false"
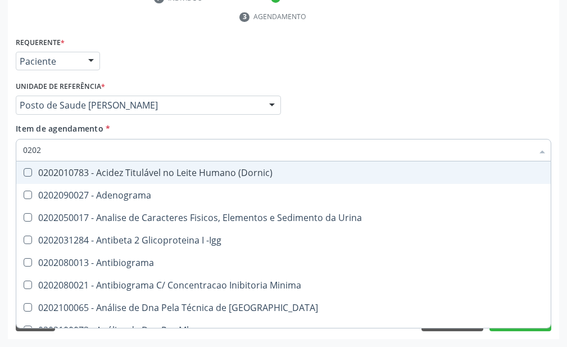
checkbox Funcional "true"
checkbox Triglicerideos "false"
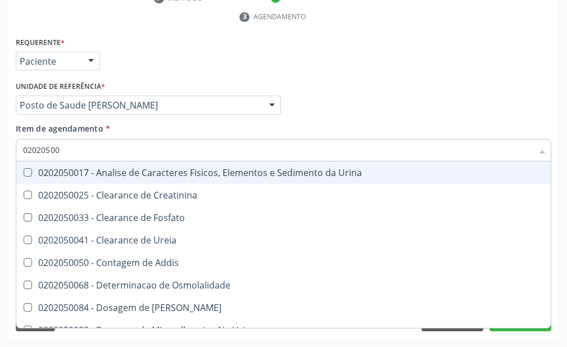
type input "020205001"
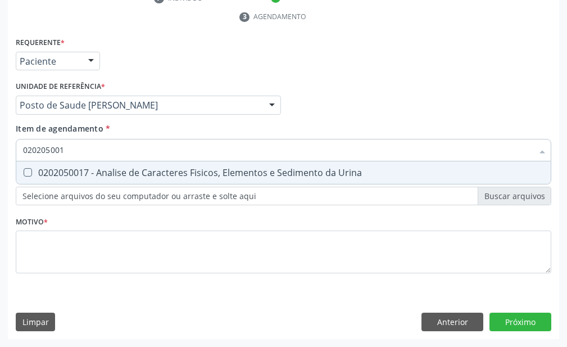
click at [119, 169] on div "0202050017 - Analise de Caracteres Fisicos, Elementos e Sedimento da Urina" at bounding box center [283, 172] width 521 height 9
checkbox Urina "true"
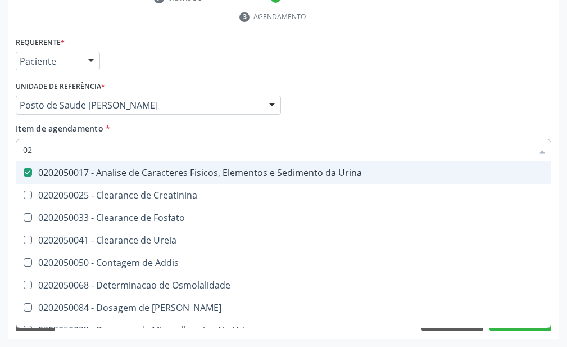
type input "0"
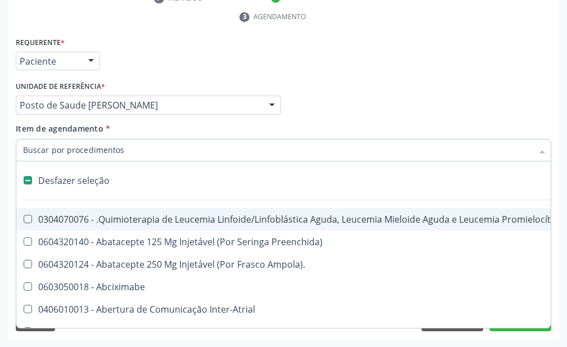
checkbox Manutenção "false"
checkbox Ampola\)\ "false"
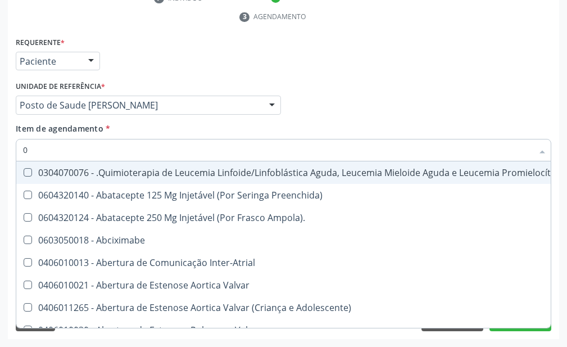
type input "02"
checkbox Coração "true"
checkbox Urina "false"
checkbox Transferências "true"
checkbox Meckel "true"
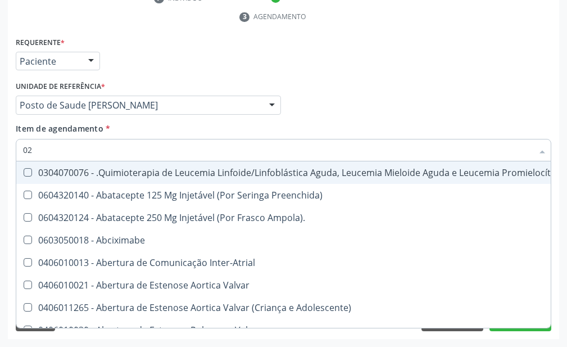
checkbox Transfusao "true"
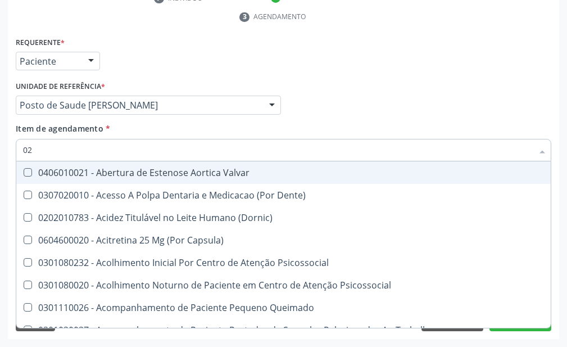
type input "021"
checkbox Urina "false"
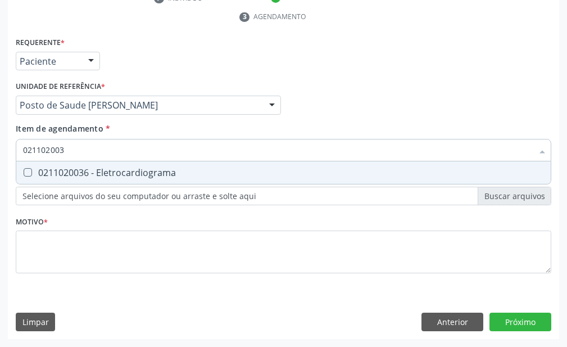
type input "0211020036"
click at [119, 169] on div "0211020036 - Eletrocardiograma" at bounding box center [283, 172] width 521 height 9
checkbox Eletrocardiograma "true"
type input "02110200"
checkbox Eletrocardiograma "false"
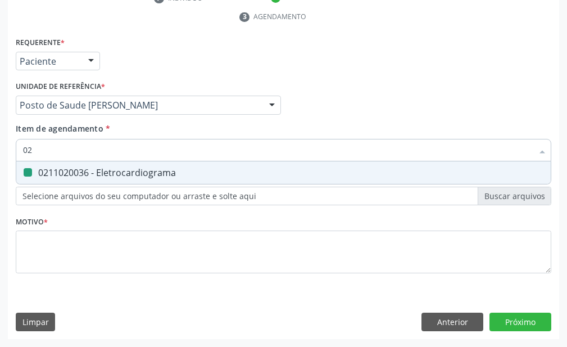
type input "0"
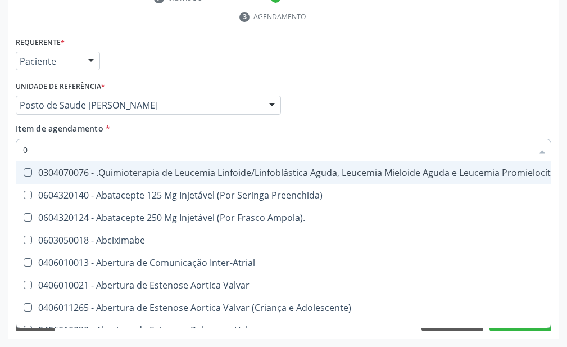
type input "02"
checkbox Coração "true"
checkbox Urina "false"
checkbox Transferências "true"
checkbox Meckel "true"
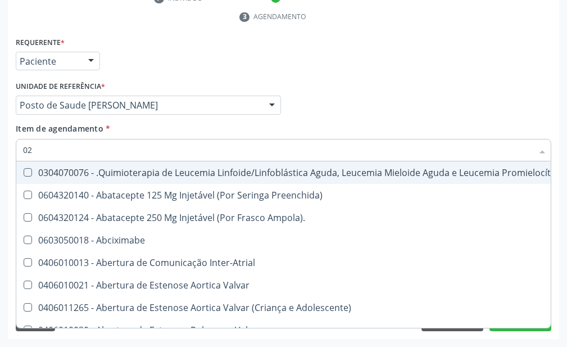
checkbox Transfusao "true"
checkbox Obstetrica "true"
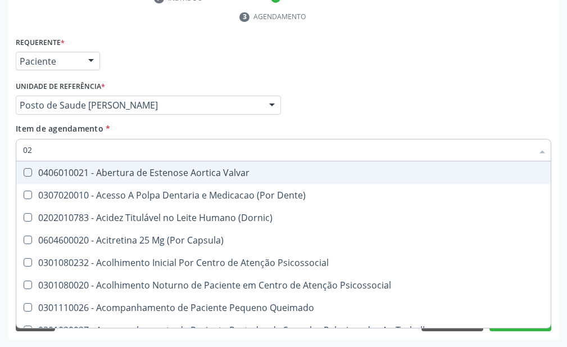
type input "020"
checkbox Terapeutica "true"
checkbox Urina "false"
checkbox Congênita "true"
checkbox Complementar\) "true"
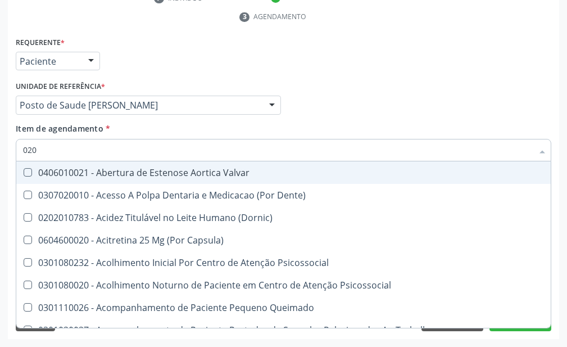
checkbox Dias "true"
checkbox Delta-Aminolevulinico "true"
checkbox Total "false"
checkbox Creatinina "false"
checkbox Triglicerideos "false"
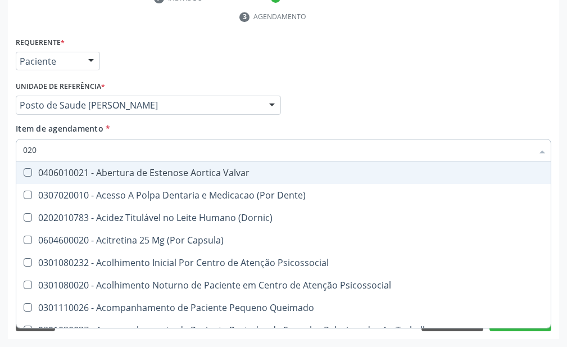
checkbox Eletrocardiograma "false"
type input "0202"
checkbox \(Dornic\) "true"
checkbox Terapeutica "false"
checkbox Sistêmicas "true"
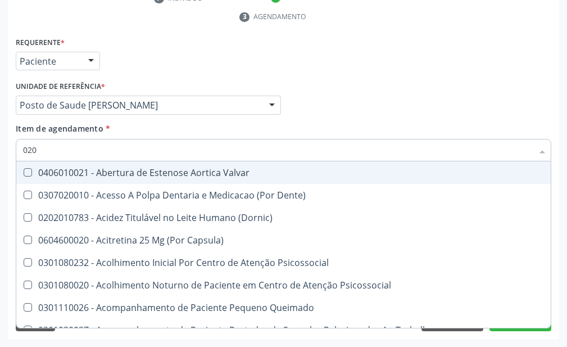
checkbox Sistêmico "true"
checkbox Aberto\) "true"
checkbox Congênita "false"
checkbox Complementar\) "false"
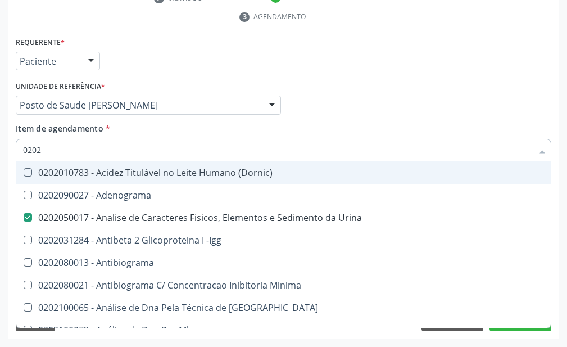
type input "02020"
checkbox Barbituratos "true"
checkbox Calcio "true"
checkbox Total "false"
checkbox Creatinina "false"
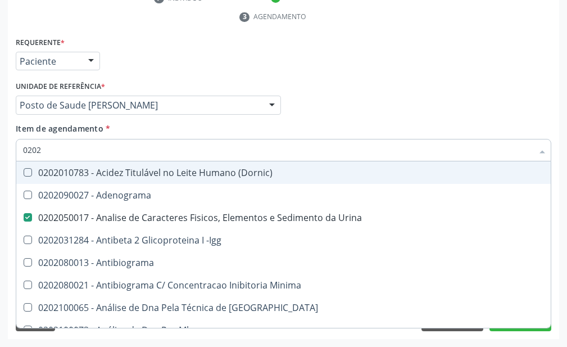
checkbox Funcional "true"
checkbox Triglicerideos "false"
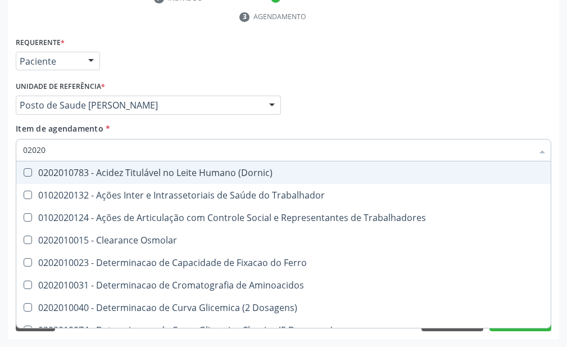
type input "020201"
checkbox Trabalhadores "false"
checkbox Total "true"
checkbox Creatinina "true"
checkbox Triglicerideos "true"
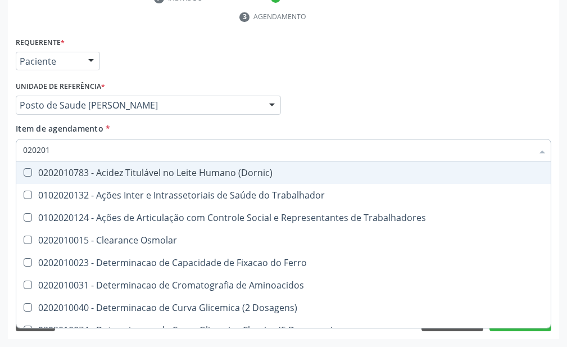
type input "0202010"
checkbox Fracoes "true"
checkbox Ionizavel "true"
checkbox Total "false"
checkbox Creatinina "false"
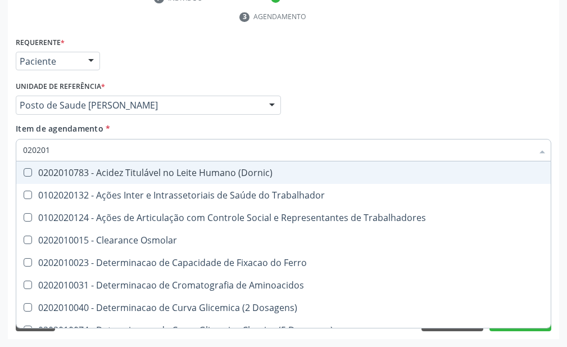
checkbox Muco-Proteinas "true"
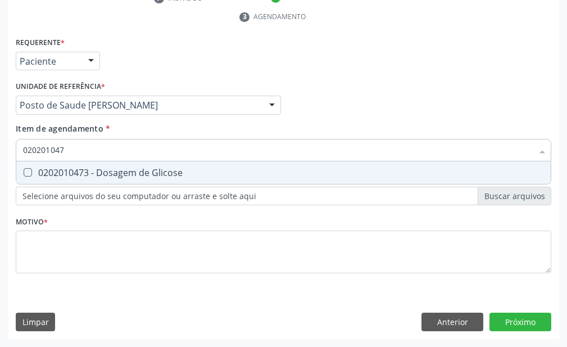
type input "0202010473"
click at [121, 169] on div "0202010473 - Dosagem de Glicose" at bounding box center [283, 172] width 521 height 9
checkbox Glicose "true"
type input "02020104"
checkbox Glicose "false"
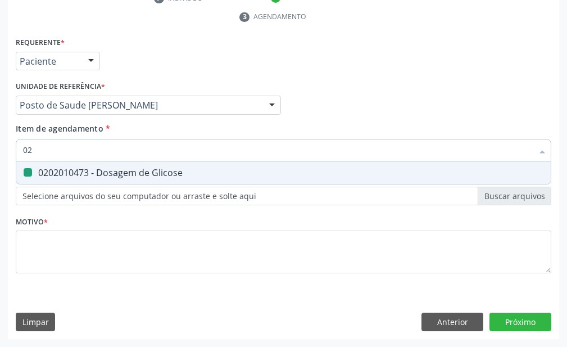
type input "0"
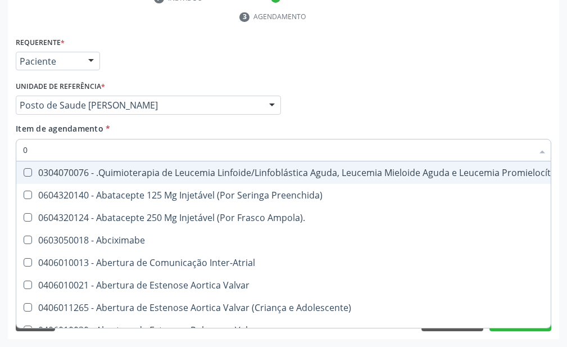
type input "02"
checkbox Coração "true"
checkbox Urina "false"
checkbox Transferências "true"
checkbox Meckel "true"
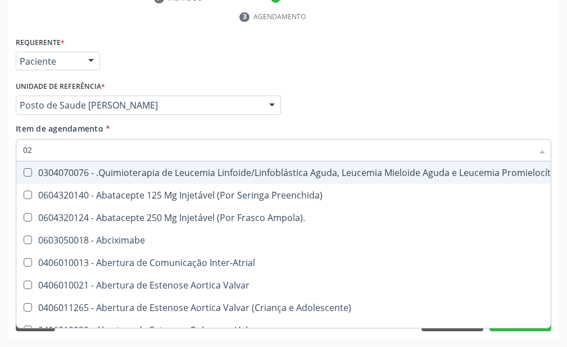
checkbox Bilateral "true"
checkbox Transfusao "true"
checkbox Obstetrica "true"
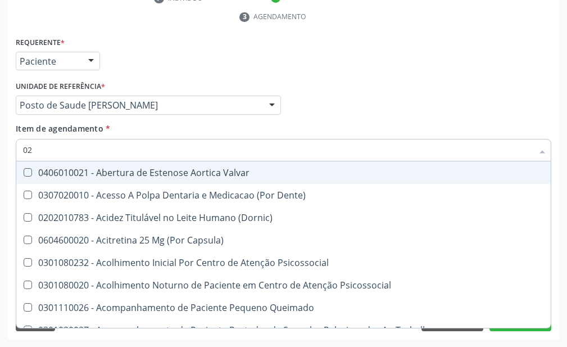
type input "020"
checkbox Terapeutica "true"
checkbox Urina "false"
checkbox Congênita "true"
checkbox Complementar\) "true"
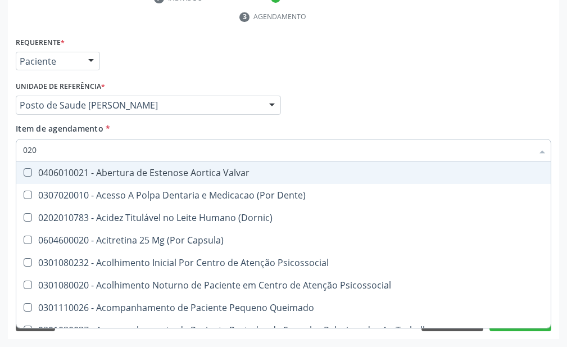
checkbox \(Qualitativo\) "true"
checkbox Dias "true"
checkbox Delta-Aminolevulinico "true"
checkbox Total "false"
checkbox Creatinina "false"
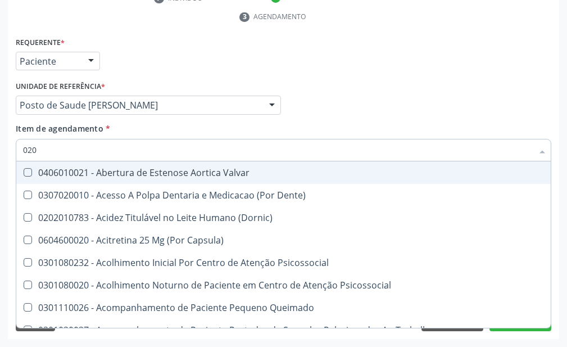
checkbox Glicose "false"
checkbox Triglicerideos "false"
checkbox Eletrocardiograma "false"
type input "0202"
checkbox \(Dornic\) "true"
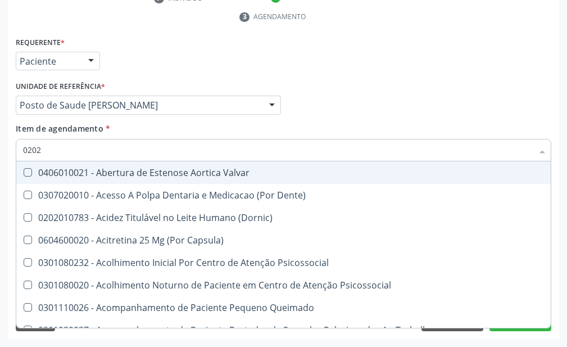
checkbox Terapeutica "false"
checkbox Sistêmicas "true"
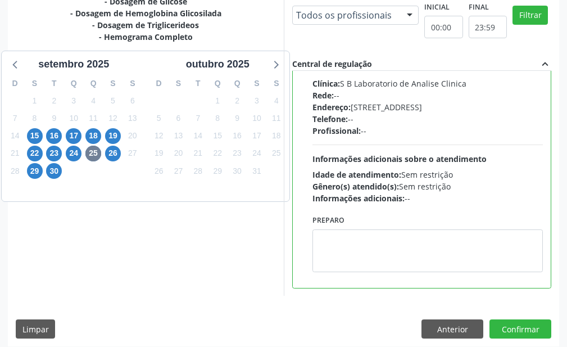
scroll to position [394, 0]
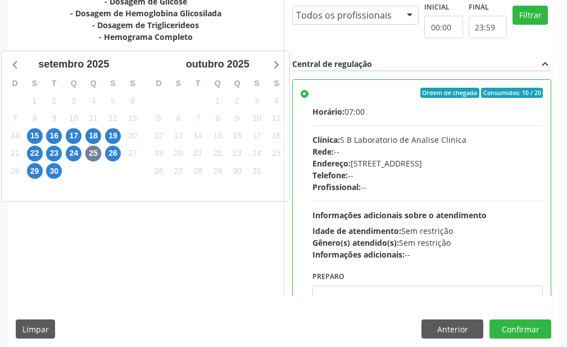
click at [313, 94] on label "Ordem de chegada Consumidos: 10 / 20 Horário: 07:00 Clínica: S B Laboratorio de…" at bounding box center [428, 174] width 231 height 173
click at [303, 94] on input "Ordem de chegada Consumidos: 10 / 20 Horário: 07:00 Clínica: S B Laboratorio de…" at bounding box center [305, 93] width 8 height 10
click at [313, 94] on label "Ordem de chegada Consumidos: 10 / 20 Horário: 07:00 Clínica: S B Laboratorio de…" at bounding box center [428, 174] width 231 height 173
click at [304, 94] on input "Ordem de chegada Consumidos: 10 / 20 Horário: 07:00 Clínica: S B Laboratorio de…" at bounding box center [305, 93] width 8 height 10
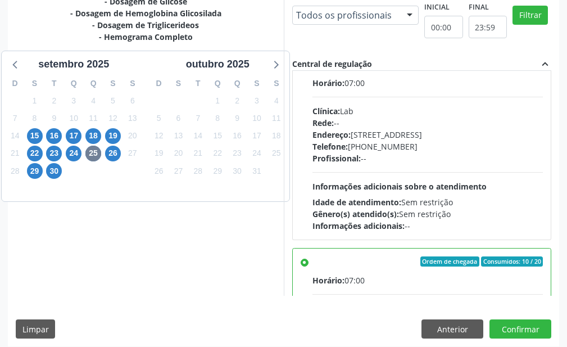
scroll to position [169, 0]
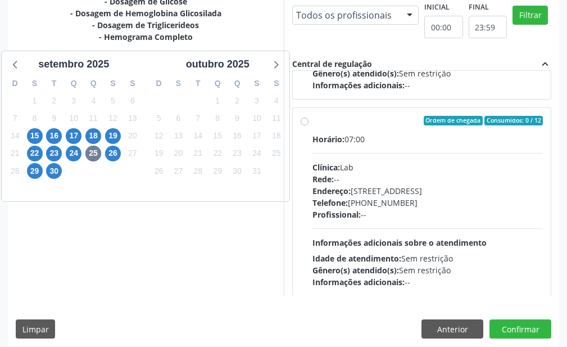
click at [313, 123] on label "Ordem de chegada Consumidos: 0 / 12 Horário: 07:00 Clínica: Lab Rede: -- Endere…" at bounding box center [428, 202] width 231 height 173
click at [305, 123] on input "Ordem de chegada Consumidos: 0 / 12 Horário: 07:00 Clínica: Lab Rede: -- Endere…" at bounding box center [305, 121] width 8 height 10
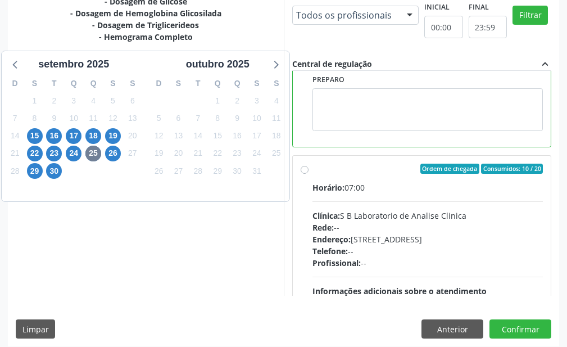
scroll to position [450, 0]
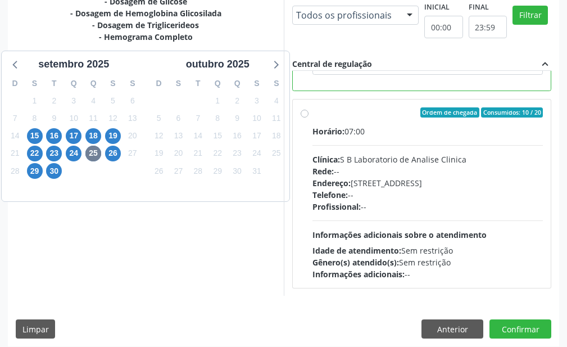
click at [313, 114] on label "Ordem de chegada Consumidos: 10 / 20 Horário: 07:00 Clínica: S B Laboratorio de…" at bounding box center [428, 193] width 231 height 173
click at [305, 114] on input "Ordem de chegada Consumidos: 10 / 20 Horário: 07:00 Clínica: S B Laboratorio de…" at bounding box center [305, 112] width 8 height 10
radio input "false"
radio input "true"
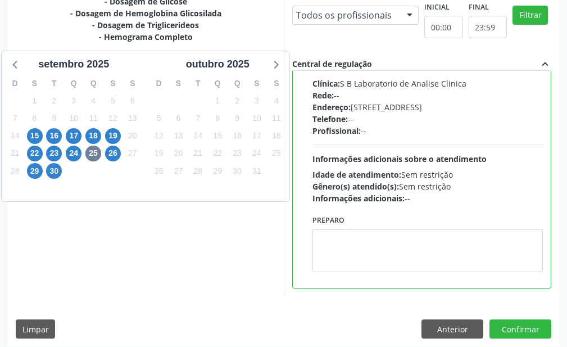
scroll to position [303, 0]
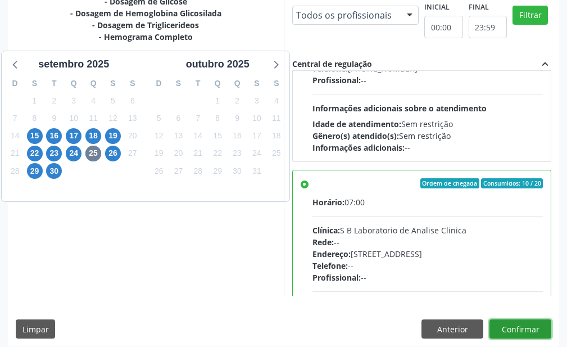
click at [520, 324] on button "Confirmar" at bounding box center [521, 328] width 62 height 19
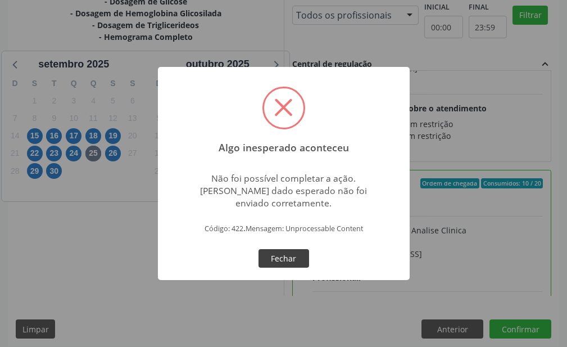
click at [292, 261] on button "Fechar" at bounding box center [284, 258] width 51 height 19
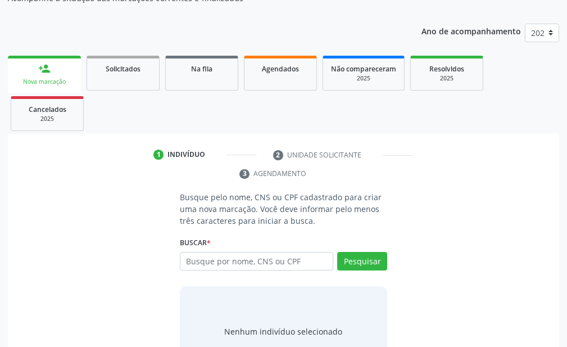
scroll to position [157, 0]
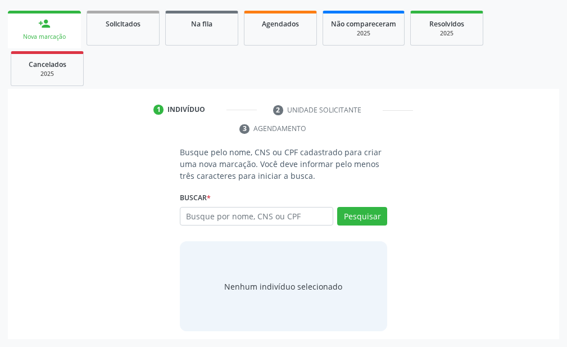
click at [212, 211] on input "text" at bounding box center [257, 216] width 154 height 19
type input "03750476462"
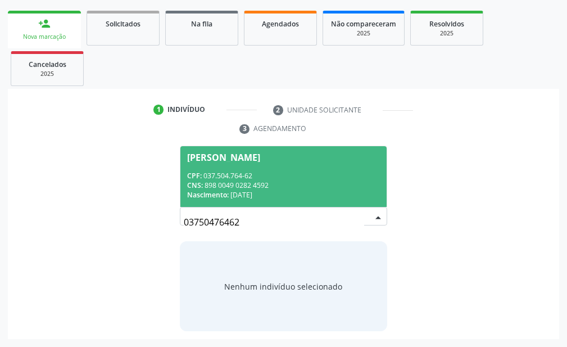
click at [202, 165] on span "[PERSON_NAME] CPF: 037.504.764-62 CNS: 898 0049 0282 4592 Nascimento: [DATE]" at bounding box center [284, 176] width 206 height 60
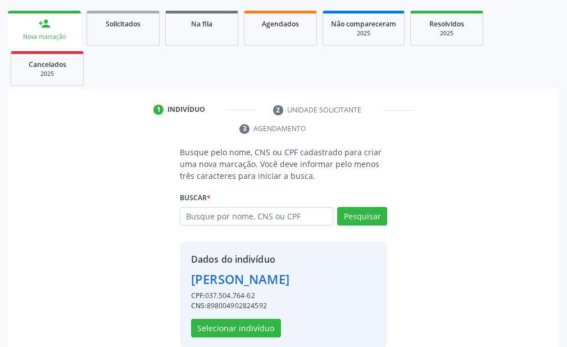
scroll to position [193, 0]
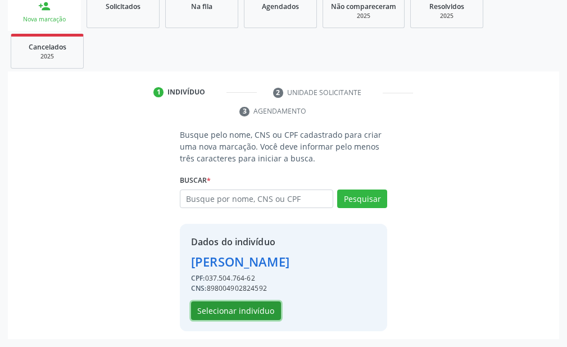
click at [260, 313] on button "Selecionar indivíduo" at bounding box center [236, 310] width 90 height 19
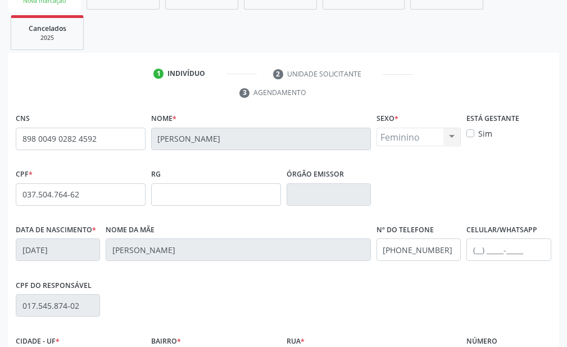
scroll to position [322, 0]
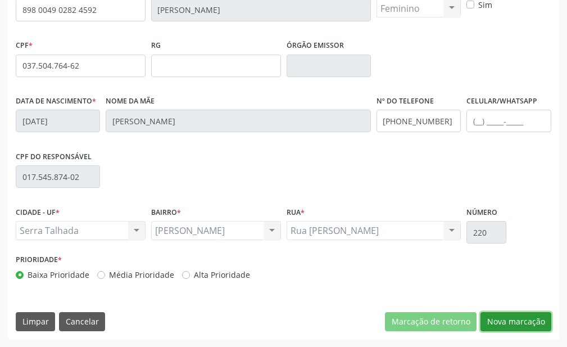
click at [536, 328] on button "Nova marcação" at bounding box center [516, 321] width 71 height 19
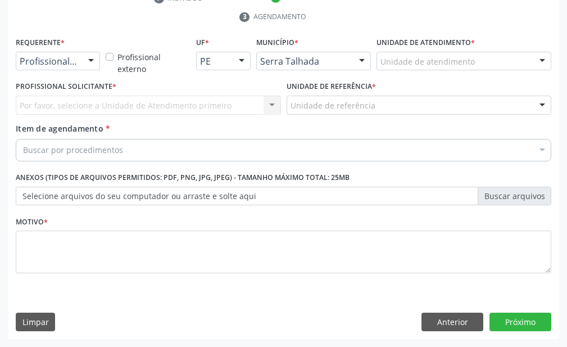
click at [86, 57] on div at bounding box center [91, 61] width 17 height 19
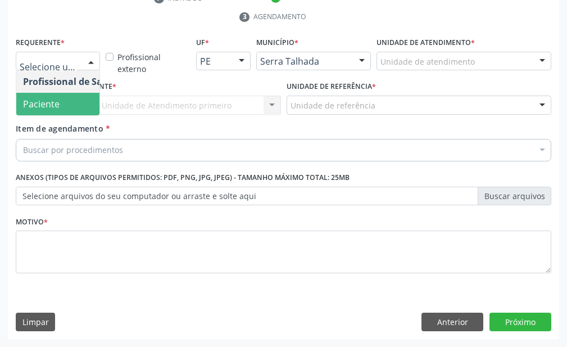
click at [84, 102] on span "Paciente" at bounding box center [71, 104] width 110 height 22
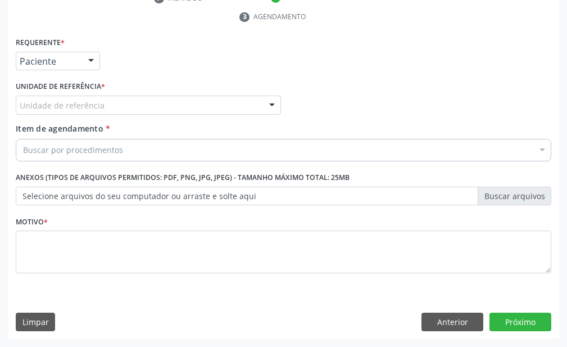
click at [114, 103] on div "Unidade de referência" at bounding box center [148, 105] width 265 height 19
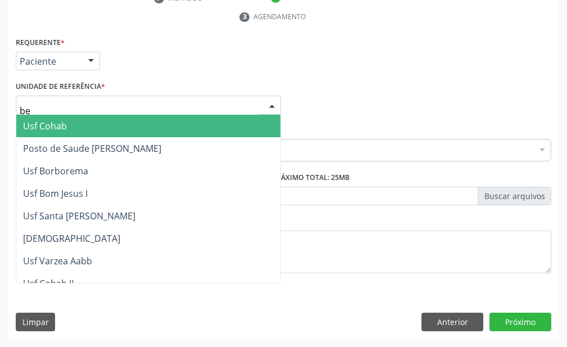
type input "ber"
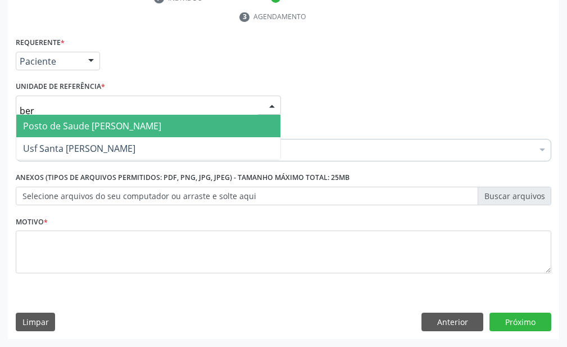
click at [124, 120] on span "Posto de Saude [PERSON_NAME]" at bounding box center [92, 126] width 138 height 12
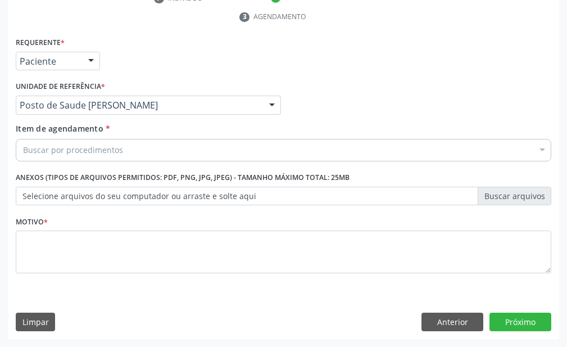
click at [142, 156] on div "Buscar por procedimentos" at bounding box center [284, 150] width 536 height 22
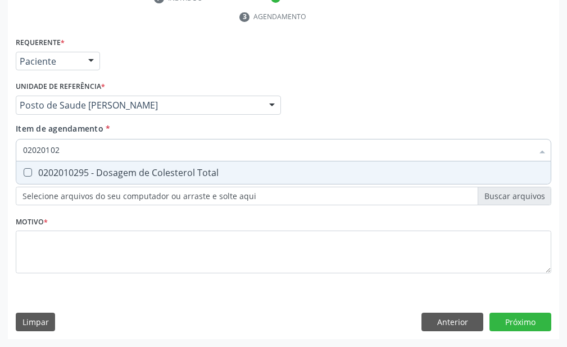
type input "020201029"
click at [135, 170] on div "0202010295 - Dosagem de Colesterol Total" at bounding box center [283, 172] width 521 height 9
checkbox Total "true"
type input "02020102"
checkbox Total "false"
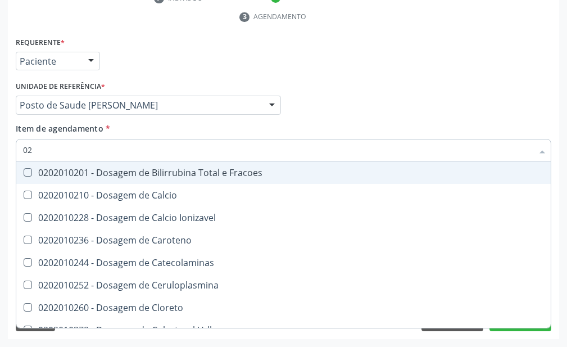
type input "0"
checkbox Total "false"
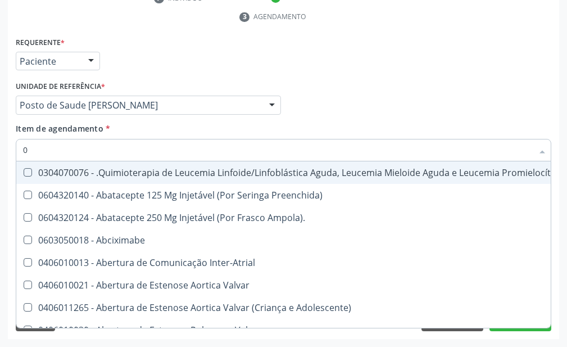
type input "02"
checkbox Transferências "true"
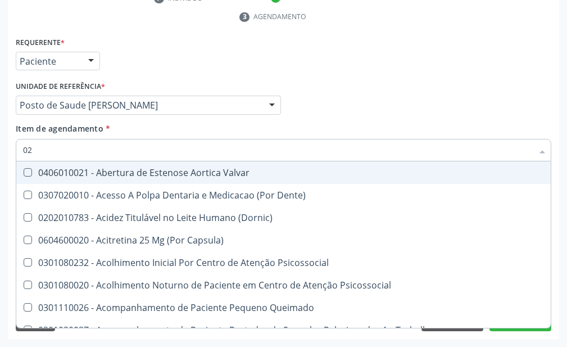
type input "020"
checkbox Congênita "true"
checkbox Total "false"
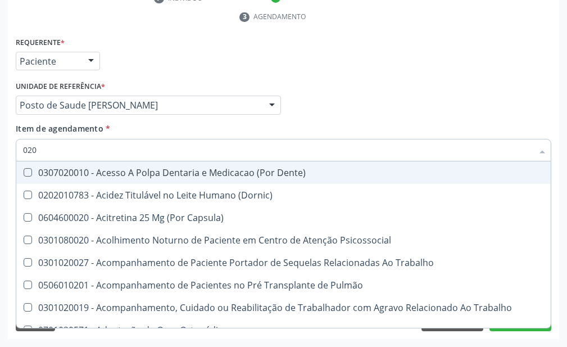
type input "0202"
checkbox Fragmento "true"
checkbox Total "false"
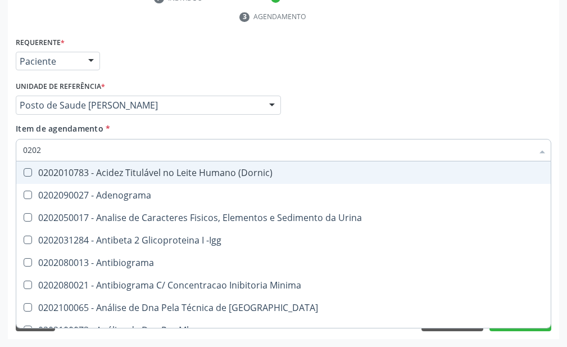
type input "02020"
checkbox Barbituratos "true"
checkbox Total "false"
type input "020201"
checkbox Parceria\) "true"
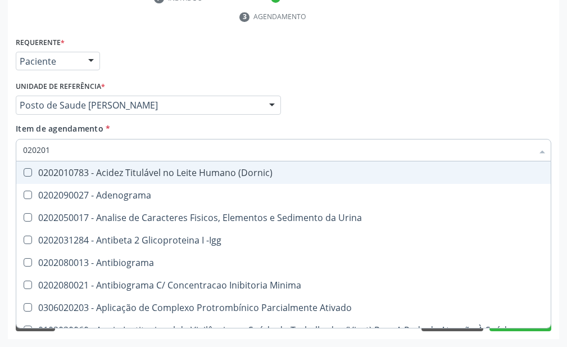
type input "0202010"
checkbox Plaquetas "true"
checkbox Parceria\) "false"
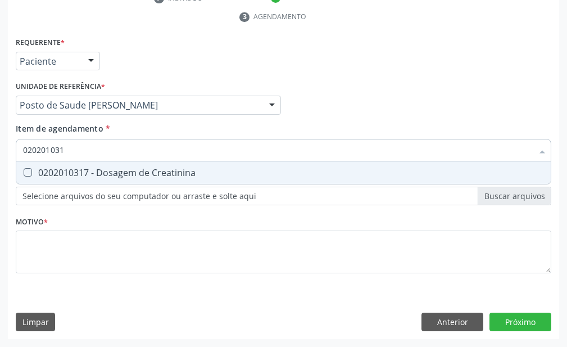
type input "0202010317"
click at [137, 170] on div "0202010317 - Dosagem de Creatinina" at bounding box center [283, 172] width 521 height 9
checkbox Creatinina "true"
type input "02020103"
checkbox Creatinina "false"
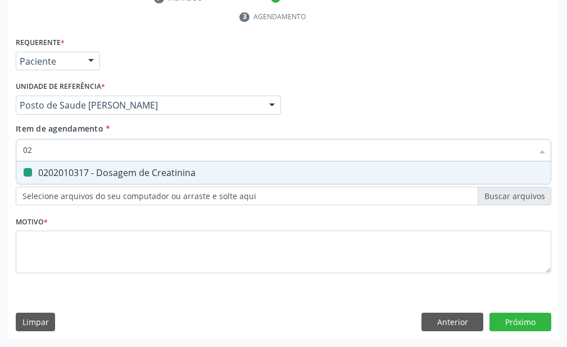
type input "0"
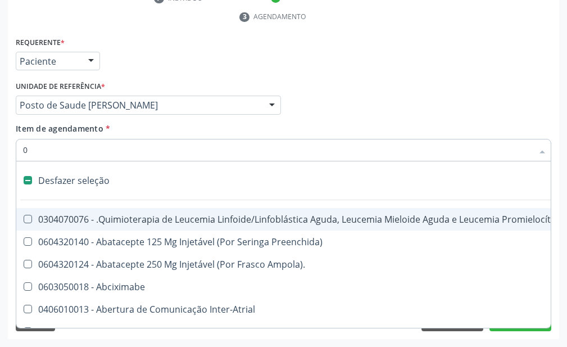
type input "02"
checkbox Transferências "true"
checkbox Meckel "true"
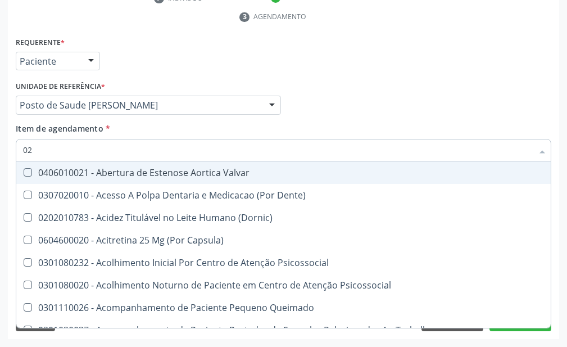
type input "020"
checkbox Congênita "true"
checkbox Complementar\) "true"
checkbox Total "false"
checkbox Creatinina "false"
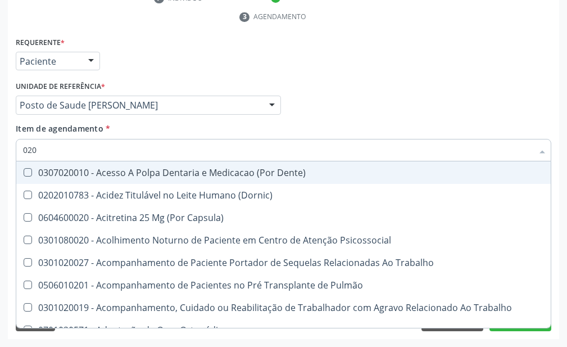
type input "0202"
checkbox Fragmento "true"
checkbox Ossea "true"
checkbox Total "false"
checkbox Creatinina "false"
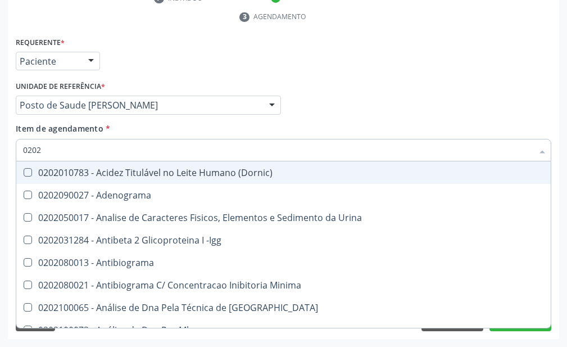
type input "02020"
checkbox Barbituratos "true"
checkbox Calcio "true"
checkbox Total "false"
checkbox Creatinina "false"
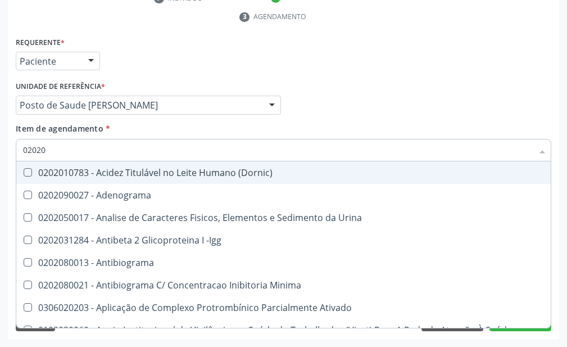
type input "020201"
checkbox Parceria\) "true"
checkbox Gestante "true"
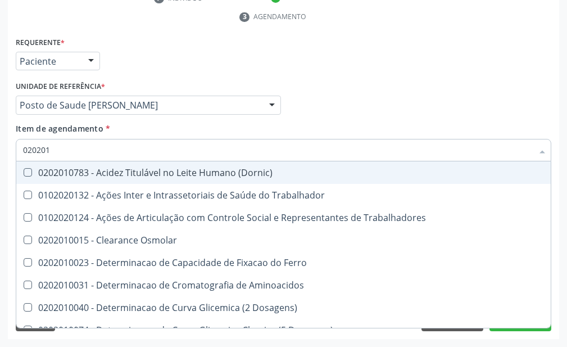
type input "0202010"
checkbox Fracoes "true"
checkbox Ionizavel "true"
checkbox Total "false"
checkbox Creatinina "false"
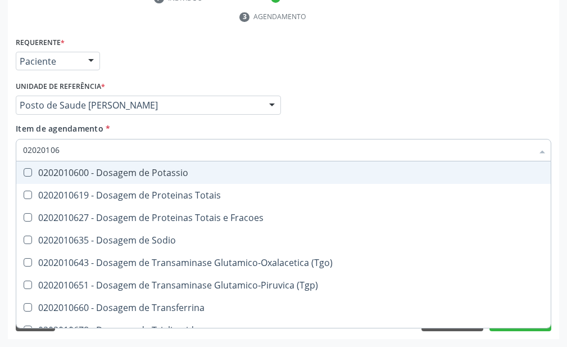
type input "020201067"
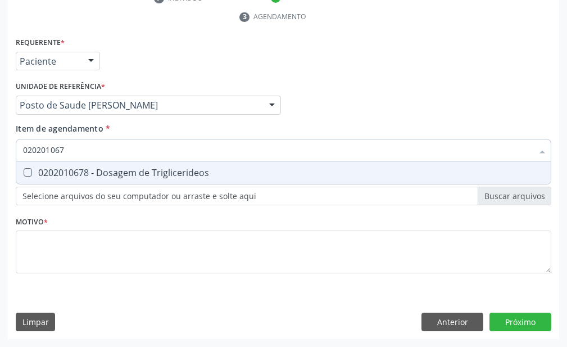
click at [137, 170] on div "0202010678 - Dosagem de Triglicerideos" at bounding box center [283, 172] width 521 height 9
checkbox Triglicerideos "true"
type input "02020106"
checkbox Triglicerideos "false"
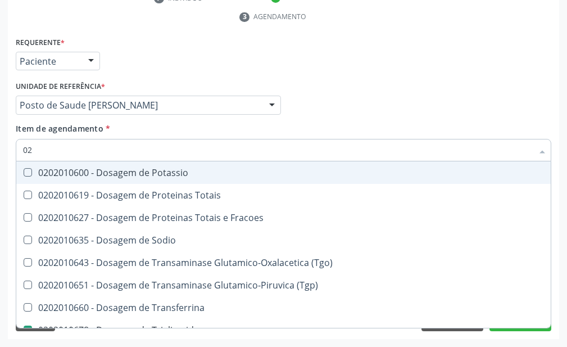
type input "0"
checkbox Triglicerideos "false"
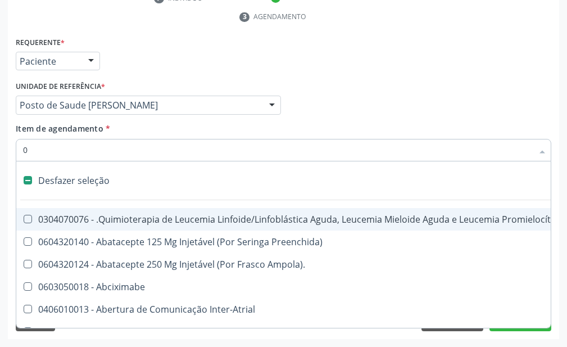
type input "02"
checkbox Transferências "true"
checkbox Meckel "true"
checkbox Transfusao "true"
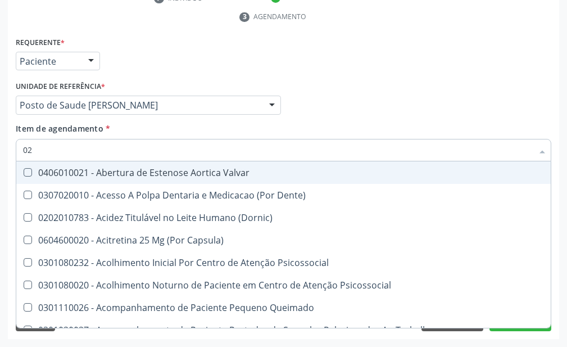
type input "020"
checkbox Congênita "true"
checkbox Complementar\) "true"
checkbox Dias "true"
checkbox Total "false"
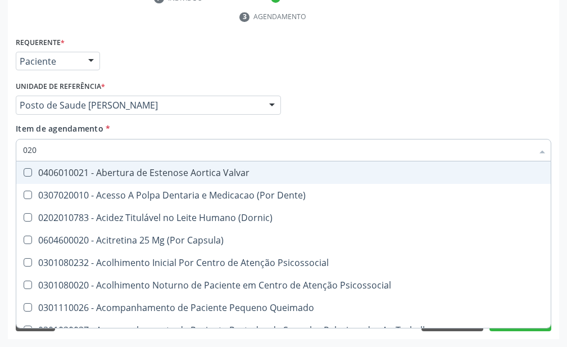
checkbox Creatinina "false"
checkbox Triglicerideos "false"
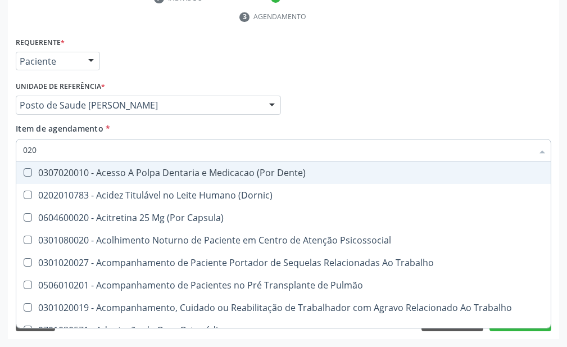
type input "0202"
checkbox Fragmento "true"
checkbox Ossea "true"
checkbox Projecoes\) "true"
checkbox Total "false"
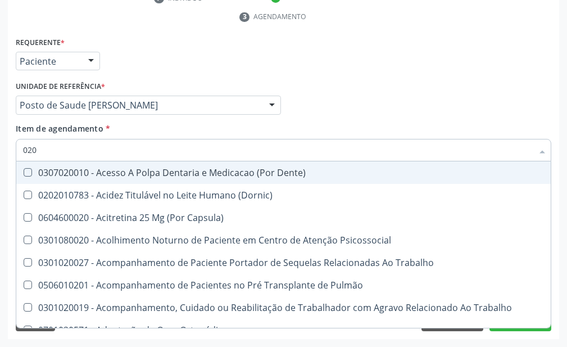
checkbox Creatinina "false"
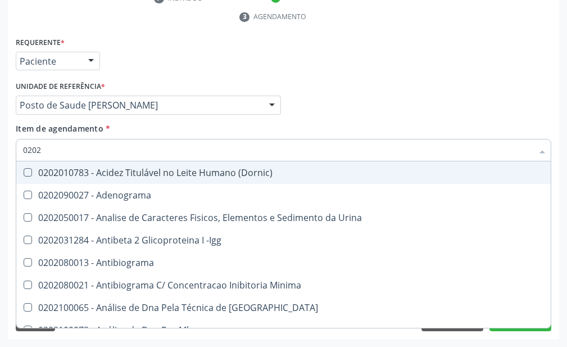
type input "02020"
checkbox Barbituratos "true"
checkbox Calcio "true"
checkbox Total "false"
checkbox Creatinina "false"
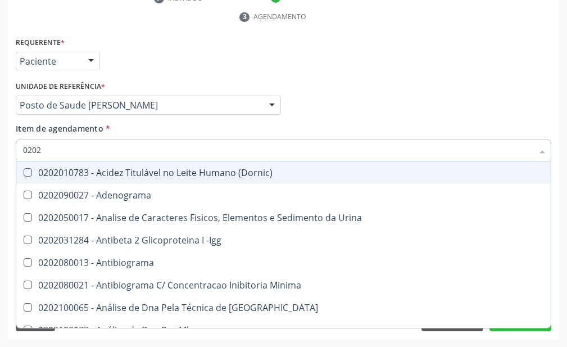
checkbox Funcional "true"
checkbox Triglicerideos "false"
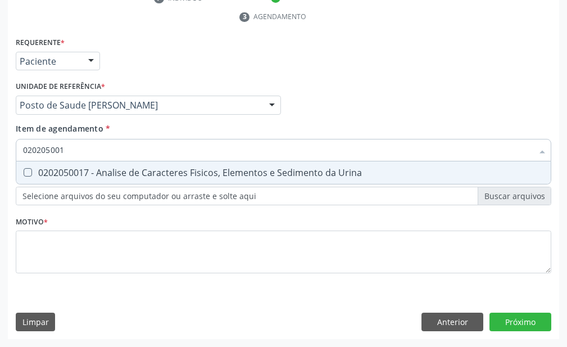
type input "0202050017"
click at [137, 170] on div "0202050017 - Analise de Caracteres Fisicos, Elementos e Sedimento da Urina" at bounding box center [283, 172] width 521 height 9
checkbox Urina "true"
type input "0"
checkbox Urina "false"
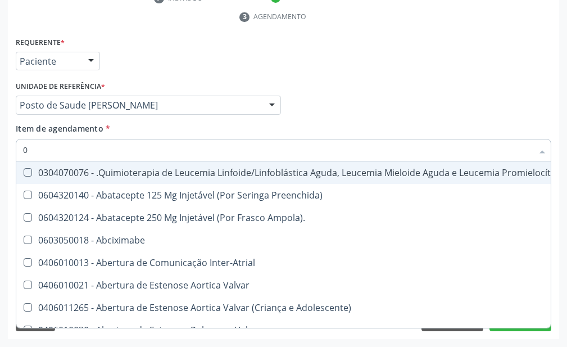
type input "02"
checkbox Coração "true"
checkbox Urina "false"
checkbox Transferências "true"
checkbox Meckel "true"
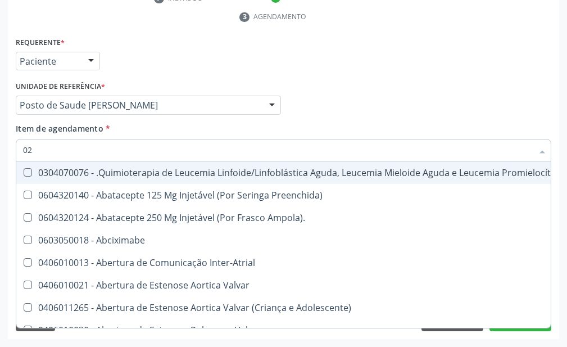
checkbox Transfusao "true"
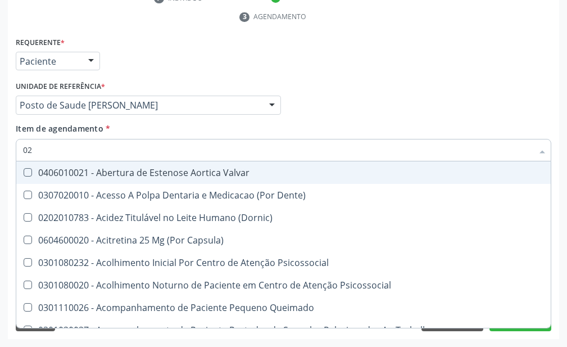
type input "020"
checkbox Terapeutica "true"
checkbox Urina "false"
checkbox Congênita "true"
checkbox Complementar\) "true"
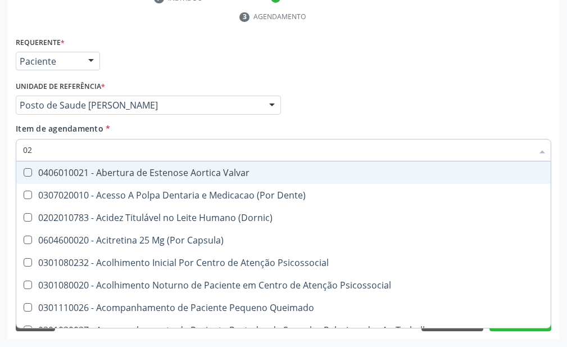
checkbox Dias "true"
checkbox Total "false"
checkbox Creatinina "false"
checkbox Triglicerideos "false"
type input "0202"
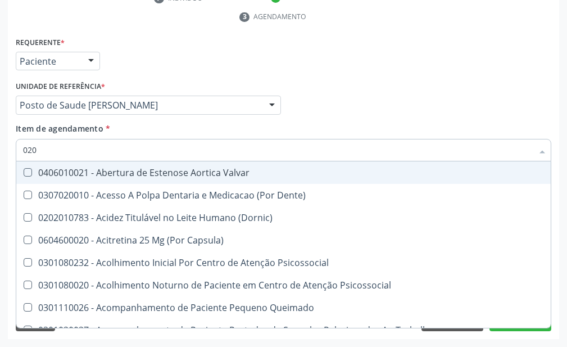
checkbox \(Dornic\) "true"
checkbox Terapeutica "false"
checkbox Sistêmicas "true"
checkbox Sistêmico "true"
checkbox Aberto\) "true"
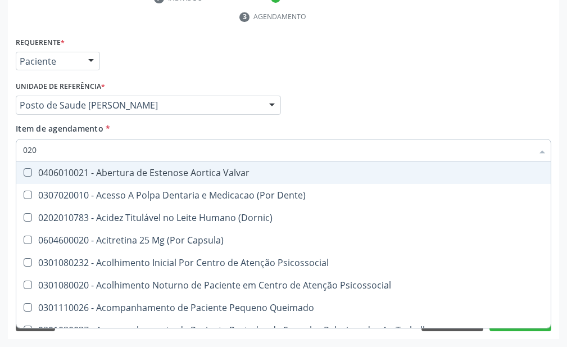
checkbox Congênita "false"
checkbox Complementar\) "false"
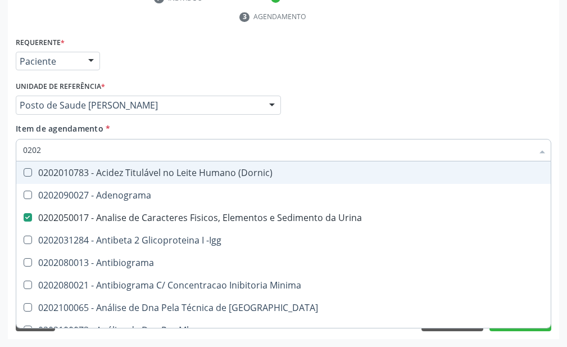
type input "02020"
checkbox Barbituratos "true"
checkbox Calcio "true"
checkbox Total "false"
checkbox Creatinina "false"
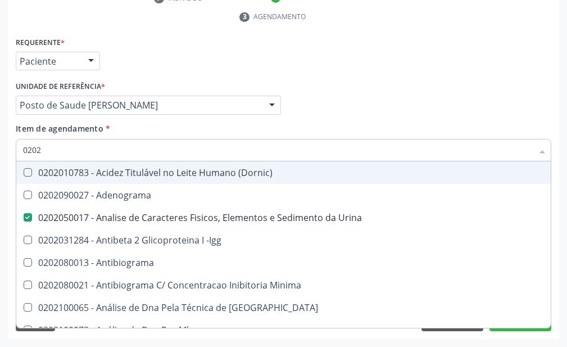
checkbox Funcional "true"
checkbox Triglicerideos "false"
type input "020201"
checkbox Urina "false"
checkbox Parceria\) "true"
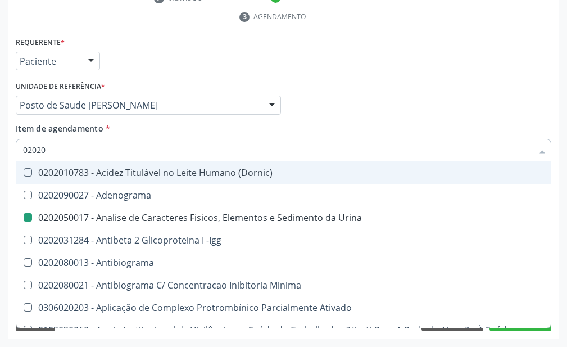
checkbox Gestante "true"
checkbox Acetona "true"
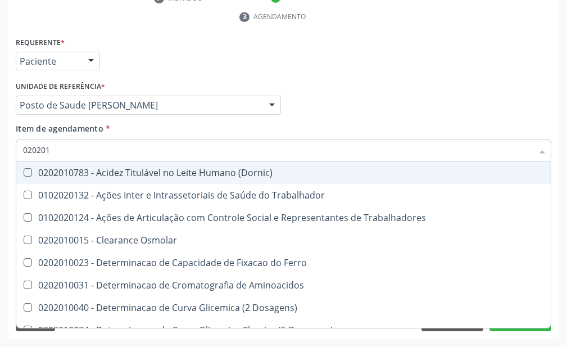
type input "0202010"
checkbox Fracoes "true"
checkbox Ionizavel "true"
checkbox Total "false"
checkbox Creatinina "false"
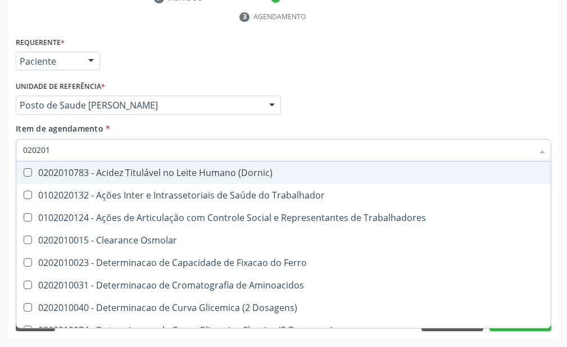
checkbox Muco-Proteinas "true"
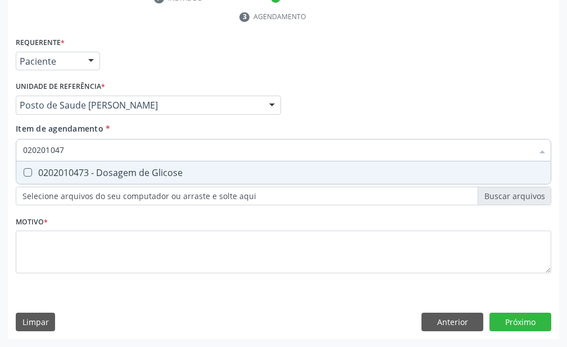
type input "0202010473"
click at [137, 170] on div "0202010473 - Dosagem de Glicose" at bounding box center [283, 172] width 521 height 9
checkbox Glicose "true"
type input "02020104"
checkbox Glicose "false"
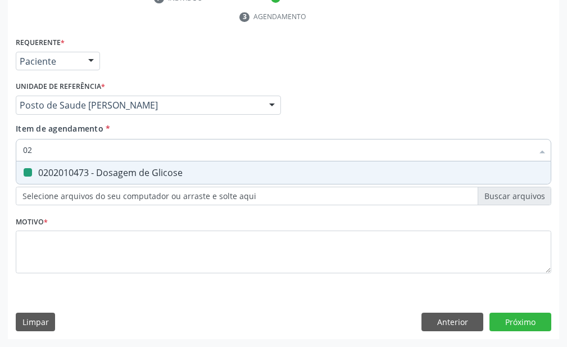
type input "0"
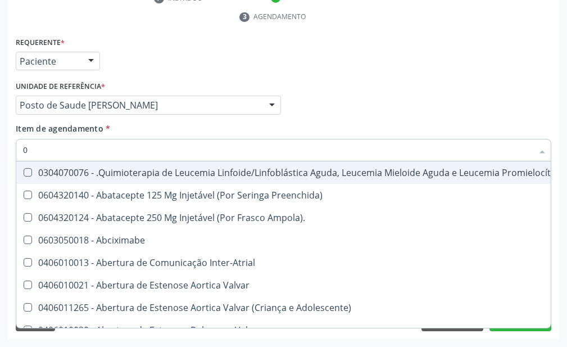
type input "02"
checkbox Coração "true"
checkbox Urina "false"
checkbox Transferências "true"
checkbox Meckel "true"
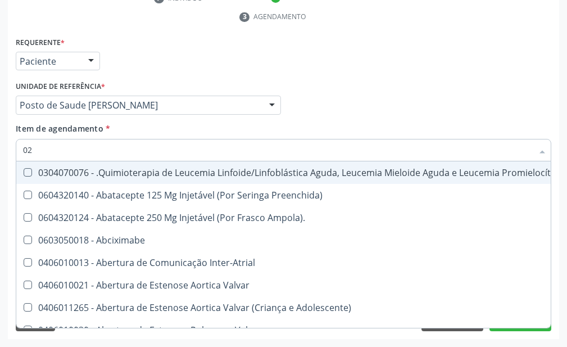
checkbox Bilateral "true"
checkbox Transfusao "true"
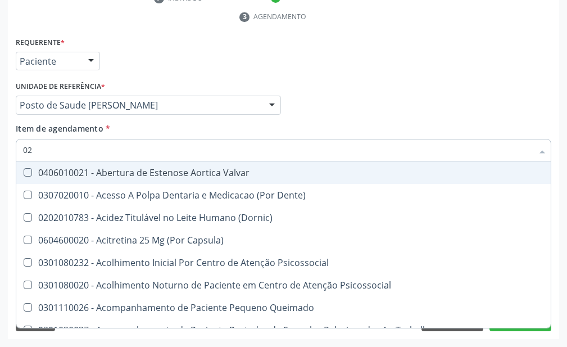
type input "020"
checkbox Terapeutica "true"
checkbox Urina "false"
checkbox Congênita "true"
checkbox Complementar\) "true"
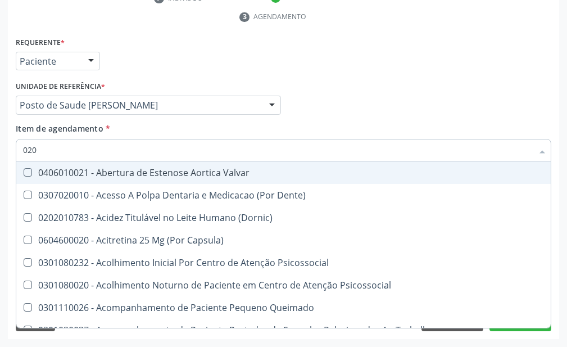
checkbox \(Qualitativo\) "true"
checkbox Dias "true"
checkbox Total "false"
checkbox Creatinina "false"
checkbox Glicose "false"
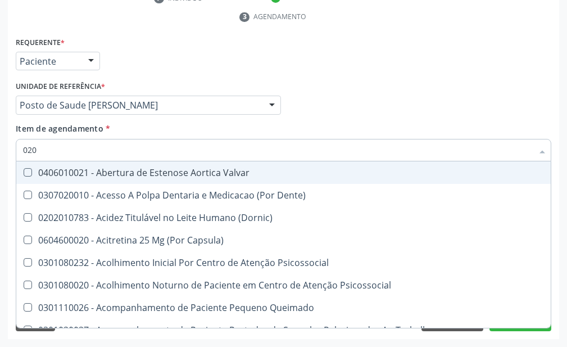
checkbox Triglicerideos "false"
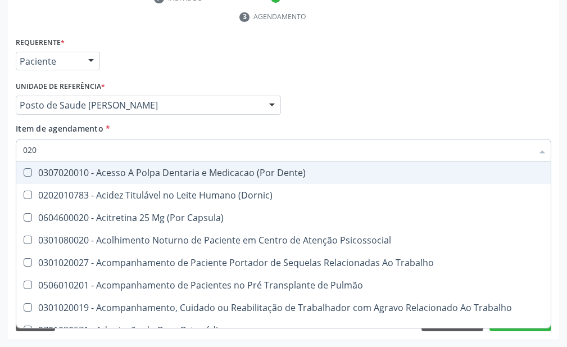
type input "0202"
checkbox Capsula\) "true"
checkbox Urina "false"
checkbox Fragmento "true"
checkbox Ossea "true"
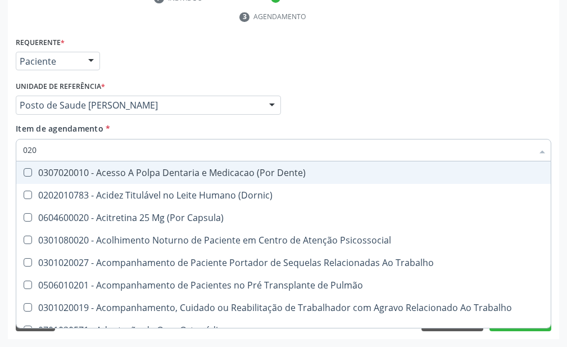
checkbox Laser "true"
checkbox Projecoes\) "true"
checkbox Total "false"
checkbox Creatinina "false"
checkbox Glicose "false"
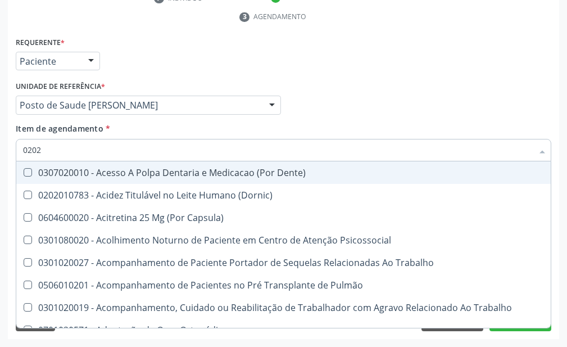
type input "02020"
checkbox Tireoide "true"
checkbox Aspiracao "true"
checkbox Fragmento "false"
checkbox Ossea "false"
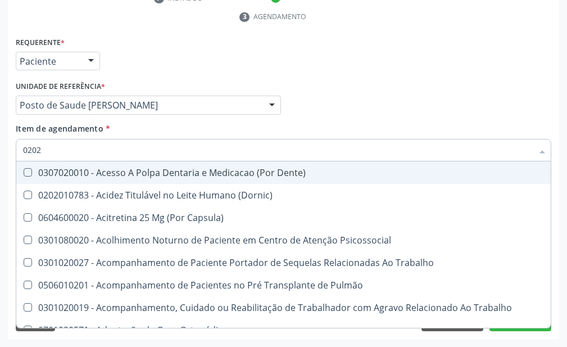
checkbox Salivar "true"
checkbox Laser "false"
checkbox Inteiro "true"
checkbox Projecoes\) "false"
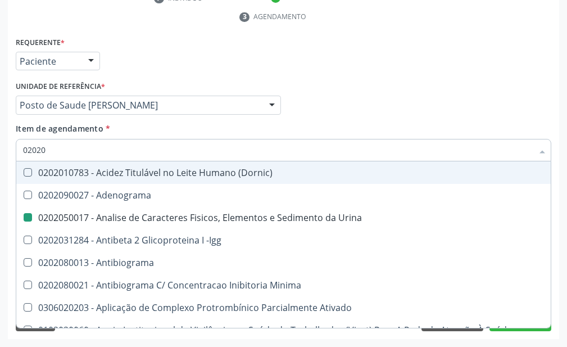
type input "020201"
checkbox Urina "false"
checkbox Parceria\) "true"
checkbox Gestante "true"
checkbox T3 "true"
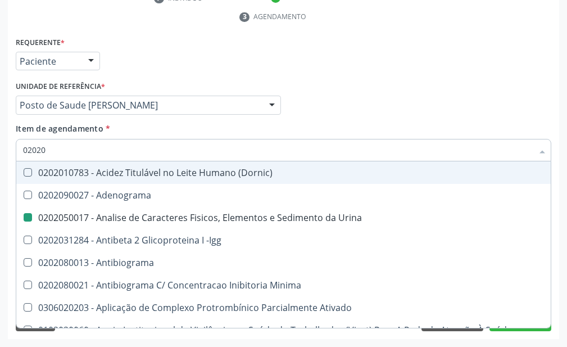
checkbox Acetona "true"
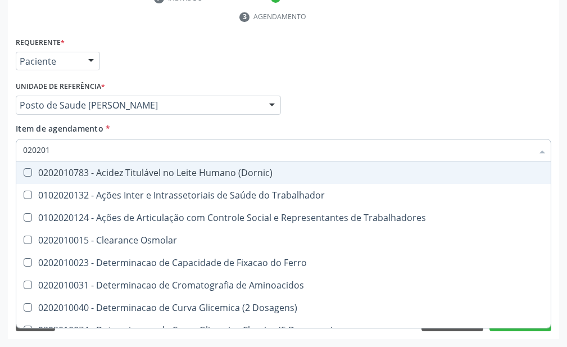
type input "0202010"
checkbox Fracoes "true"
checkbox Ionizavel "true"
checkbox Total "false"
checkbox Creatinina "false"
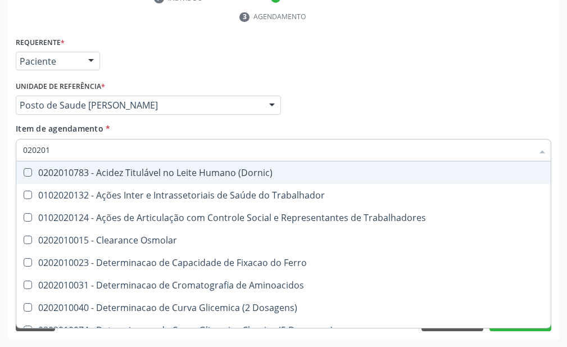
checkbox II "true"
checkbox Glicose "false"
checkbox Muco-Proteinas "true"
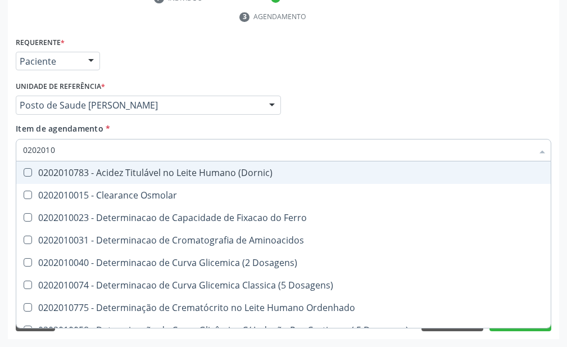
type input "02020102"
checkbox Osmolaridade "true"
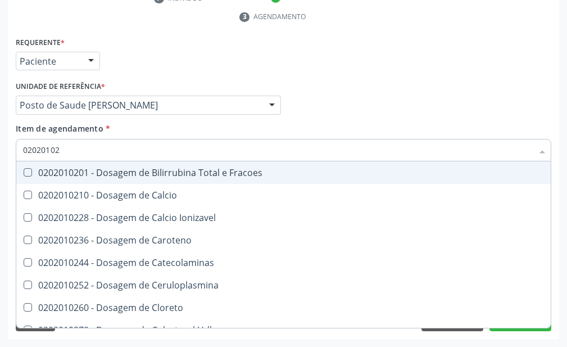
type input "020201027"
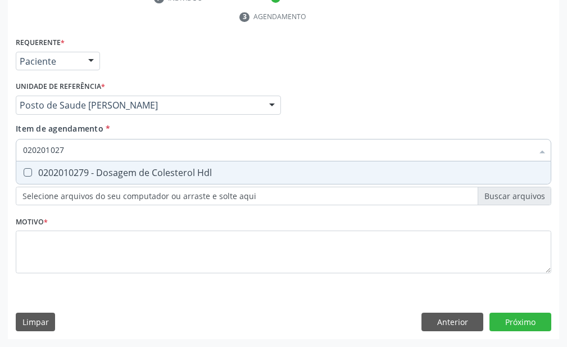
click at [137, 170] on div "0202010279 - Dosagem de Colesterol Hdl" at bounding box center [283, 172] width 521 height 9
checkbox Hdl "true"
type input "02020102"
checkbox Hdl "false"
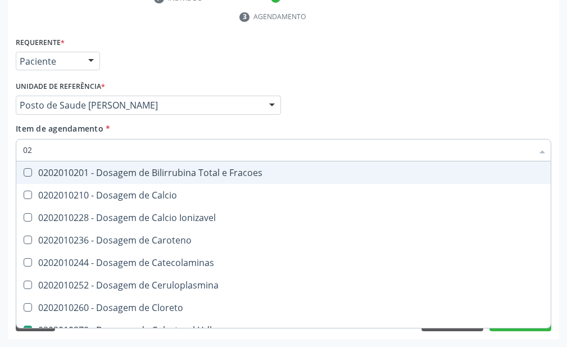
type input "0"
checkbox Ionizavel "false"
checkbox Hdl "false"
checkbox Total "false"
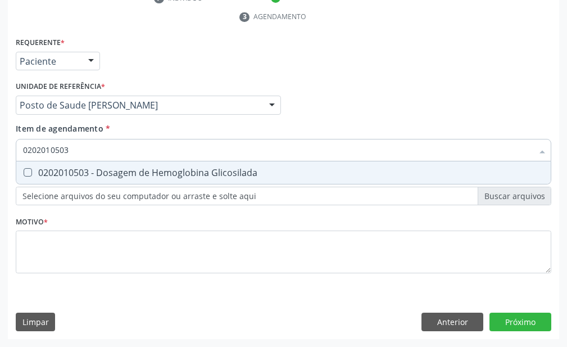
click at [137, 170] on div "0202010503 - Dosagem de Hemoglobina Glicosilada" at bounding box center [283, 172] width 521 height 9
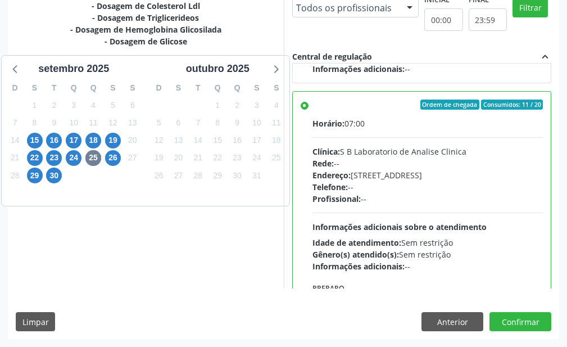
scroll to position [450, 0]
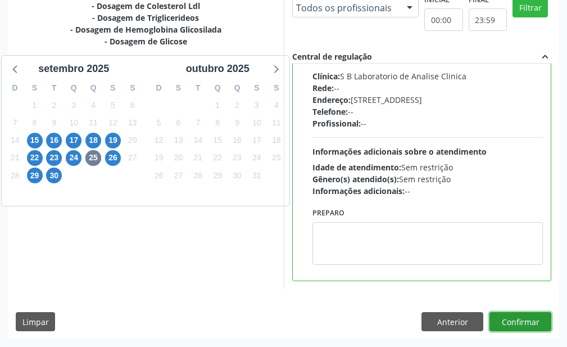
click at [517, 322] on button "Confirmar" at bounding box center [521, 321] width 62 height 19
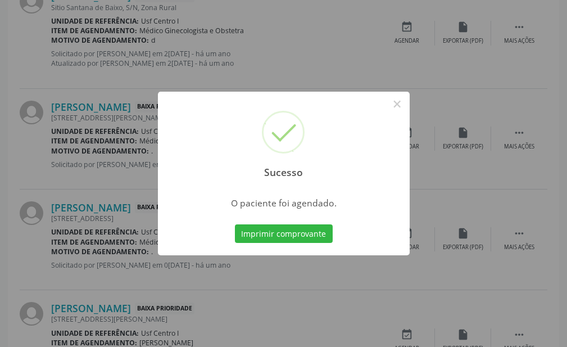
scroll to position [65, 0]
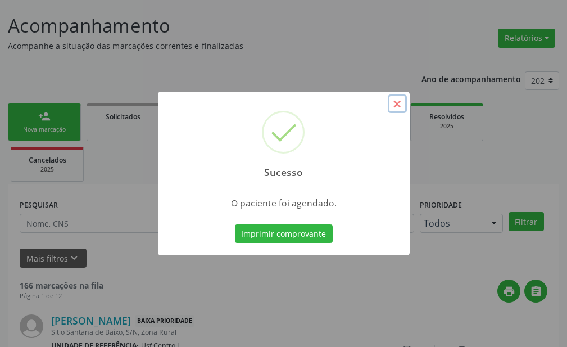
click at [403, 103] on button "×" at bounding box center [397, 103] width 19 height 19
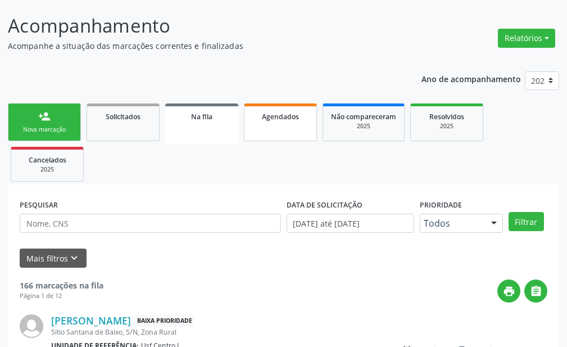
click at [286, 119] on span "Agendados" at bounding box center [280, 117] width 37 height 10
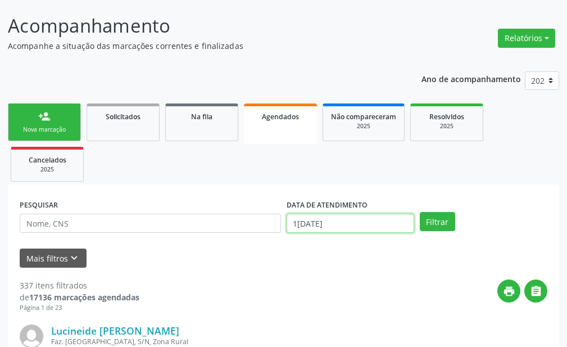
click at [342, 219] on input "1[DATE]" at bounding box center [351, 223] width 128 height 19
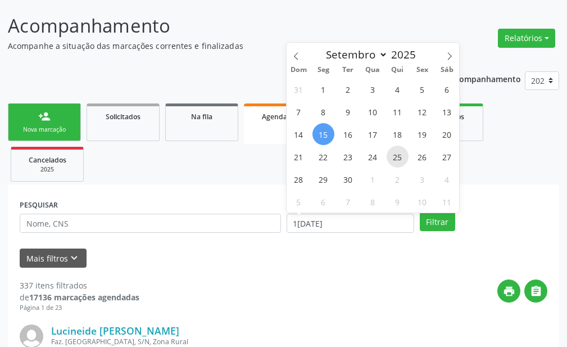
click at [393, 156] on span "25" at bounding box center [398, 157] width 22 height 22
type input "25/09/2025"
click at [394, 164] on span "25" at bounding box center [398, 157] width 22 height 22
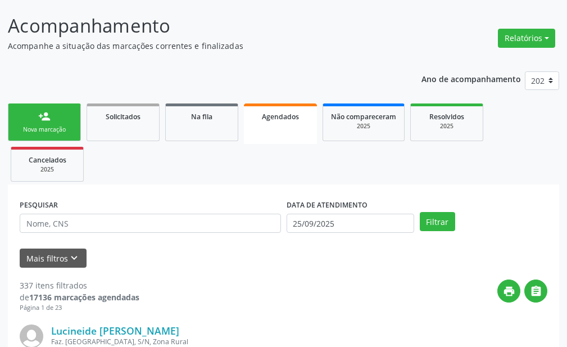
click at [394, 166] on ul "person_add Nova marcação Solicitados Na fila Agendados Não compareceram 2025 Re…" at bounding box center [284, 143] width 552 height 84
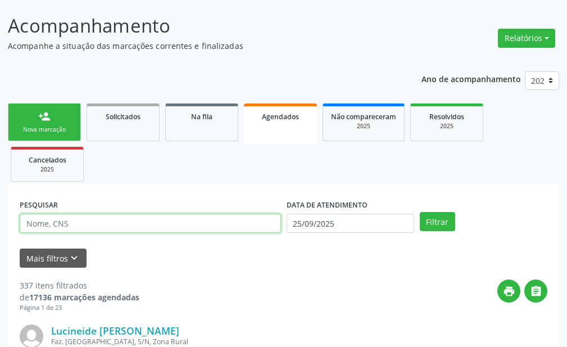
click at [227, 223] on input "text" at bounding box center [150, 223] width 261 height 19
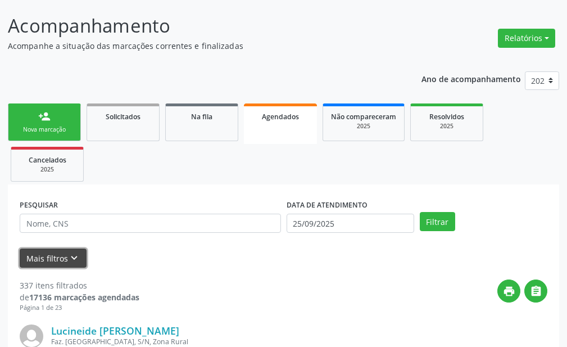
click at [32, 264] on button "Mais filtros keyboard_arrow_down" at bounding box center [53, 259] width 67 height 20
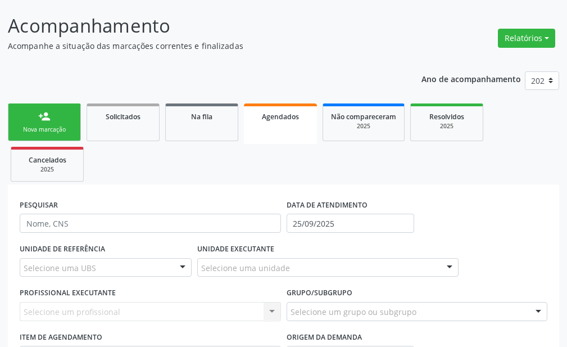
scroll to position [121, 0]
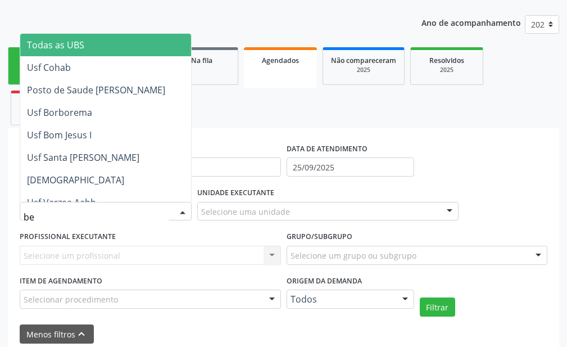
type input "ber"
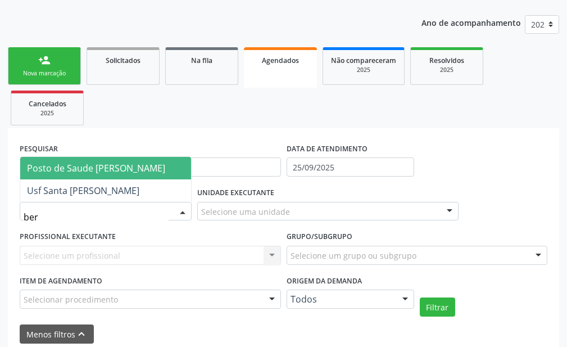
click at [167, 175] on span "Posto de Saude [PERSON_NAME]" at bounding box center [105, 168] width 171 height 22
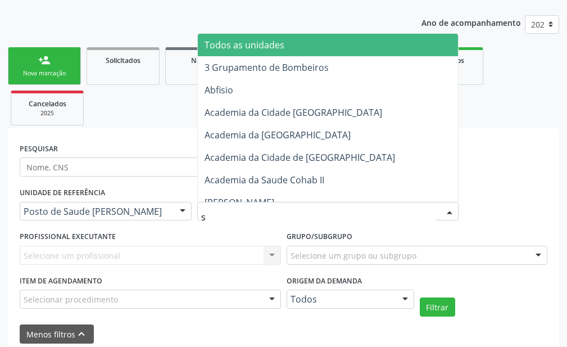
type input "s b"
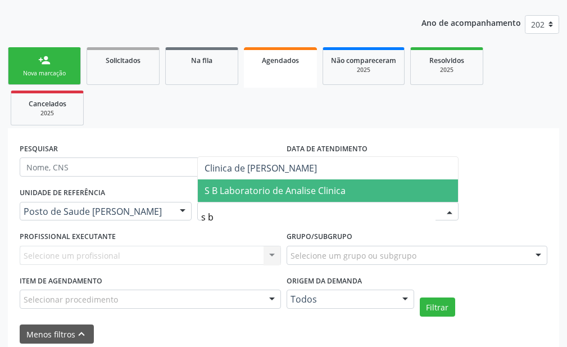
click at [277, 195] on span "S B Laboratorio de Analise Clinica" at bounding box center [275, 190] width 141 height 12
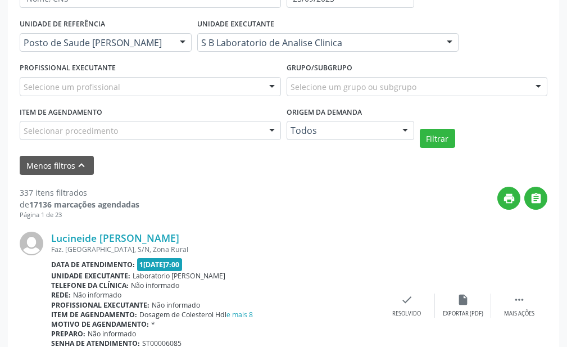
scroll to position [233, 0]
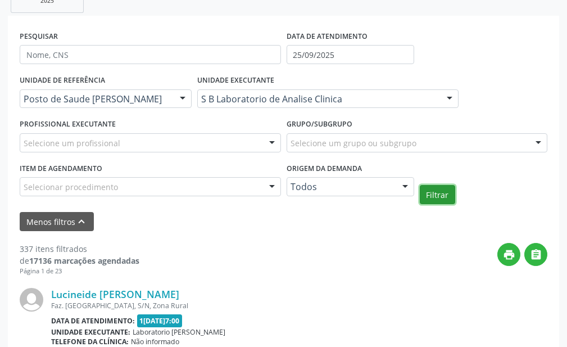
click at [431, 199] on button "Filtrar" at bounding box center [437, 194] width 35 height 19
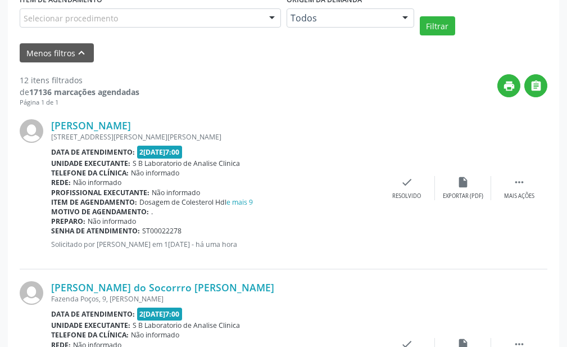
scroll to position [346, 0]
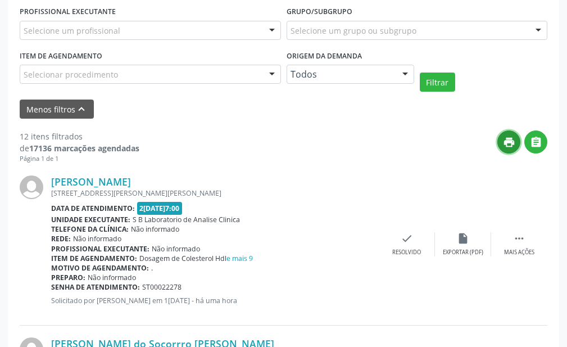
click at [515, 138] on icon "print" at bounding box center [509, 142] width 12 height 12
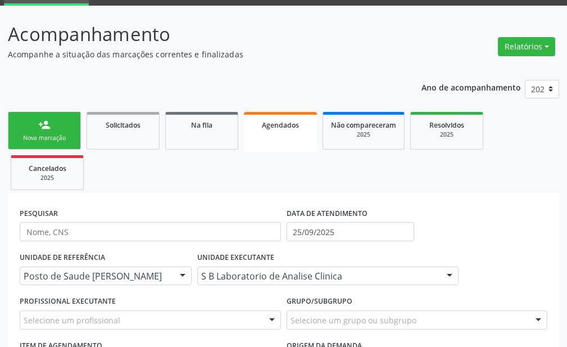
scroll to position [0, 0]
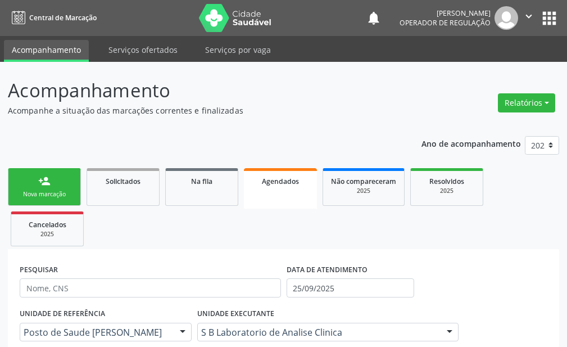
click at [50, 191] on div "Nova marcação" at bounding box center [44, 194] width 56 height 8
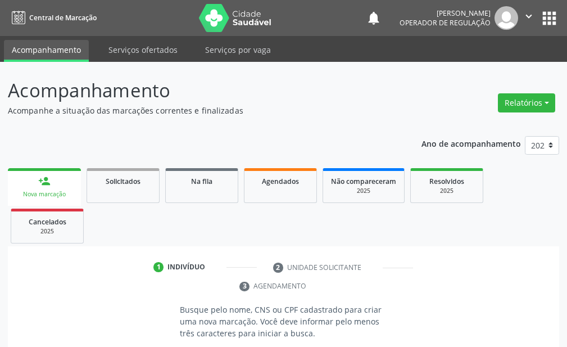
scroll to position [157, 0]
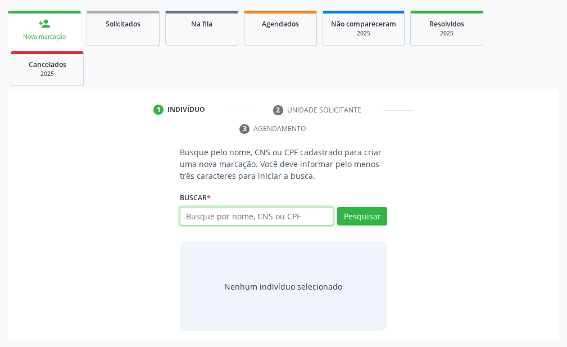
click at [225, 220] on input "text" at bounding box center [257, 216] width 154 height 19
click at [217, 217] on input "carmem [PERSON_NAME]" at bounding box center [257, 216] width 154 height 19
type input "carme [PERSON_NAME]"
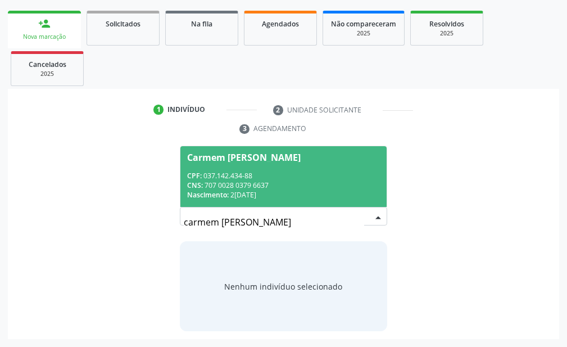
click at [273, 177] on div "CPF: 037.142.434-88" at bounding box center [283, 176] width 193 height 10
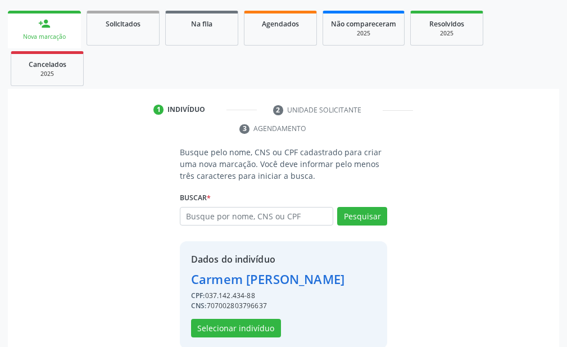
scroll to position [193, 0]
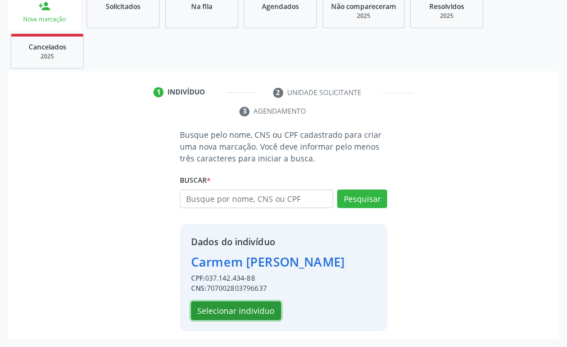
click at [230, 303] on button "Selecionar indivíduo" at bounding box center [236, 310] width 90 height 19
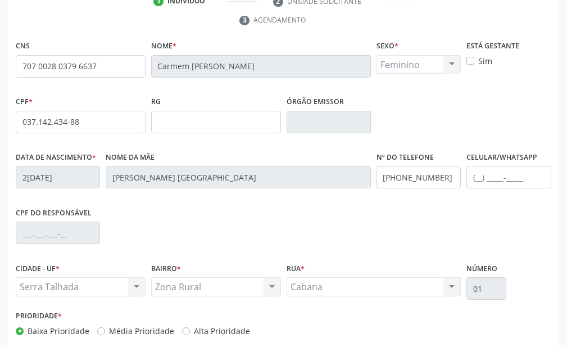
scroll to position [322, 0]
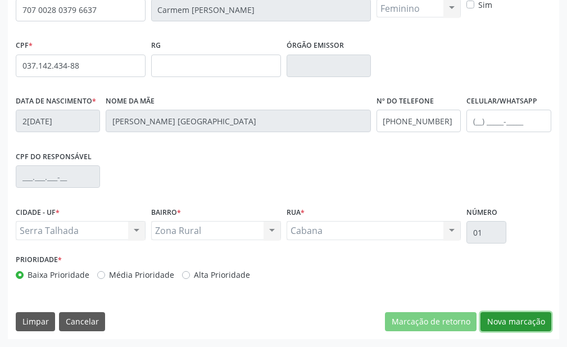
click at [526, 321] on button "Nova marcação" at bounding box center [516, 321] width 71 height 19
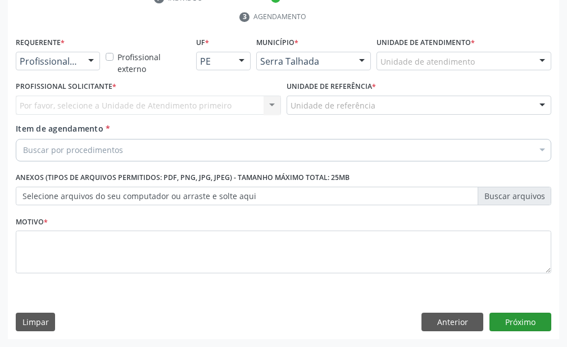
scroll to position [269, 0]
click at [93, 64] on div at bounding box center [91, 61] width 17 height 19
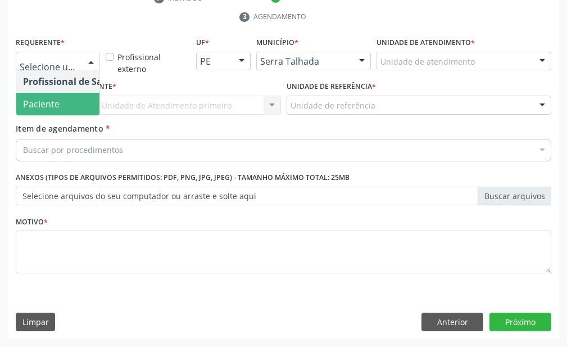
click at [85, 106] on span "Paciente" at bounding box center [71, 104] width 110 height 22
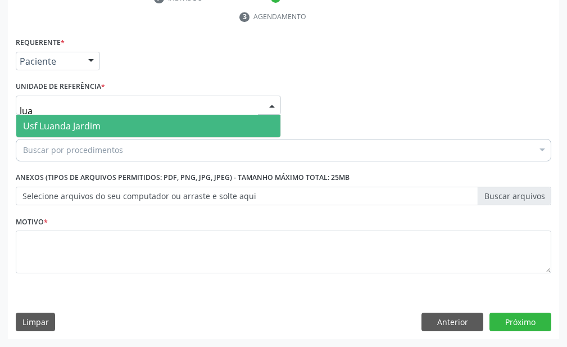
type input "[PERSON_NAME]"
click at [151, 121] on span "Usf Luanda Jardim" at bounding box center [148, 126] width 264 height 22
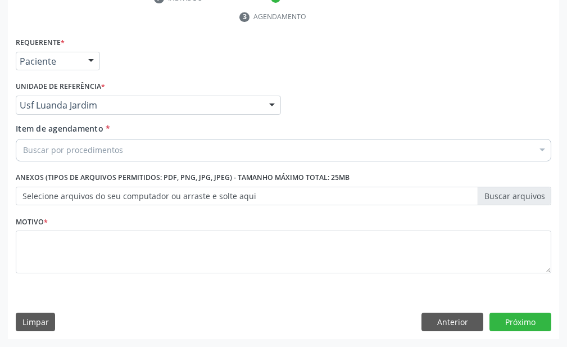
click at [169, 156] on div "Buscar por procedimentos" at bounding box center [284, 150] width 536 height 22
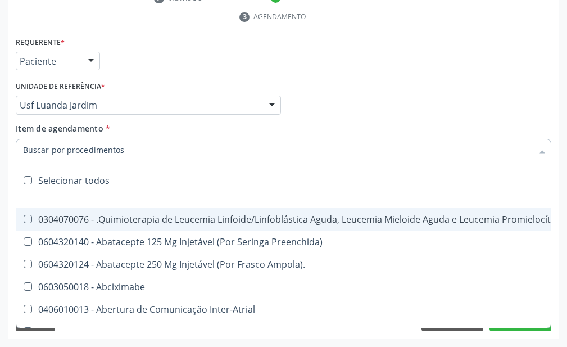
click at [171, 154] on input "Item de agendamento *" at bounding box center [278, 150] width 510 height 22
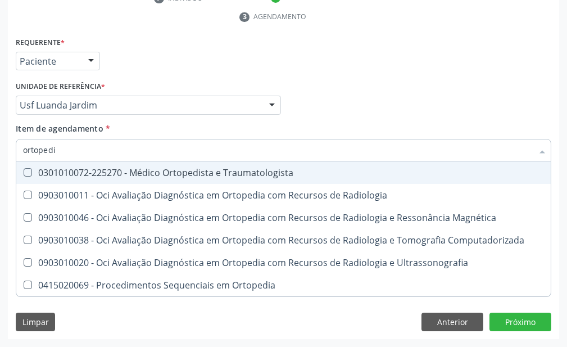
type input "ortopedis"
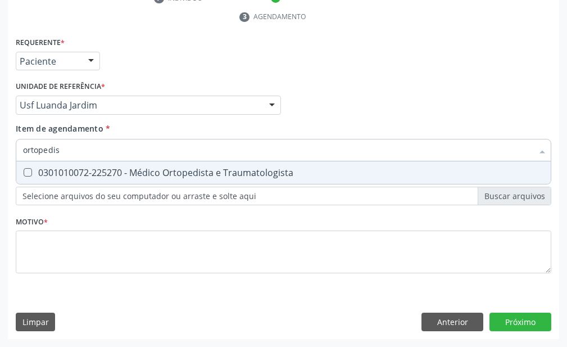
click at [163, 172] on div "0301010072-225270 - Médico Ortopedista e Traumatologista" at bounding box center [283, 172] width 521 height 9
checkbox Traumatologista "true"
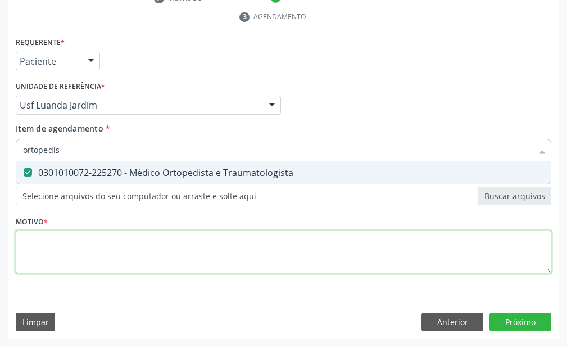
click at [337, 244] on div "Requerente * Paciente Profissional de Saúde Paciente Nenhum resultado encontrad…" at bounding box center [284, 161] width 536 height 255
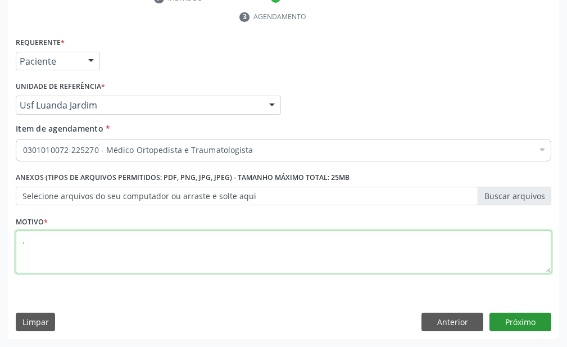
type textarea "."
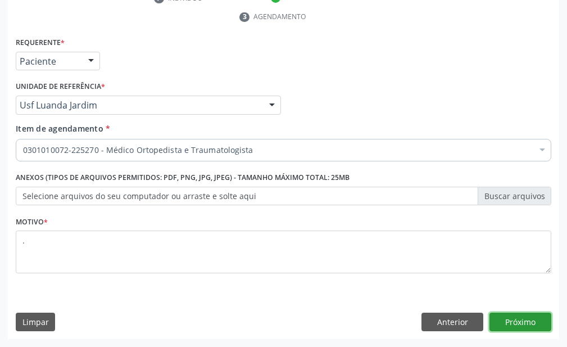
click at [545, 321] on button "Próximo" at bounding box center [521, 322] width 62 height 19
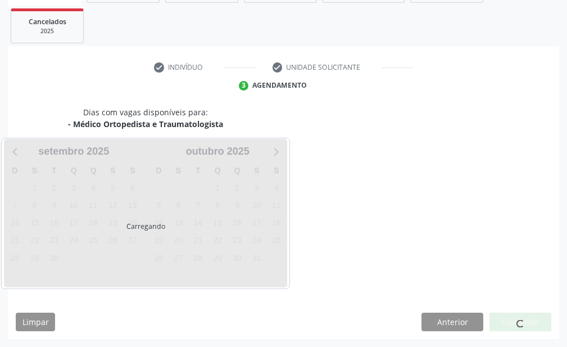
scroll to position [200, 0]
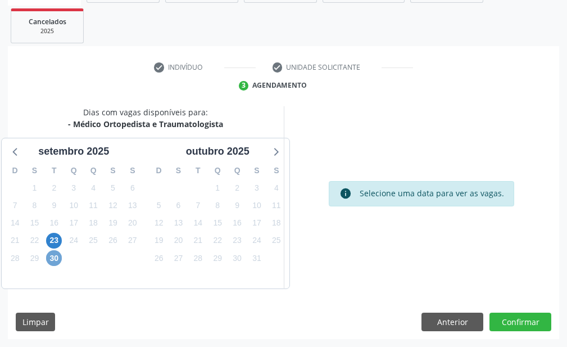
click at [49, 255] on span "30" at bounding box center [54, 258] width 16 height 16
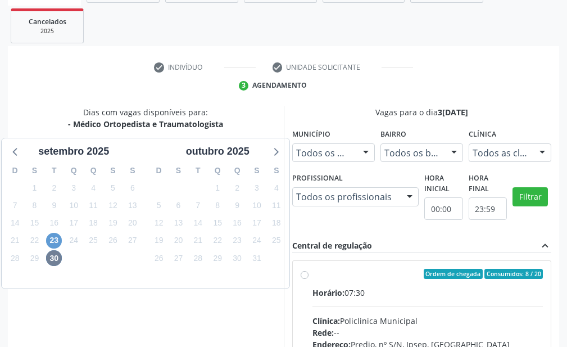
click at [52, 233] on div "23" at bounding box center [54, 240] width 16 height 17
click at [54, 240] on span "23" at bounding box center [54, 241] width 16 height 16
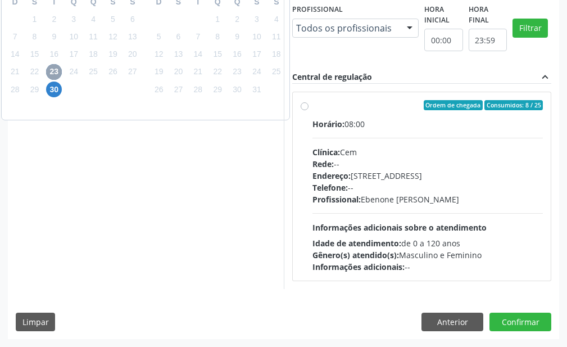
scroll to position [546, 0]
click at [313, 105] on label "Ordem de chegada Consumidos: 8 / 25 Horário: 08:00 Clínica: Cem Rede: -- Endere…" at bounding box center [428, 186] width 231 height 173
click at [301, 105] on input "Ordem de chegada Consumidos: 8 / 25 Horário: 08:00 Clínica: Cem Rede: -- Endere…" at bounding box center [305, 105] width 8 height 10
radio input "true"
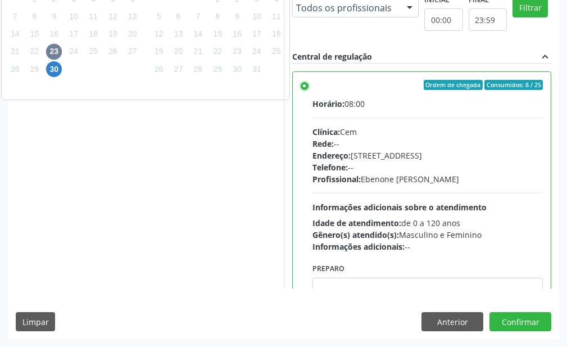
scroll to position [566, 0]
click at [537, 321] on button "Confirmar" at bounding box center [521, 321] width 62 height 19
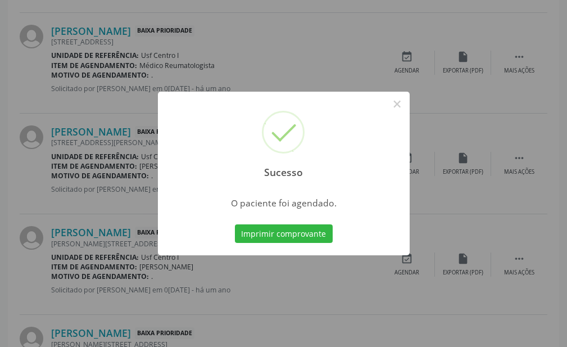
scroll to position [65, 0]
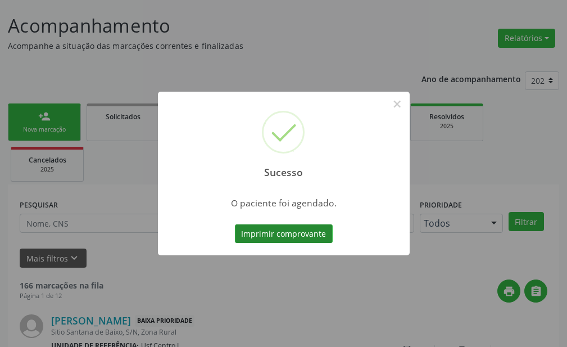
click at [313, 231] on button "Imprimir comprovante" at bounding box center [284, 233] width 98 height 19
